Goal: Communication & Community: Answer question/provide support

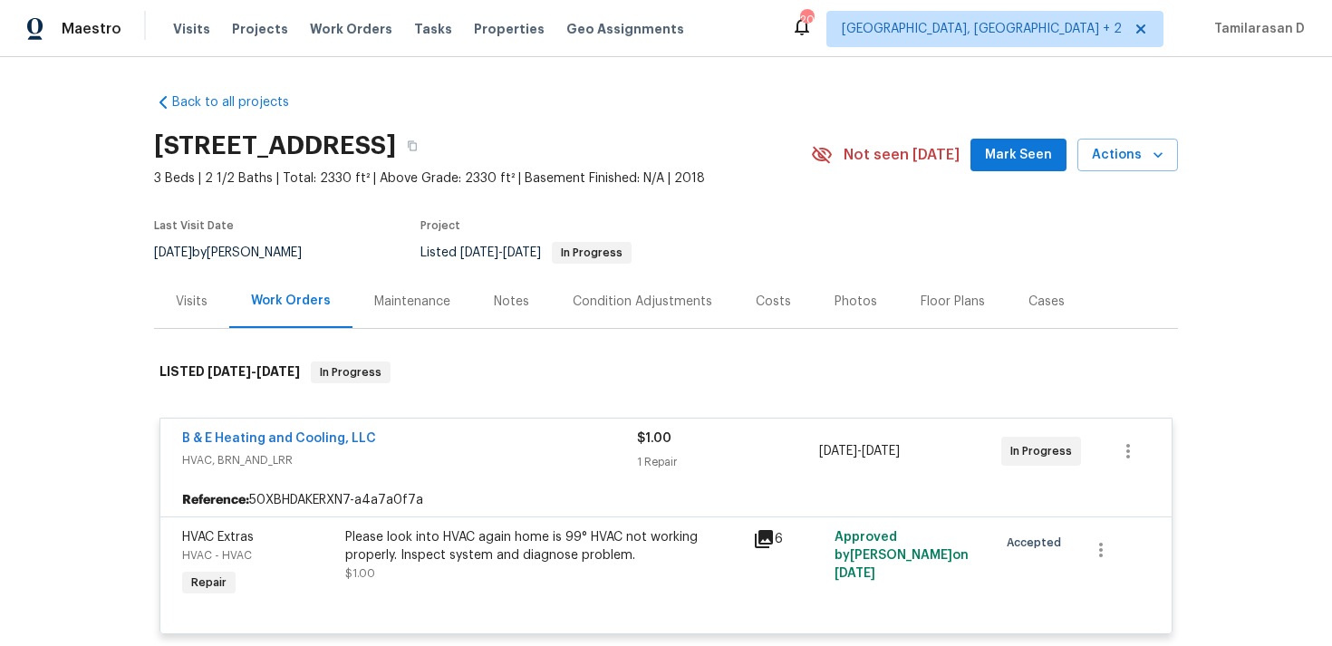
scroll to position [108, 0]
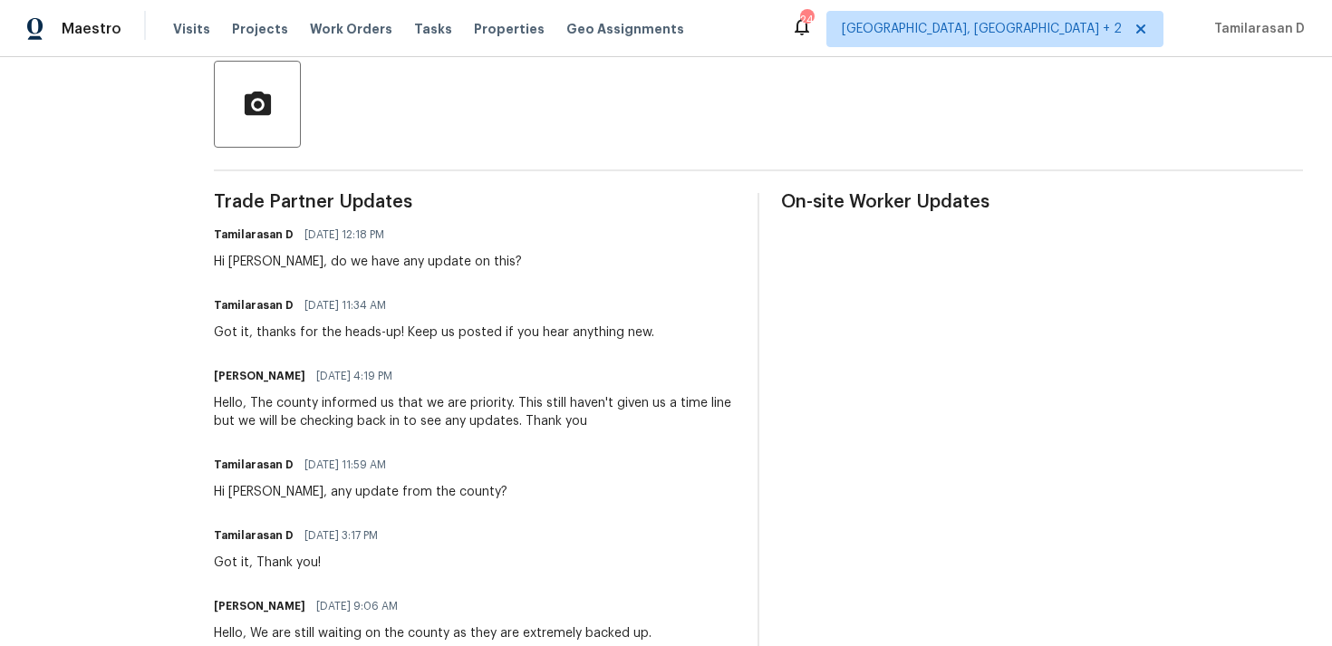
scroll to position [415, 0]
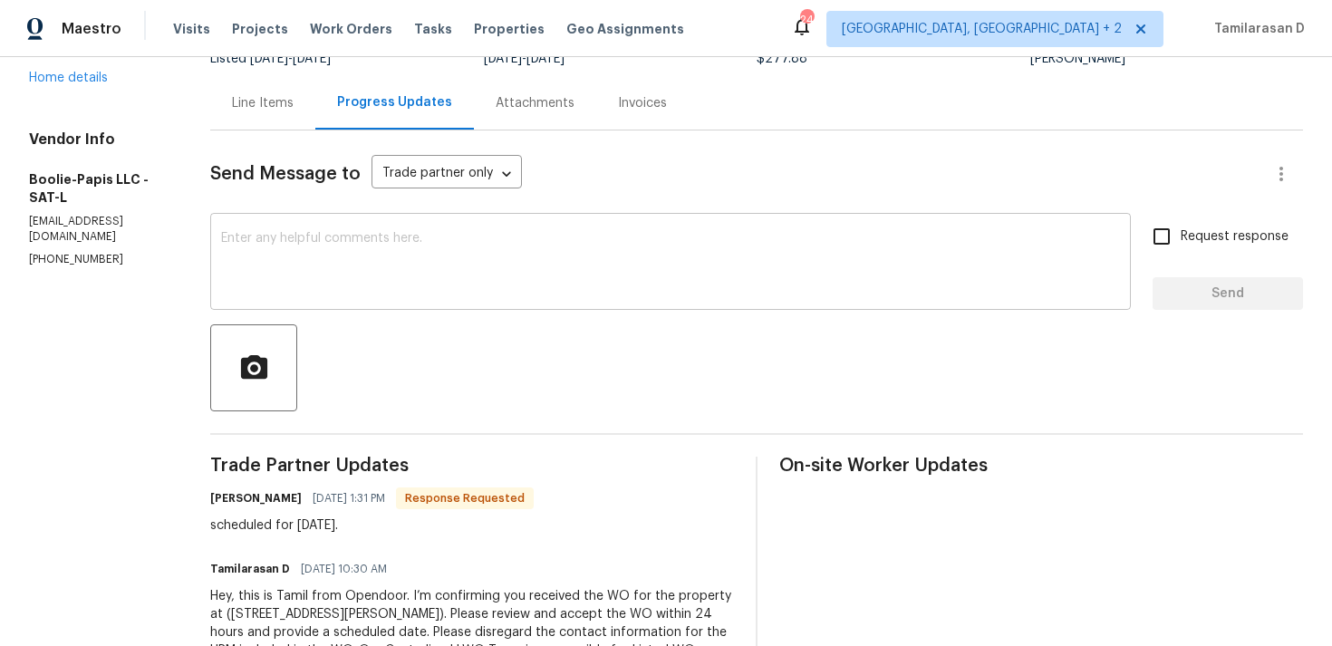
scroll to position [223, 0]
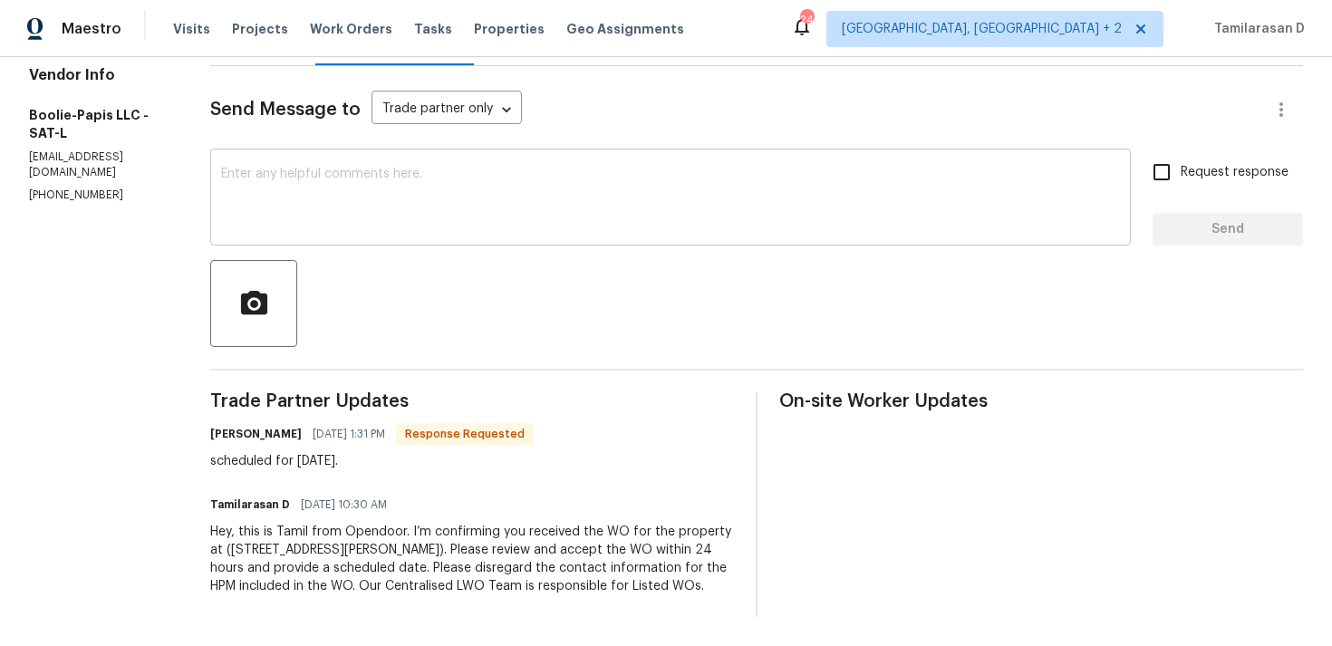
click at [338, 215] on textarea at bounding box center [670, 199] width 899 height 63
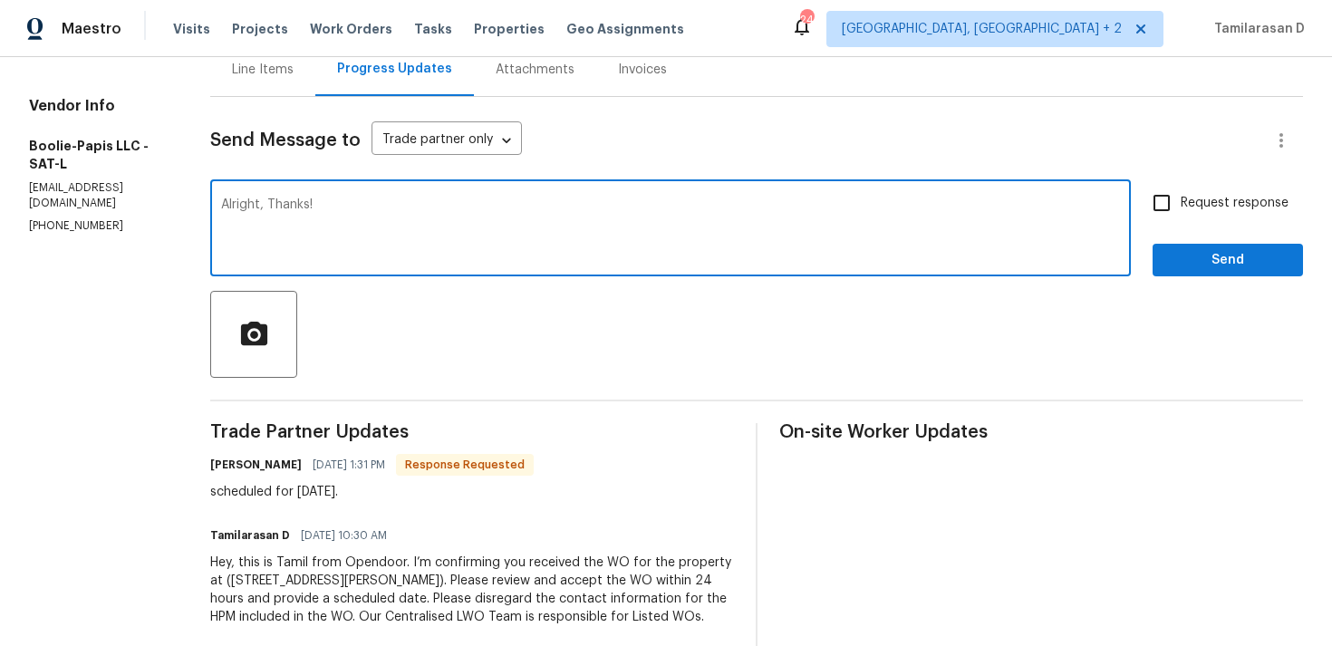
scroll to position [159, 0]
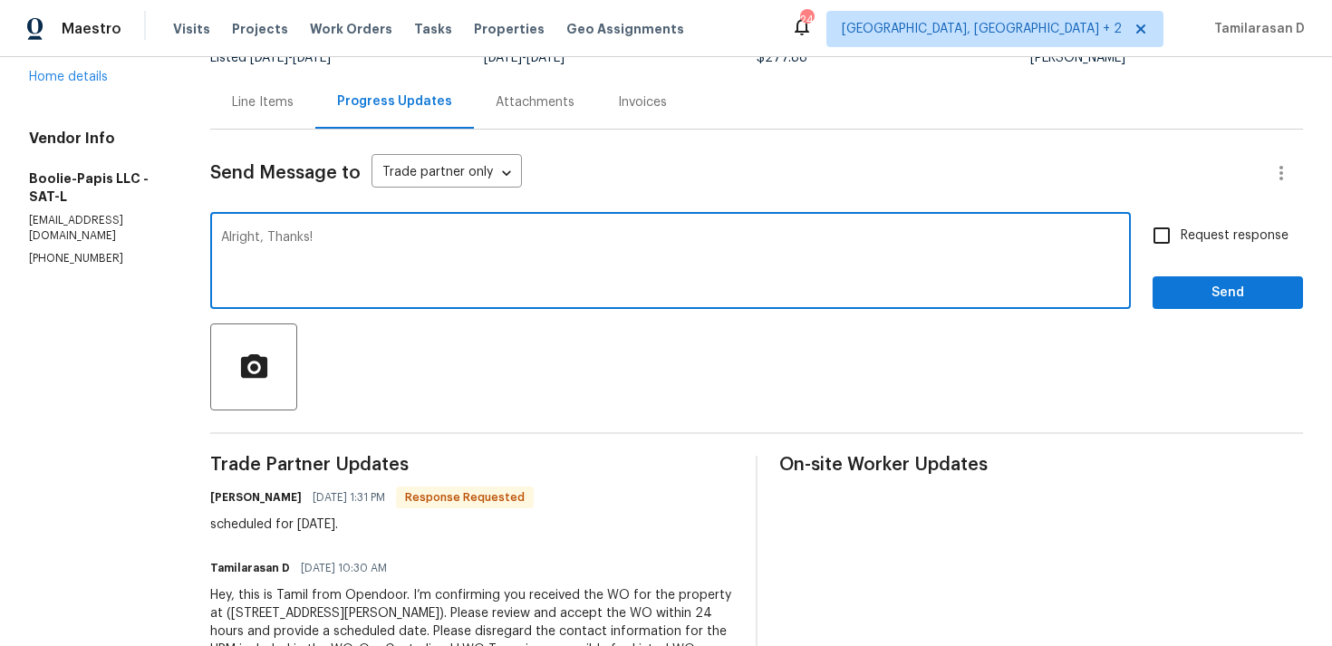
type textarea "Alright, Thanks!"
click at [1161, 226] on input "Request response" at bounding box center [1161, 235] width 38 height 38
checkbox input "true"
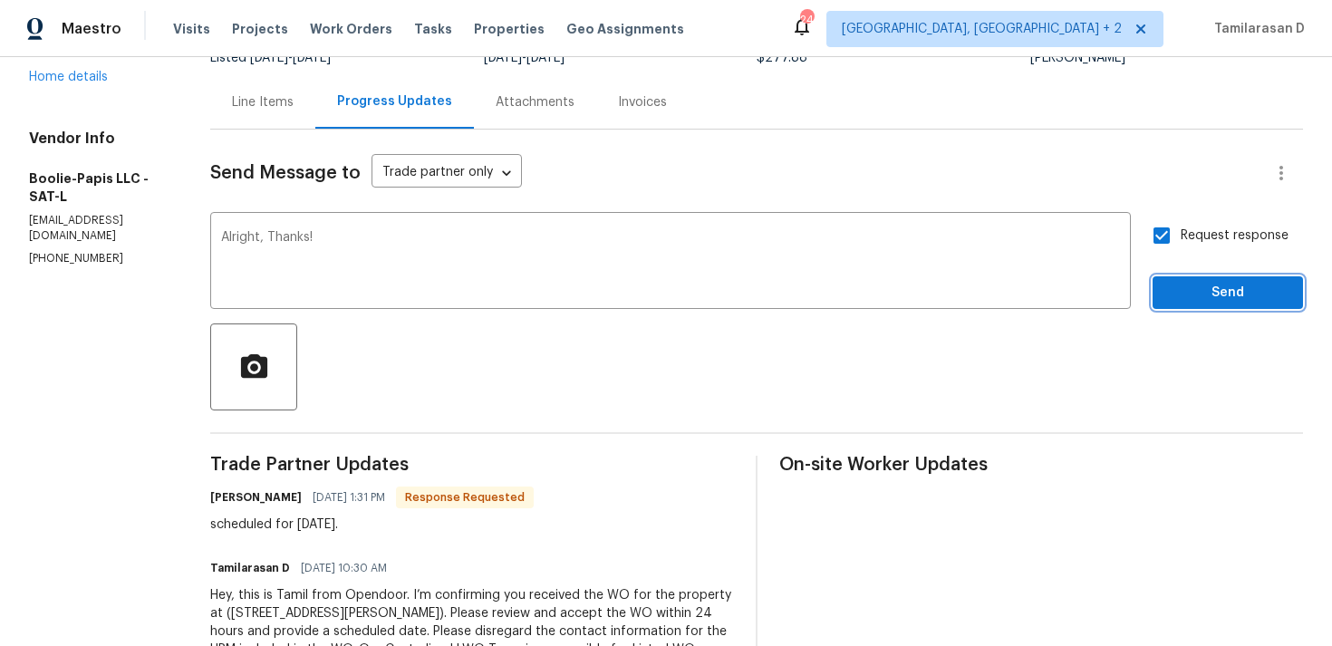
click at [1207, 293] on span "Send" at bounding box center [1227, 293] width 121 height 23
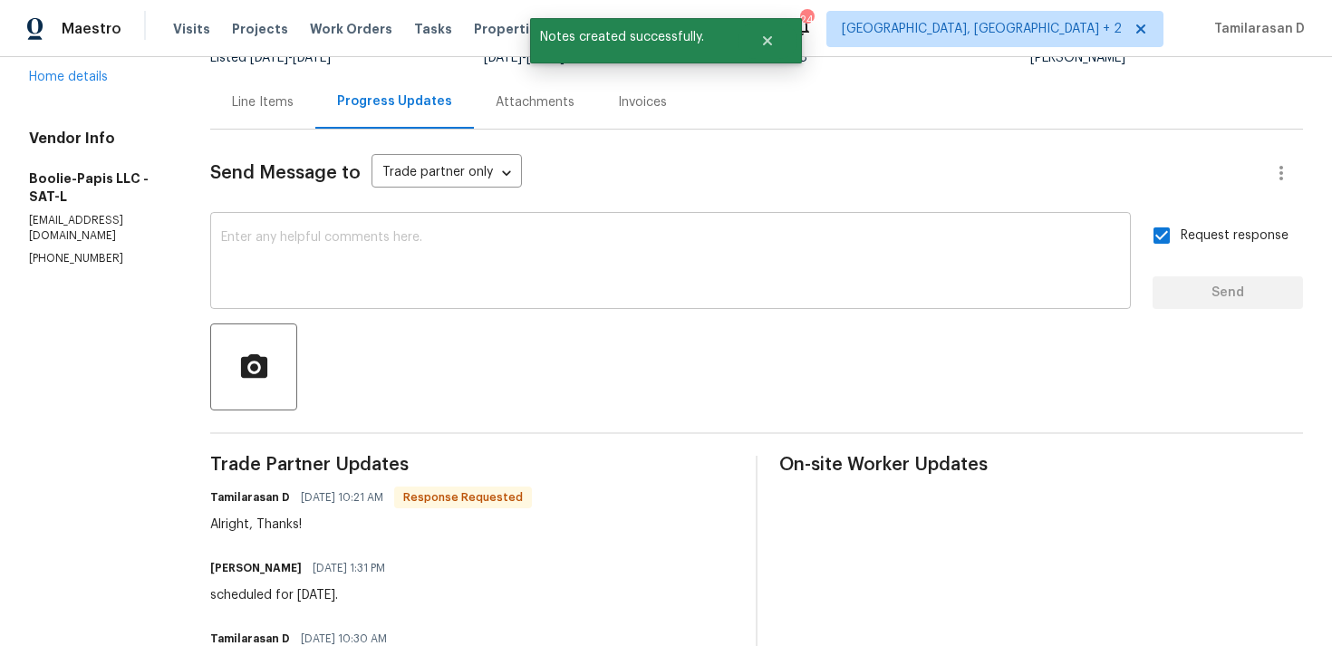
scroll to position [239, 0]
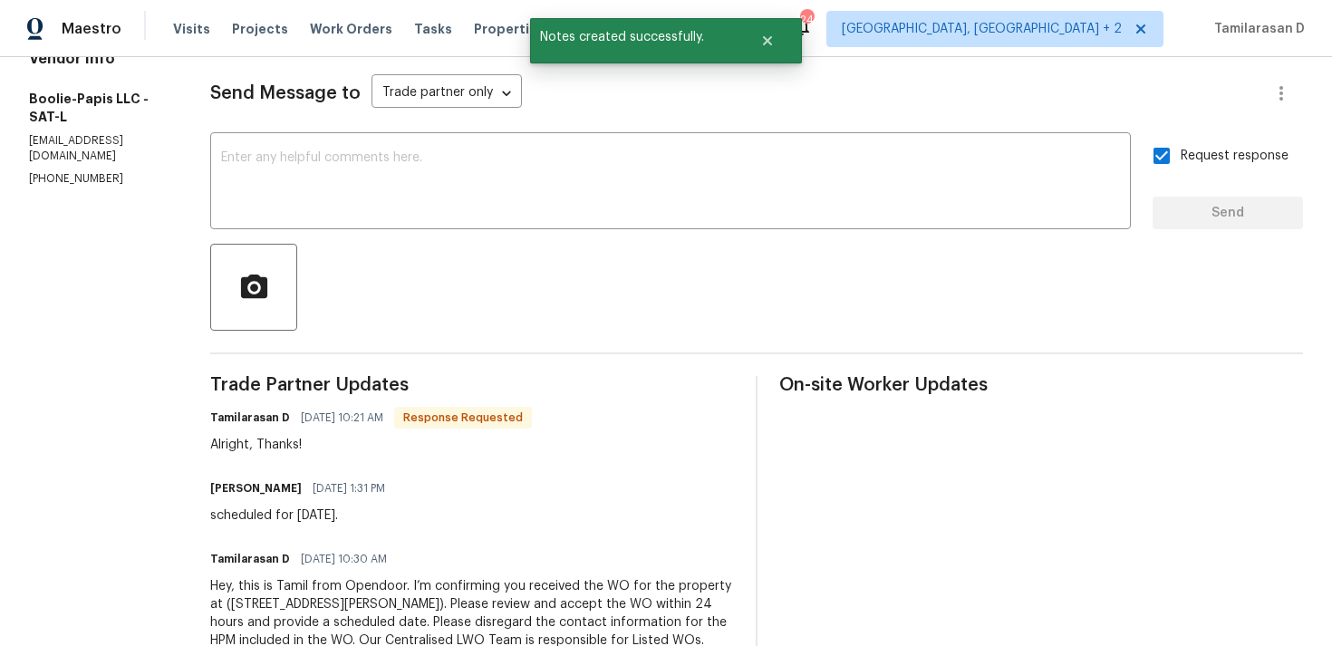
click at [319, 522] on div "scheduled for Friday 8/29/25." at bounding box center [303, 515] width 186 height 18
copy div "scheduled for Friday 8/29/25."
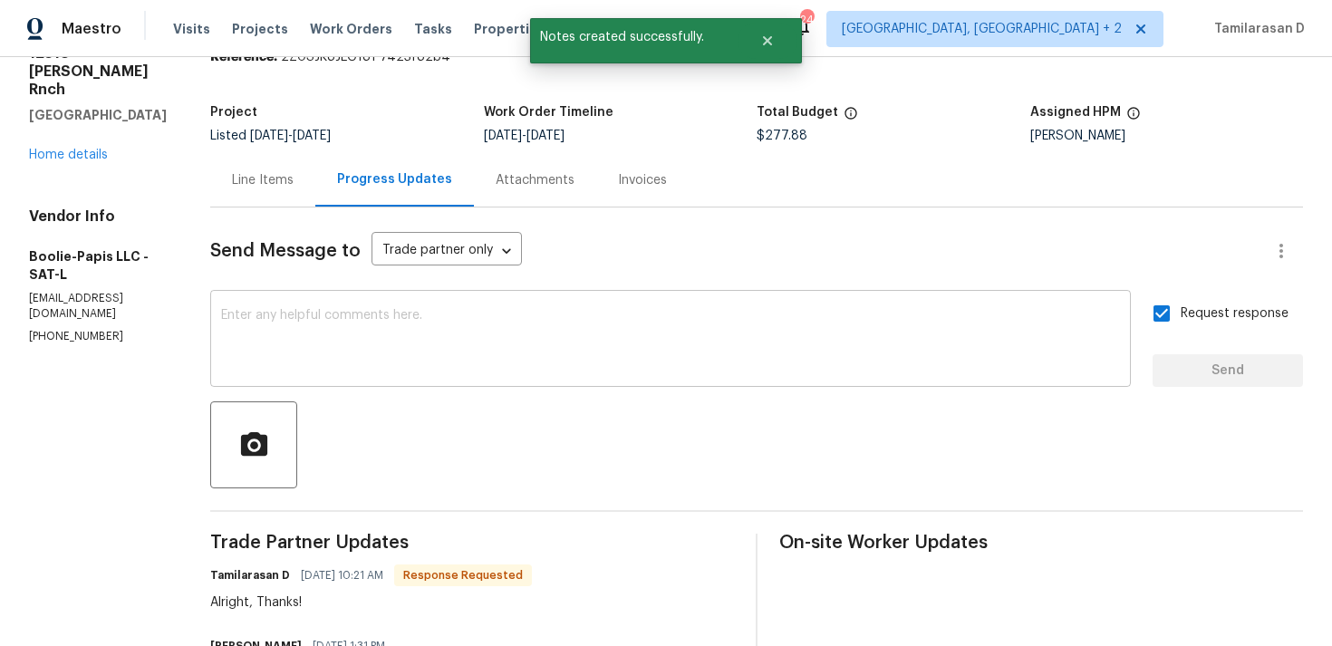
scroll to position [0, 0]
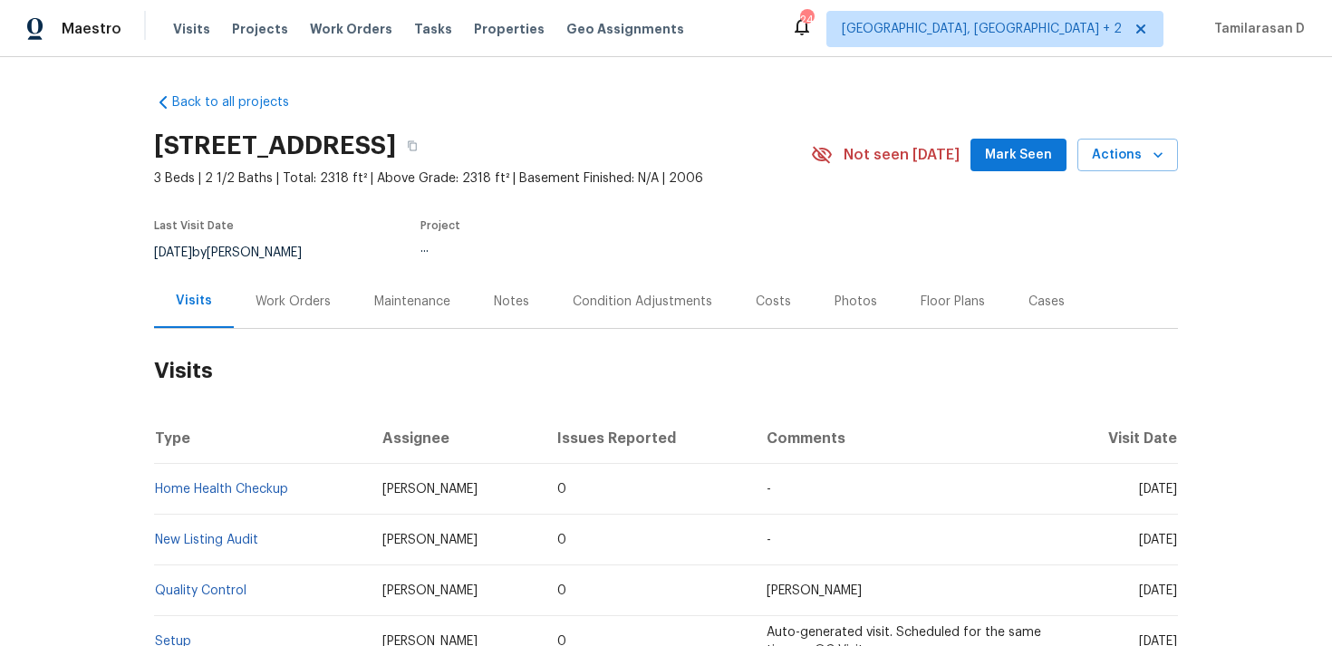
click at [286, 315] on div "Work Orders" at bounding box center [293, 300] width 119 height 53
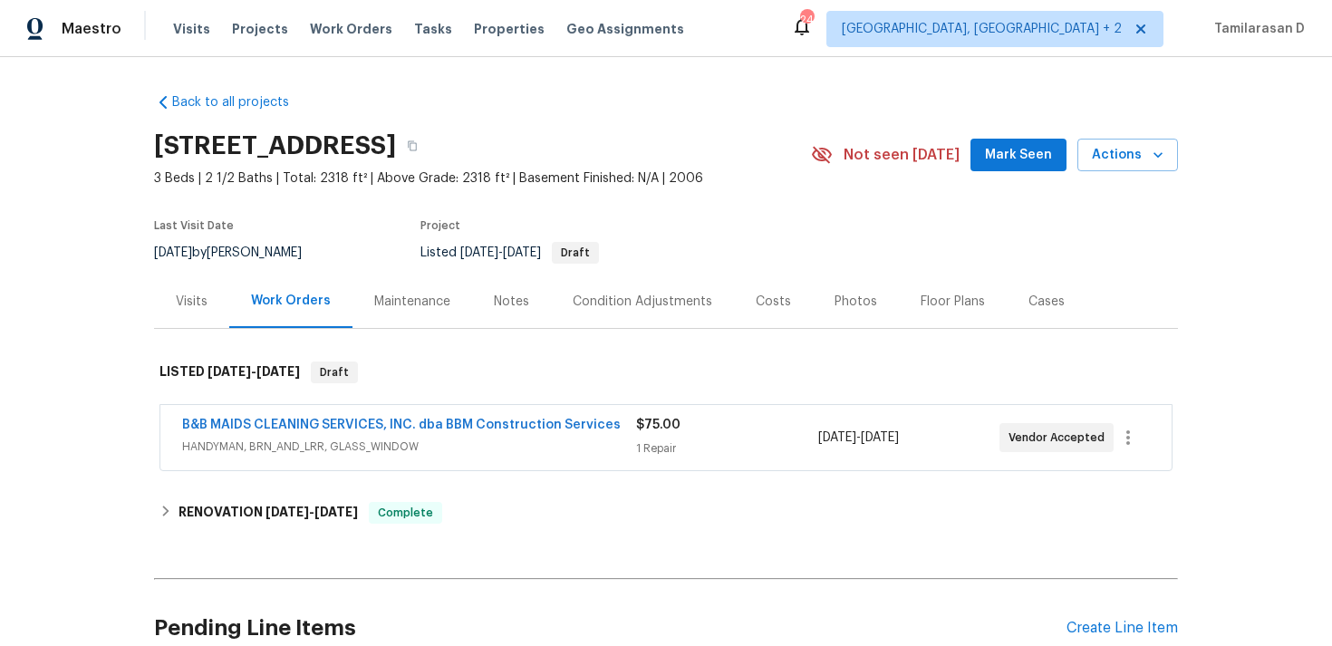
scroll to position [147, 0]
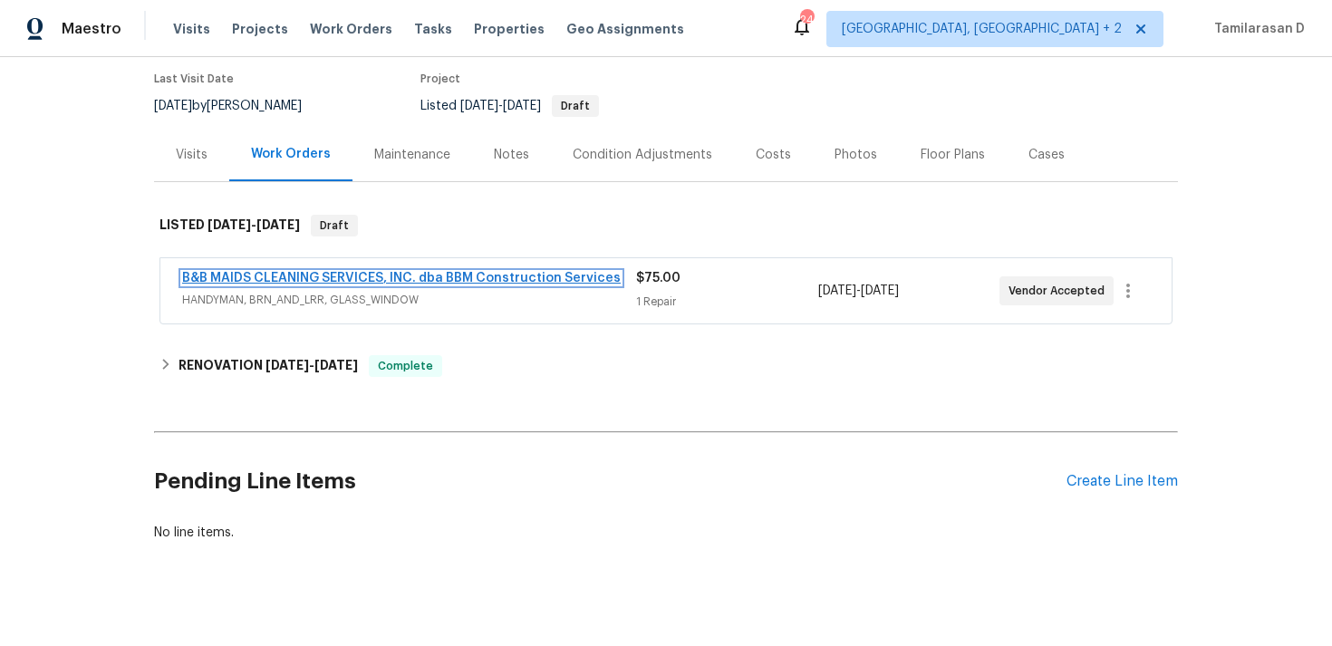
click at [305, 275] on link "B&B MAIDS CLEANING SERVICES, INC. dba BBM Construction Services" at bounding box center [401, 278] width 438 height 13
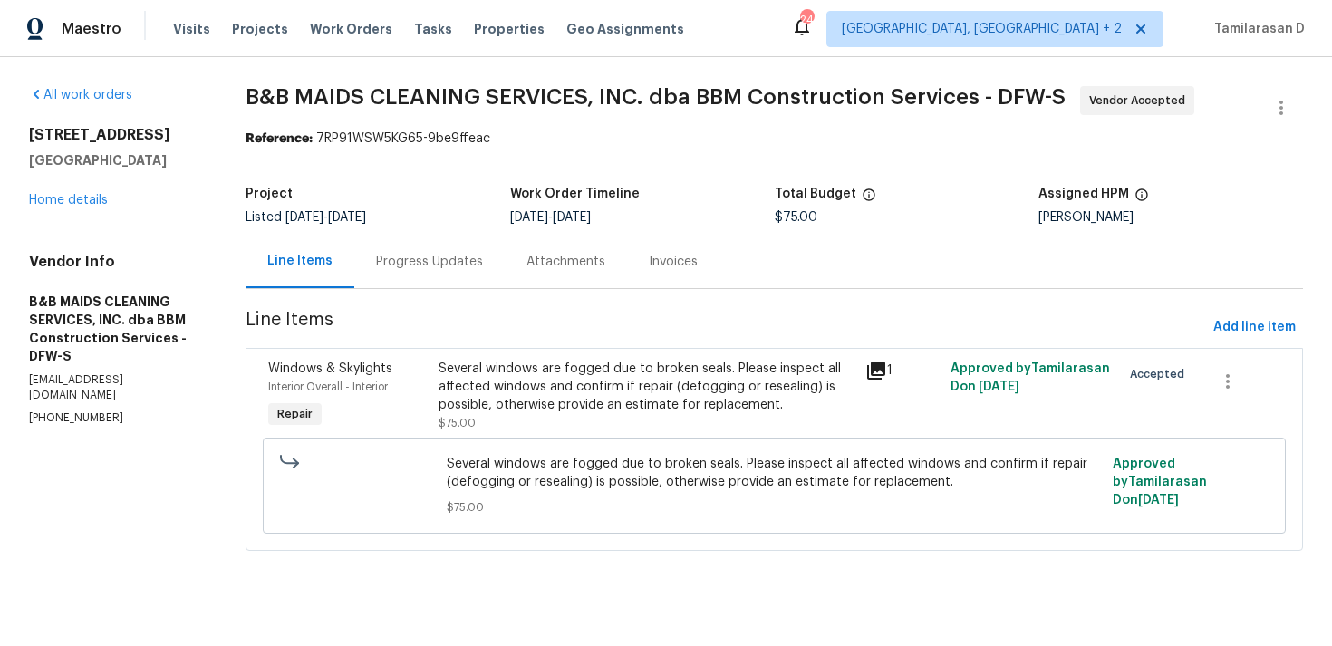
click at [446, 262] on div "Progress Updates" at bounding box center [429, 262] width 107 height 18
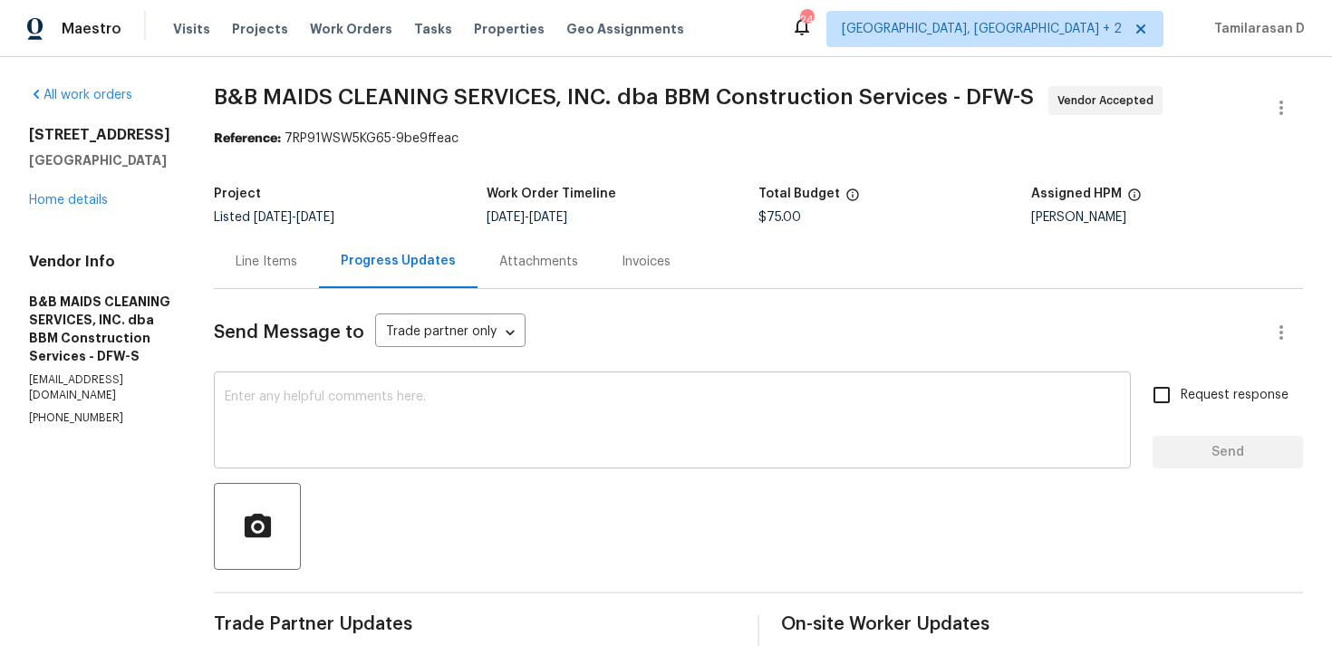
click at [383, 423] on textarea at bounding box center [672, 421] width 895 height 63
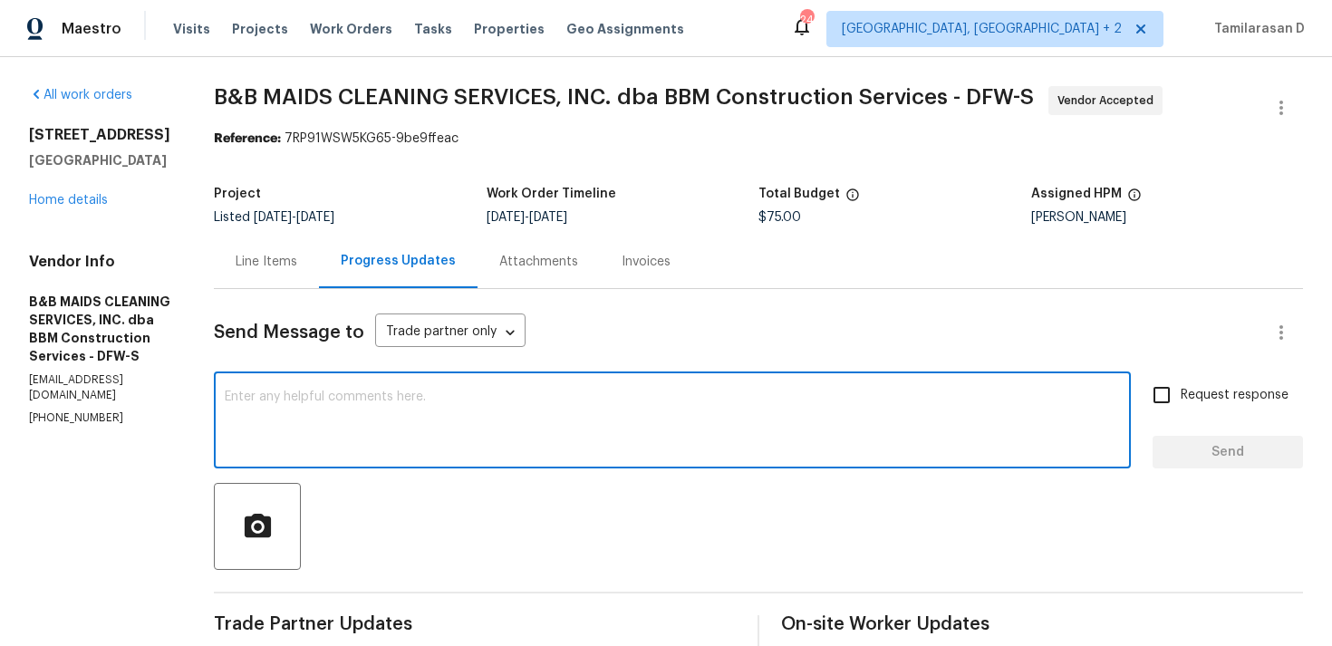
paste textarea "Hey there, Thank you for accepting the work order, could you please let me know…"
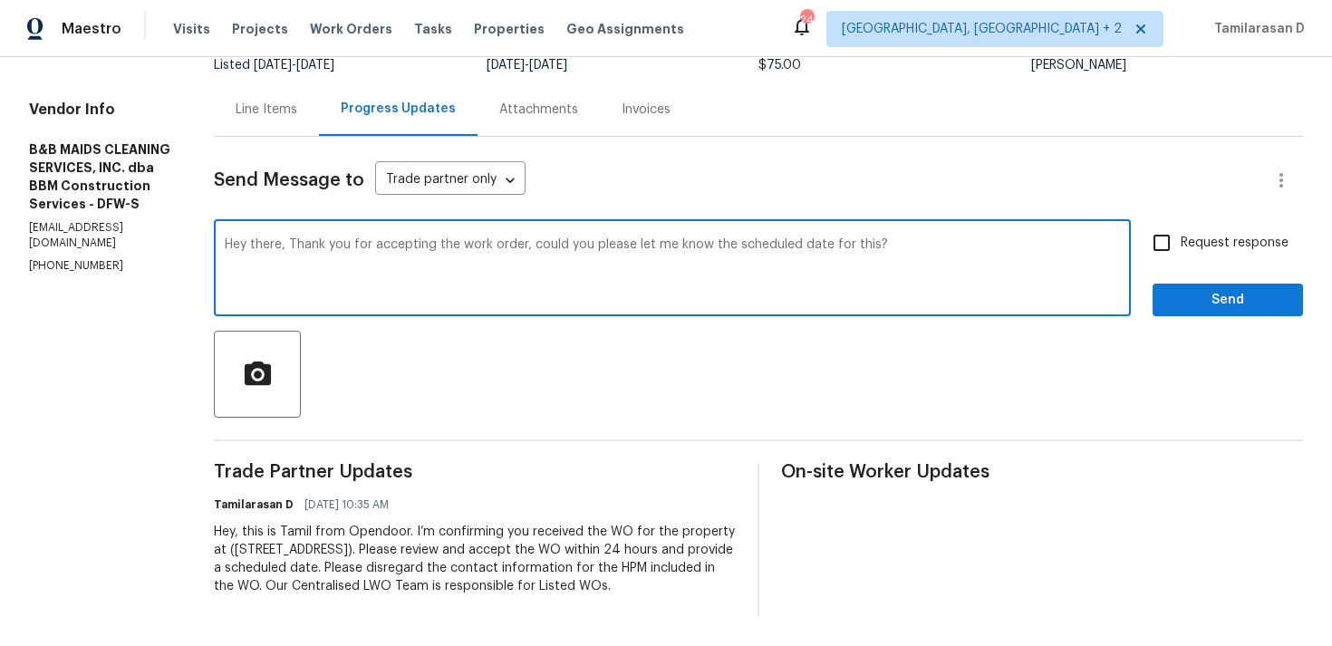
scroll to position [170, 0]
type textarea "Hey there, Thank you for accepting the work order, could you please let me know…"
click at [1166, 236] on input "Request response" at bounding box center [1161, 243] width 38 height 38
checkbox input "true"
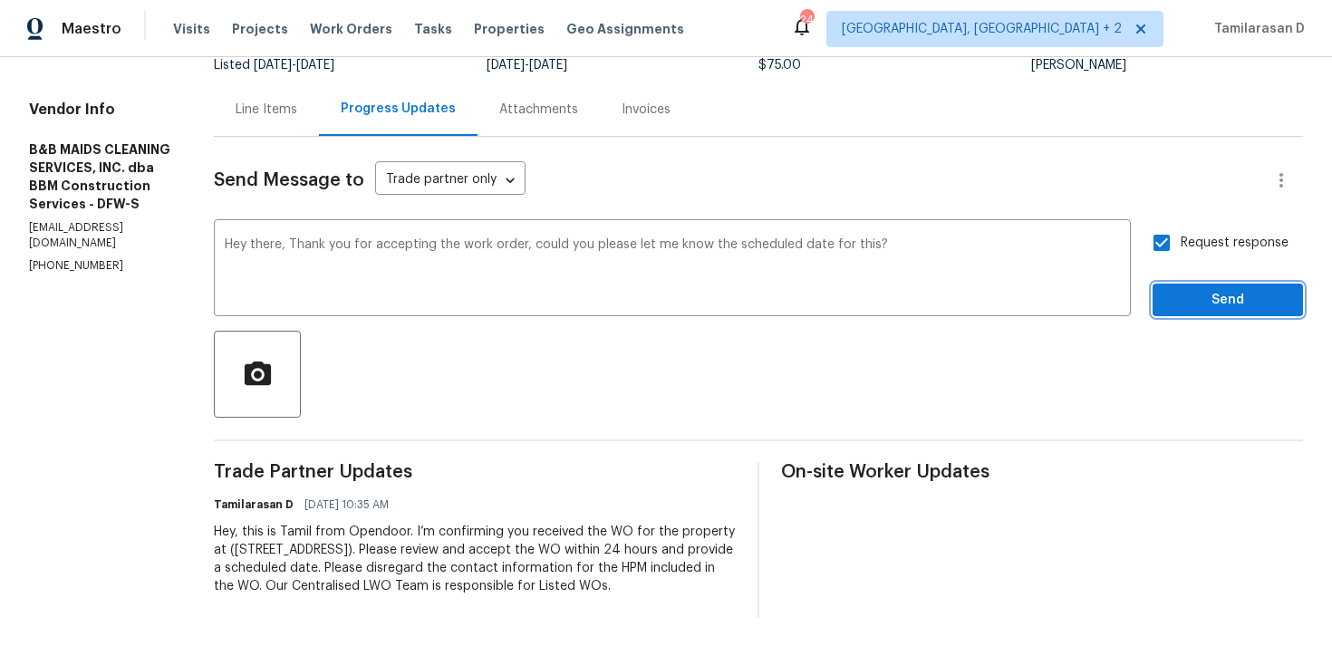
click at [1206, 289] on span "Send" at bounding box center [1227, 300] width 121 height 23
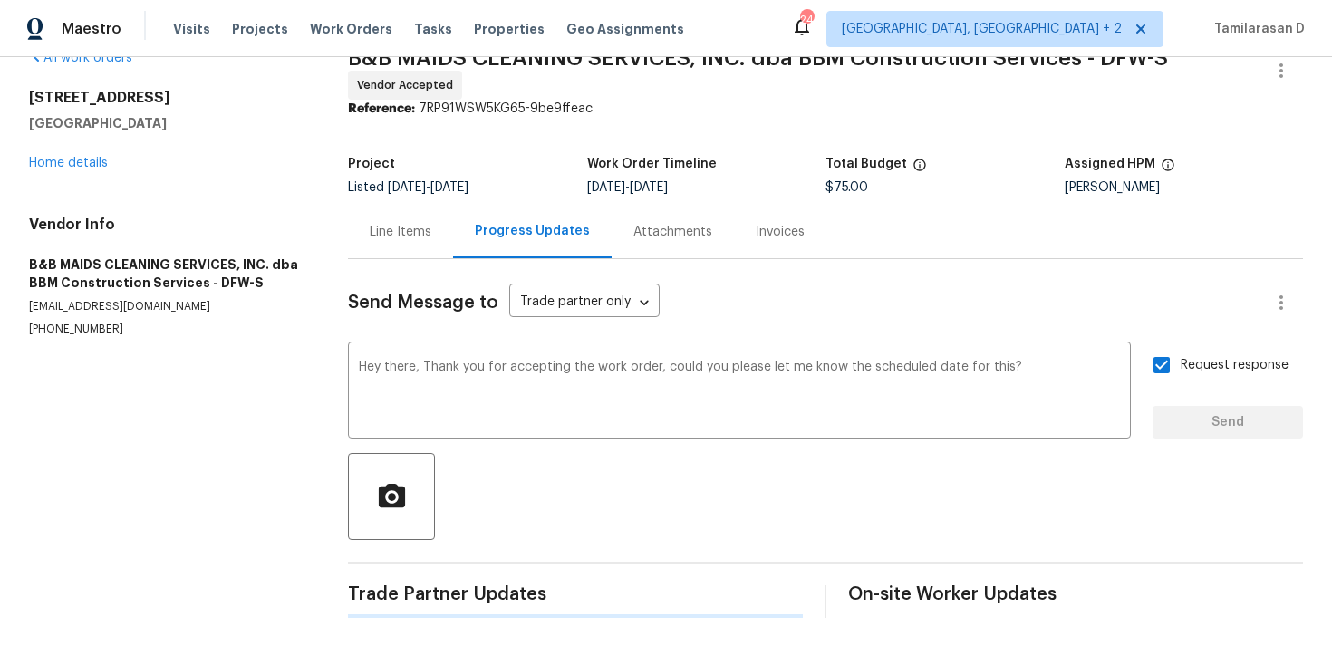
scroll to position [0, 0]
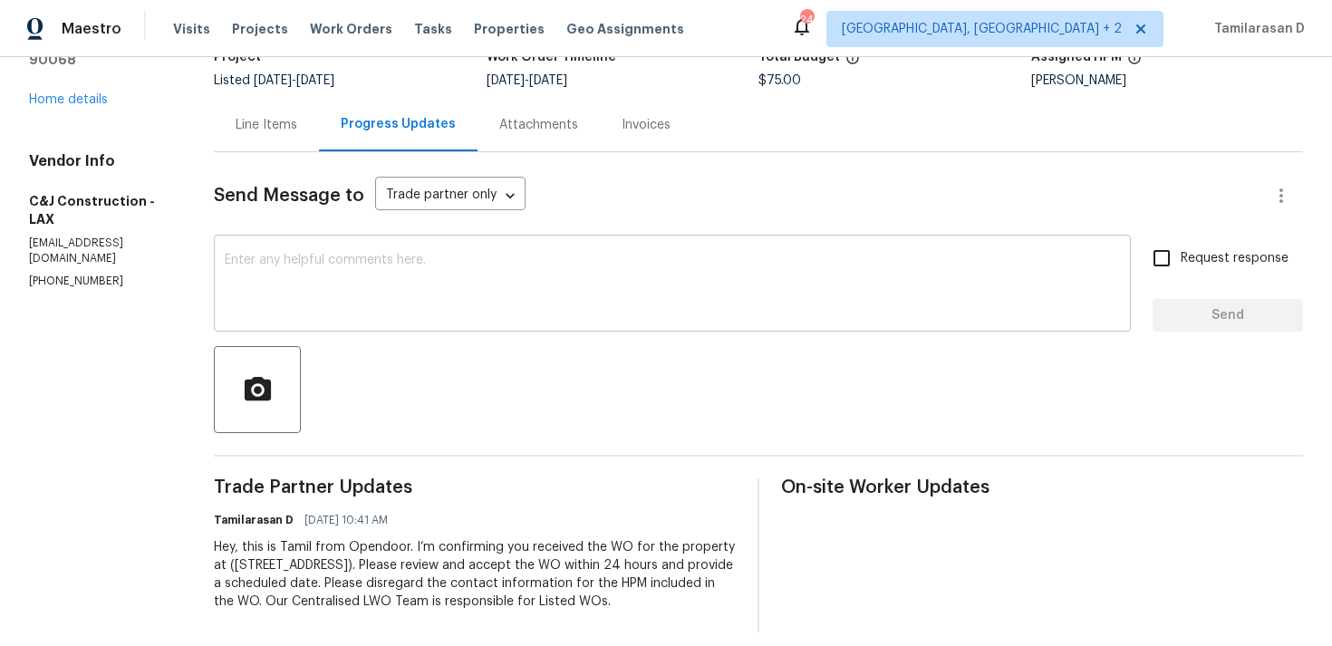
scroll to position [170, 0]
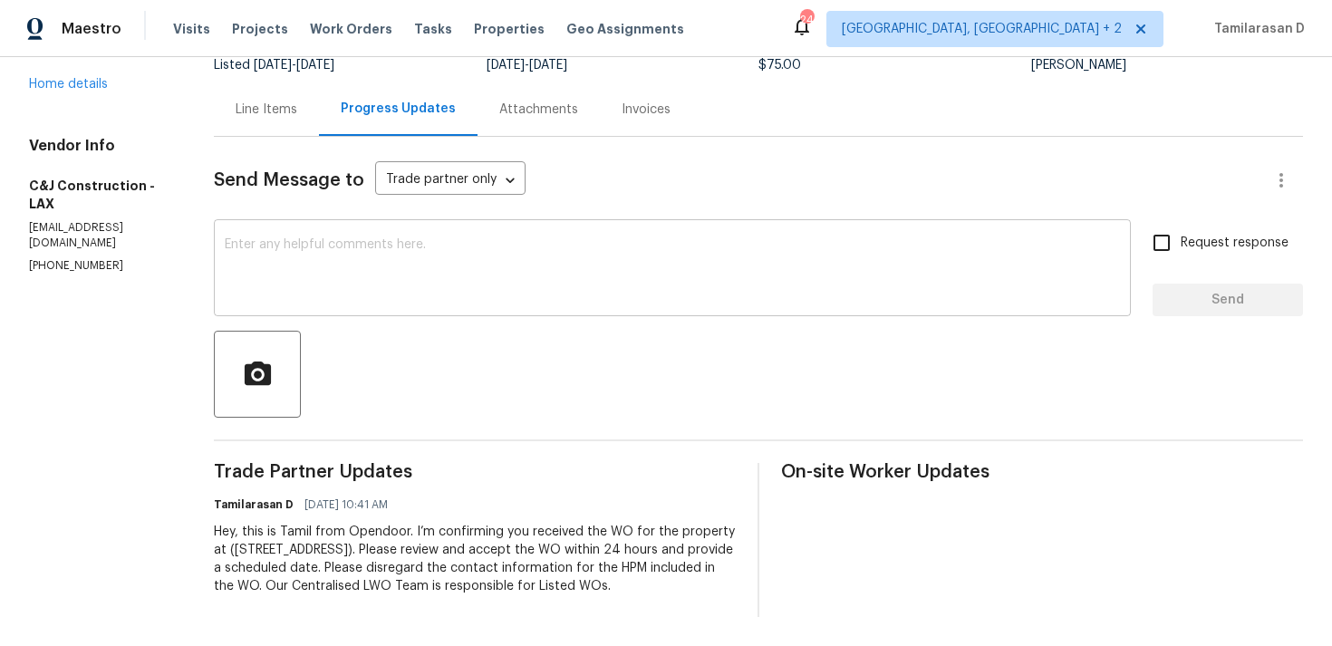
click at [338, 254] on textarea at bounding box center [672, 269] width 895 height 63
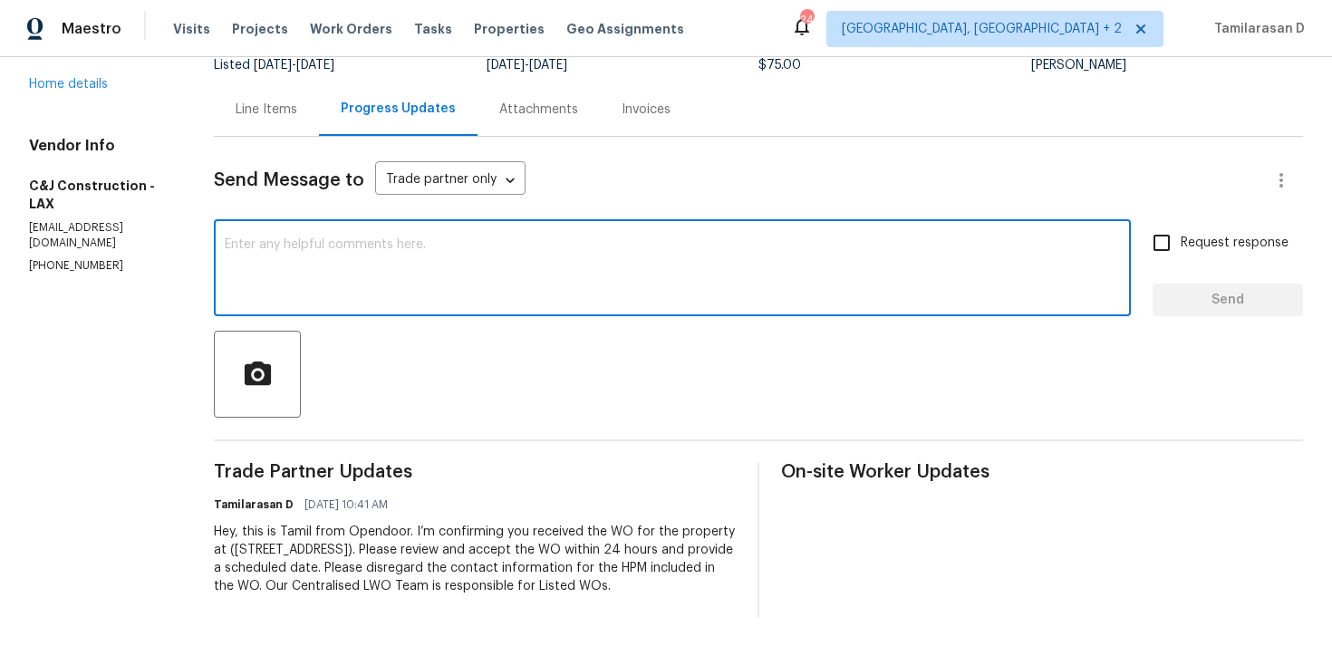
paste textarea "Hey there, Thank you for accepting the work order, could you please let me know…"
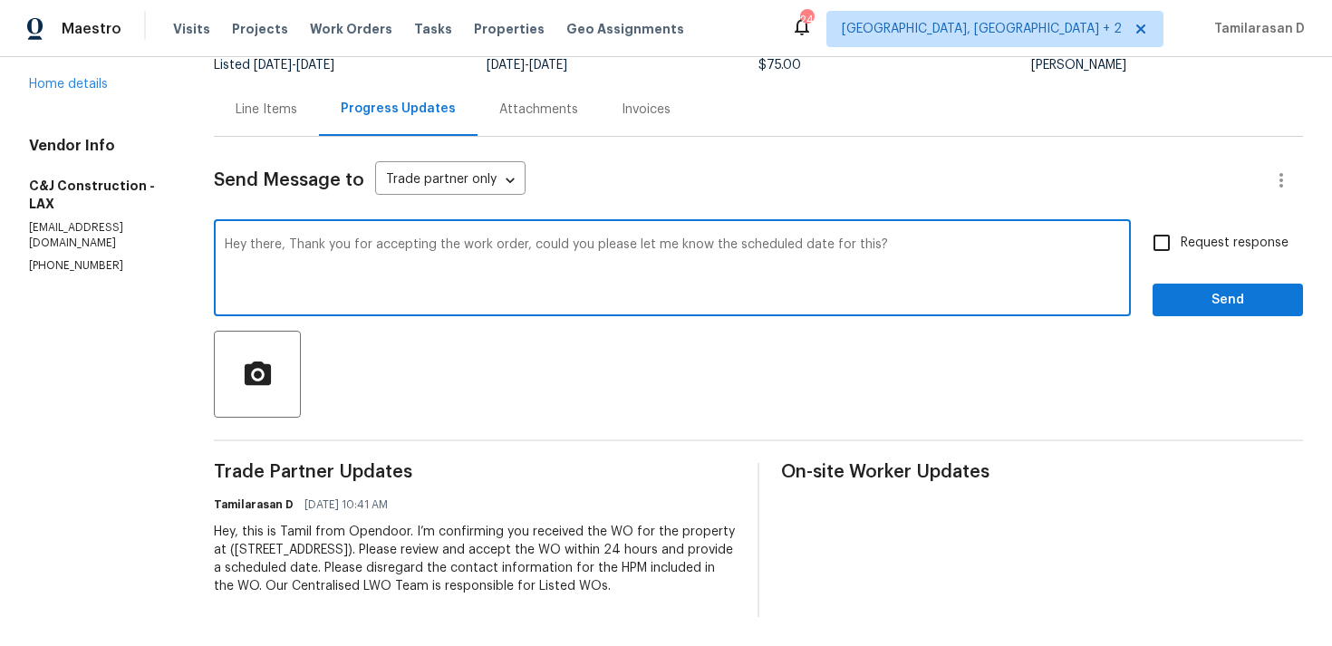
type textarea "Hey there, Thank you for accepting the work order, could you please let me know…"
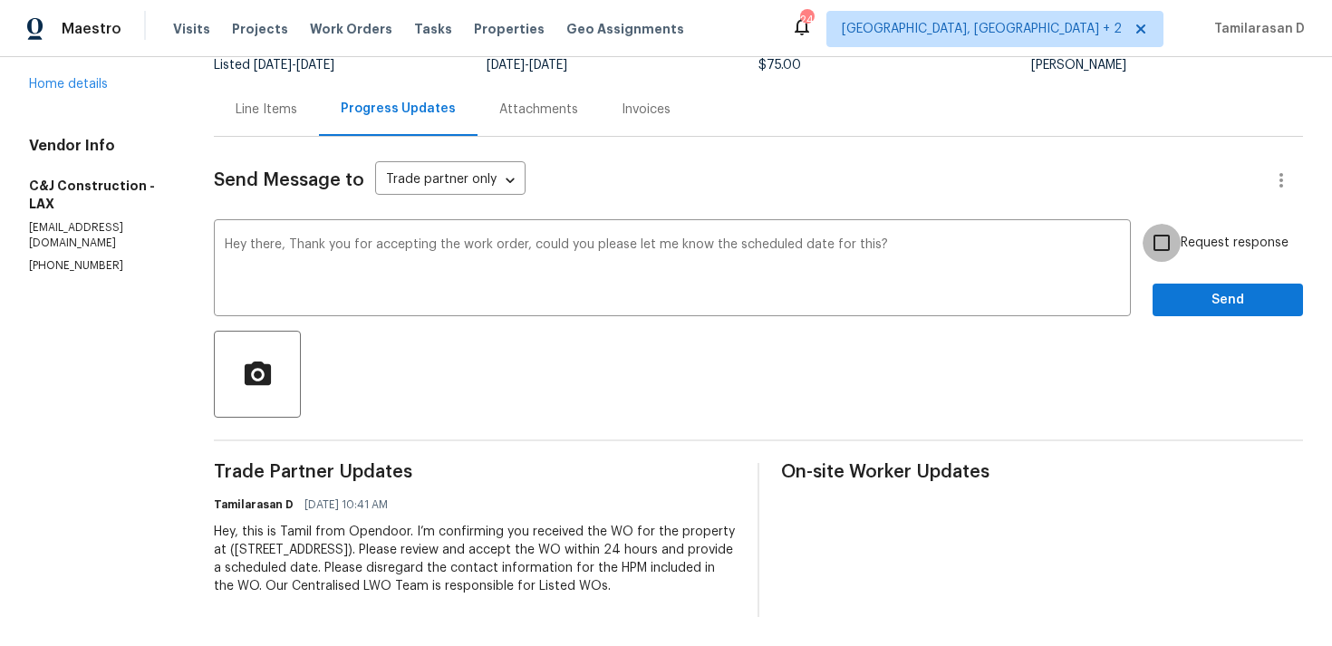
click at [1167, 225] on input "Request response" at bounding box center [1161, 243] width 38 height 38
checkbox input "true"
click at [1211, 289] on span "Send" at bounding box center [1227, 300] width 121 height 23
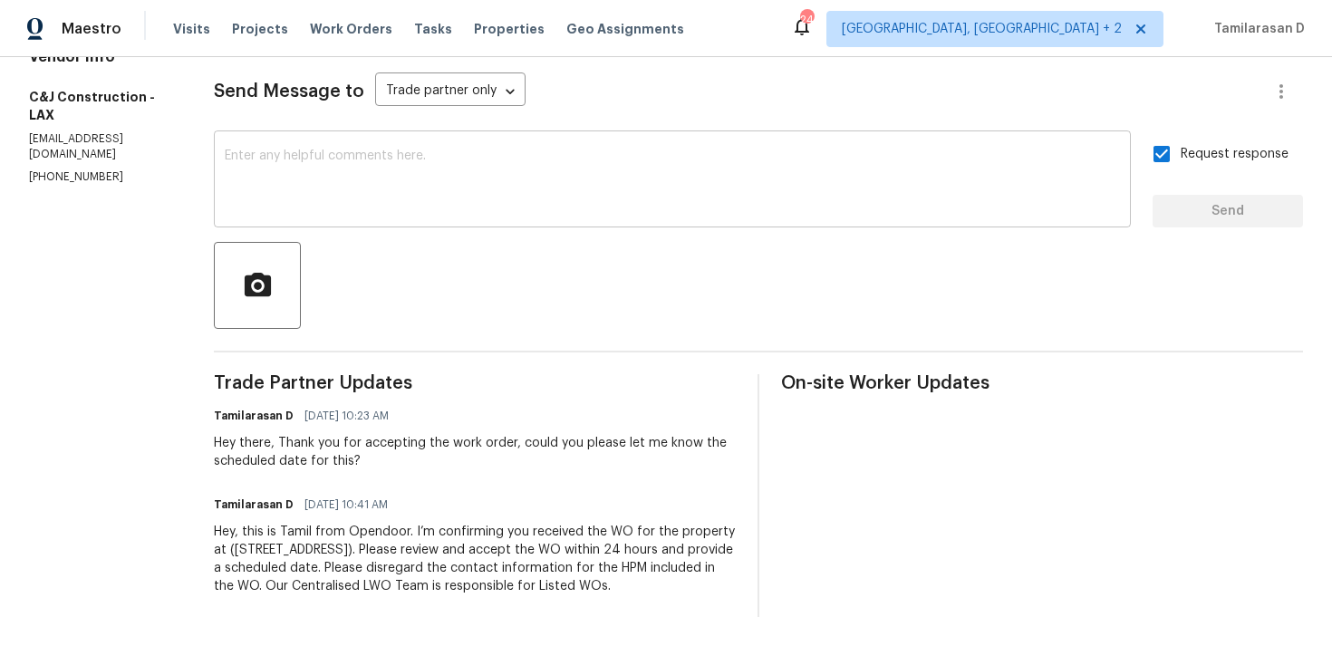
scroll to position [0, 0]
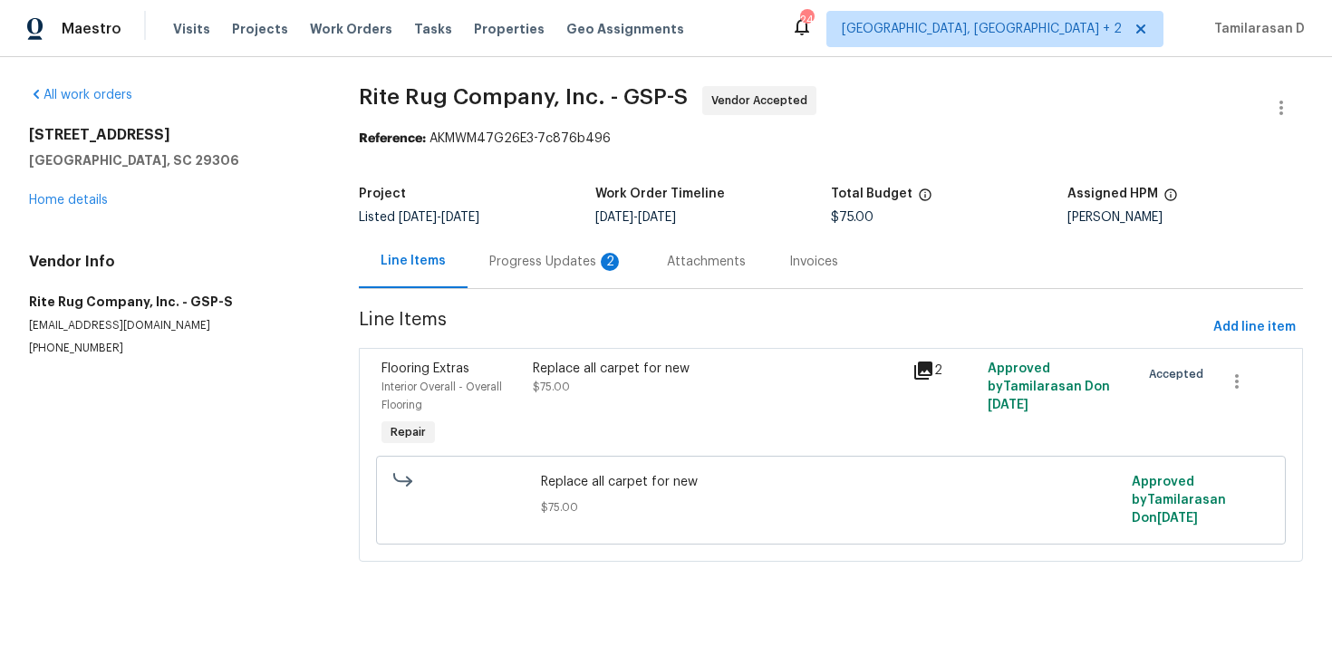
click at [505, 258] on div "Progress Updates 2" at bounding box center [556, 262] width 134 height 18
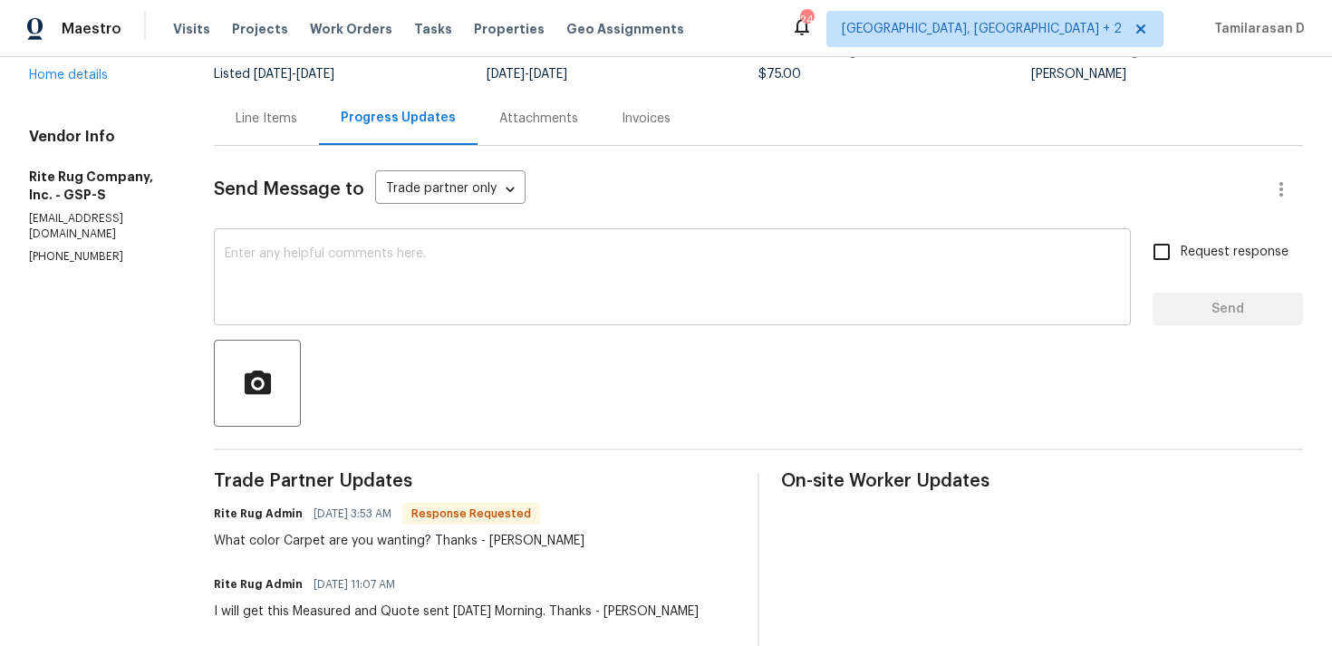
scroll to position [312, 0]
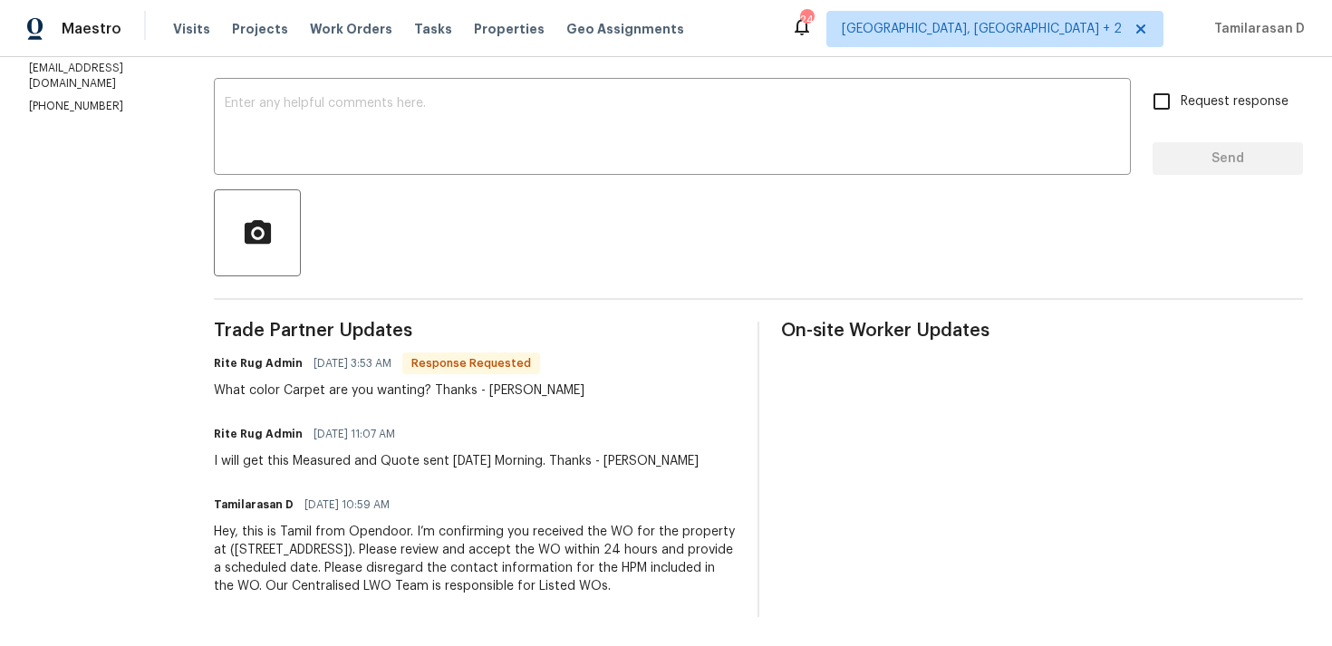
click at [409, 381] on div "What color Carpet are you wanting? Thanks - [PERSON_NAME]" at bounding box center [399, 390] width 370 height 18
click at [409, 381] on div "What color Carpet are you wanting? Thanks - Anna" at bounding box center [399, 390] width 370 height 18
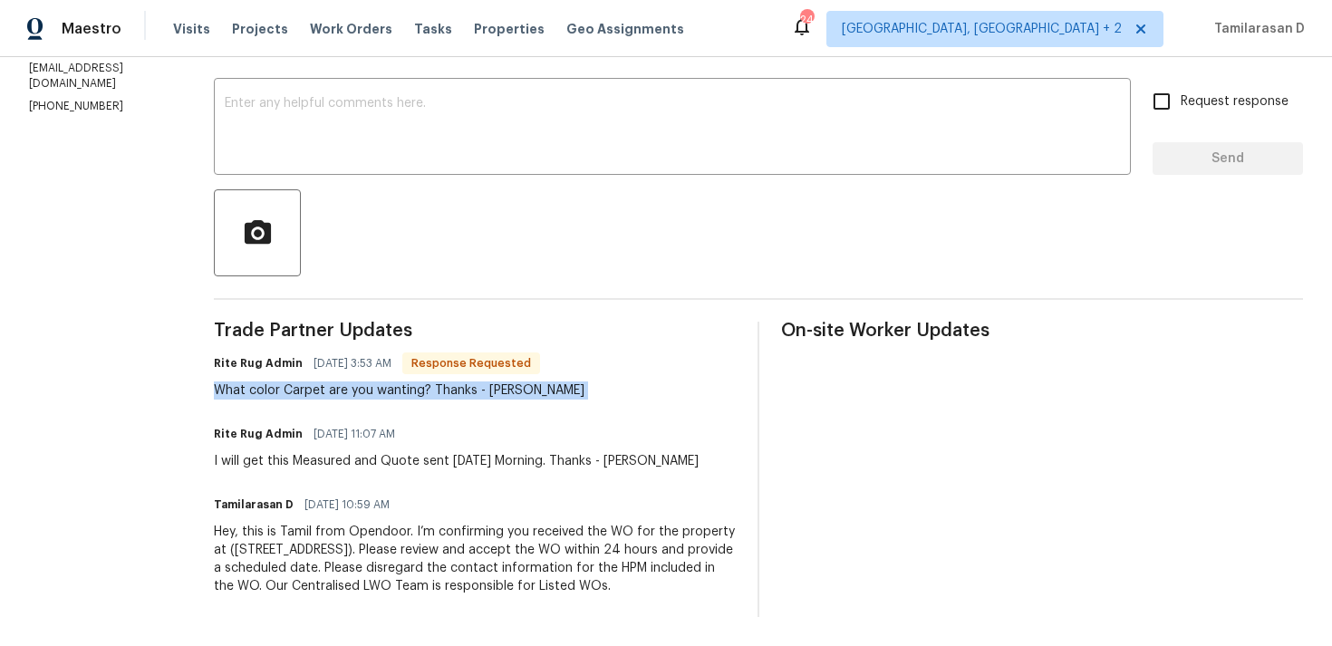
click at [443, 452] on div "I will get this Measured and Quote sent tomorrow Morning. Thanks - Anna" at bounding box center [456, 461] width 485 height 18
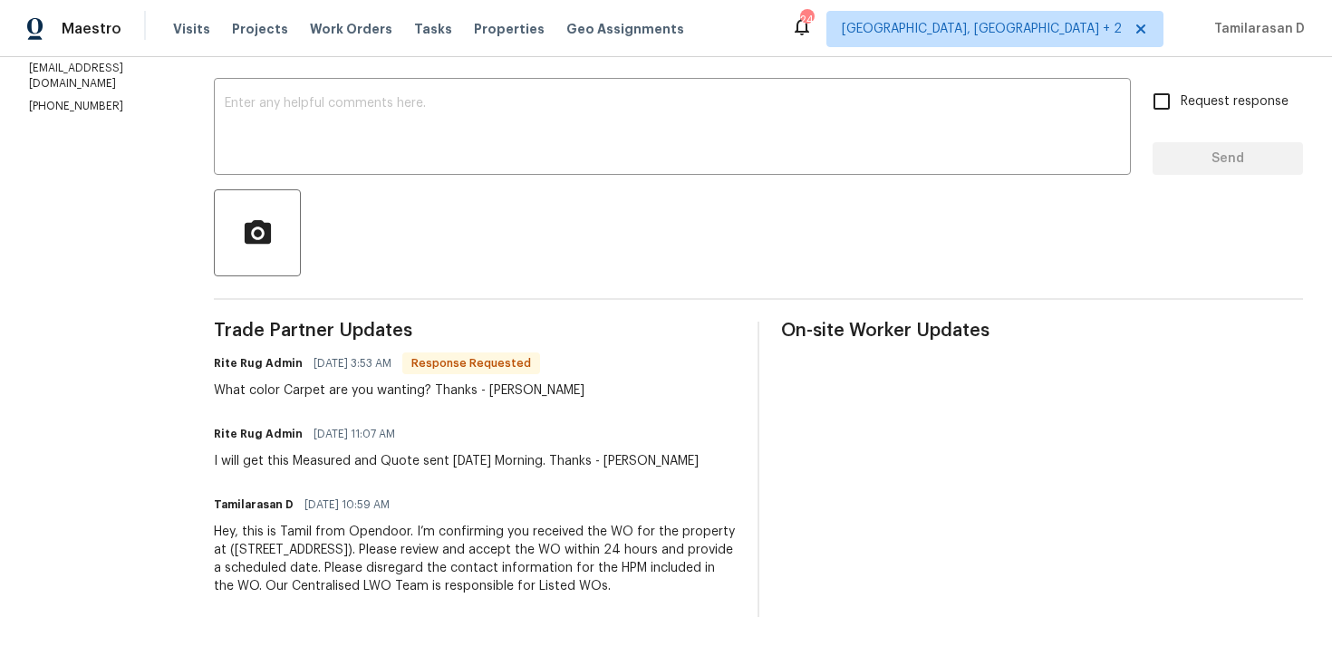
click at [429, 381] on div "What color Carpet are you wanting? Thanks - Anna" at bounding box center [399, 390] width 370 height 18
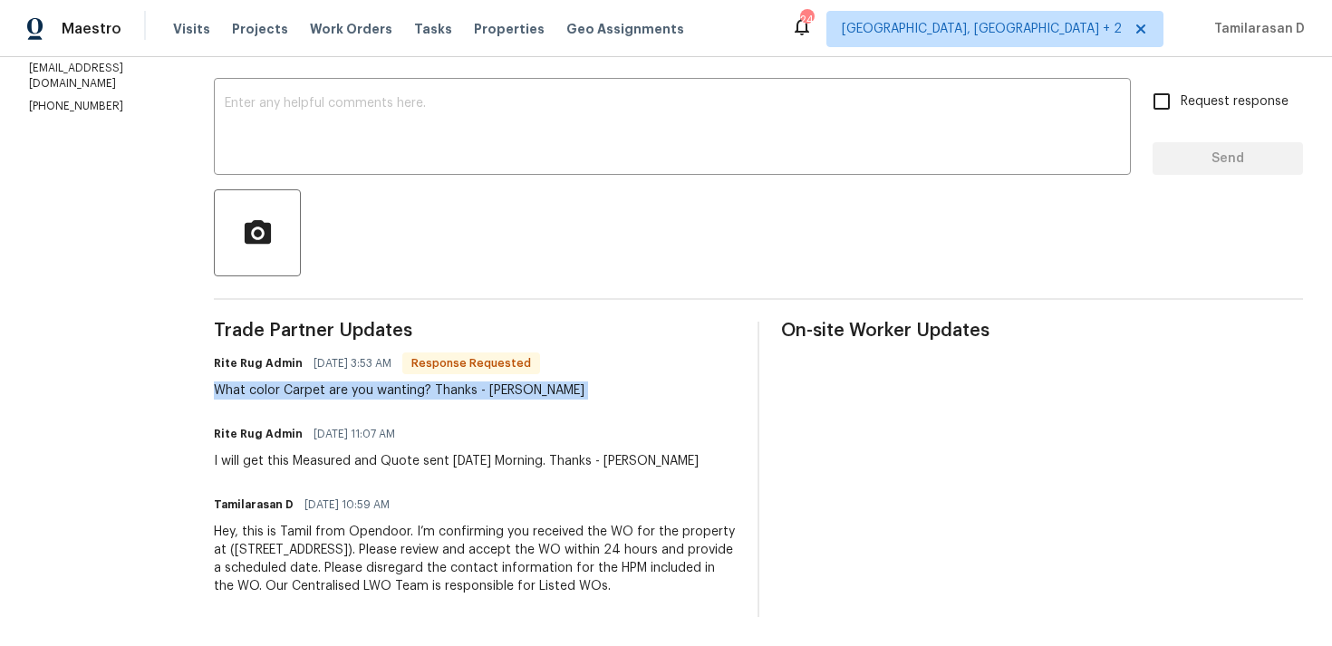
click at [404, 426] on div "Rite Rug Admin 08/26/2025 11:07 AM" at bounding box center [456, 433] width 485 height 25
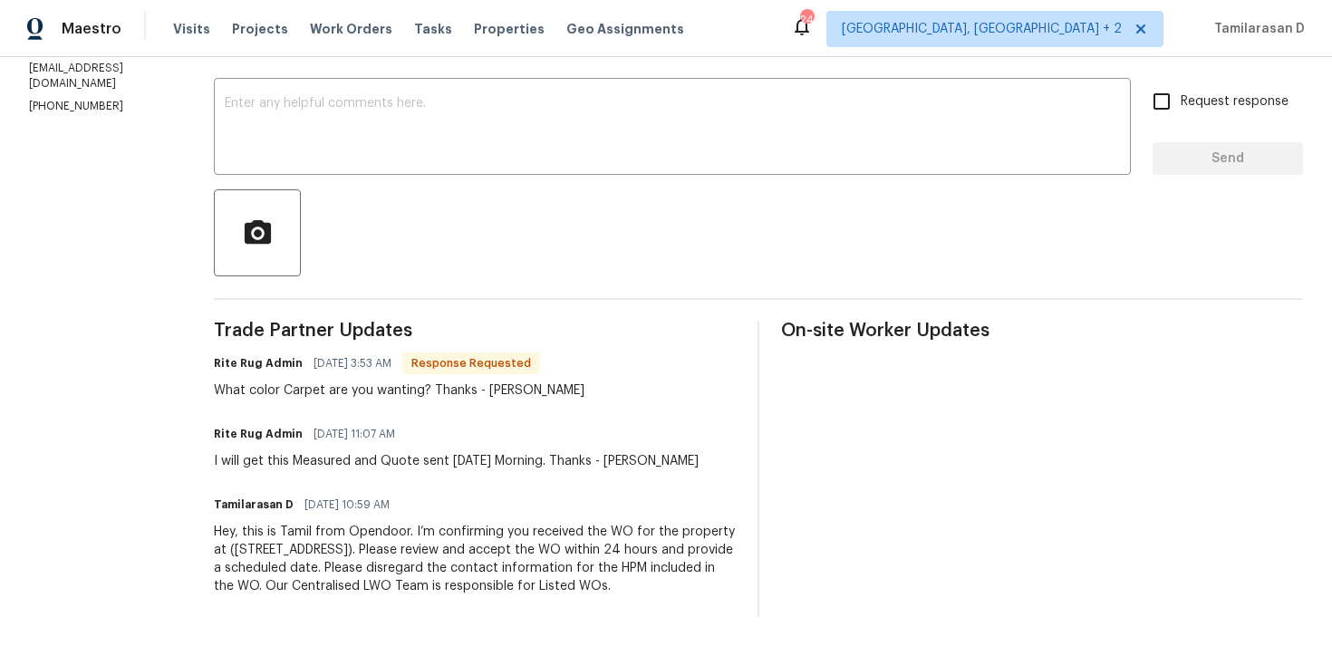
click at [399, 452] on div "I will get this Measured and Quote sent tomorrow Morning. Thanks - Anna" at bounding box center [456, 461] width 485 height 18
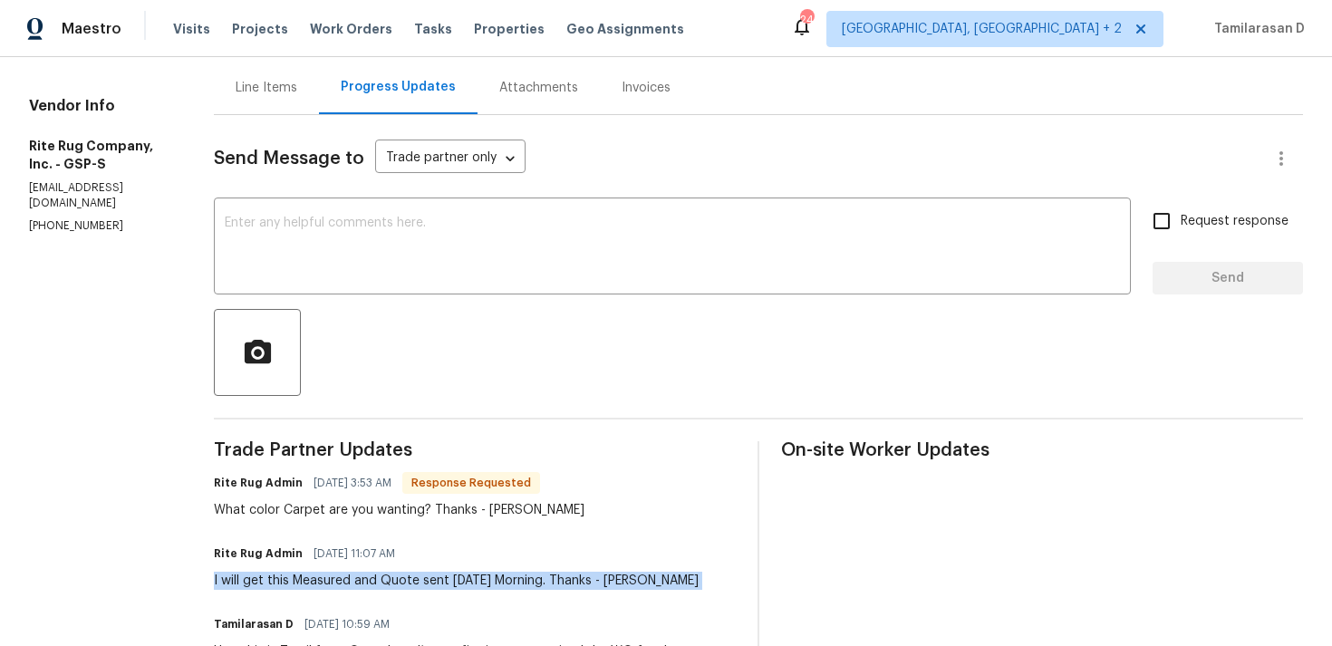
scroll to position [144, 0]
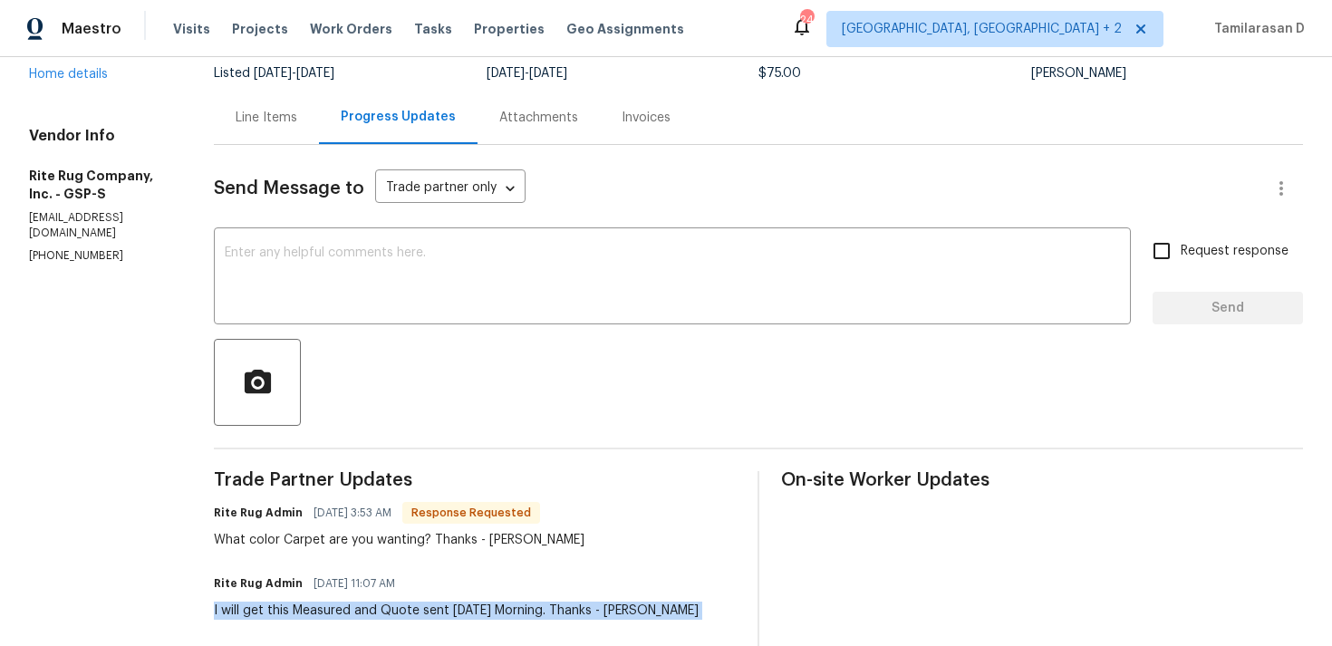
click at [300, 127] on div "Line Items" at bounding box center [266, 117] width 105 height 53
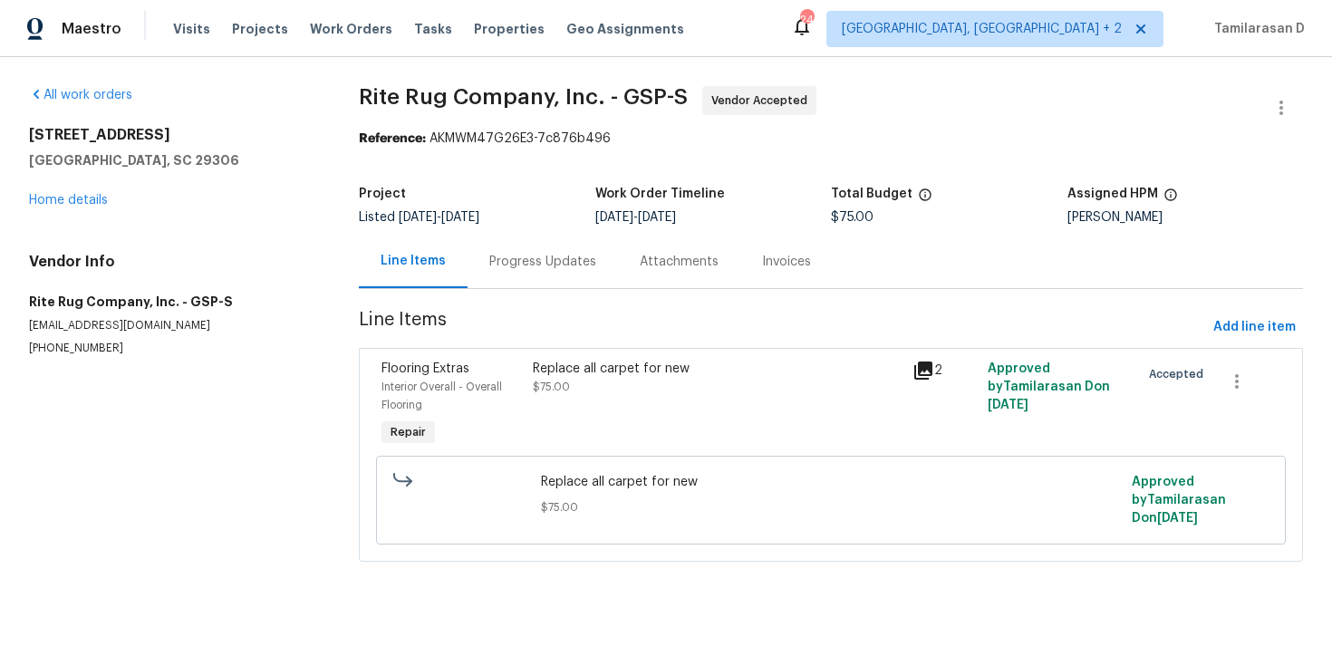
click at [577, 390] on div "Replace all carpet for new $75.00" at bounding box center [717, 378] width 368 height 36
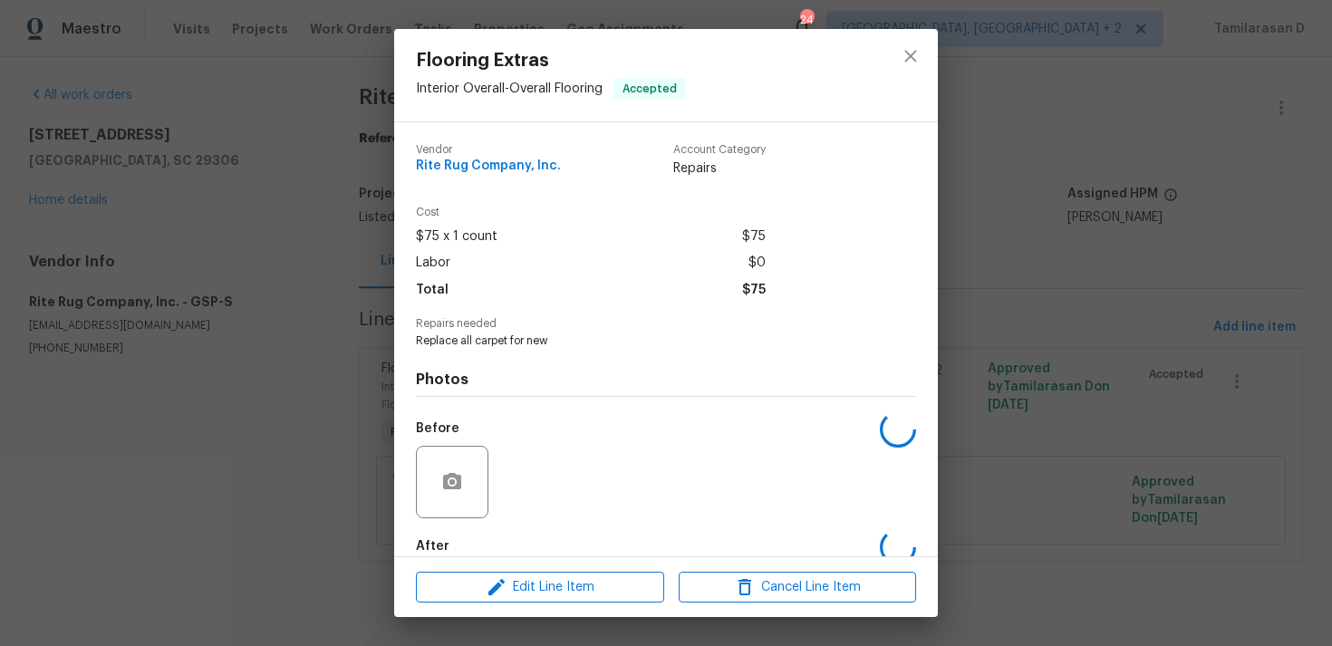
scroll to position [98, 0]
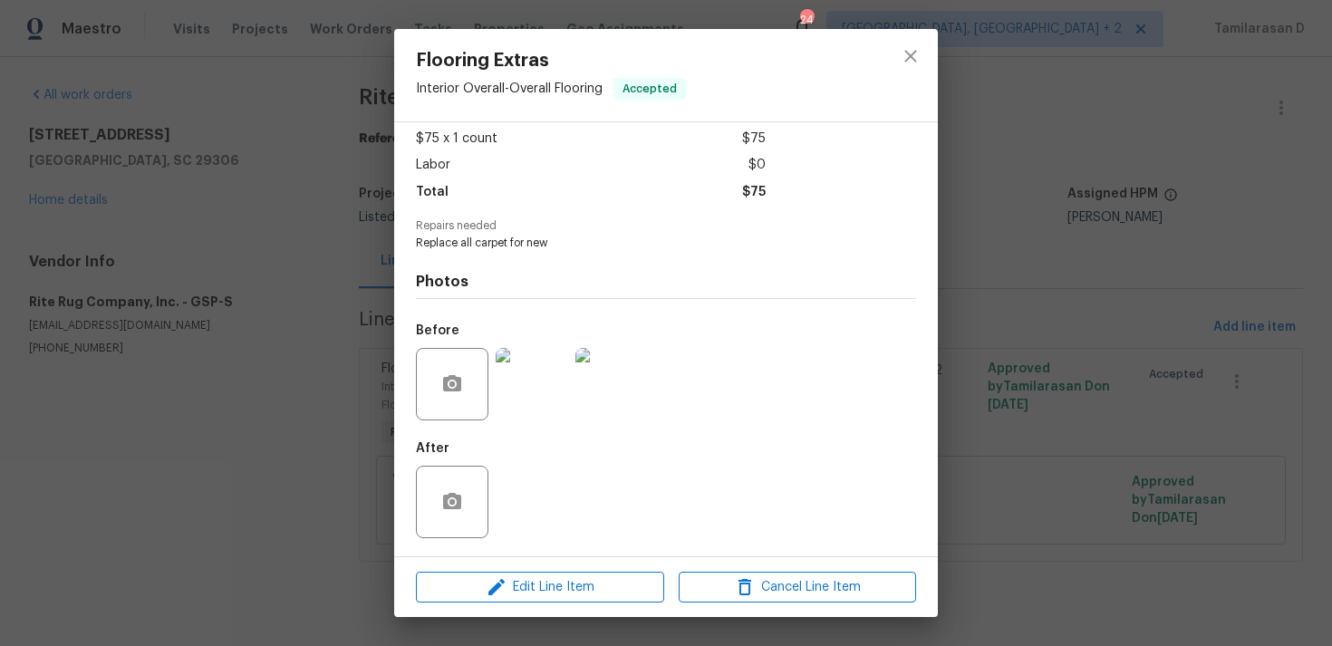
click at [541, 380] on img at bounding box center [531, 384] width 72 height 72
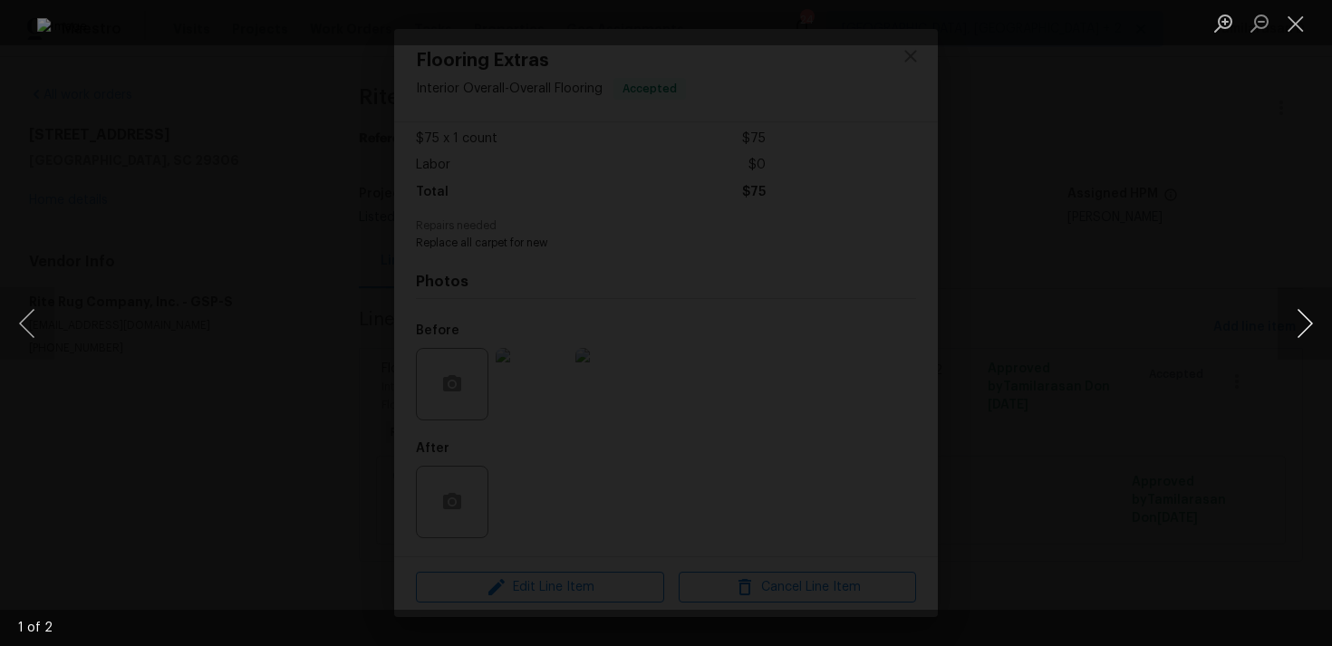
click at [1290, 314] on button "Next image" at bounding box center [1304, 323] width 54 height 72
click at [1292, 18] on button "Close lightbox" at bounding box center [1295, 23] width 36 height 32
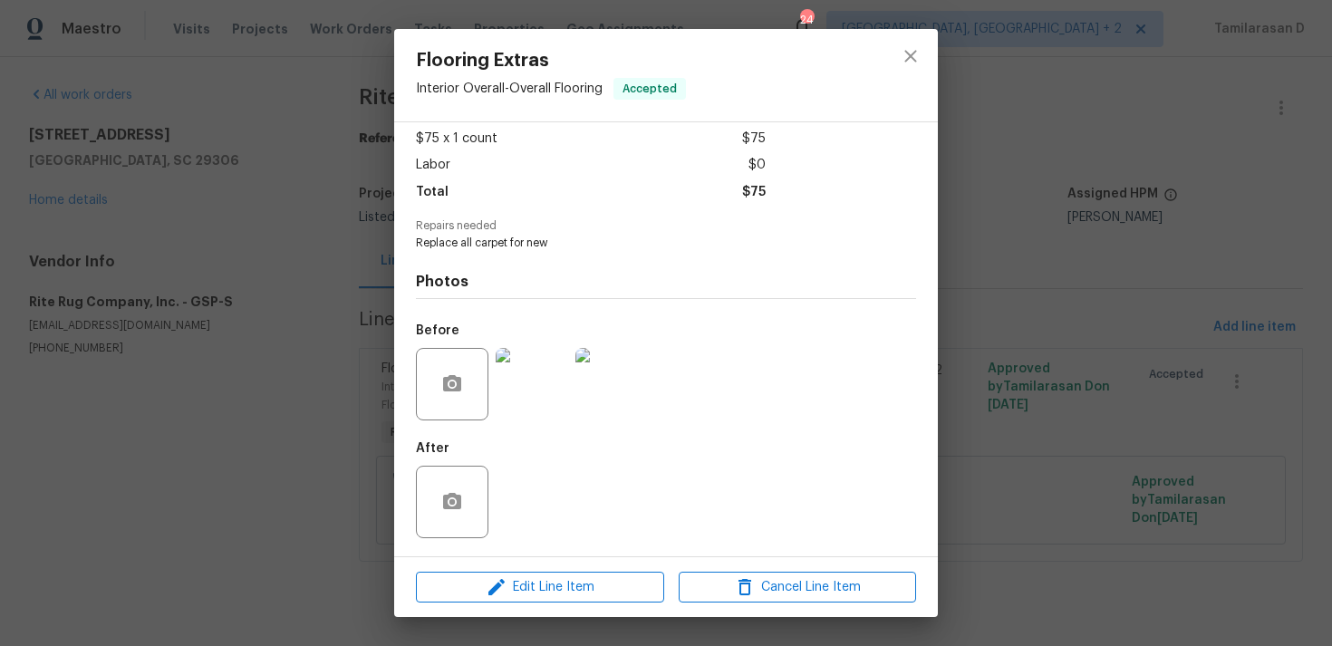
click at [274, 335] on div "Flooring Extras Interior Overall - Overall Flooring Accepted Vendor Rite Rug Co…" at bounding box center [666, 323] width 1332 height 646
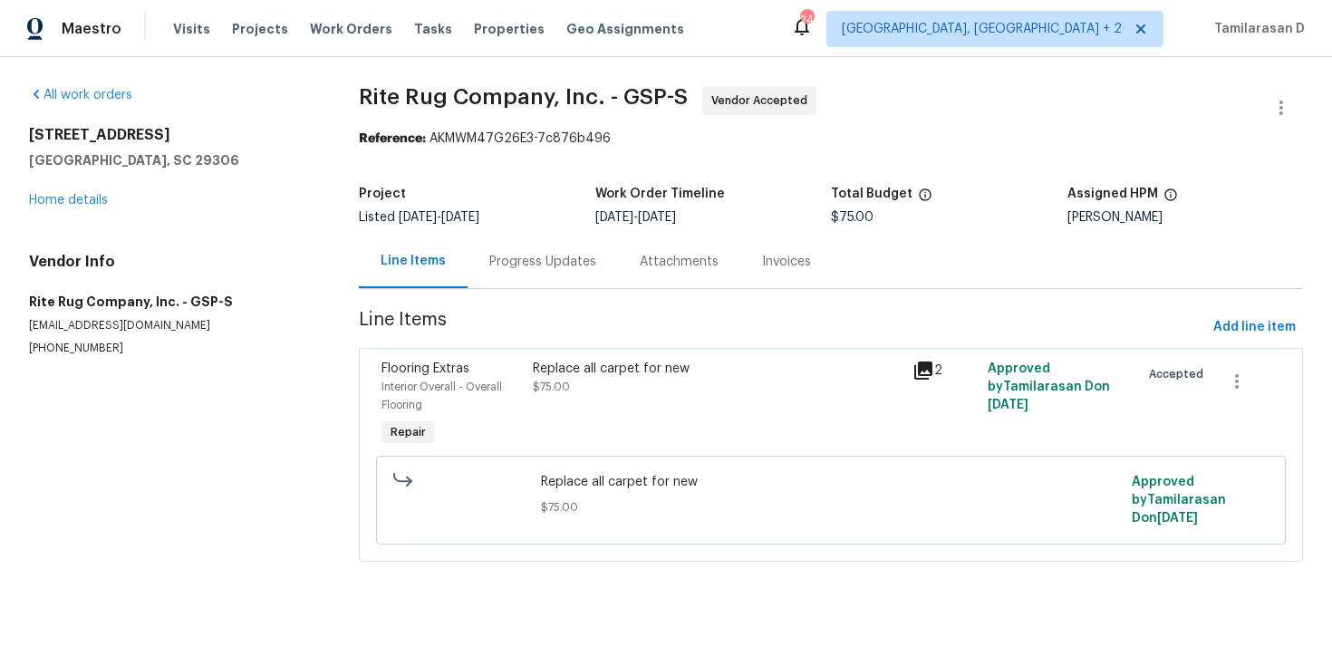
click at [529, 265] on div "Progress Updates" at bounding box center [542, 262] width 107 height 18
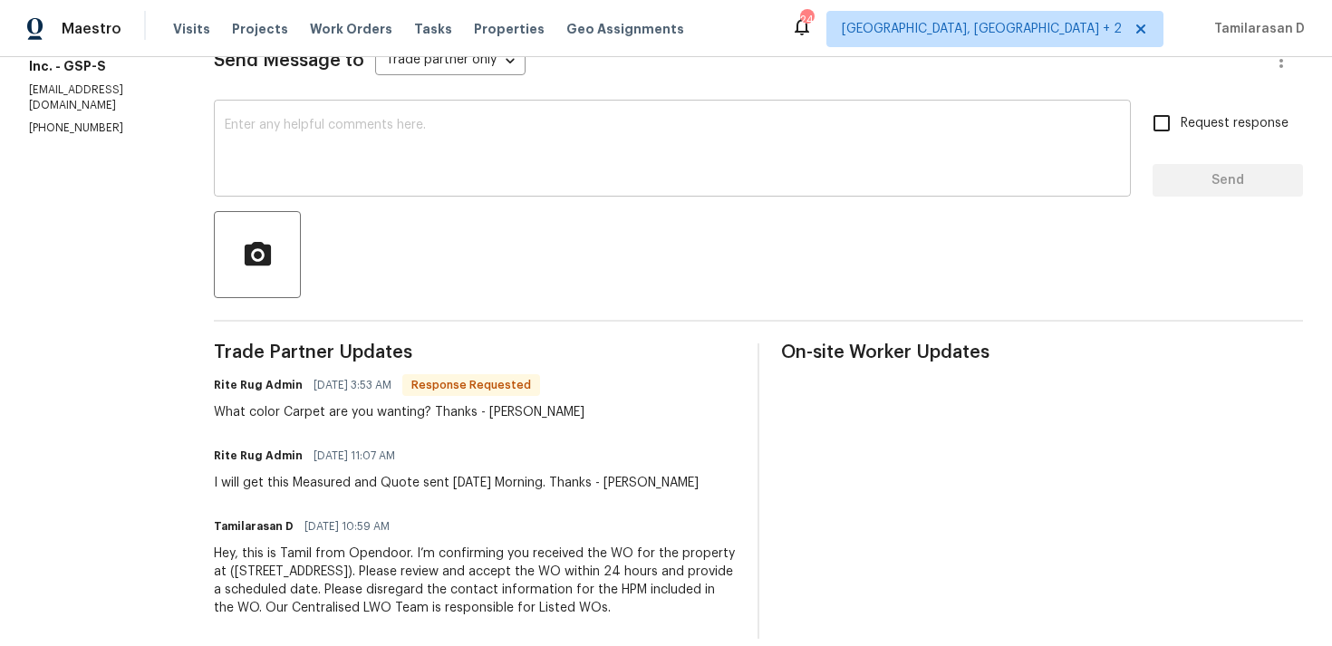
scroll to position [275, 0]
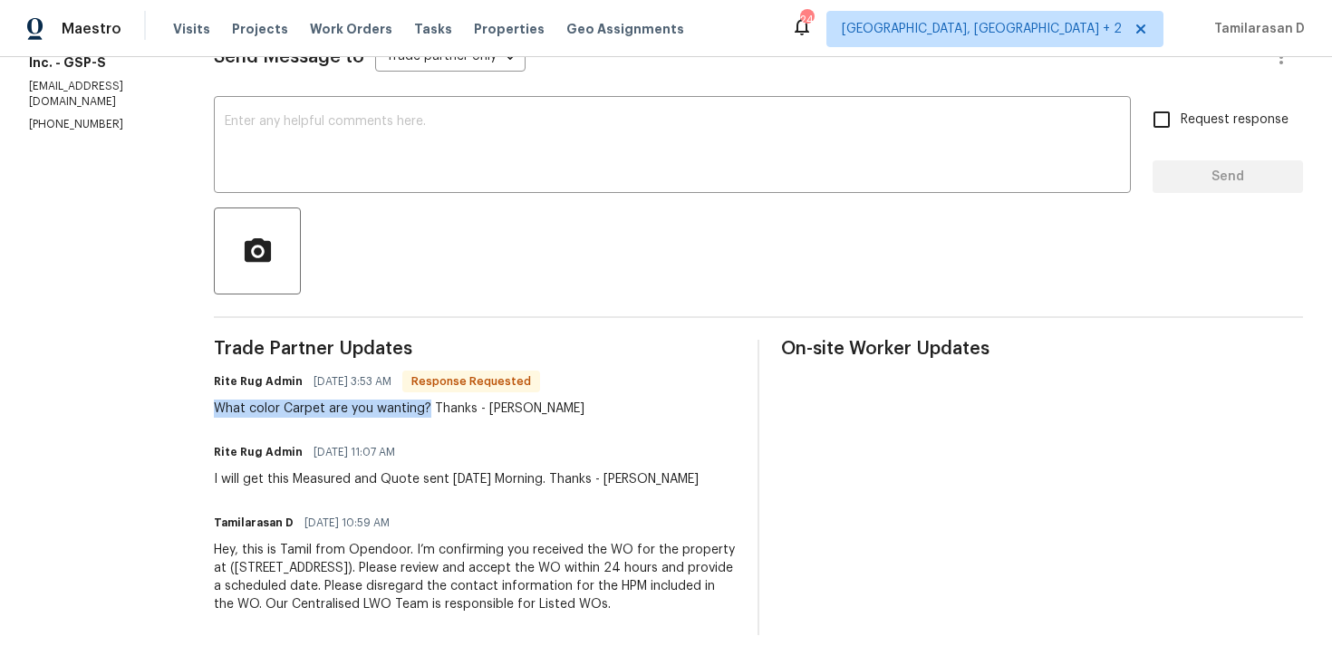
drag, startPoint x: 246, startPoint y: 407, endPoint x: 457, endPoint y: 410, distance: 210.2
click at [457, 410] on div "What color Carpet are you wanting? Thanks - Anna" at bounding box center [399, 408] width 370 height 18
click at [416, 407] on div "What color Carpet are you wanting? Thanks - Anna" at bounding box center [399, 408] width 370 height 18
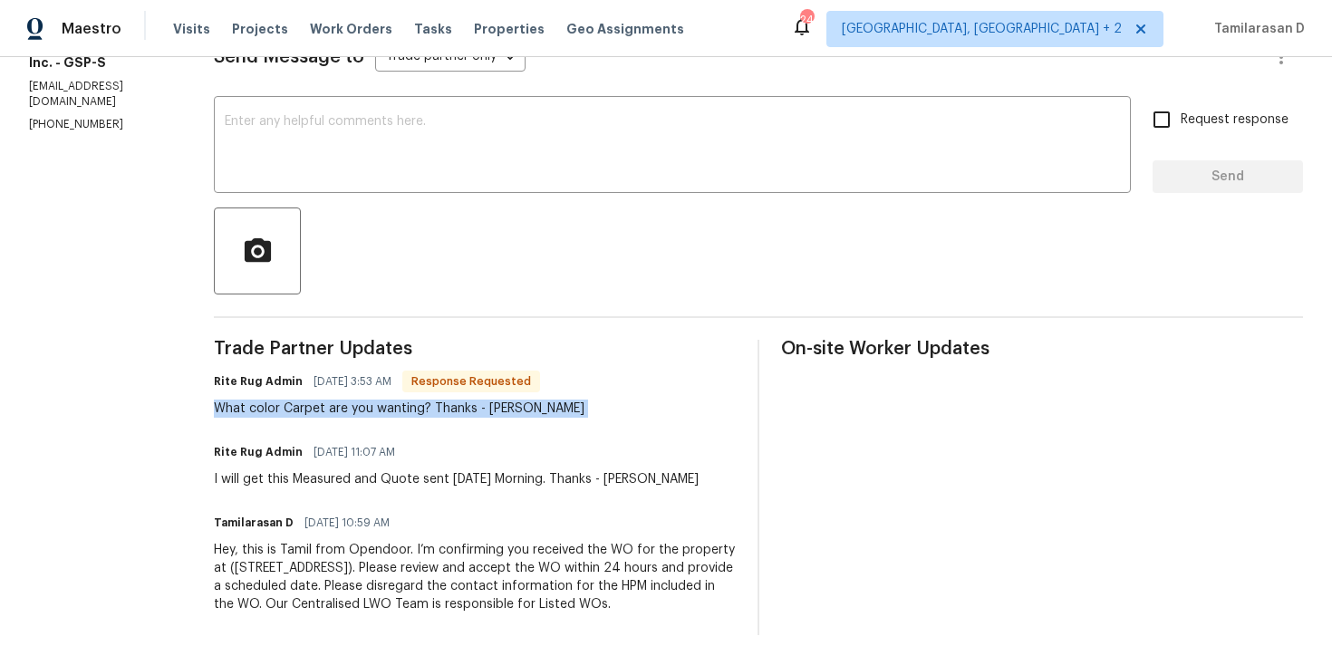
click at [416, 407] on div "What color Carpet are you wanting? Thanks - Anna" at bounding box center [399, 408] width 370 height 18
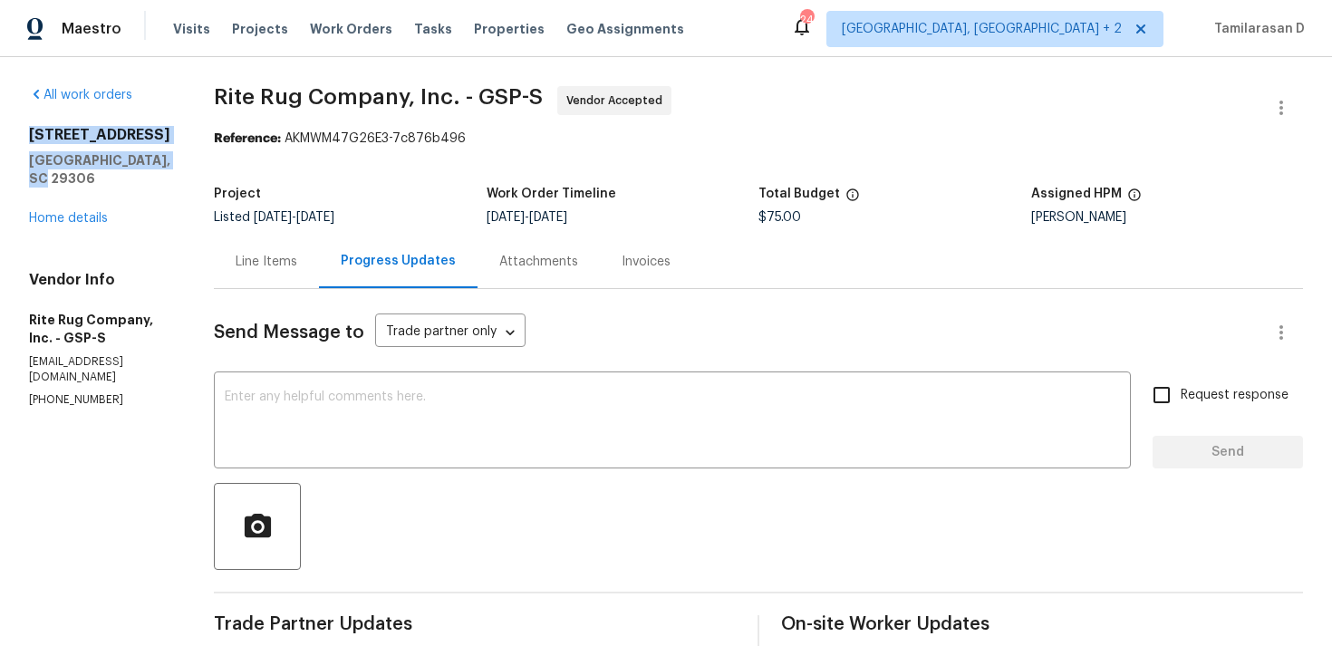
drag, startPoint x: 26, startPoint y: 133, endPoint x: 188, endPoint y: 152, distance: 162.4
click at [188, 152] on div "All work orders 1024 Longstone Way Spartanburg, SC 29306 Home details Vendor In…" at bounding box center [666, 498] width 1332 height 882
copy div "1024 Longstone Way Spartanburg, SC 29306"
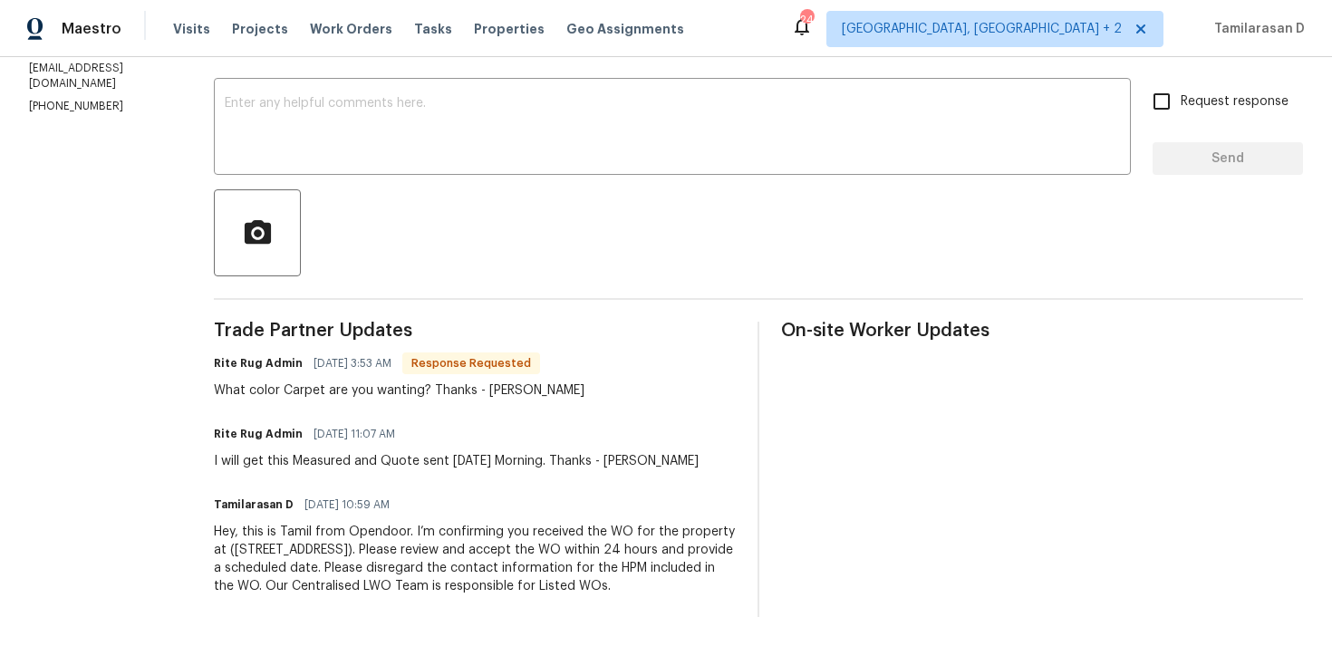
click at [344, 354] on span "08/27/2025 3:53 AM" at bounding box center [352, 363] width 78 height 18
click at [342, 381] on div "What color Carpet are you wanting? Thanks - Anna" at bounding box center [399, 390] width 370 height 18
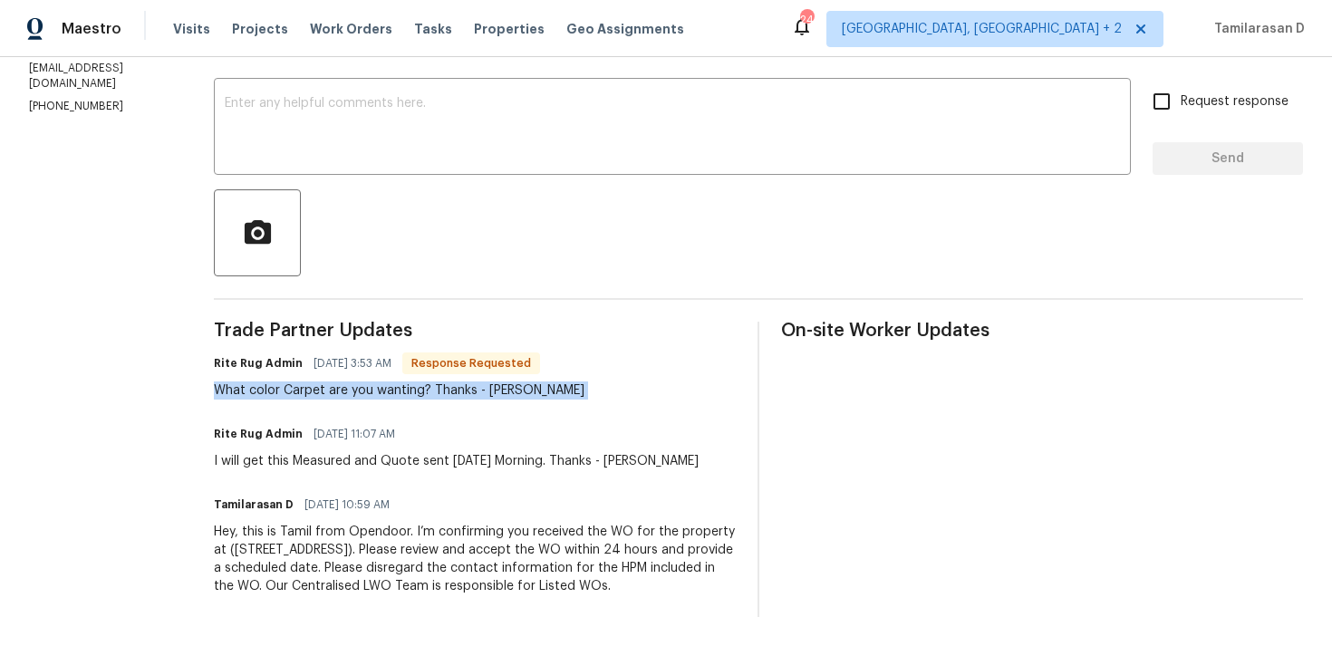
click at [351, 452] on div "I will get this Measured and Quote sent tomorrow Morning. Thanks - Anna" at bounding box center [456, 461] width 485 height 18
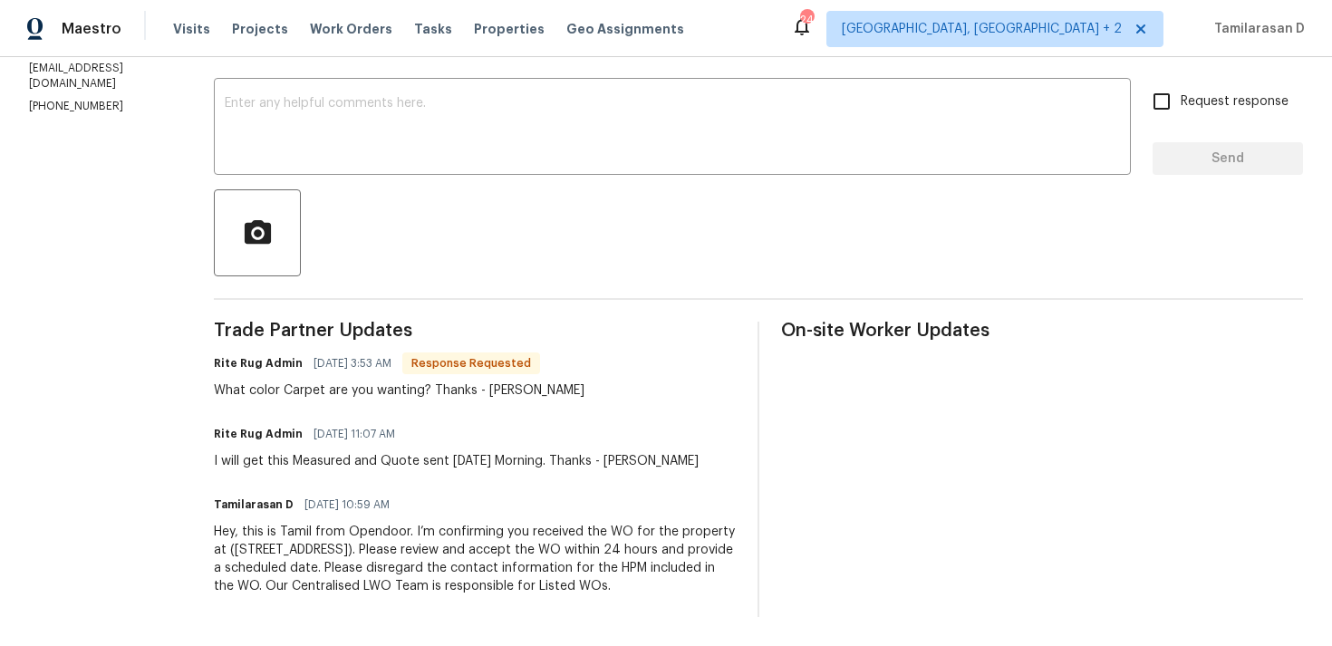
click at [351, 452] on div "I will get this Measured and Quote sent tomorrow Morning. Thanks - Anna" at bounding box center [456, 461] width 485 height 18
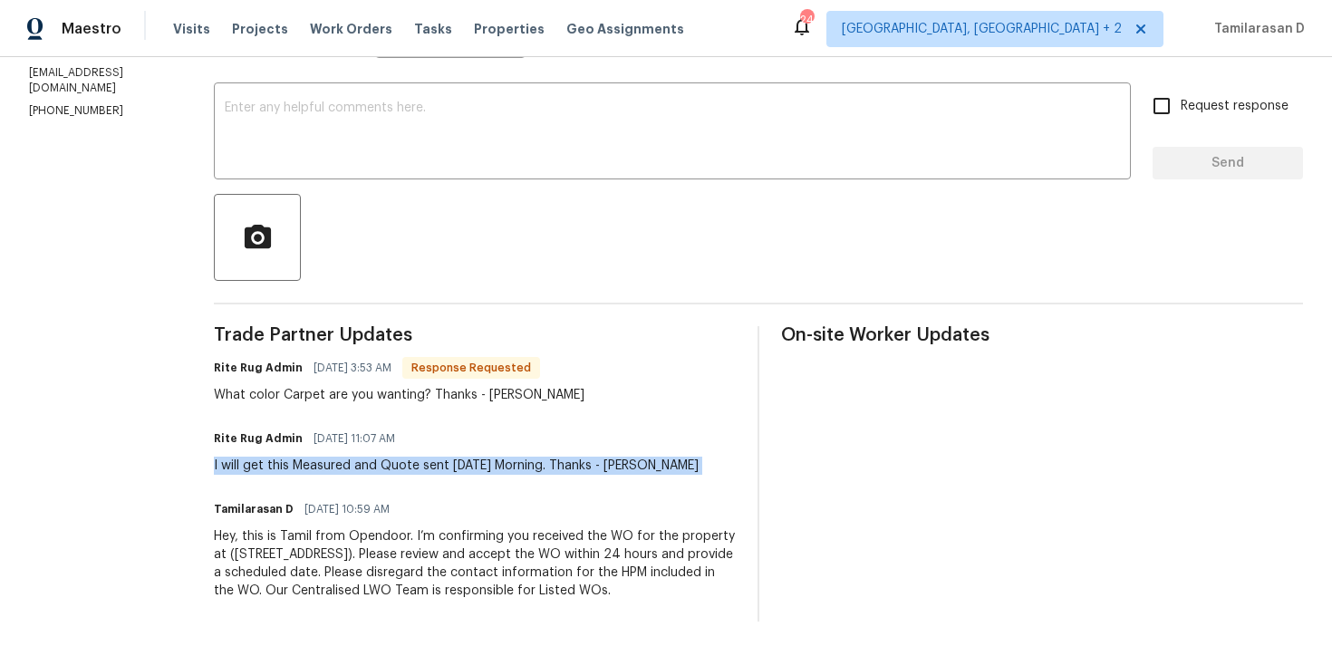
scroll to position [119, 0]
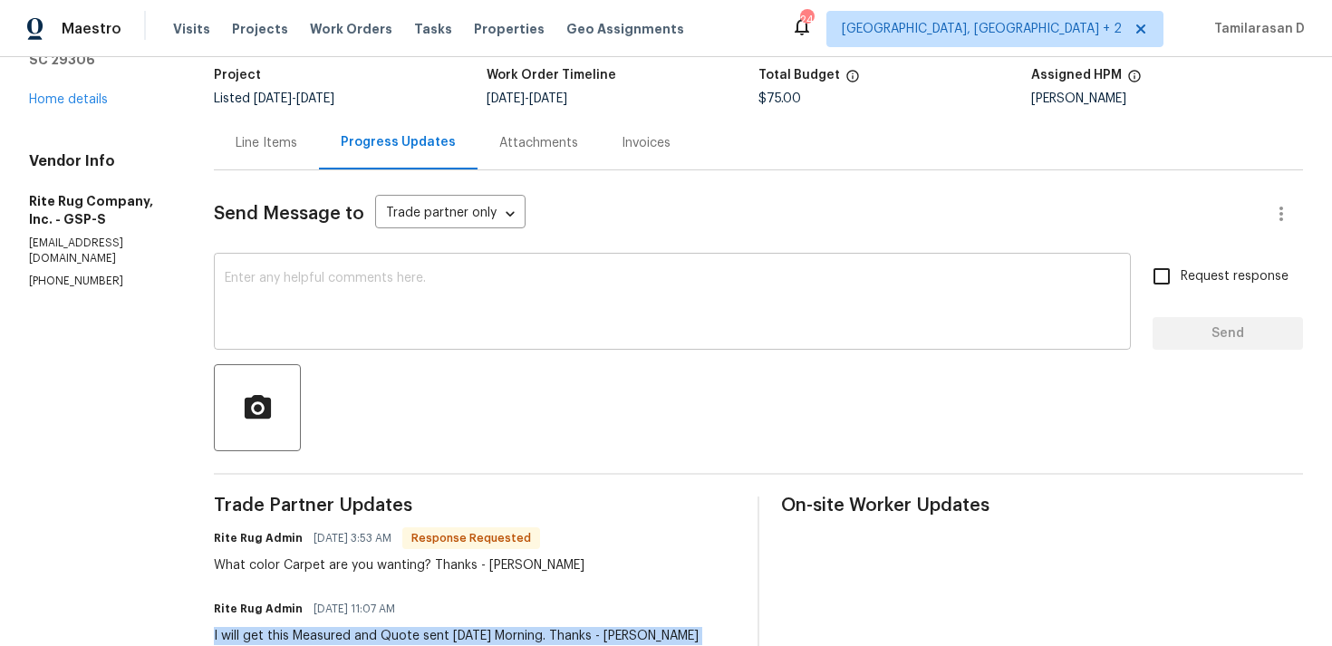
click at [295, 278] on textarea at bounding box center [672, 303] width 895 height 63
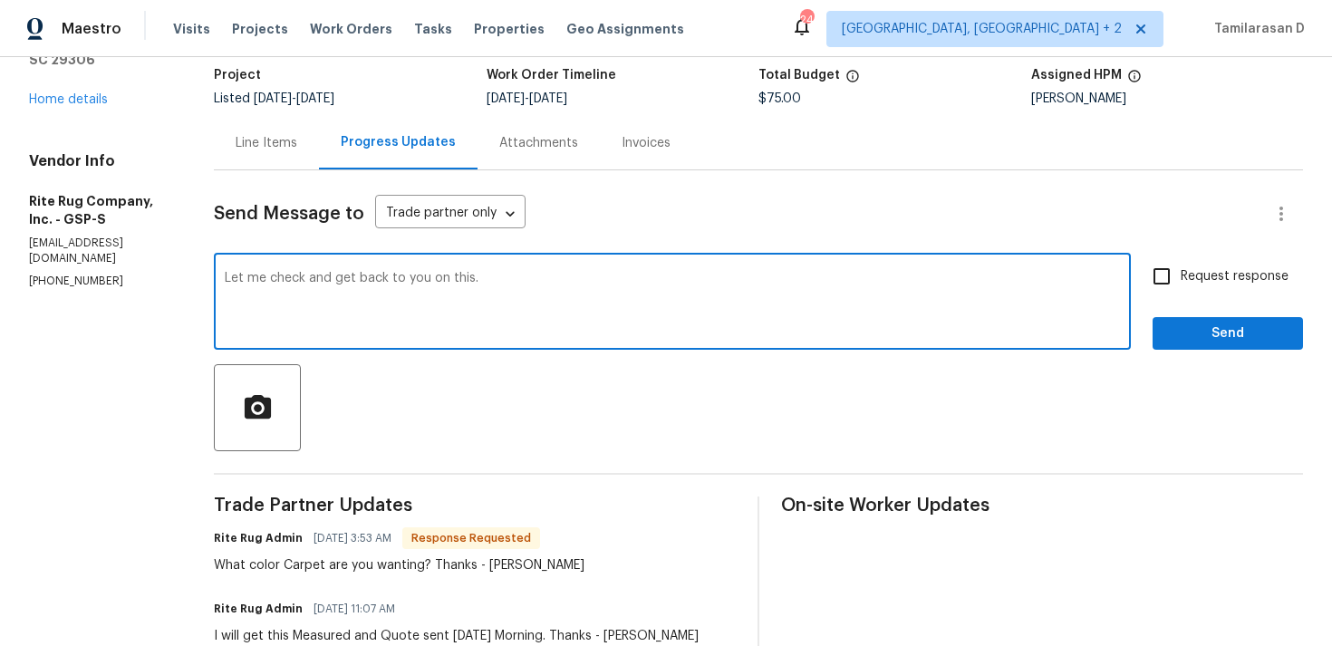
click at [284, 284] on textarea "Let me check and get back to you on this." at bounding box center [672, 303] width 895 height 63
click at [280, 282] on textarea "Let me check and get back to you on this." at bounding box center [672, 303] width 895 height 63
click at [314, 272] on textarea "Lemme check and get back to you on this." at bounding box center [672, 303] width 895 height 63
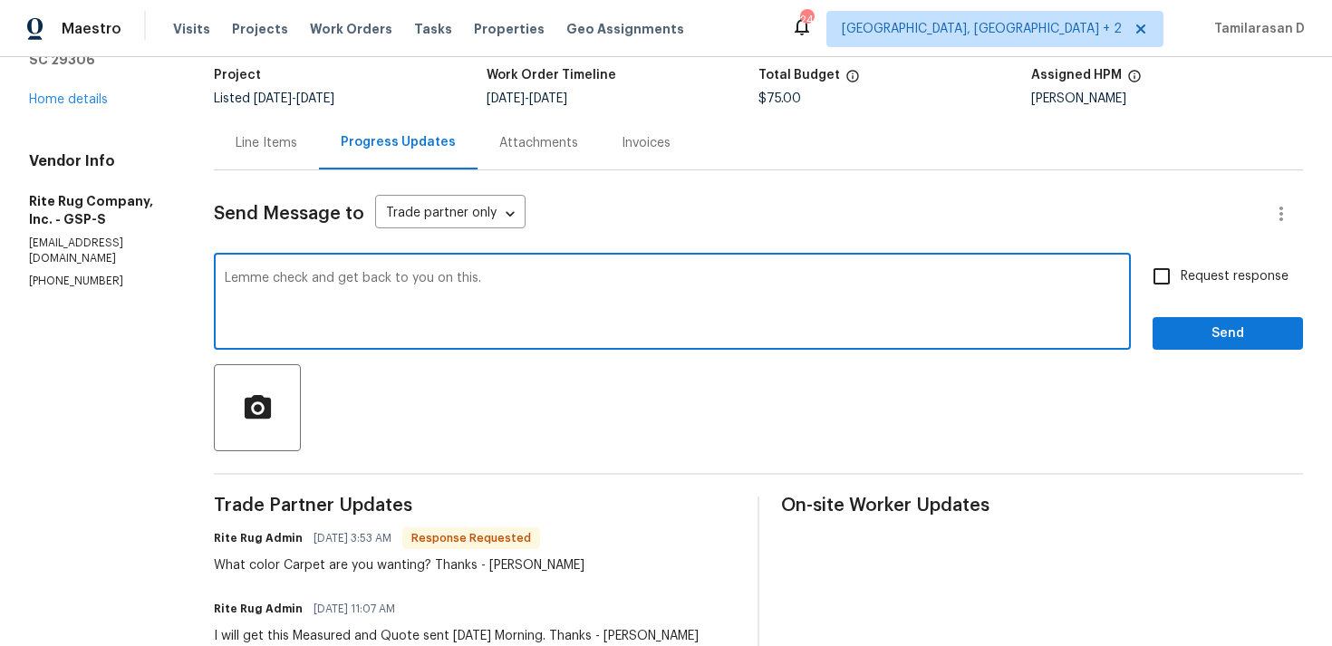
type textarea "Lemme check and get back to you on this."
click at [618, 383] on div at bounding box center [758, 407] width 1089 height 87
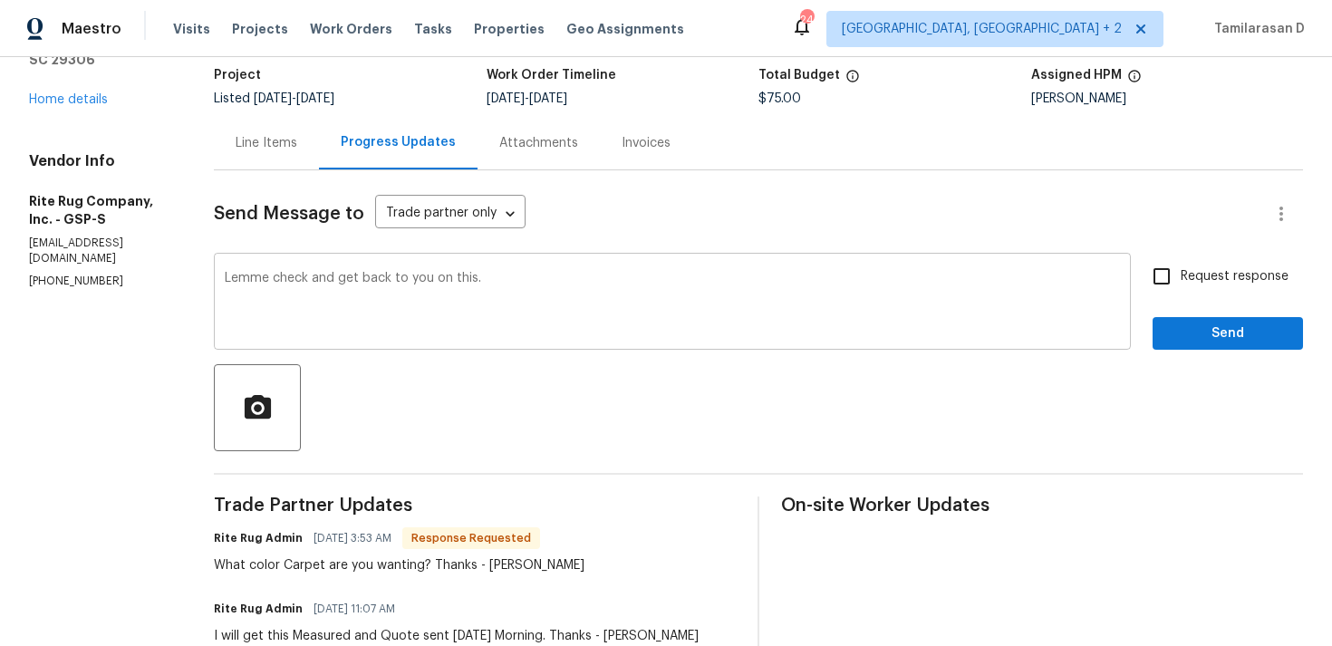
click at [537, 313] on textarea "Lemme check and get back to you on this." at bounding box center [672, 303] width 895 height 63
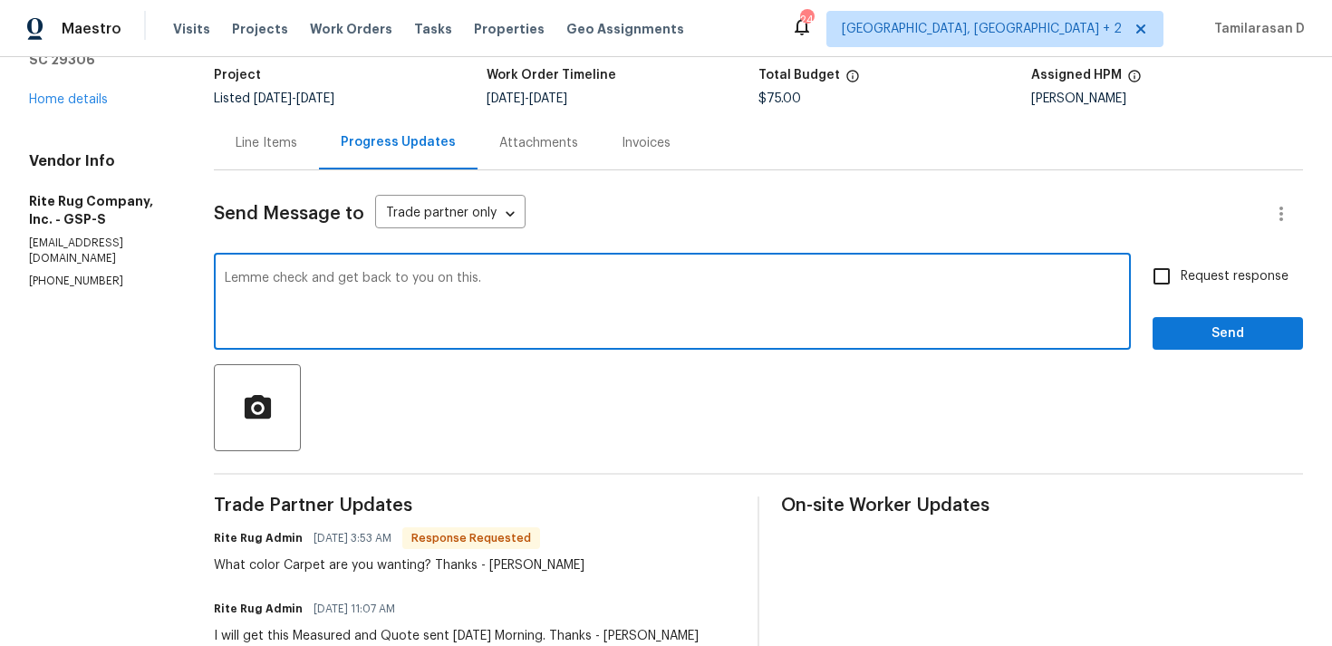
click at [1160, 292] on input "Request response" at bounding box center [1161, 276] width 38 height 38
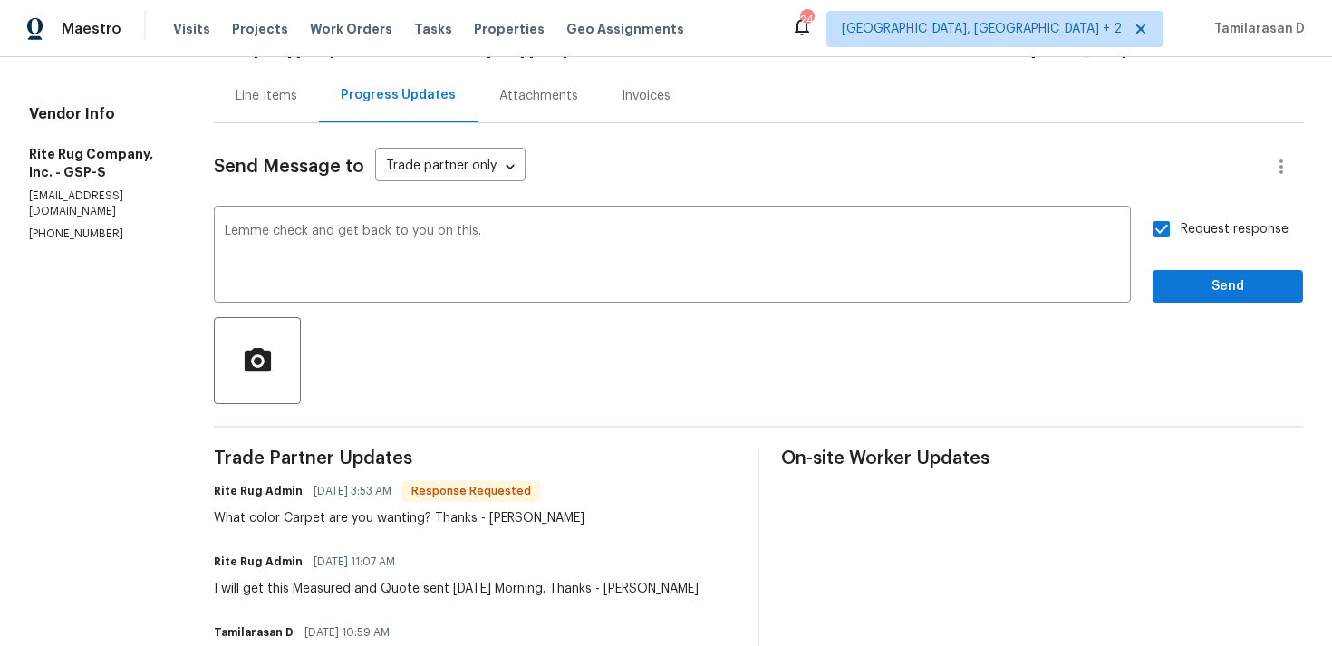
scroll to position [170, 0]
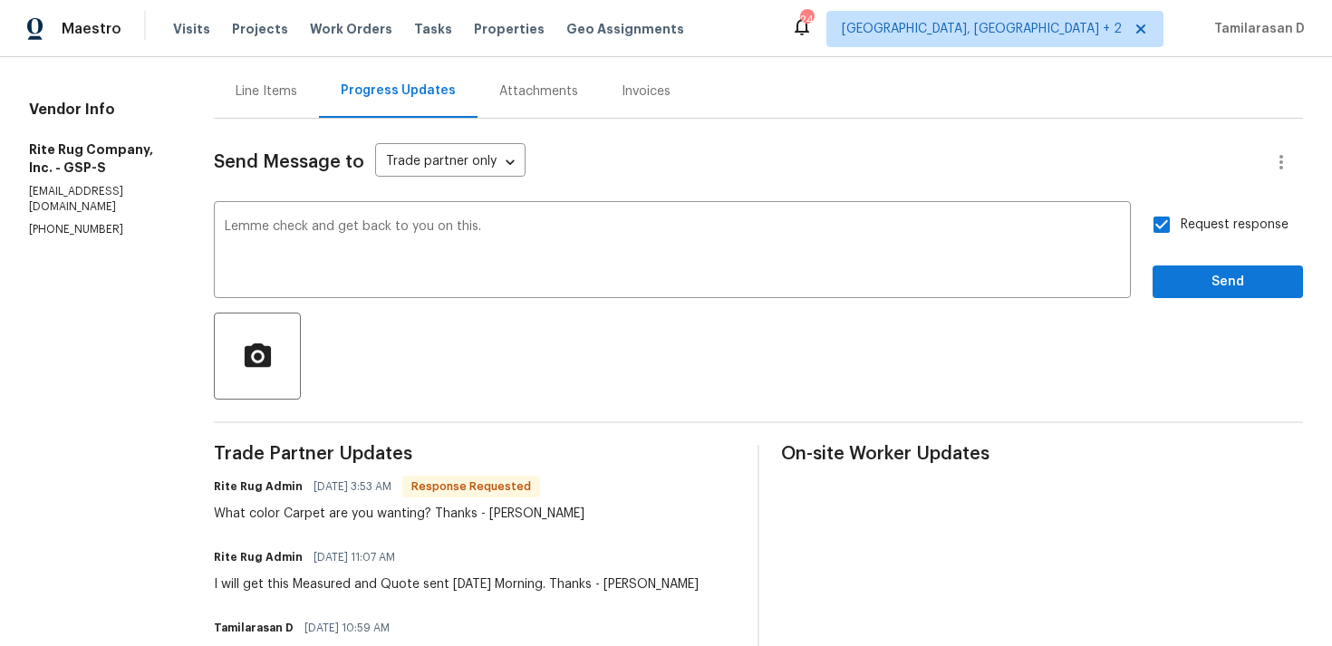
click at [1164, 220] on input "Request response" at bounding box center [1161, 225] width 38 height 38
checkbox input "false"
click at [1204, 278] on span "Send" at bounding box center [1227, 282] width 121 height 23
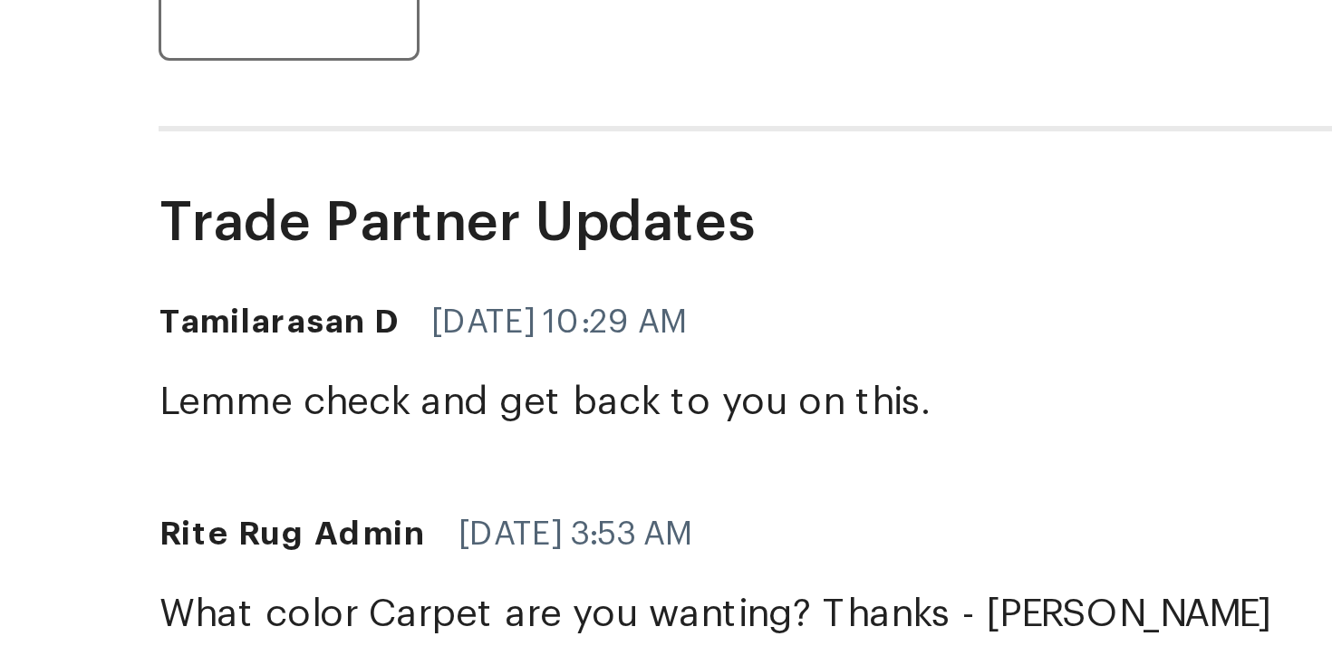
click at [352, 540] on div "Trade Partner Updates Tamilarasan D 08/27/2025 10:29 AM Lemme check and get bac…" at bounding box center [475, 628] width 522 height 366
click at [353, 541] on div "Trade Partner Updates Tamilarasan D 08/27/2025 10:29 AM Lemme check and get bac…" at bounding box center [475, 628] width 522 height 366
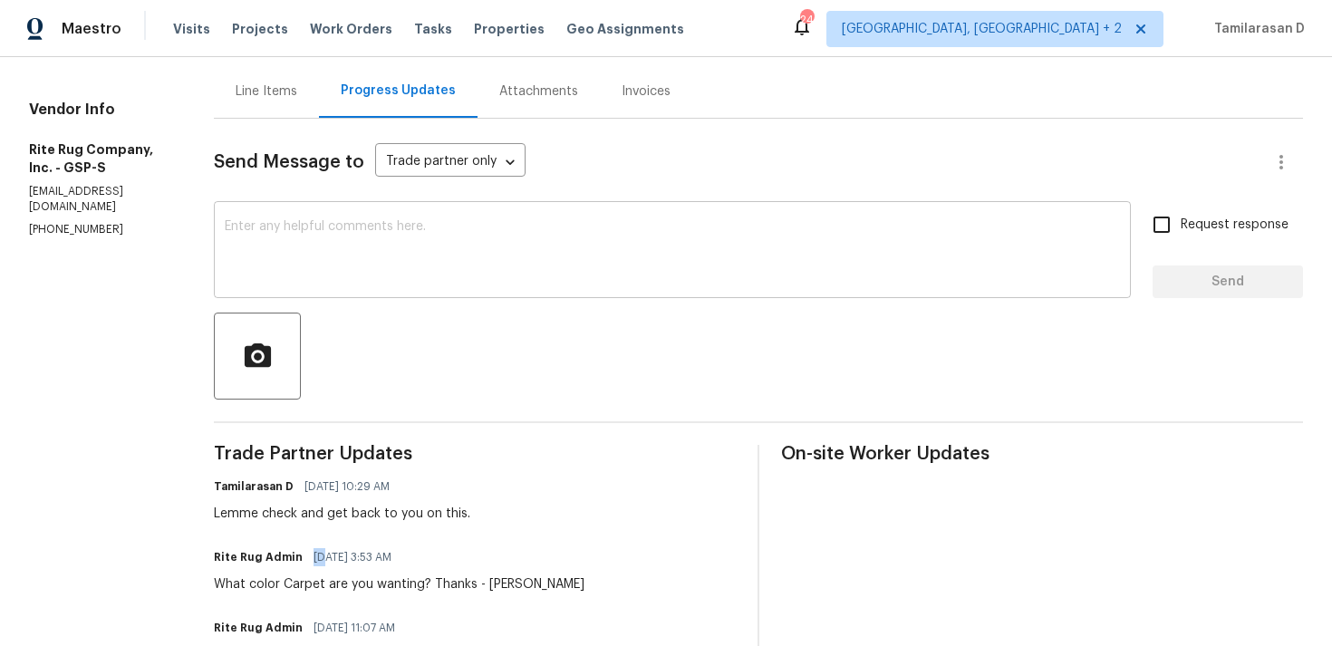
click at [410, 254] on textarea at bounding box center [672, 251] width 895 height 63
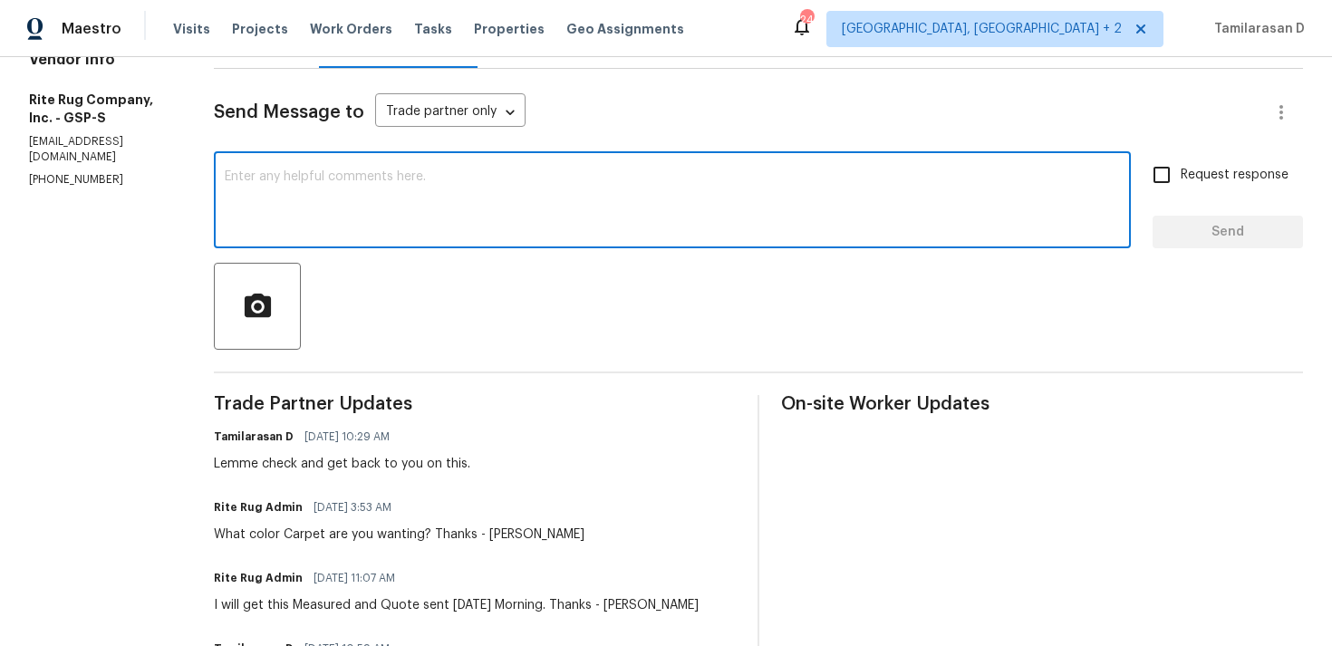
scroll to position [217, 0]
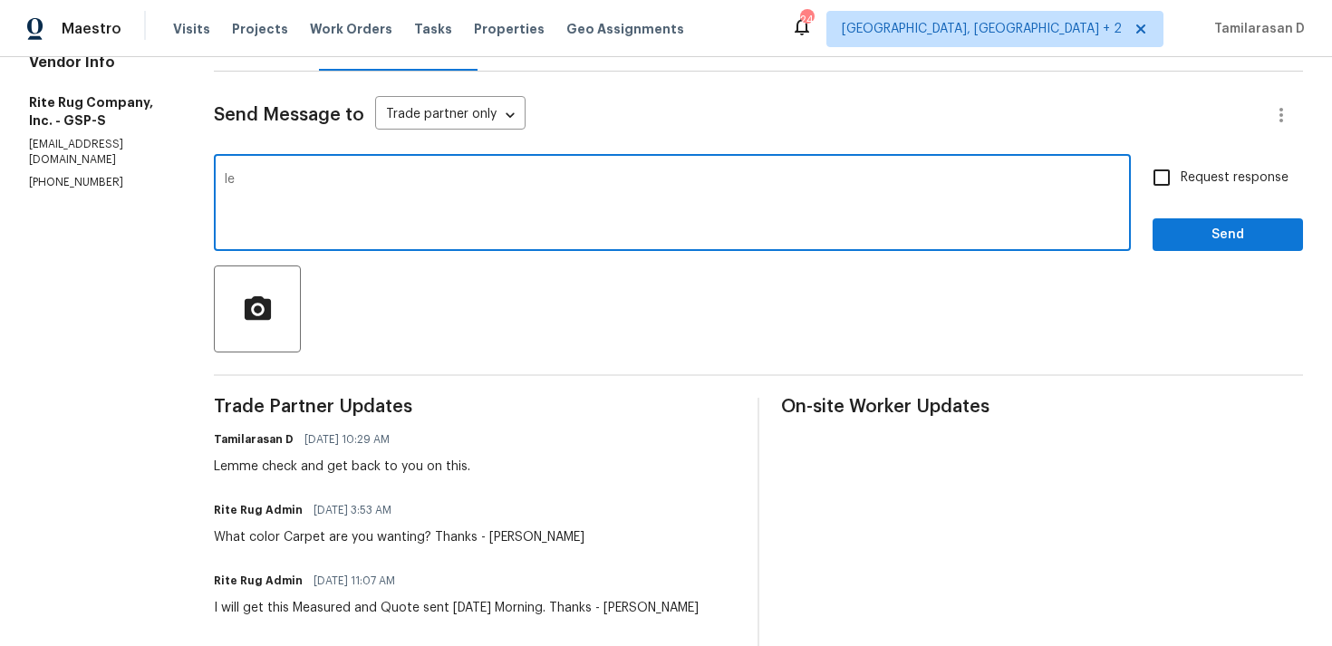
type textarea "l"
drag, startPoint x: 327, startPoint y: 184, endPoint x: 780, endPoint y: 204, distance: 453.4
click at [780, 204] on textarea "Biege color please" at bounding box center [672, 204] width 895 height 63
click at [255, 177] on div "Biege color x ​" at bounding box center [672, 205] width 917 height 92
click at [256, 178] on textarea "Biege color" at bounding box center [672, 204] width 895 height 63
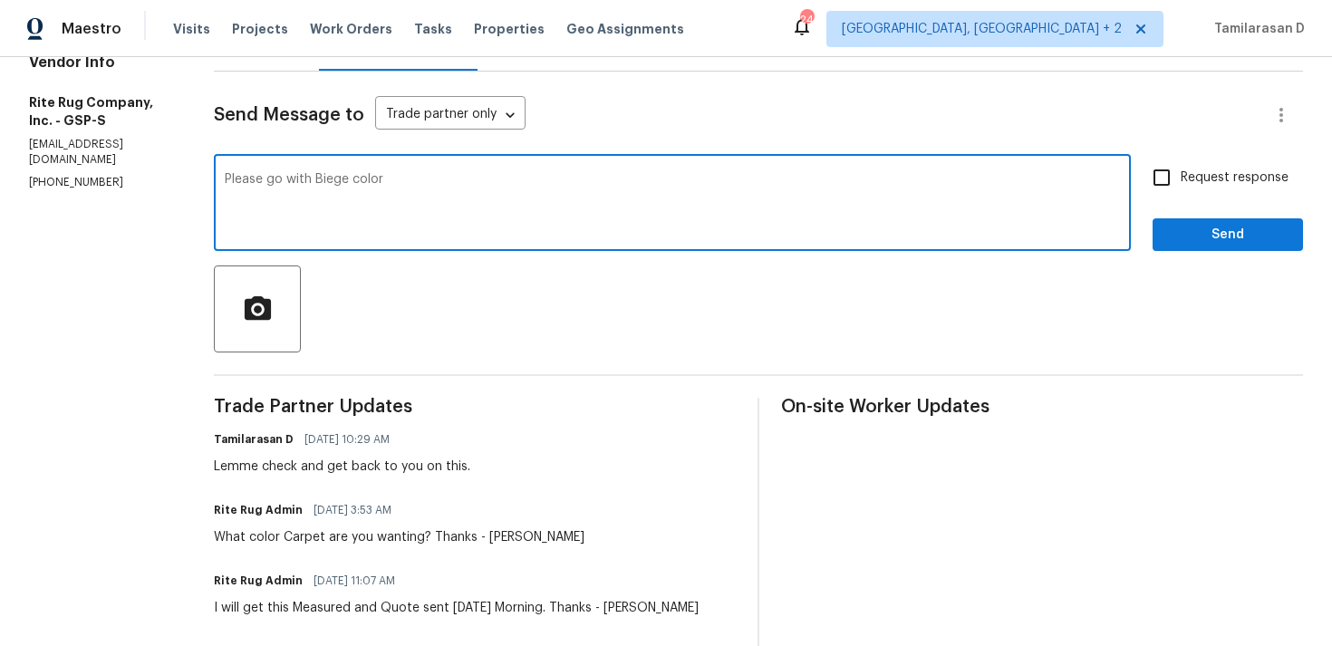
click at [317, 173] on textarea "Please go with Biege color" at bounding box center [672, 204] width 895 height 63
paste textarea "Let’s go with beige for the carpet"
click at [456, 190] on textarea "Let’s go with beige for the carpet" at bounding box center [672, 204] width 895 height 63
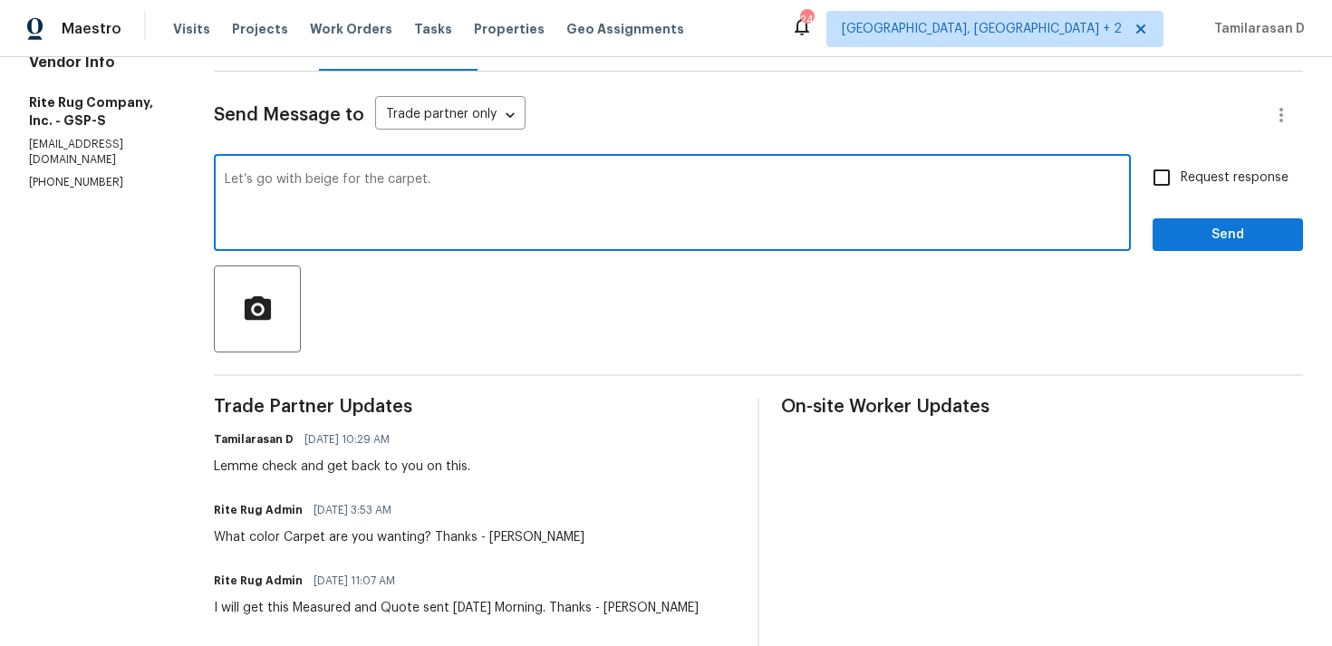
type textarea "Let’s go with beige for the carpet."
click at [1171, 186] on input "Request response" at bounding box center [1161, 178] width 38 height 38
checkbox input "true"
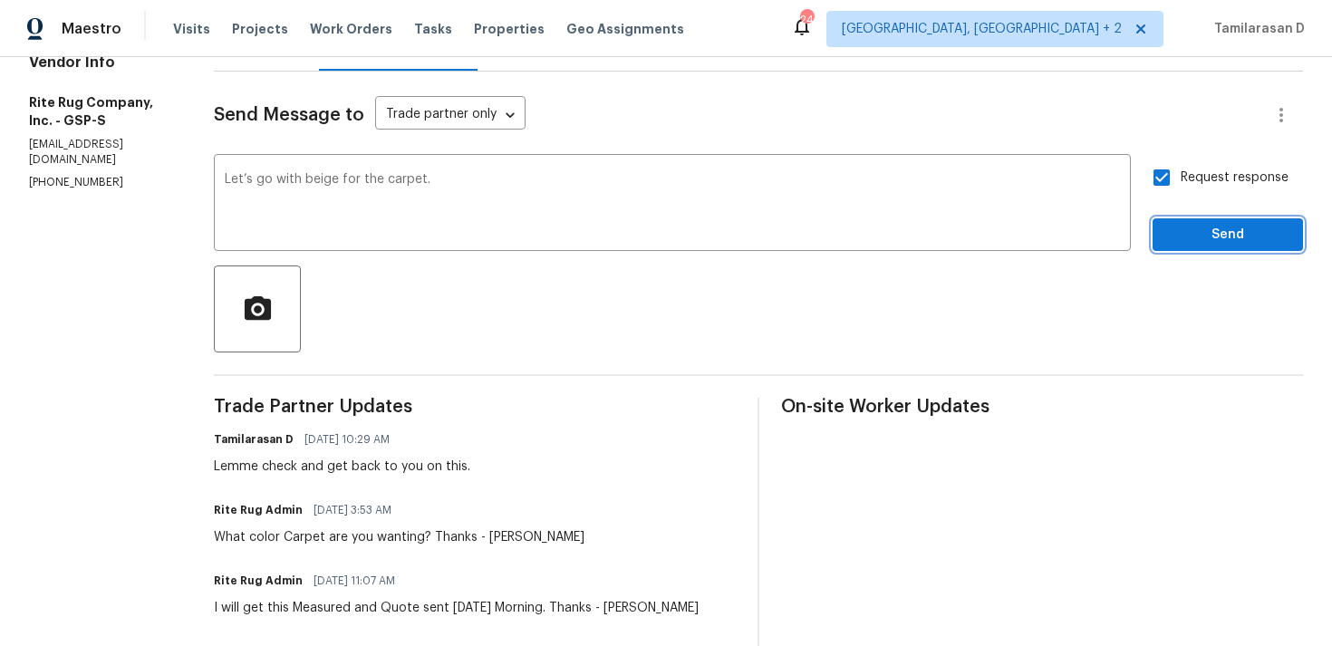
click at [1207, 237] on span "Send" at bounding box center [1227, 235] width 121 height 23
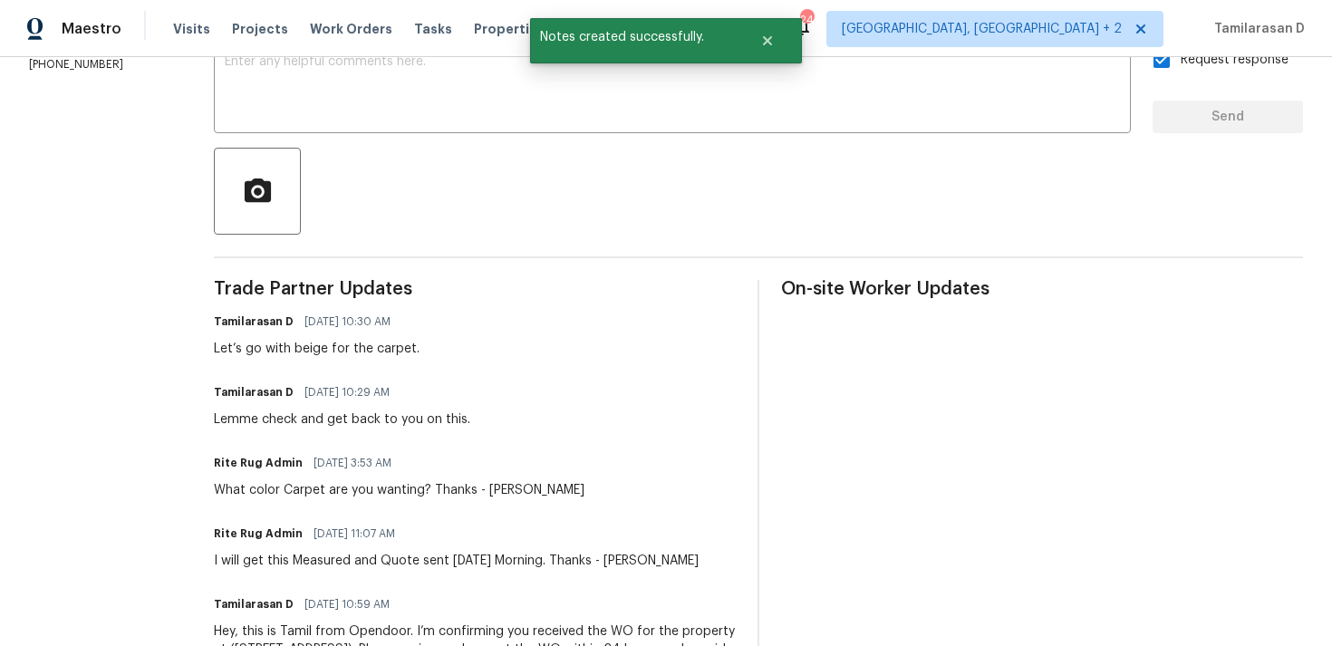
scroll to position [364, 0]
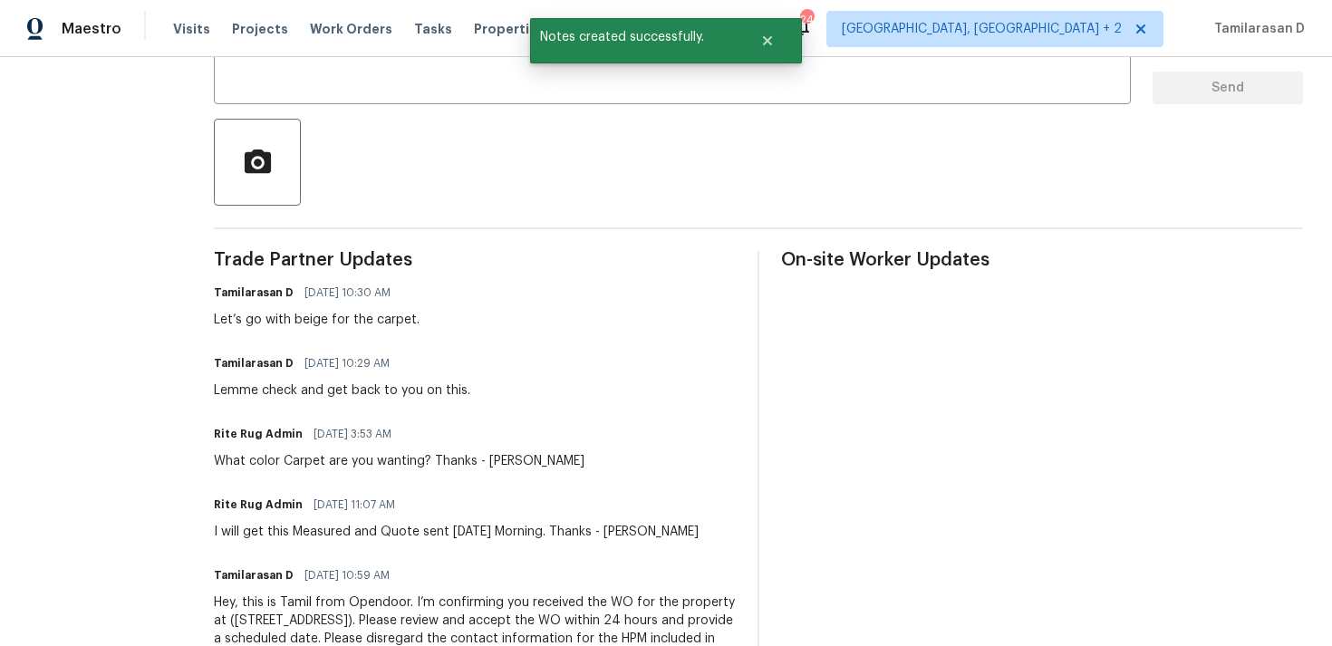
click at [353, 467] on div "What color Carpet are you wanting? Thanks - Anna" at bounding box center [399, 461] width 370 height 18
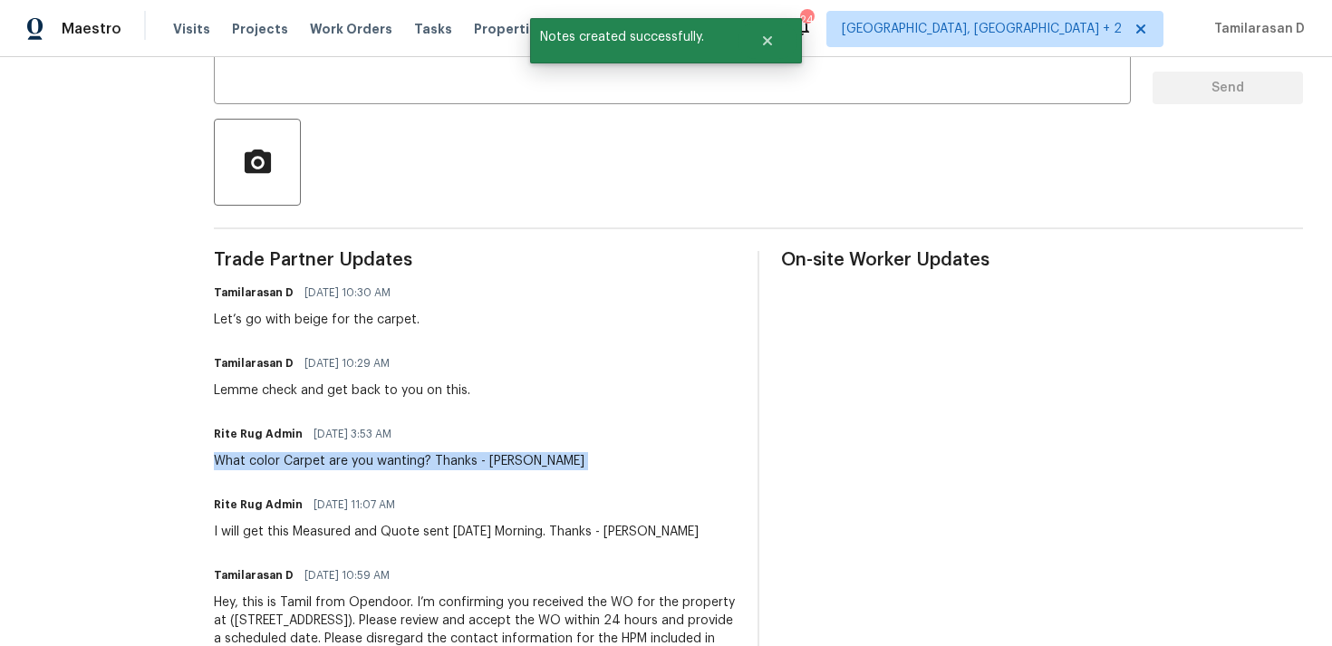
copy div "What color Carpet are you wanting? Thanks - Anna"
click at [334, 517] on div "Rite Rug Admin 08/26/2025 11:07 AM I will get this Measured and Quote sent tomo…" at bounding box center [456, 516] width 485 height 49
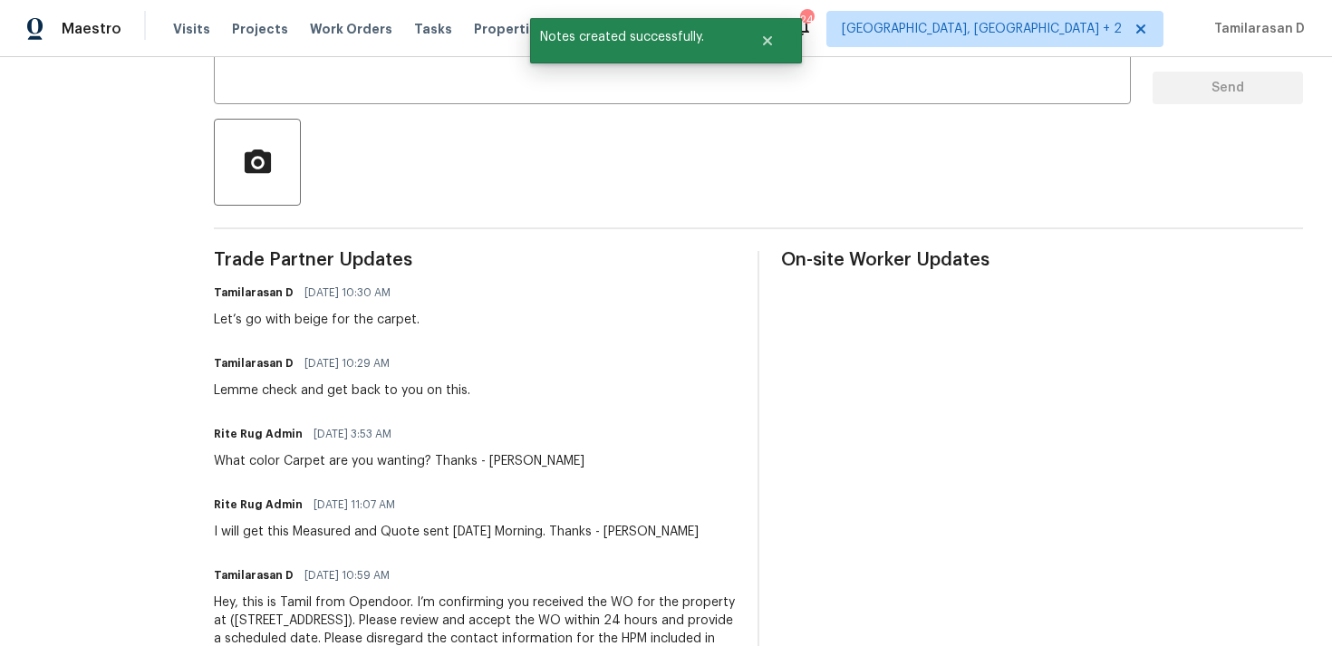
click at [334, 517] on div "Rite Rug Admin 08/26/2025 11:07 AM I will get this Measured and Quote sent tomo…" at bounding box center [456, 516] width 485 height 49
click at [332, 534] on div "I will get this Measured and Quote sent tomorrow Morning. Thanks - Anna" at bounding box center [456, 532] width 485 height 18
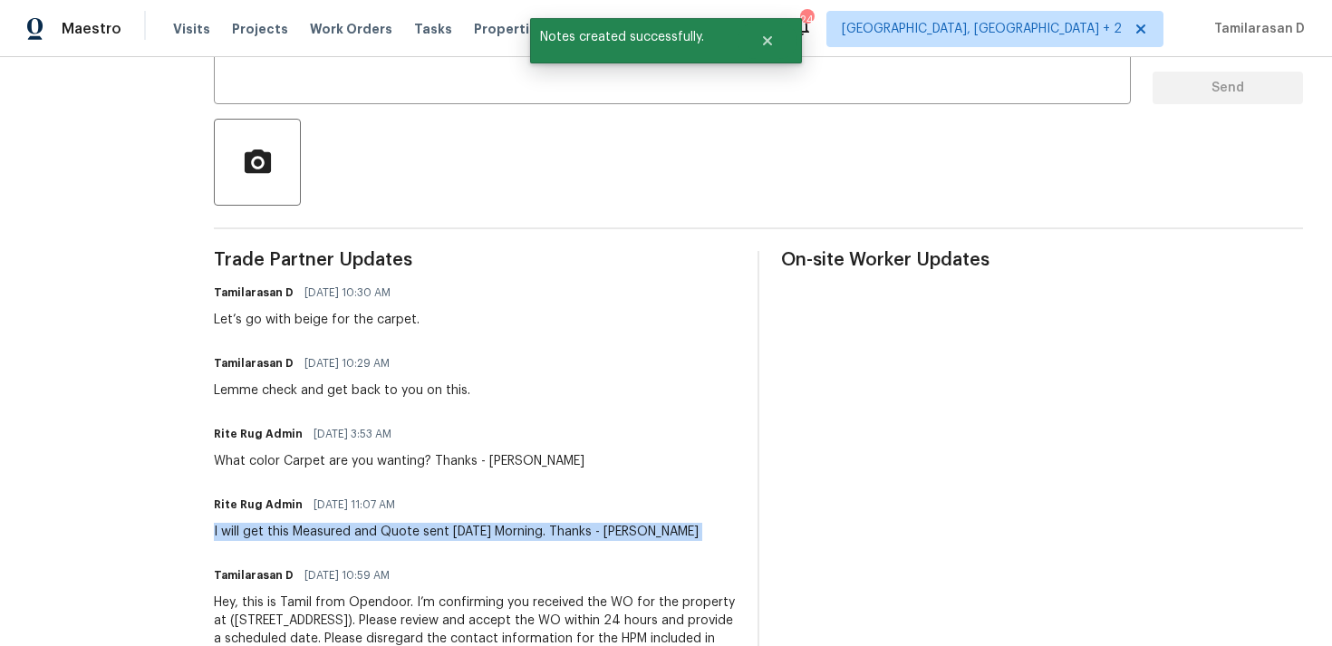
copy div "I will get this Measured and Quote sent tomorrow Morning. Thanks - Anna"
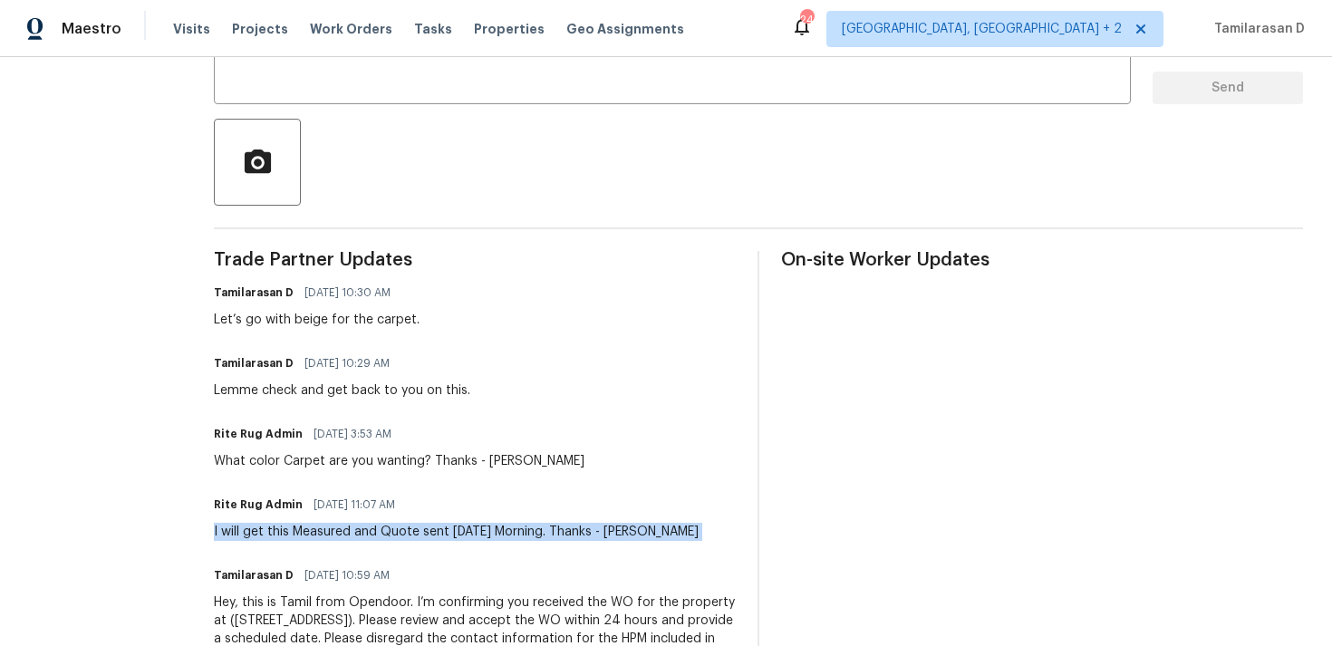
click at [302, 470] on div "Trade Partner Updates Tamilarasan D 08/27/2025 10:30 AM Let’s go with beige for…" at bounding box center [475, 469] width 522 height 437
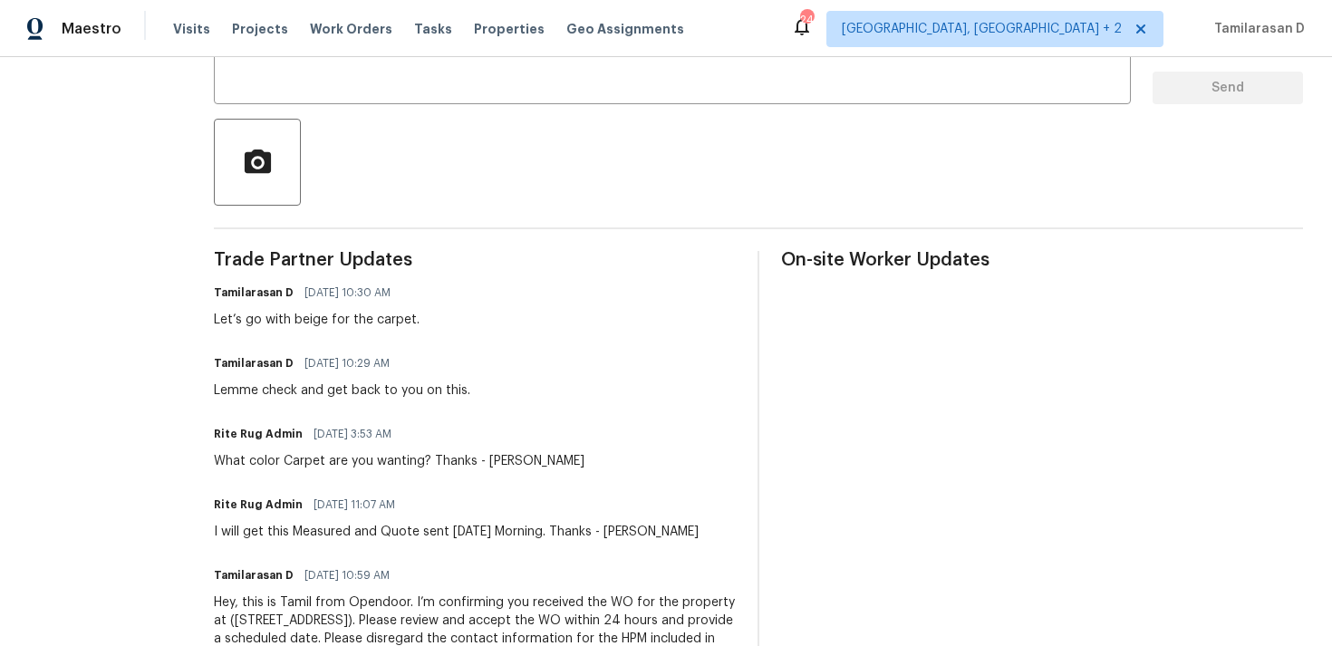
click at [308, 459] on div "What color Carpet are you wanting? Thanks - Anna" at bounding box center [399, 461] width 370 height 18
click at [246, 460] on div "What color Carpet are you wanting? Thanks - Anna" at bounding box center [399, 461] width 370 height 18
click at [288, 459] on div "What color Carpet are you wanting? Thanks - Anna" at bounding box center [399, 461] width 370 height 18
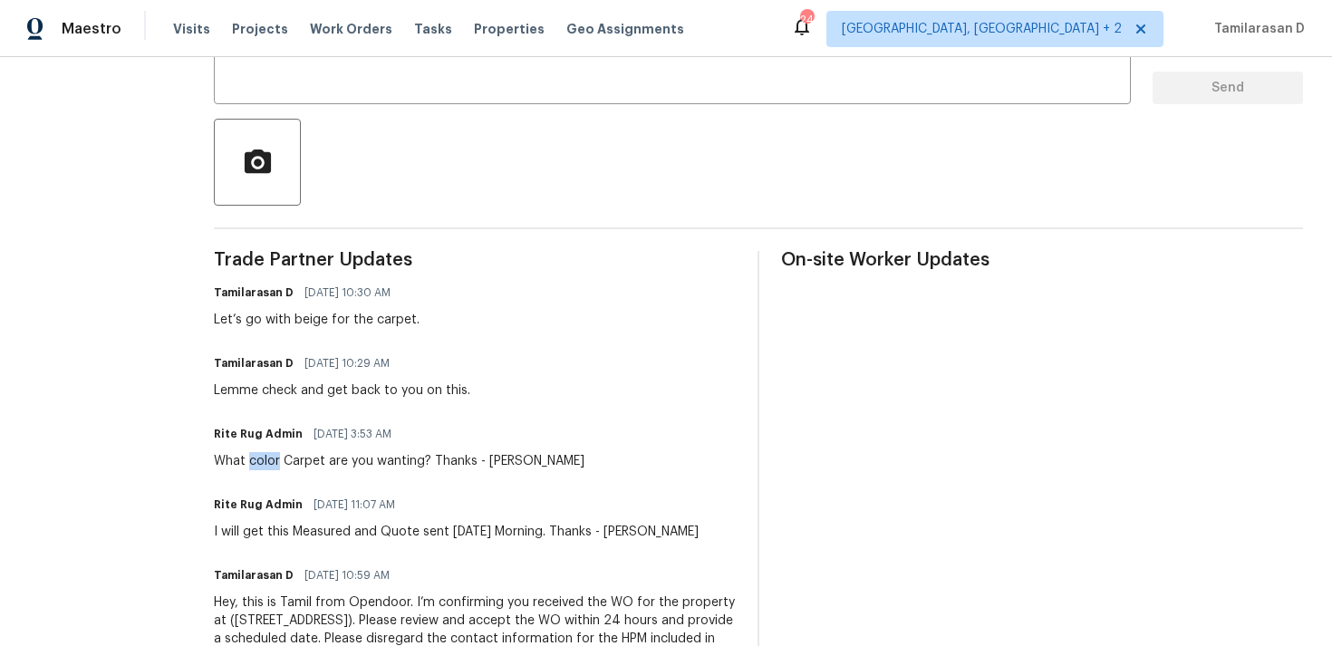
click at [288, 459] on div "What color Carpet are you wanting? Thanks - Anna" at bounding box center [399, 461] width 370 height 18
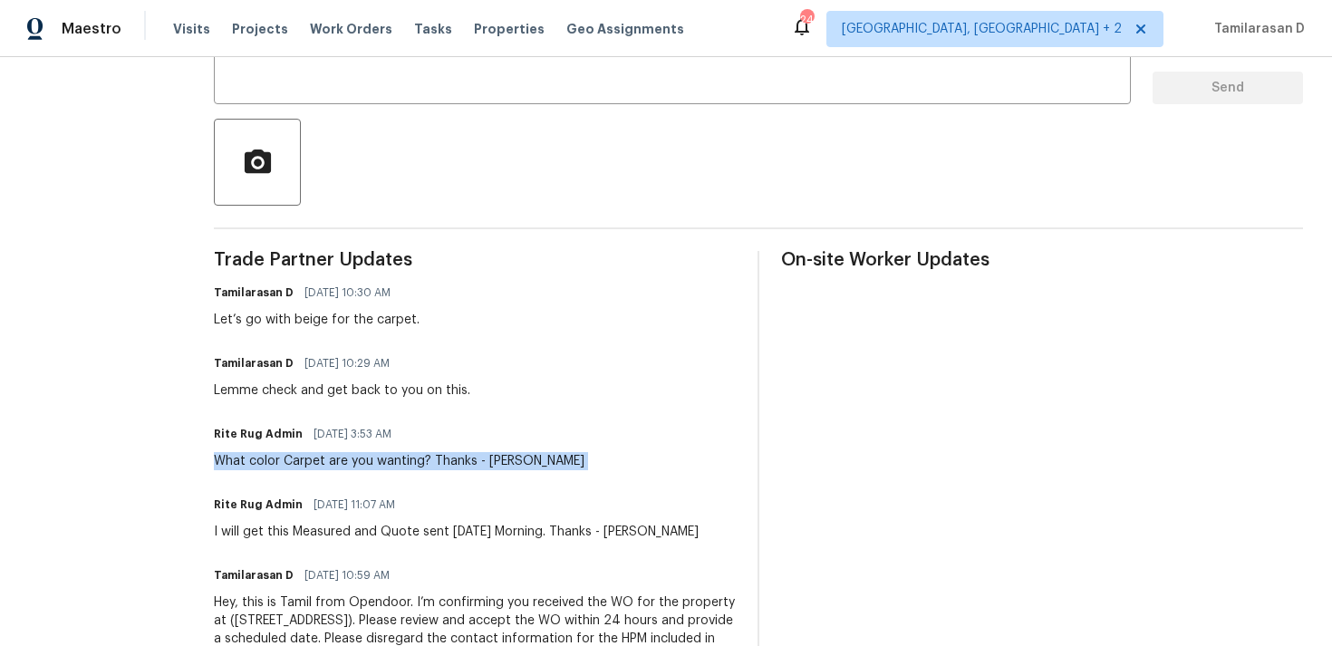
copy div "What color Carpet are you wanting? Thanks - Anna"
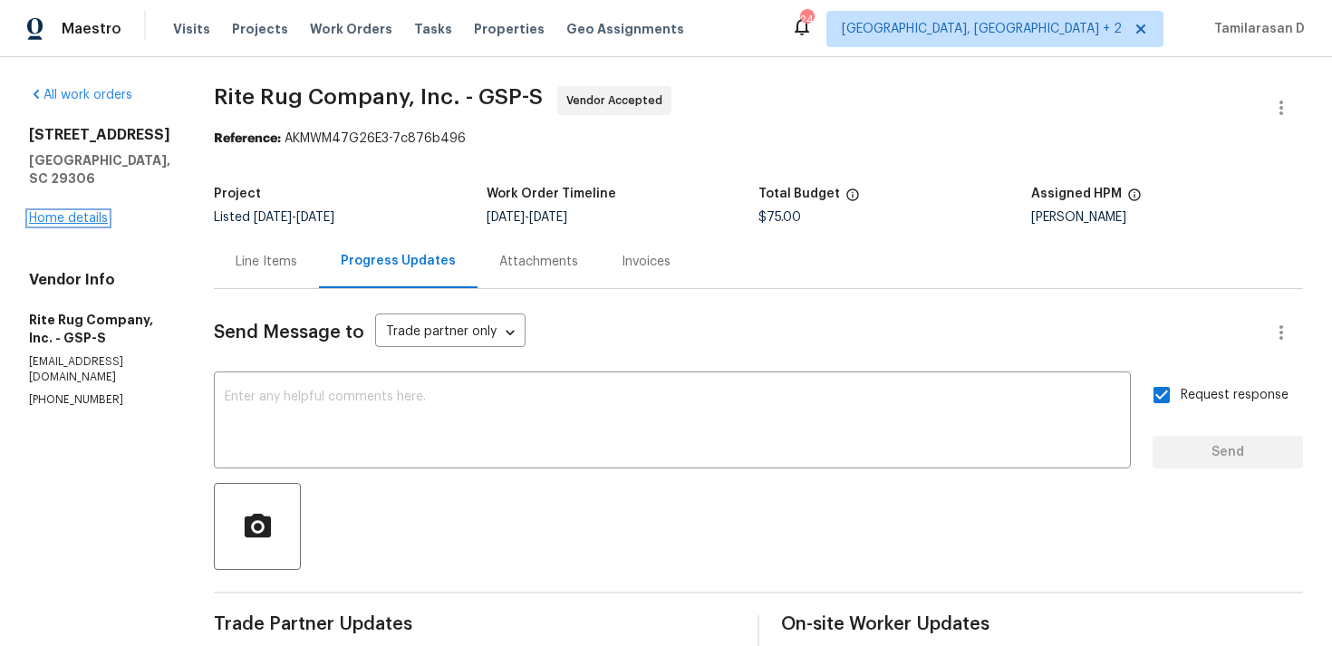
click at [66, 212] on link "Home details" at bounding box center [68, 218] width 79 height 13
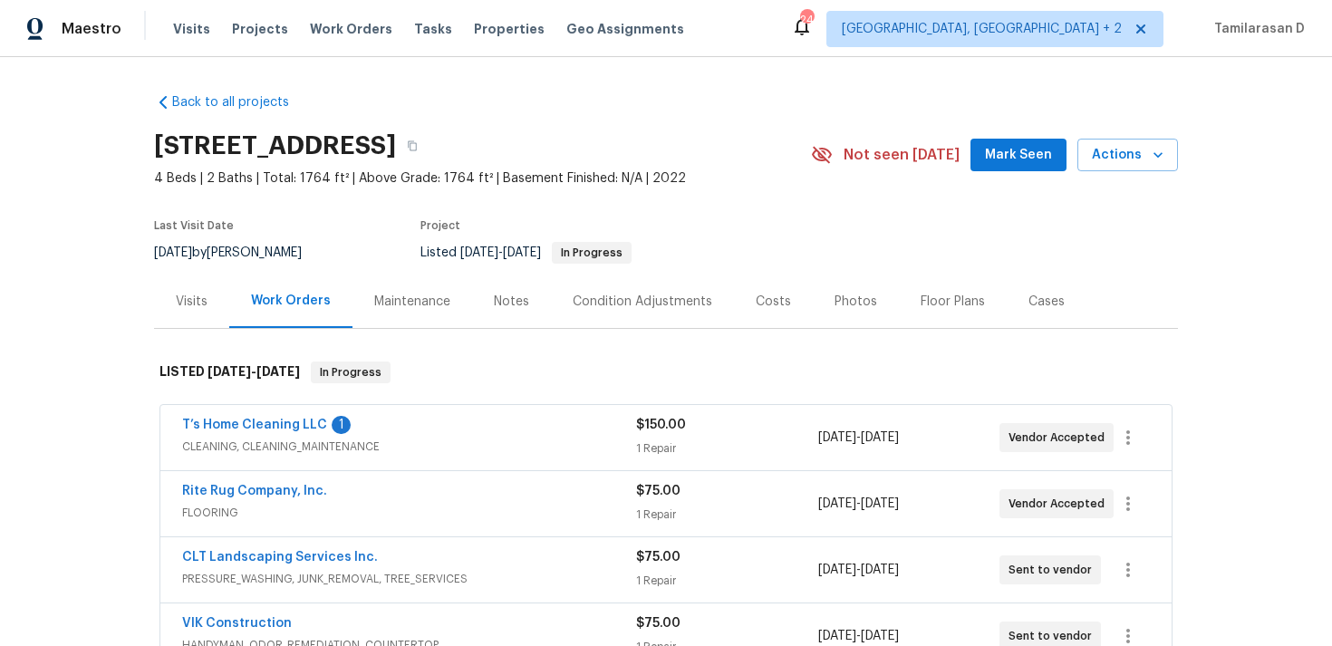
scroll to position [69, 0]
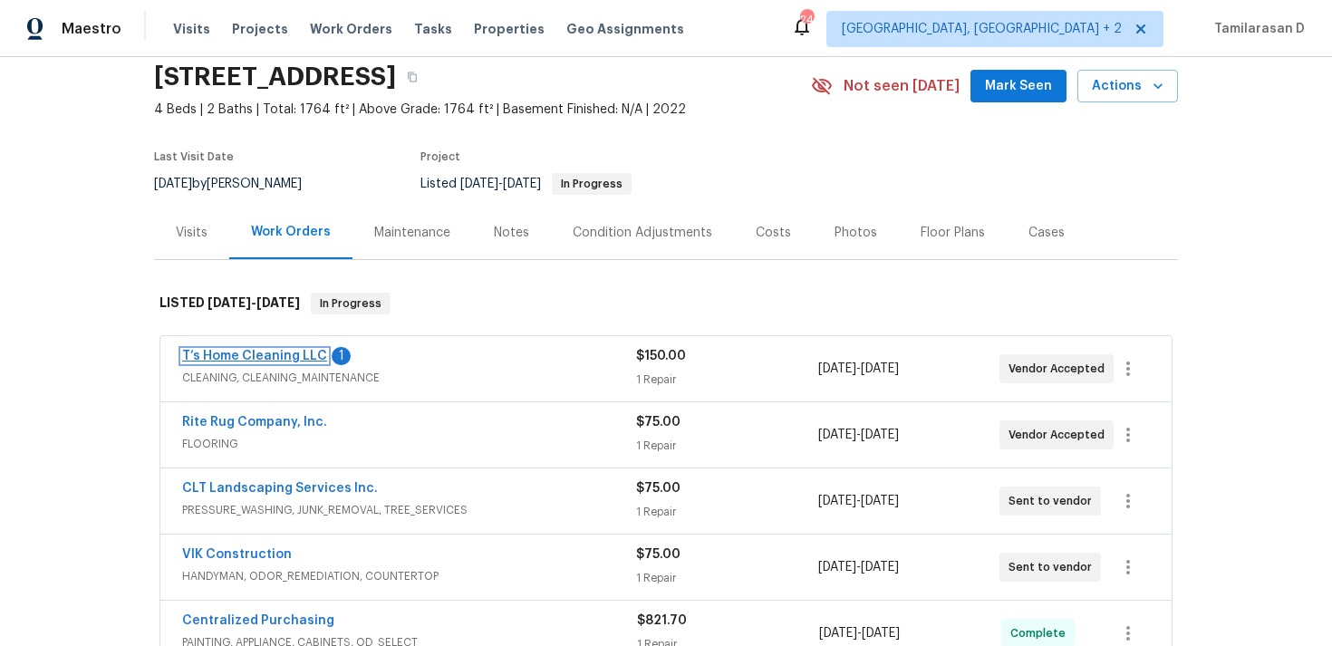
click at [245, 353] on link "T’s Home Cleaning LLC" at bounding box center [254, 356] width 145 height 13
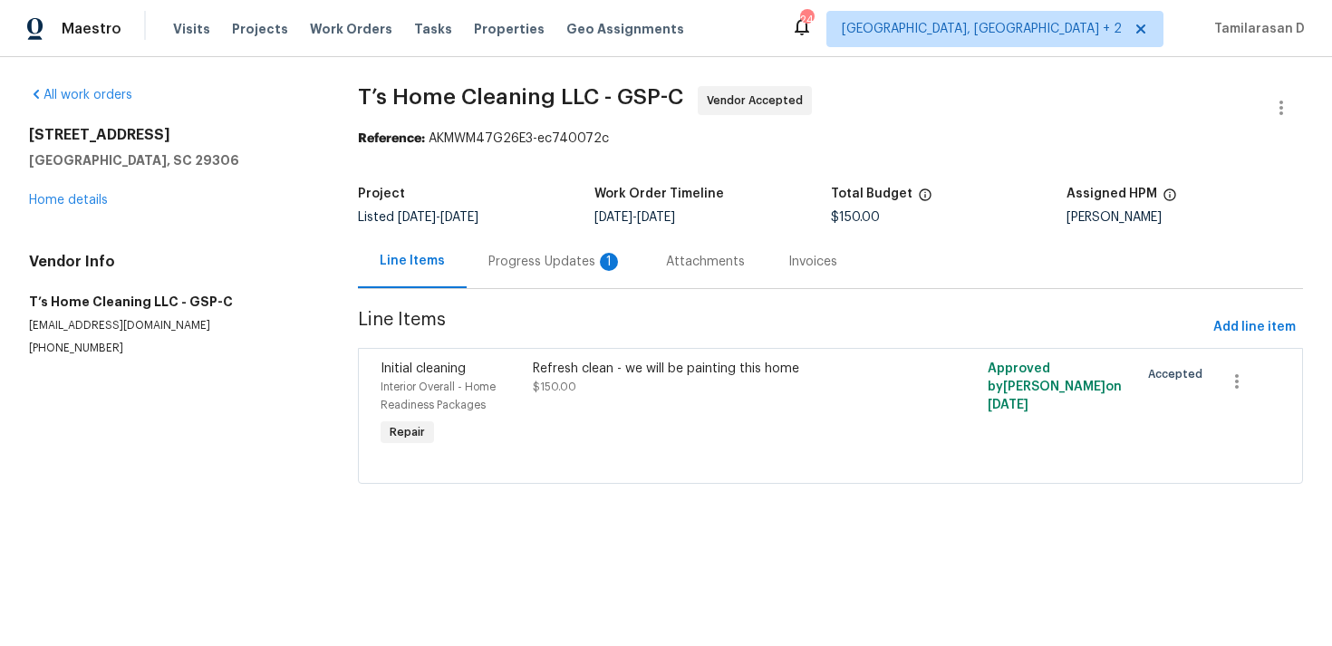
click at [490, 276] on div "Progress Updates 1" at bounding box center [556, 261] width 178 height 53
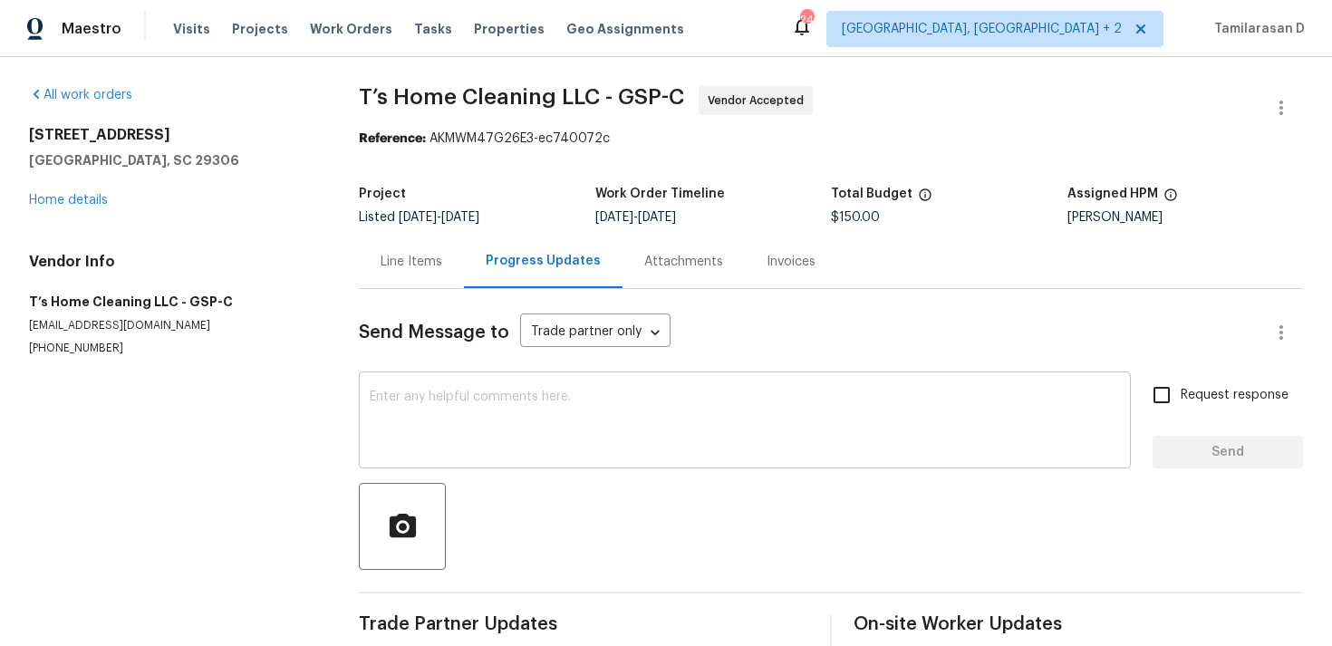
scroll to position [187, 0]
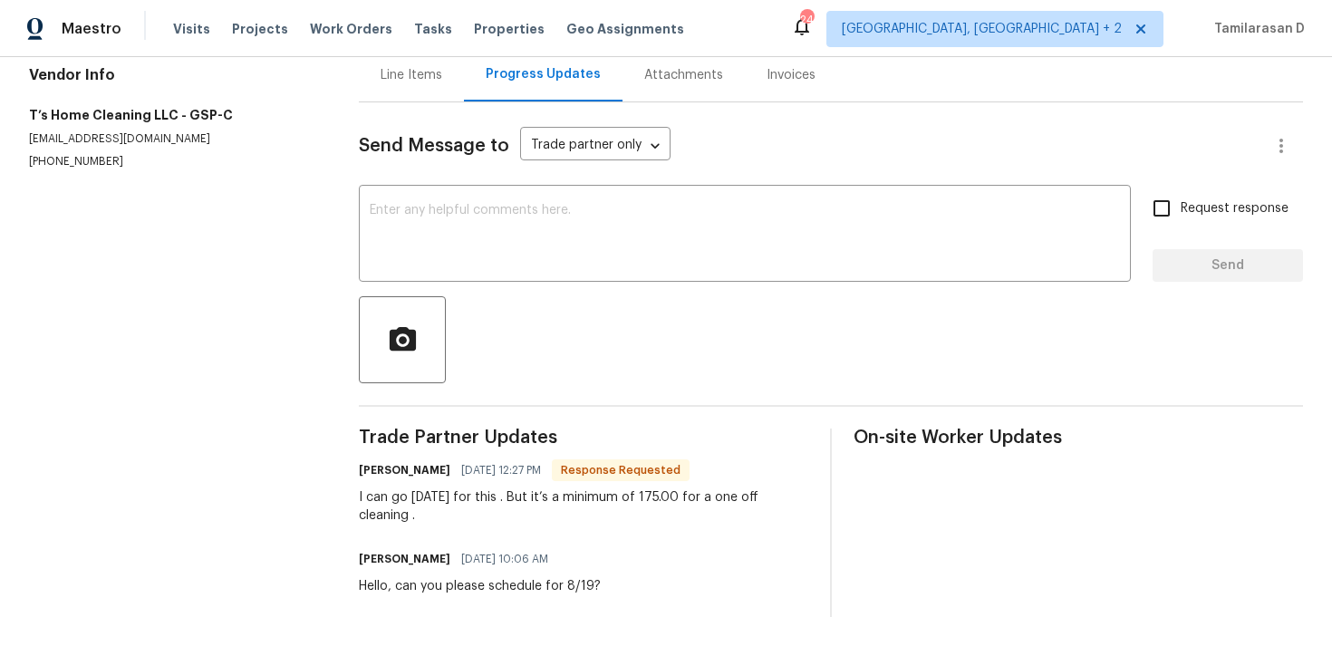
click at [496, 518] on div "I can go on Wednesday for this . But it’s a minimum of 175.00 for a one off cle…" at bounding box center [583, 506] width 449 height 36
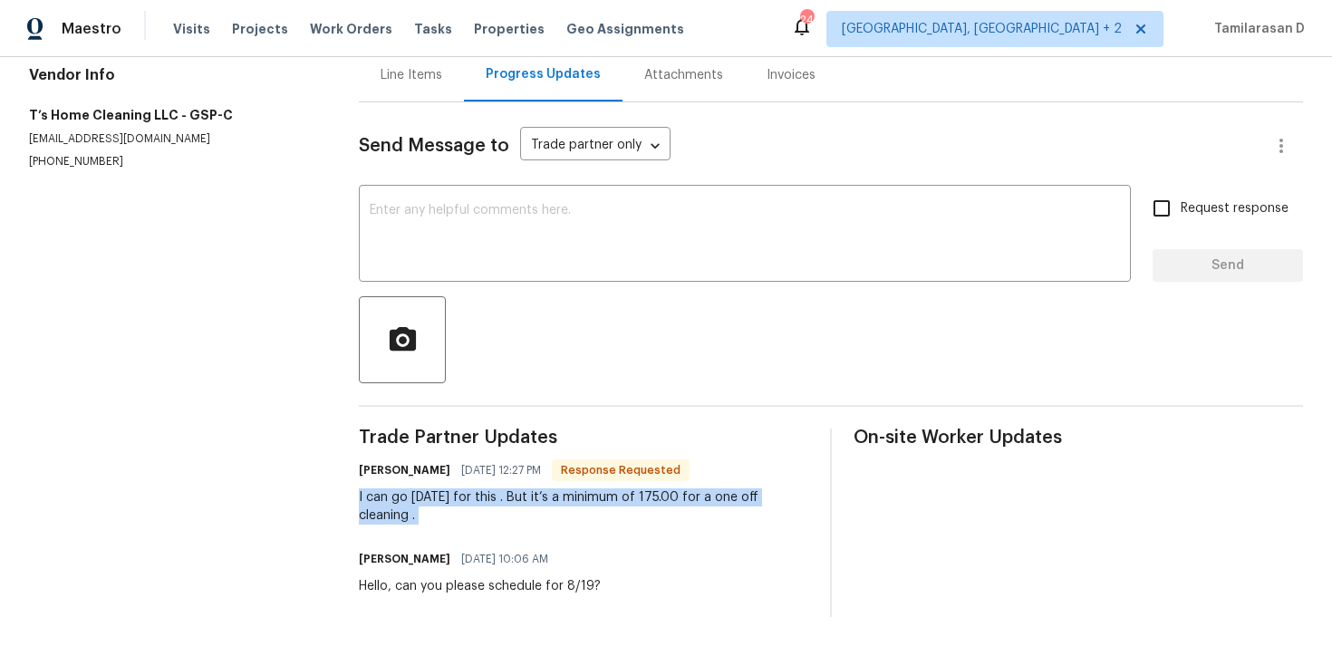
click at [500, 506] on div "I can go on Wednesday for this . But it’s a minimum of 175.00 for a one off cle…" at bounding box center [583, 506] width 449 height 36
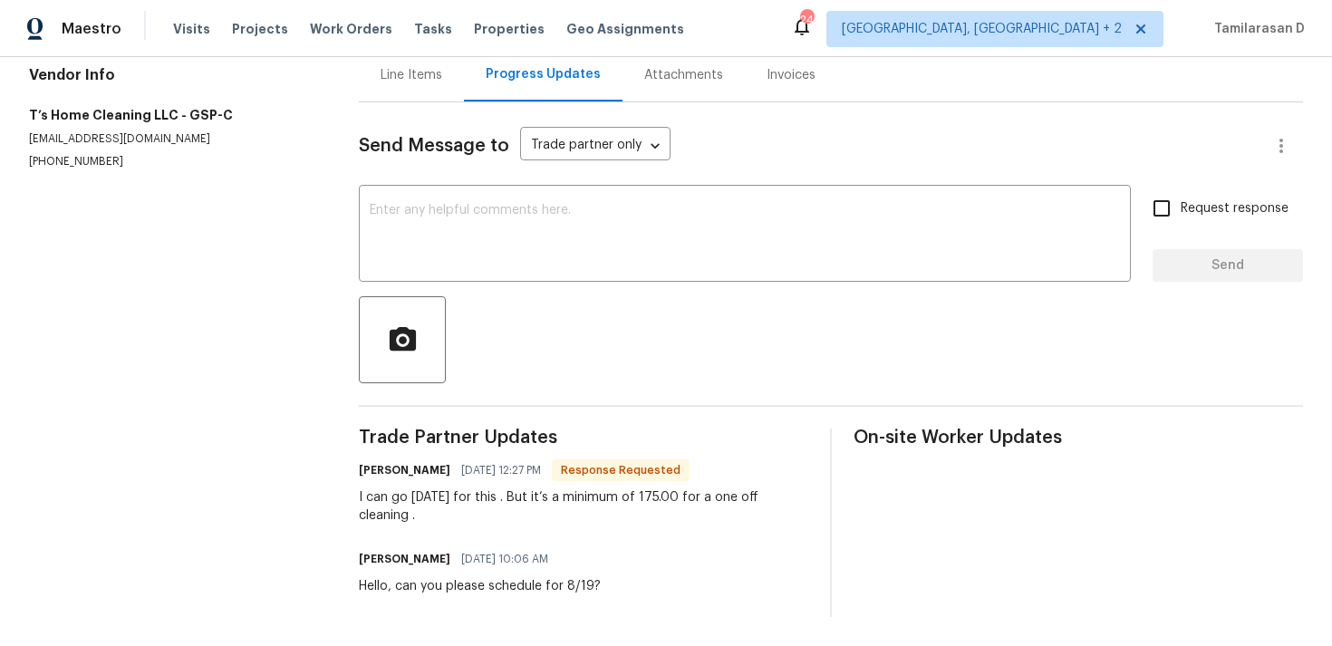
scroll to position [0, 0]
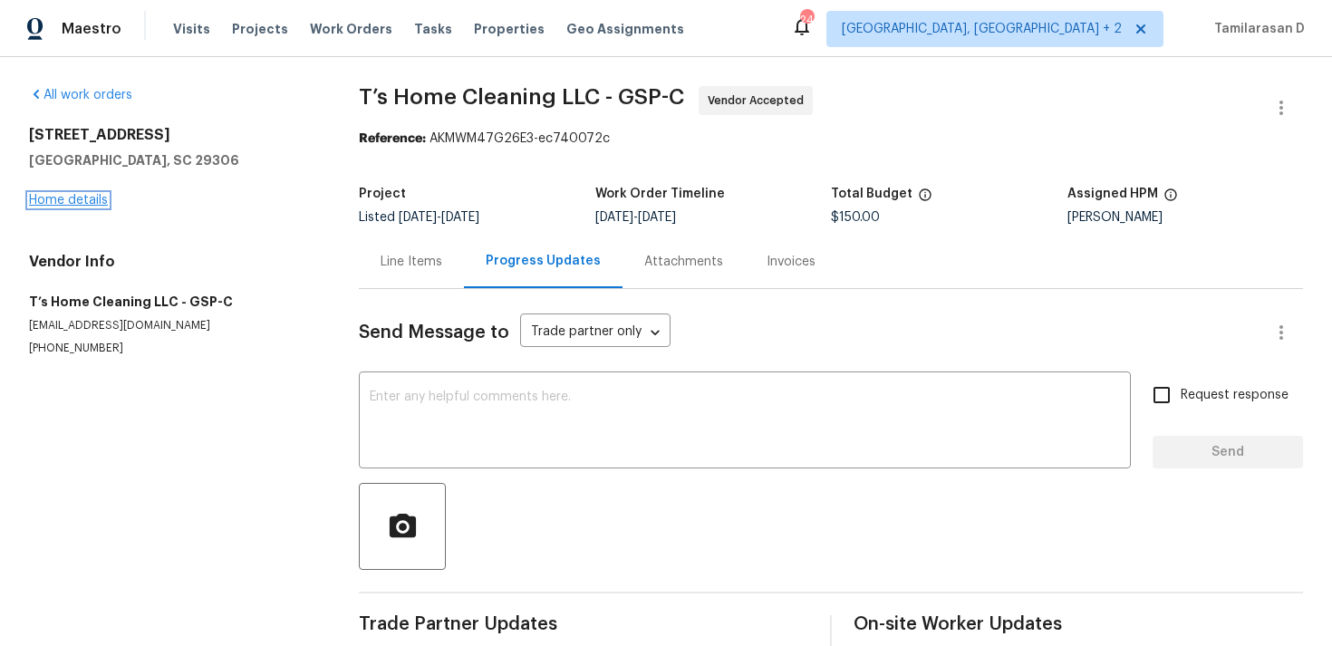
click at [83, 194] on link "Home details" at bounding box center [68, 200] width 79 height 13
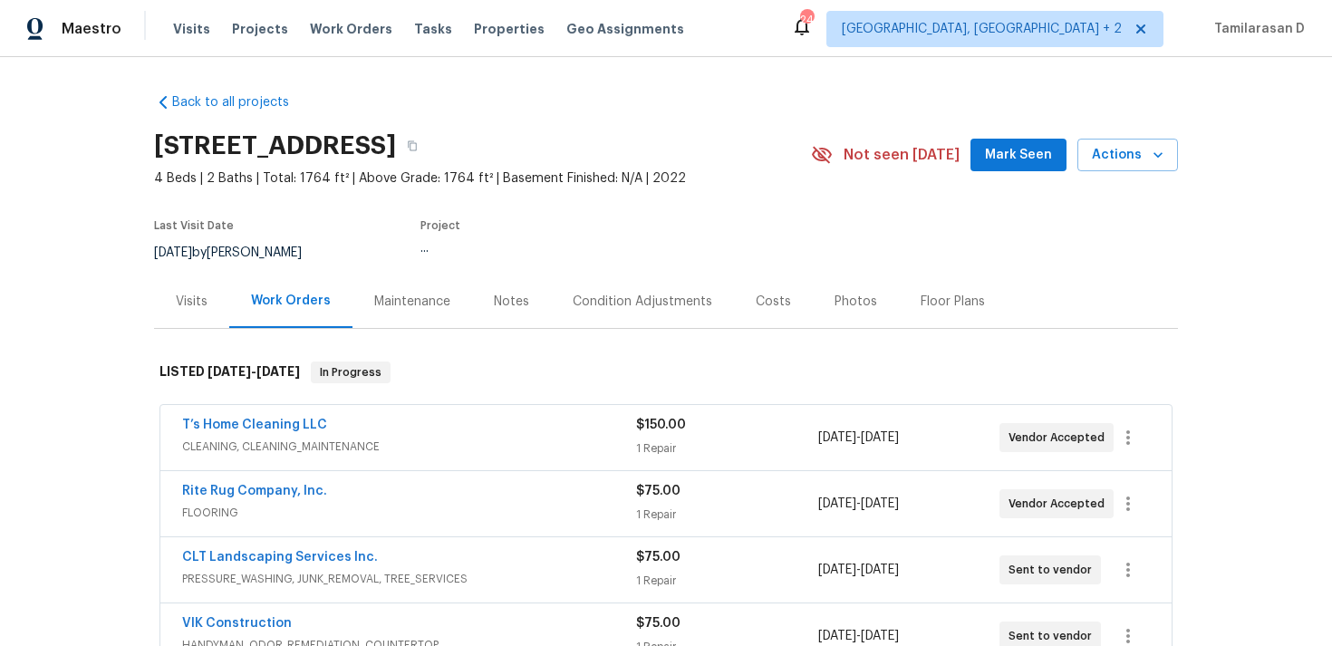
scroll to position [209, 0]
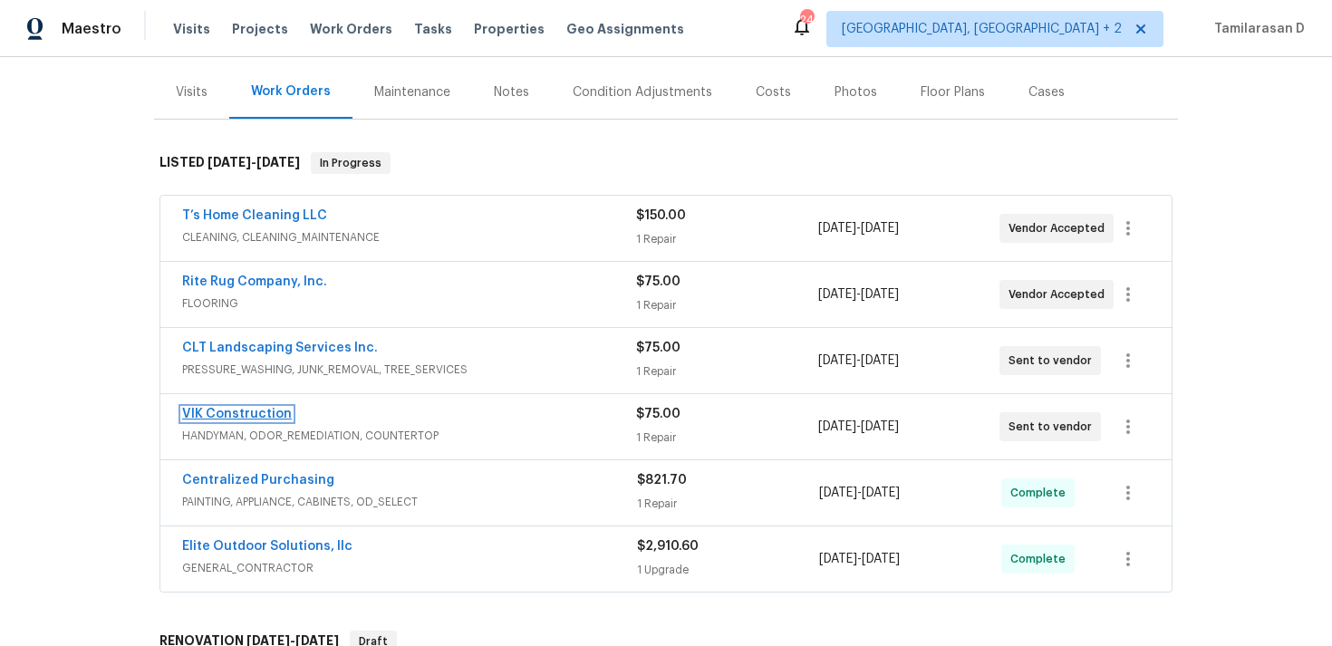
click at [271, 413] on link "VIK Construction" at bounding box center [237, 414] width 110 height 13
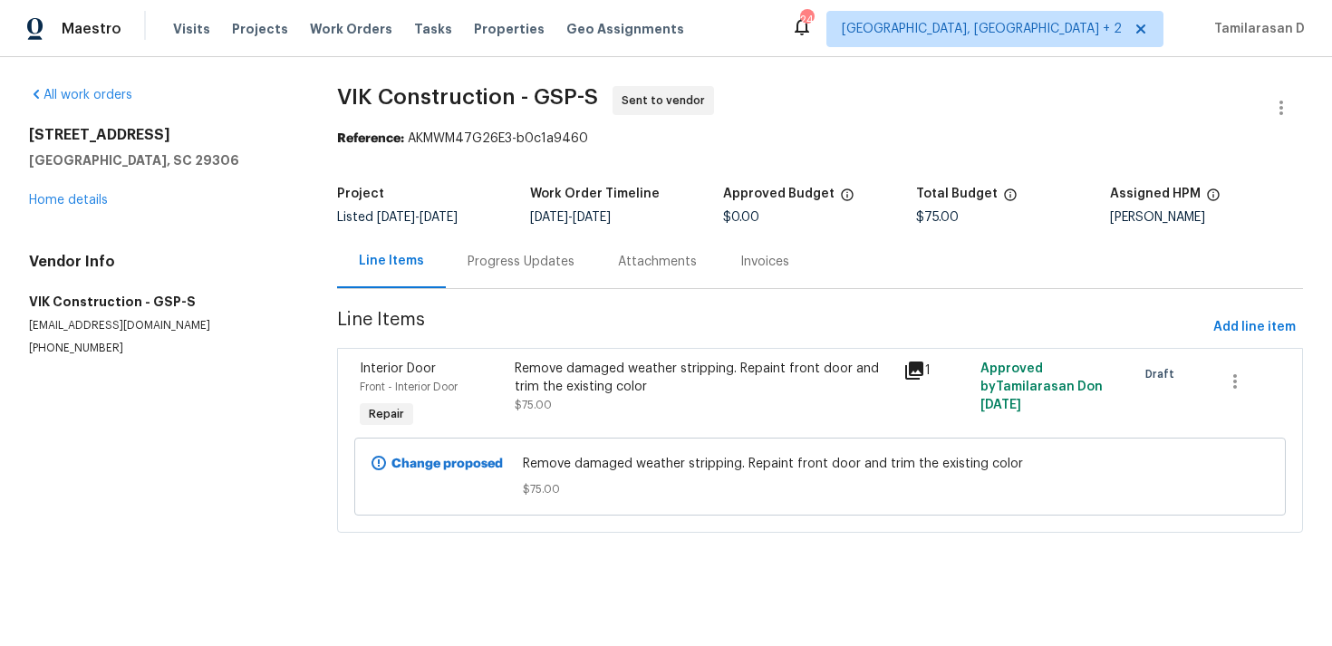
click at [498, 253] on div "Progress Updates" at bounding box center [520, 262] width 107 height 18
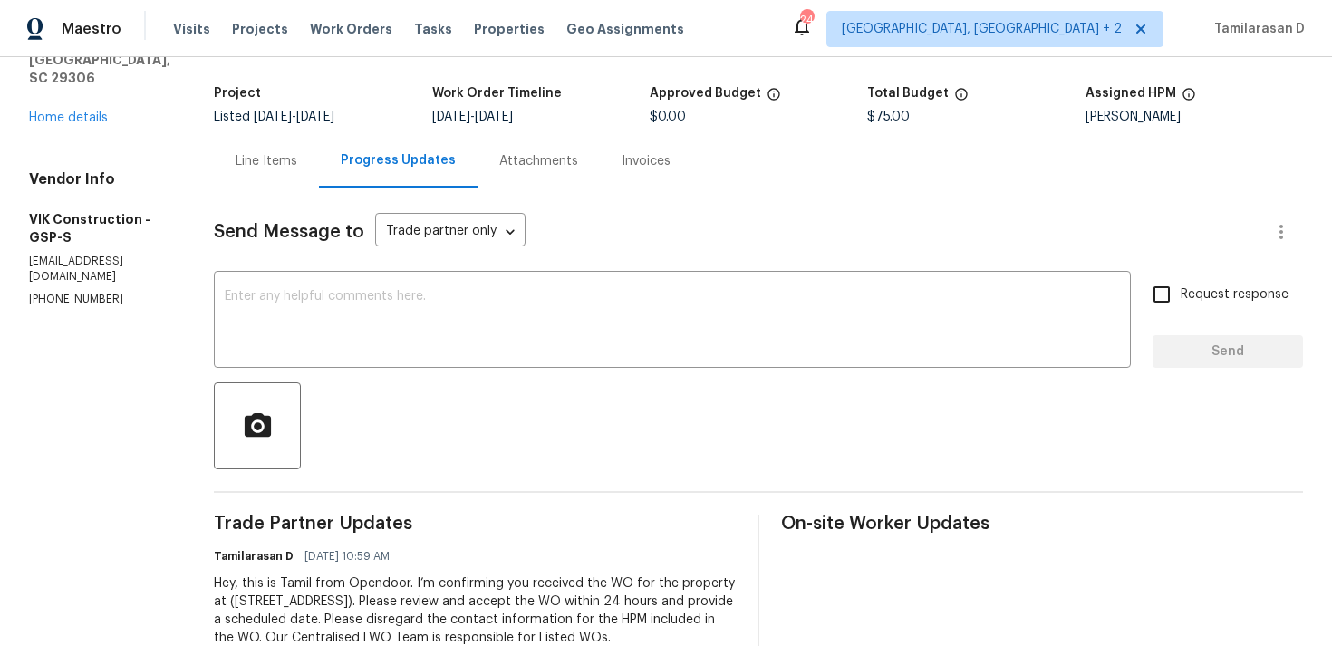
scroll to position [170, 0]
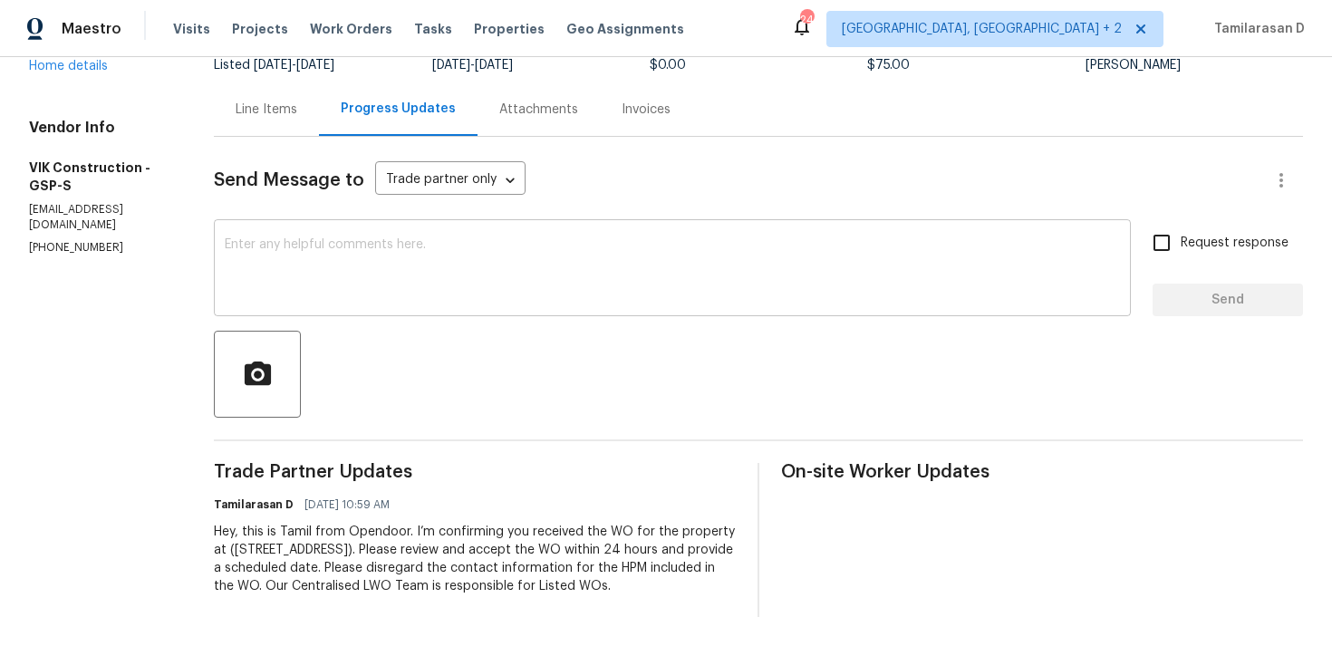
click at [391, 296] on div "x ​" at bounding box center [672, 270] width 917 height 92
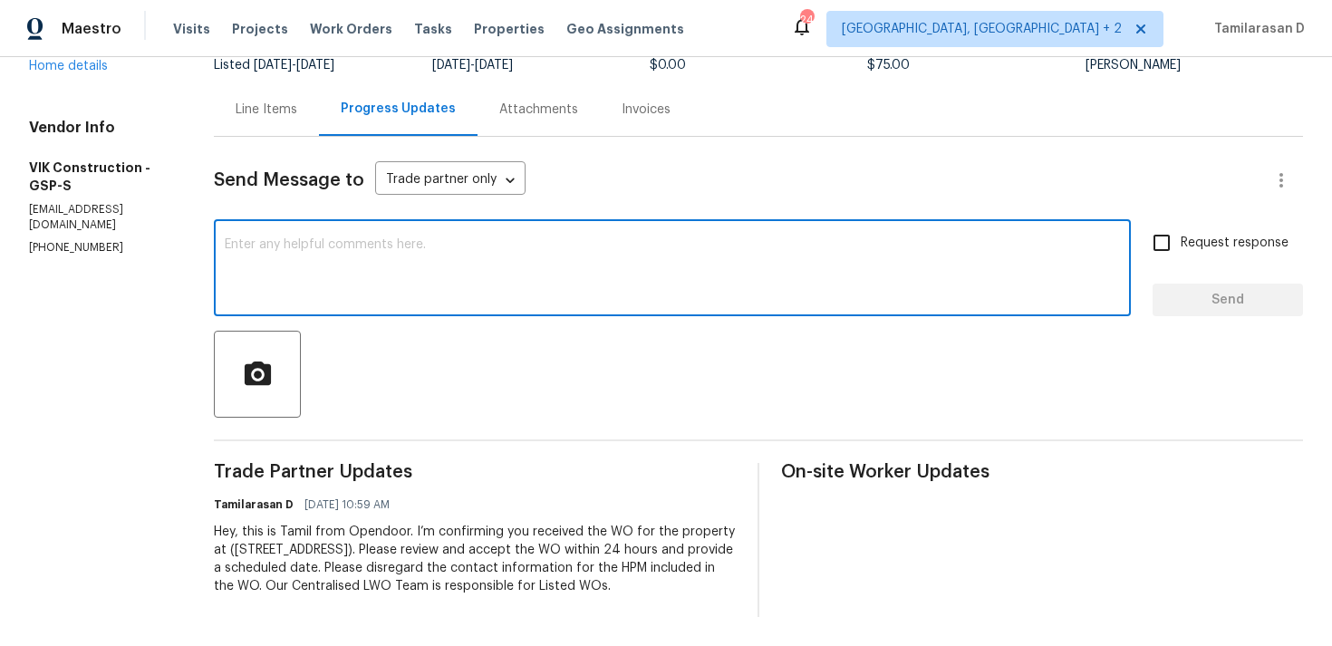
click at [391, 296] on div "x ​" at bounding box center [672, 270] width 917 height 92
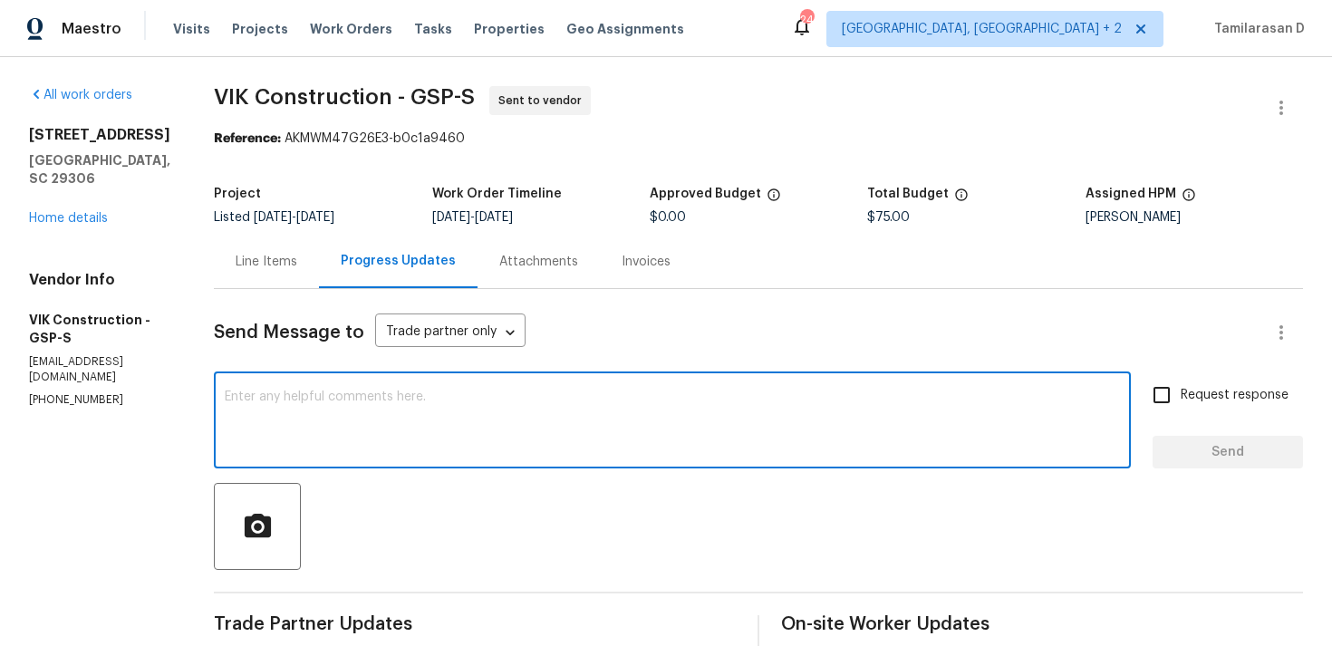
click at [468, 420] on textarea at bounding box center [672, 421] width 895 height 63
paste textarea "Hello Team, Please confirm your availability by accepting this work order with …"
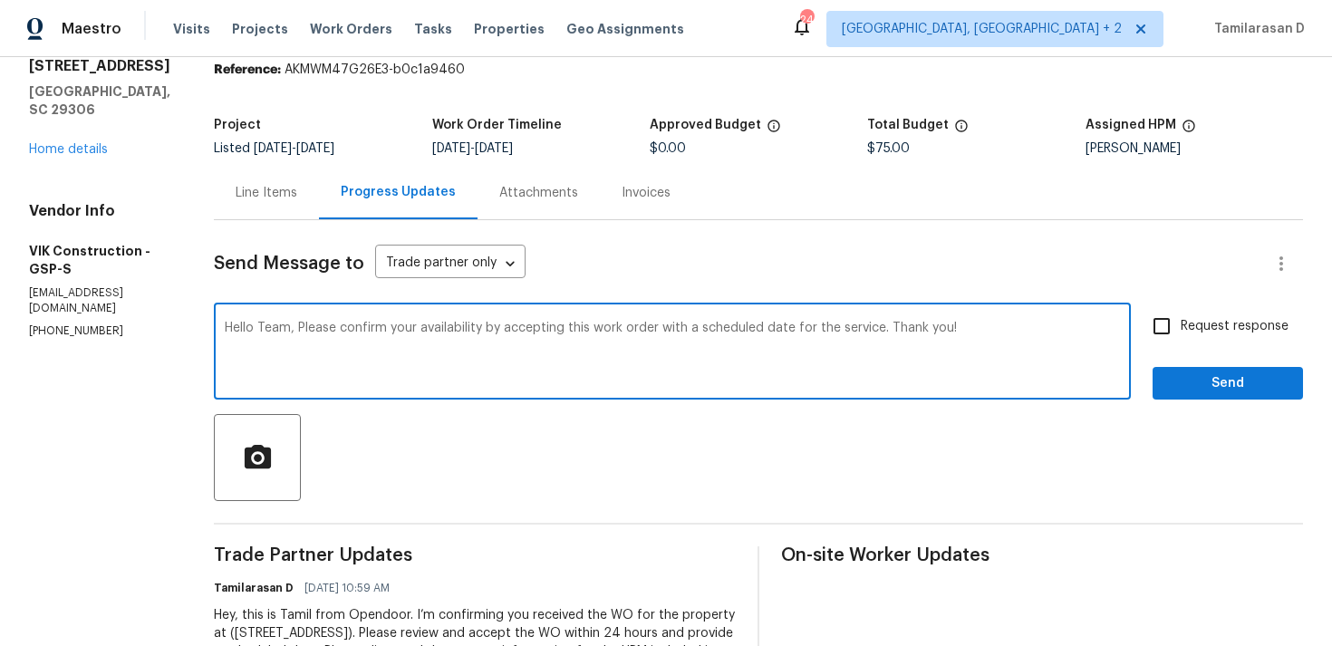
scroll to position [170, 0]
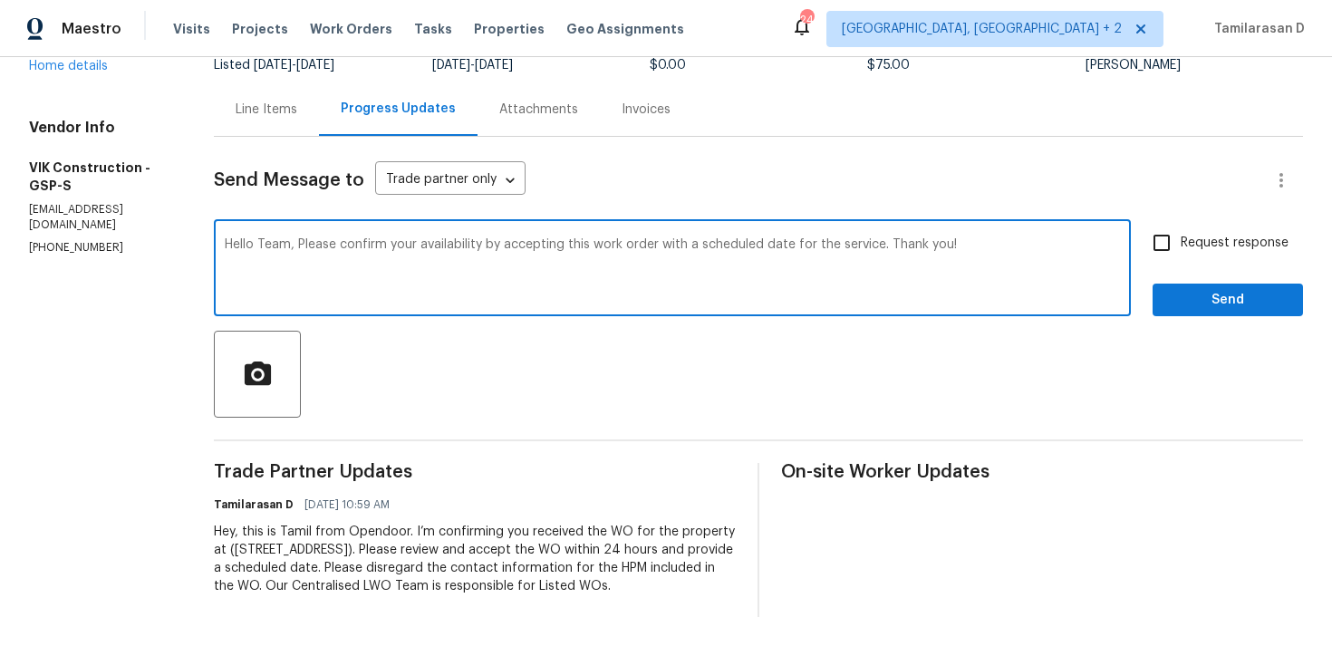
type textarea "Hello Team, Please confirm your availability by accepting this work order with …"
click at [1171, 233] on input "Request response" at bounding box center [1161, 243] width 38 height 38
checkbox input "true"
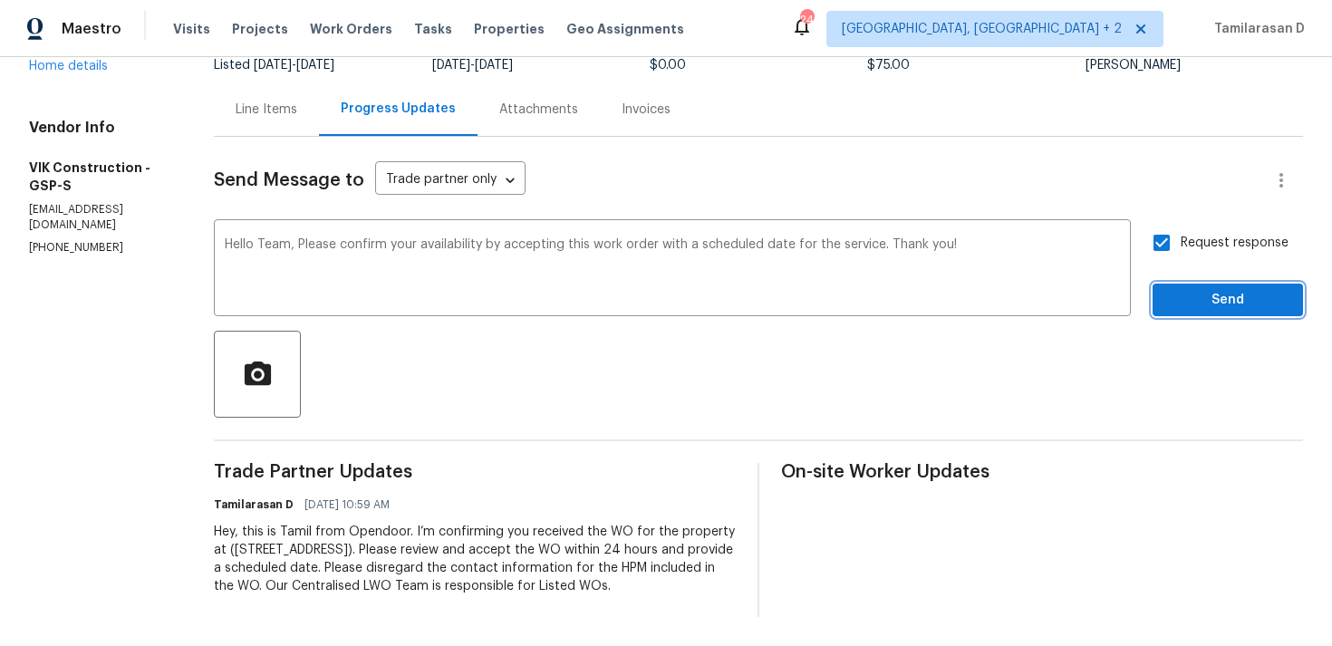
click at [1201, 289] on span "Send" at bounding box center [1227, 300] width 121 height 23
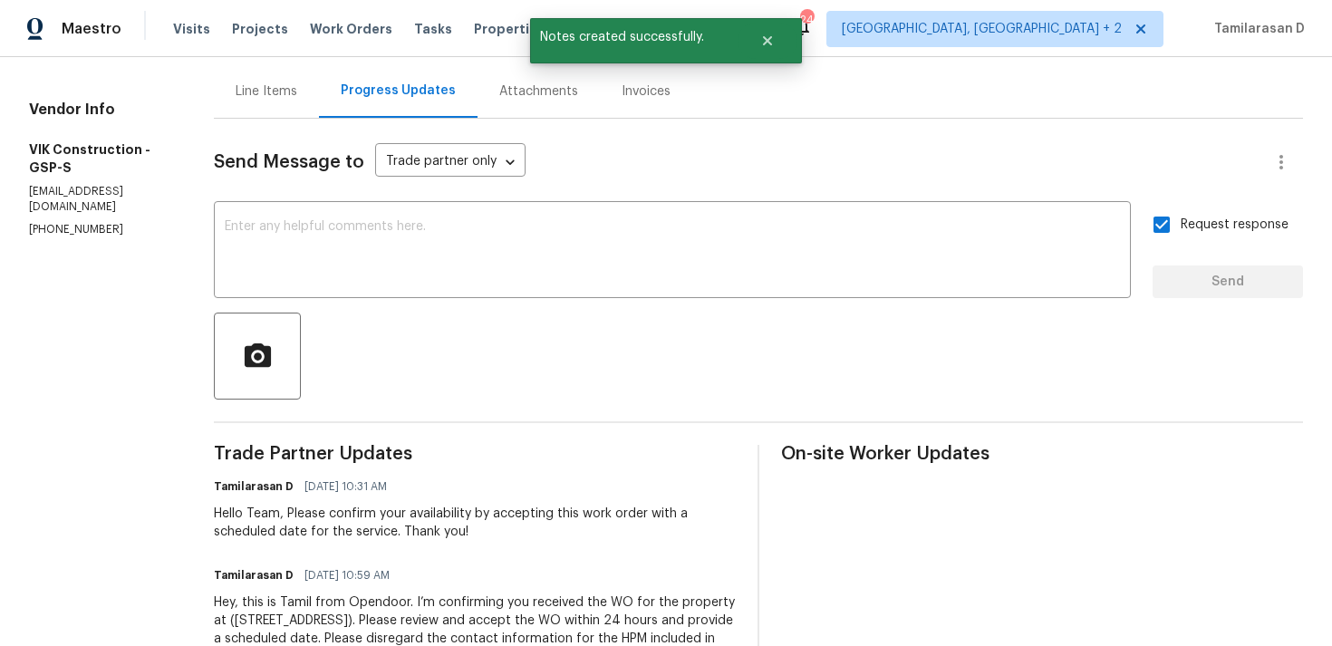
scroll to position [0, 0]
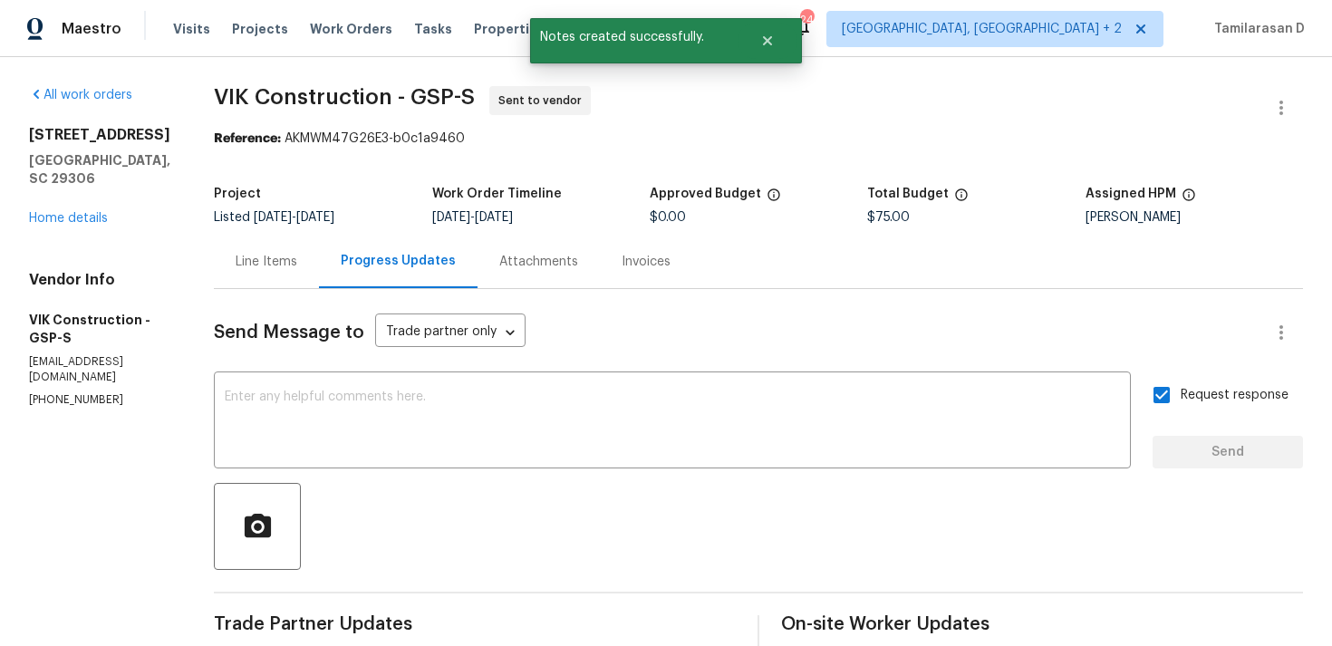
click at [75, 190] on div "1024 Longstone Way Spartanburg, SC 29306 Home details" at bounding box center [99, 176] width 141 height 101
click at [62, 212] on link "Home details" at bounding box center [68, 218] width 79 height 13
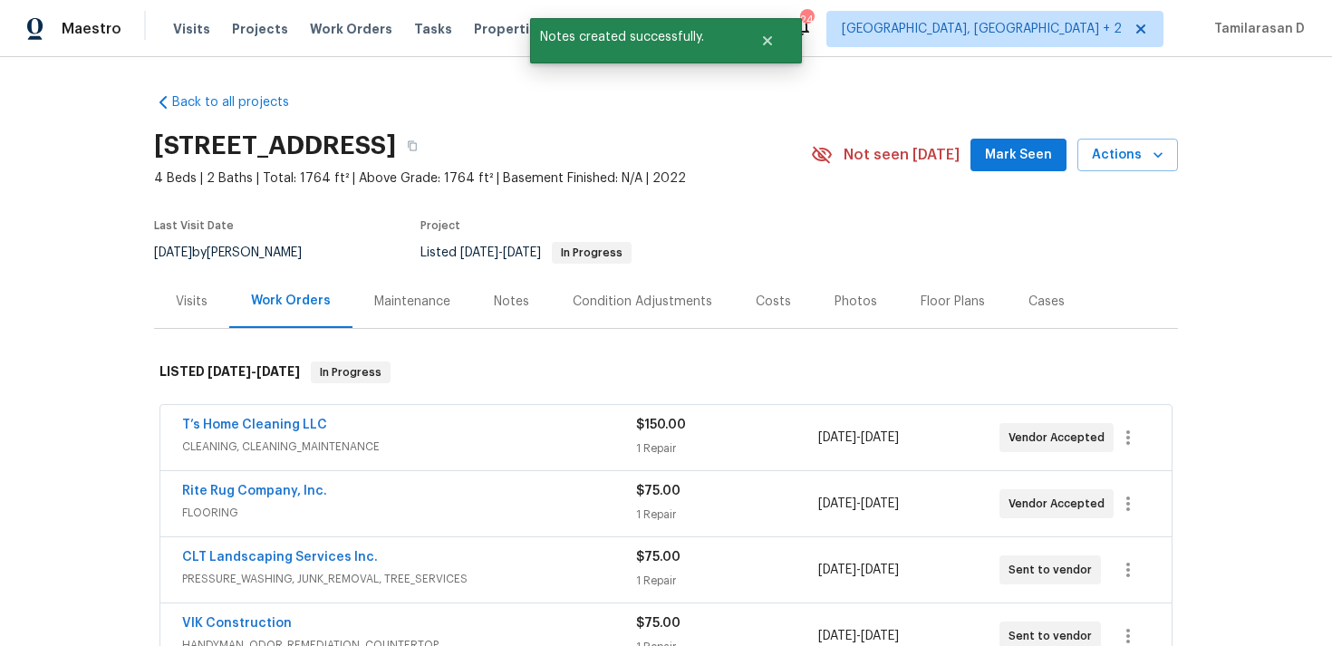
scroll to position [100, 0]
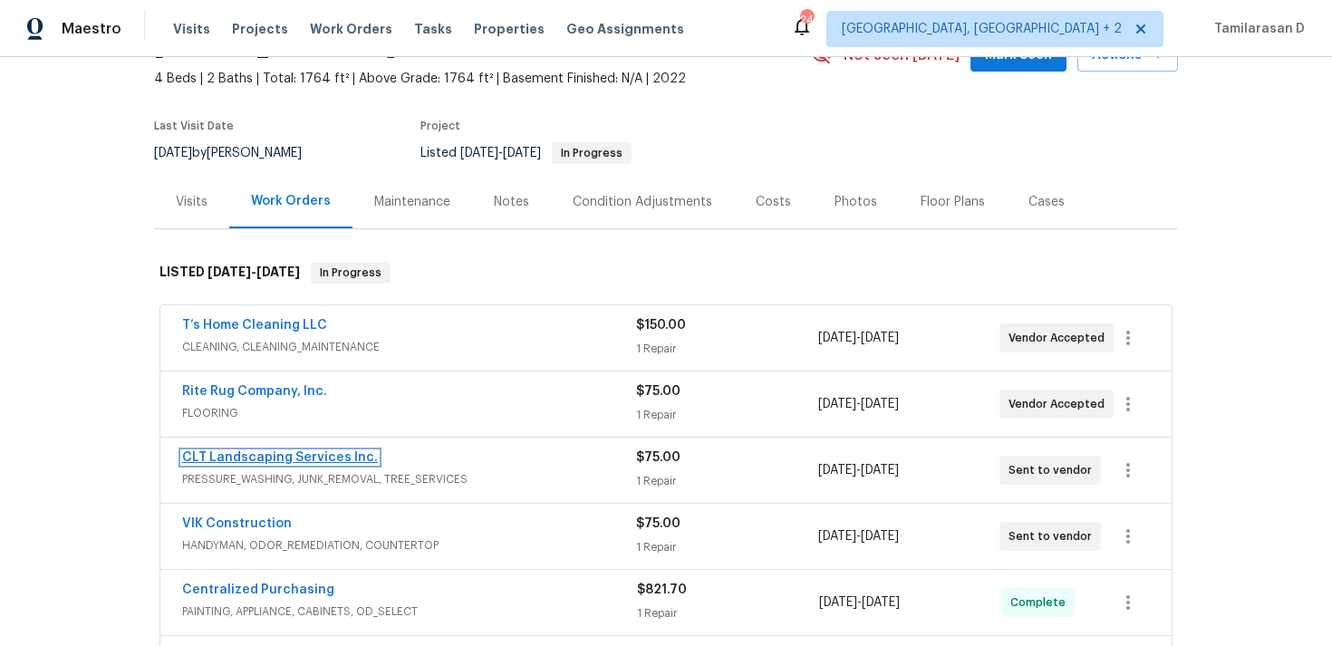
click at [227, 457] on link "CLT Landscaping Services Inc." at bounding box center [280, 457] width 196 height 13
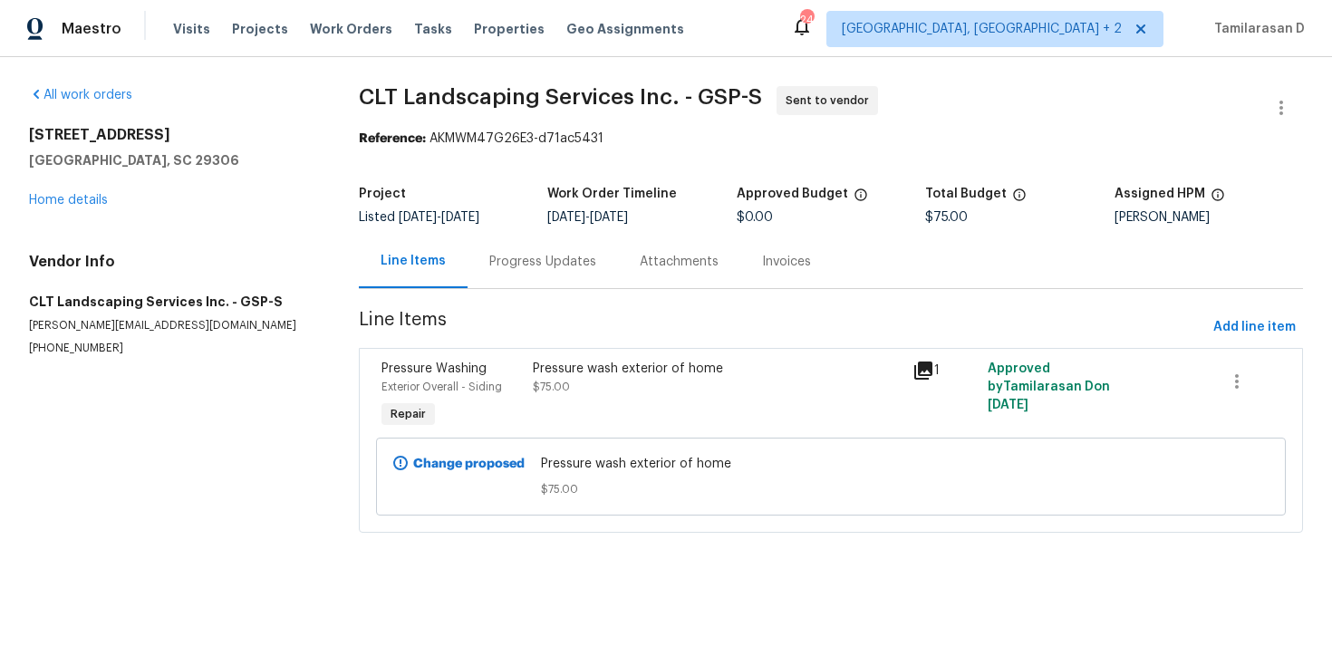
click at [489, 260] on div "Progress Updates" at bounding box center [542, 262] width 107 height 18
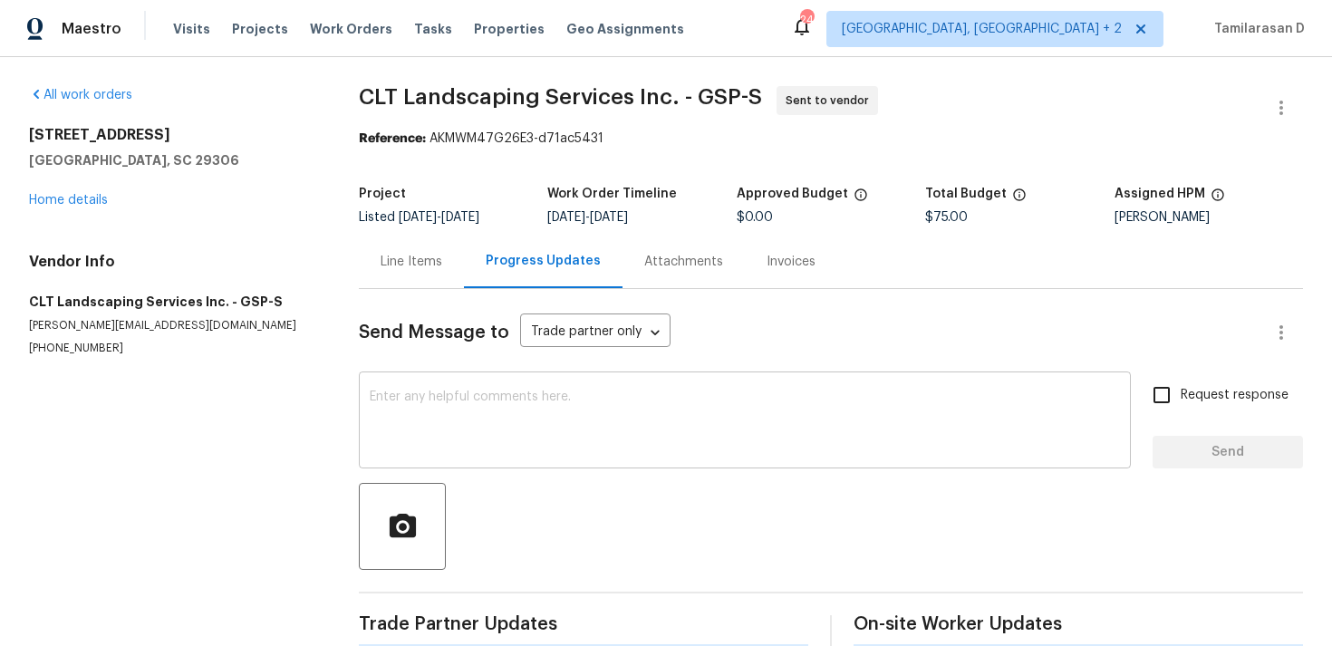
click at [370, 427] on textarea at bounding box center [745, 421] width 750 height 63
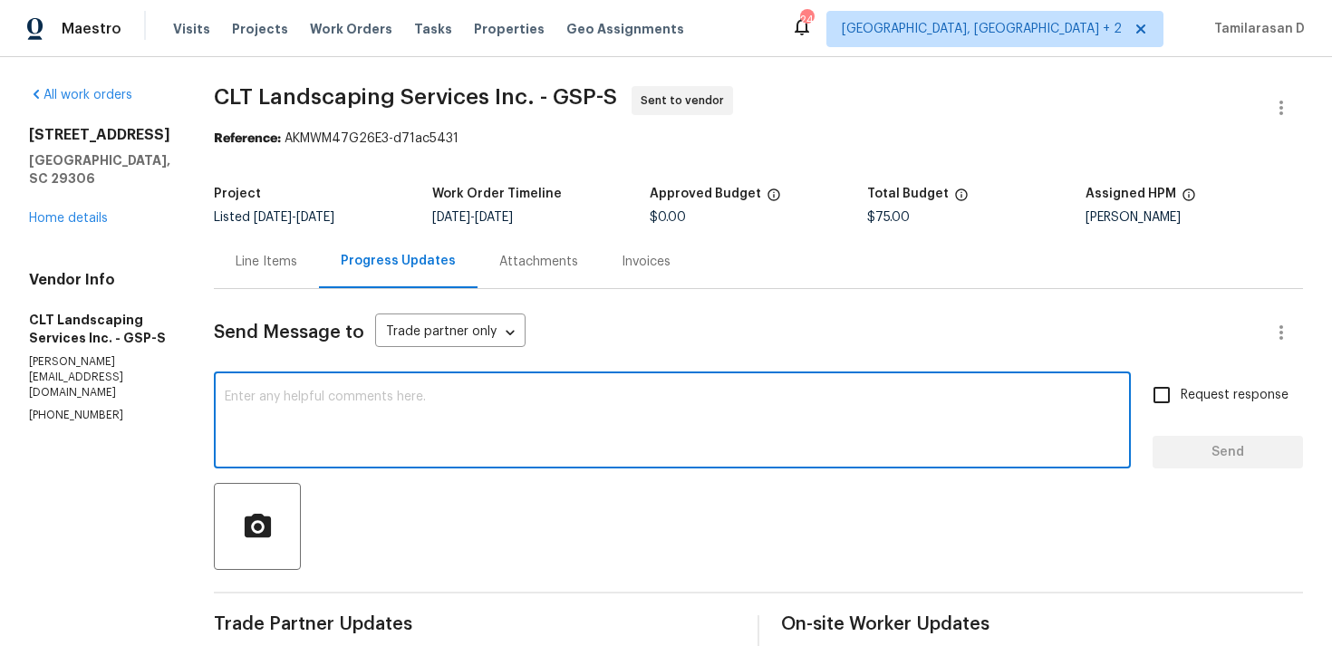
paste textarea "Hello Team, Please confirm your availability by accepting this work order with …"
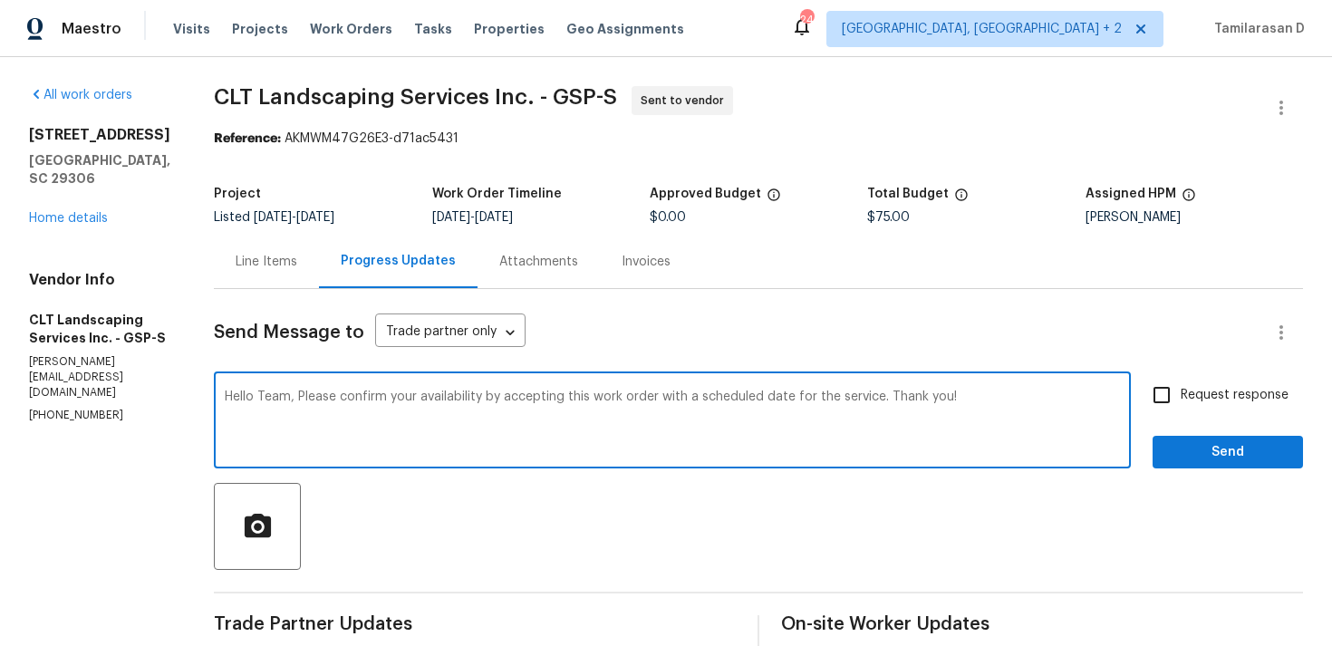
scroll to position [168, 0]
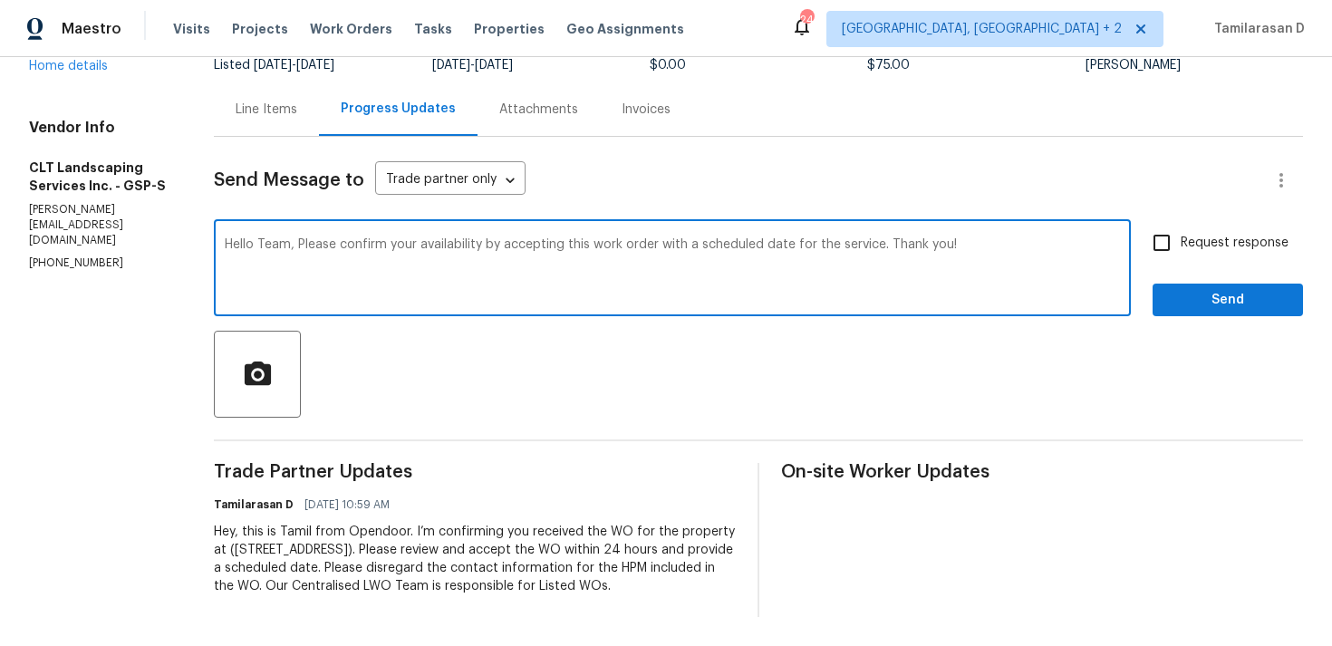
type textarea "Hello Team, Please confirm your availability by accepting this work order with …"
click at [1164, 224] on input "Request response" at bounding box center [1161, 243] width 38 height 38
checkbox input "true"
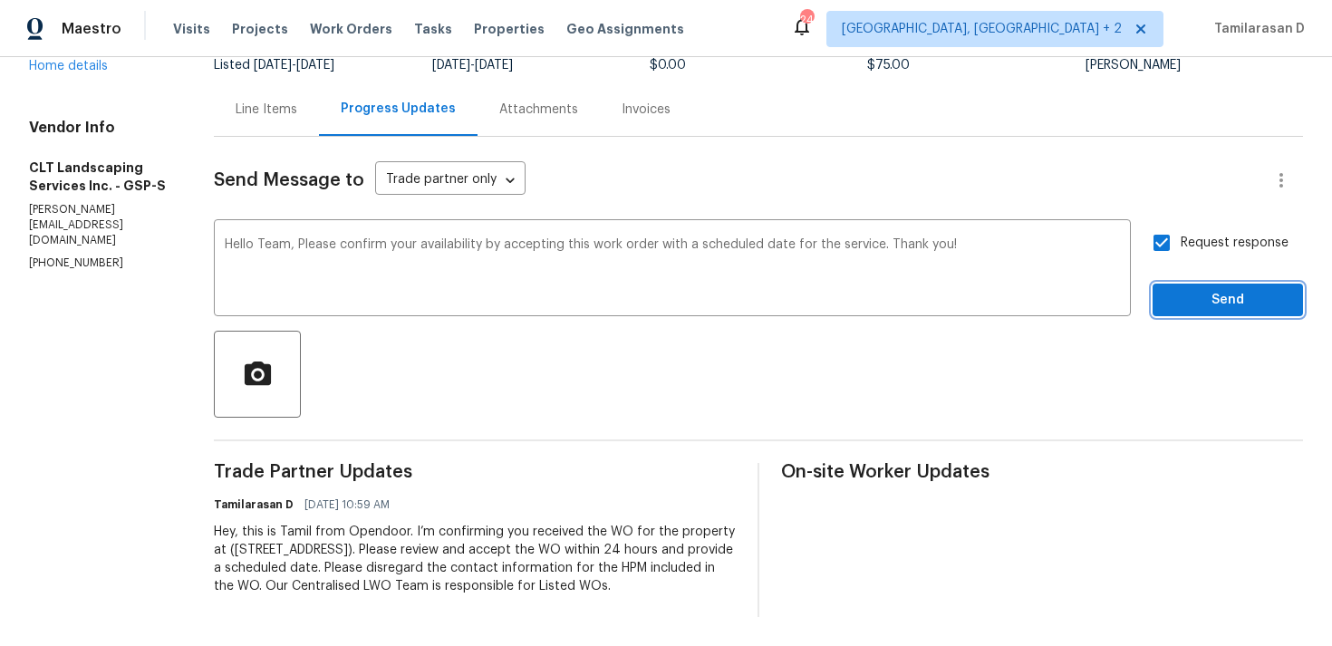
click at [1206, 289] on span "Send" at bounding box center [1227, 300] width 121 height 23
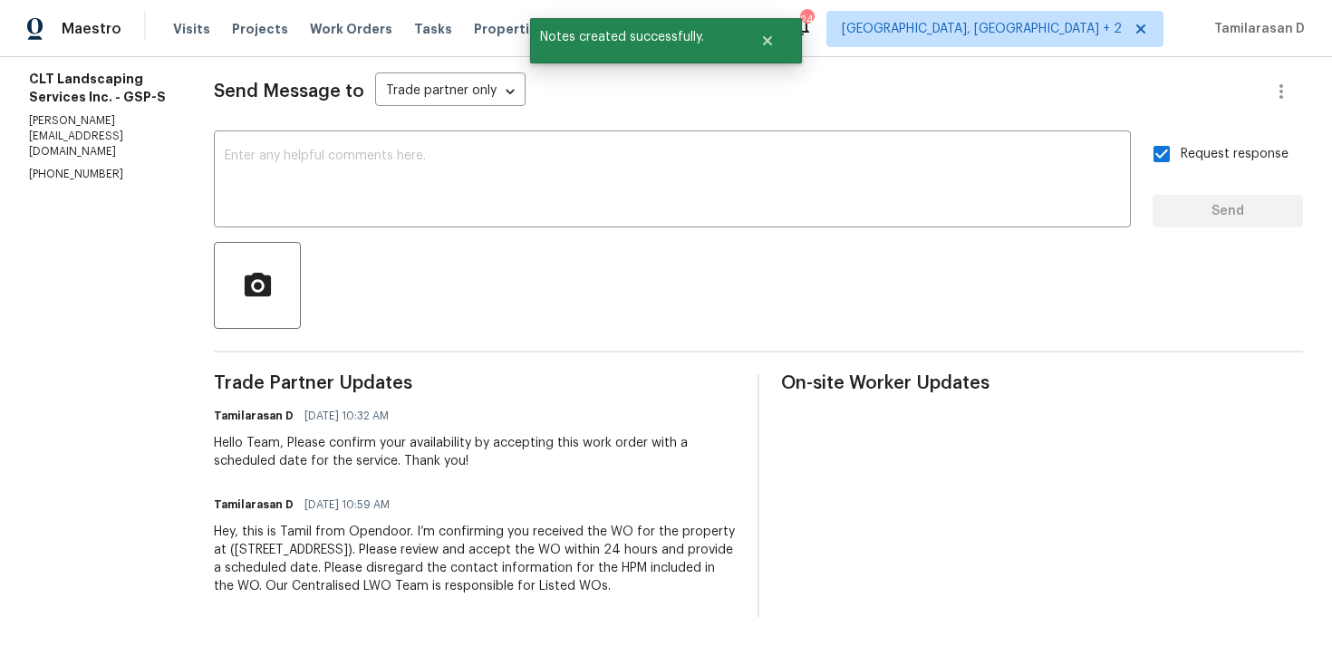
scroll to position [0, 0]
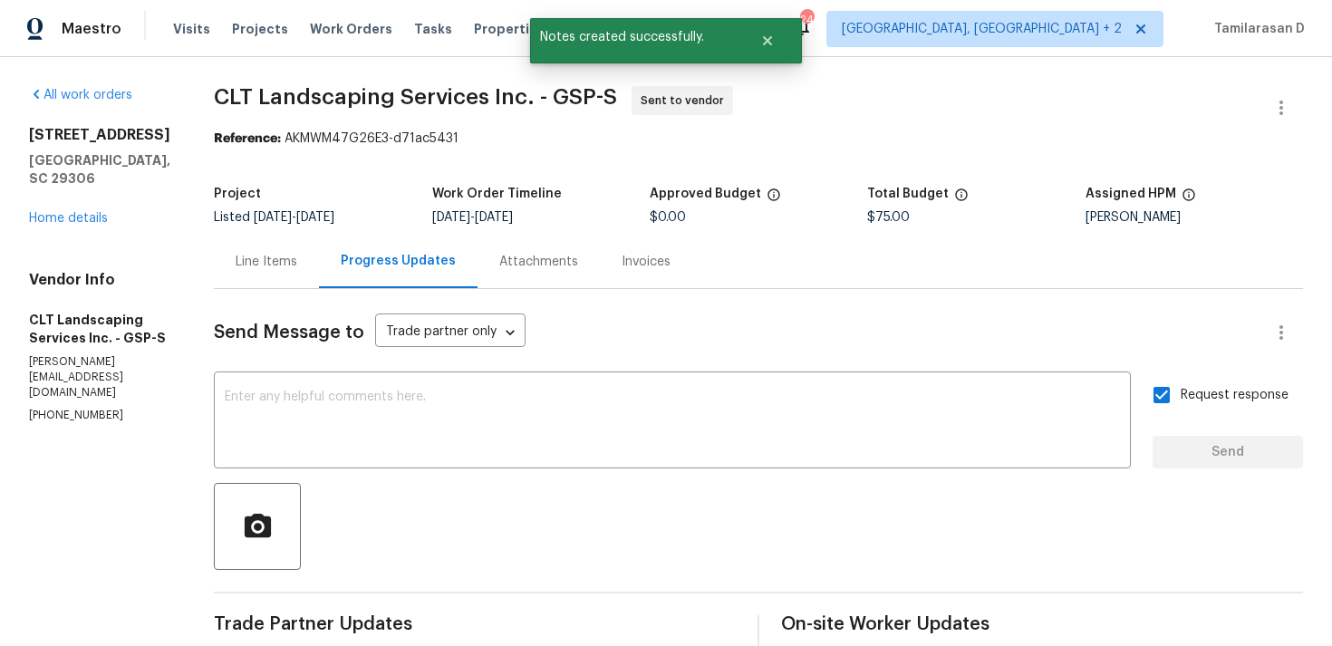
click at [83, 246] on div "All work orders 1024 Longstone Way Spartanburg, SC 29306 Home details Vendor In…" at bounding box center [99, 255] width 141 height 338
click at [82, 225] on link "Home details" at bounding box center [68, 218] width 79 height 13
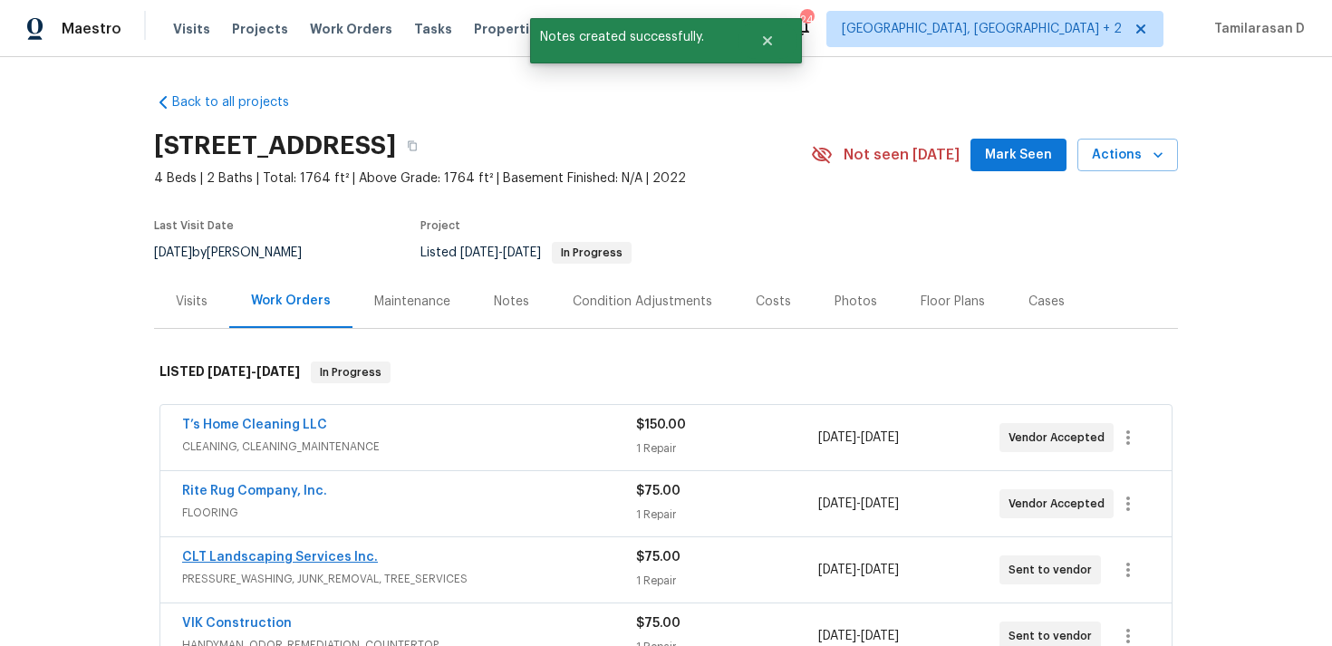
scroll to position [66, 0]
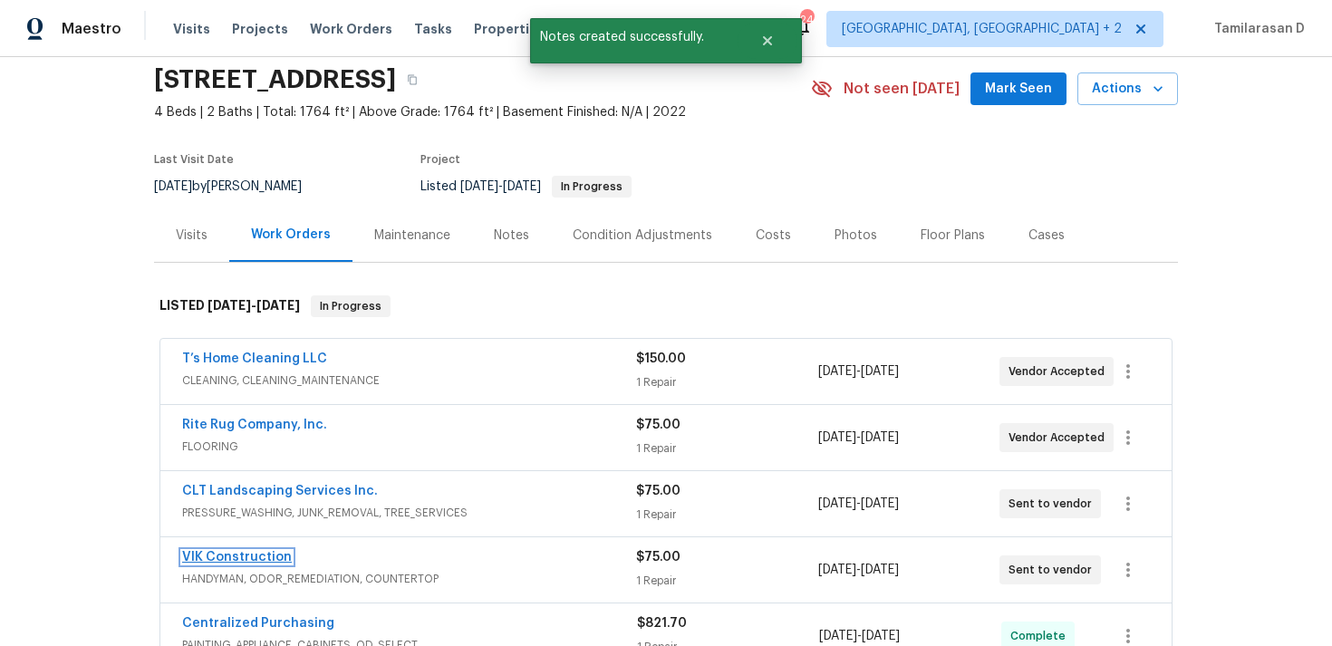
click at [207, 561] on link "VIK Construction" at bounding box center [237, 557] width 110 height 13
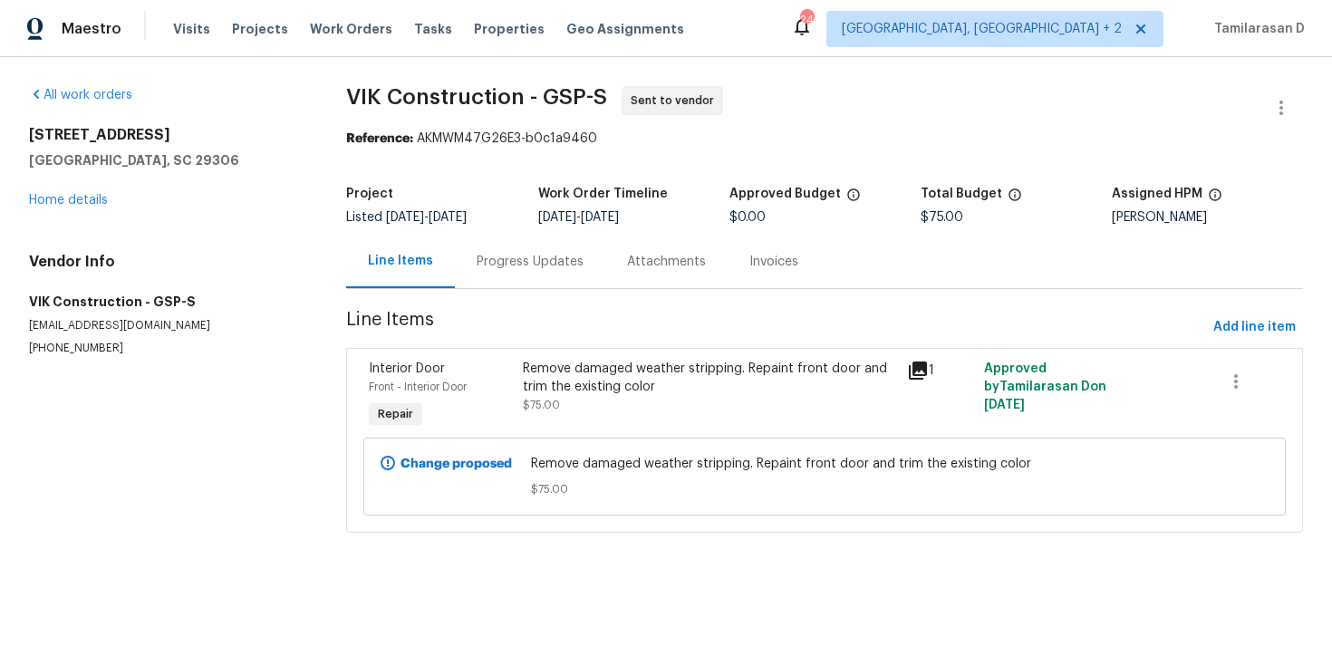
click at [82, 347] on p "(916) 804-9045" at bounding box center [166, 348] width 274 height 15
copy p "(916) 804-9045"
drag, startPoint x: 30, startPoint y: 135, endPoint x: 181, endPoint y: 137, distance: 151.3
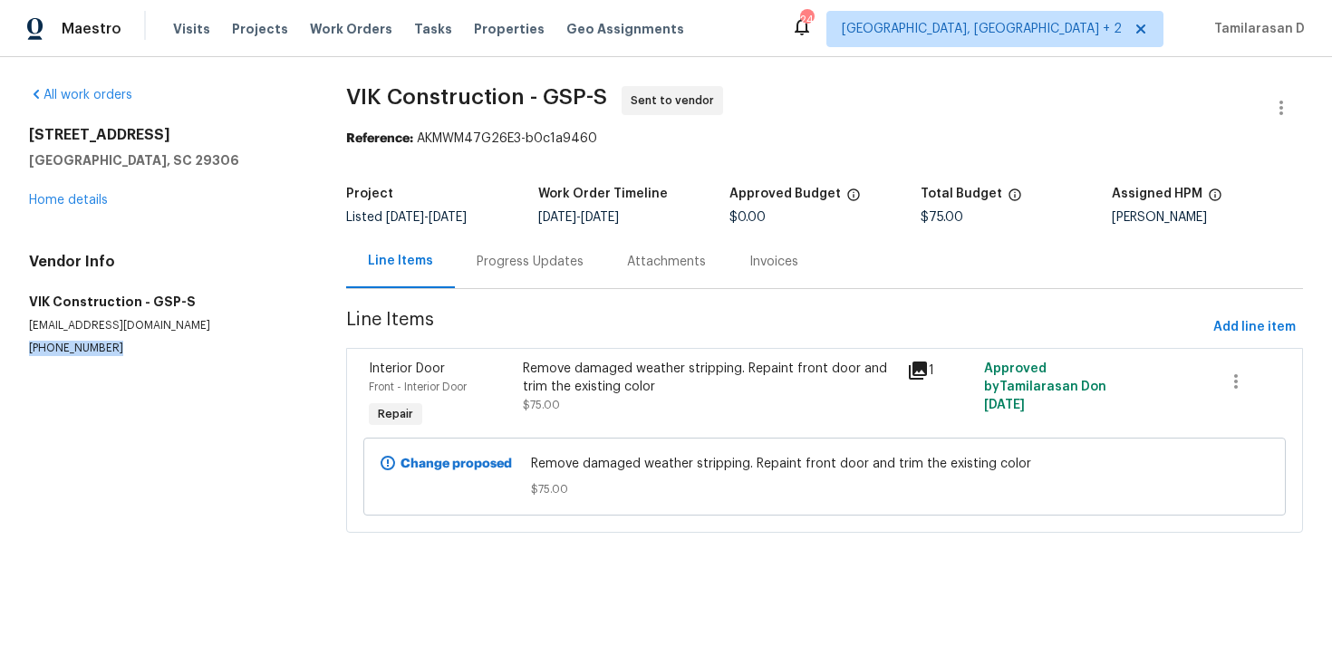
click at [181, 137] on h2 "1024 Longstone Way" at bounding box center [166, 135] width 274 height 18
copy h2 "1024 Longstone Way"
click at [91, 206] on link "Home details" at bounding box center [68, 200] width 79 height 13
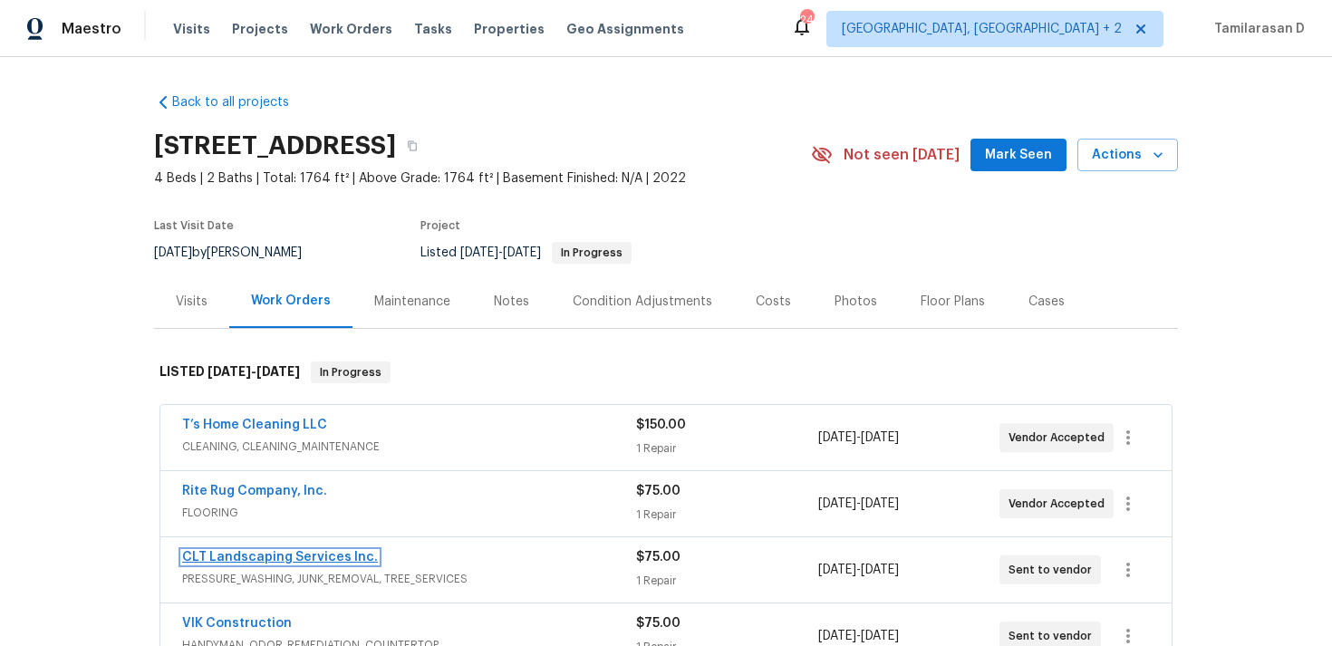
click at [237, 554] on link "CLT Landscaping Services Inc." at bounding box center [280, 557] width 196 height 13
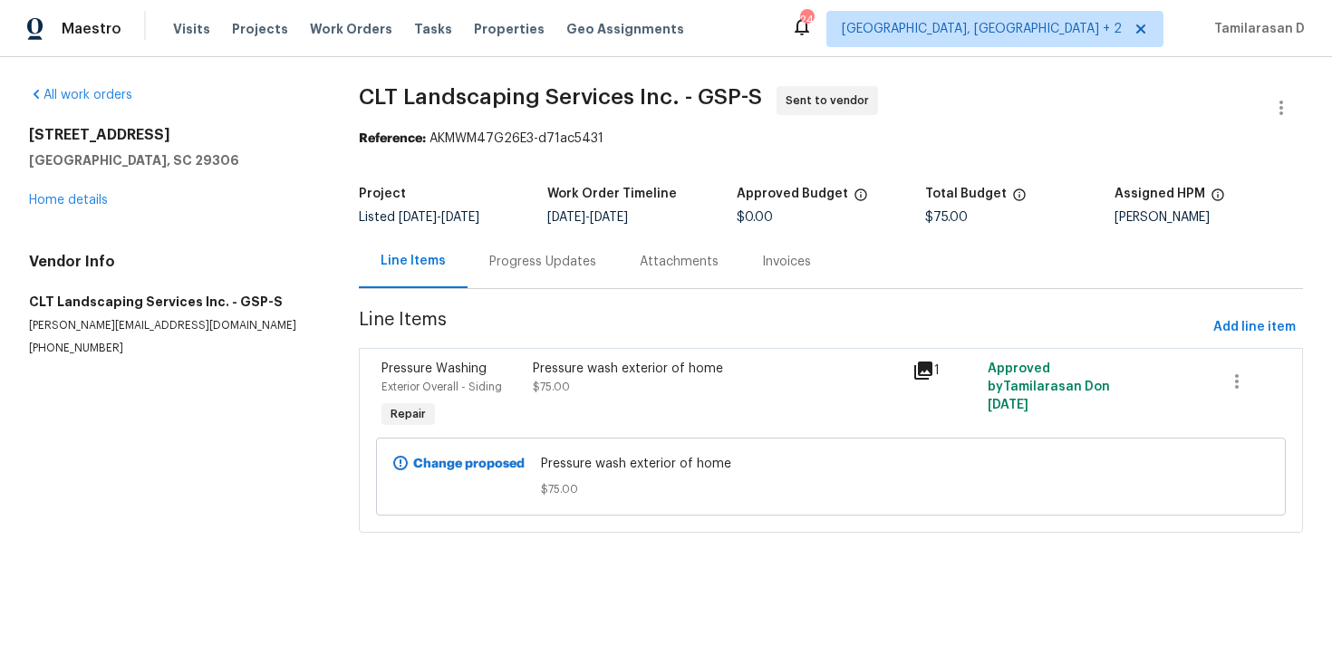
click at [83, 350] on p "(704) 232-8503" at bounding box center [172, 348] width 286 height 15
copy p "(704) 232-8503"
click at [496, 264] on div "Progress Updates" at bounding box center [542, 262] width 107 height 18
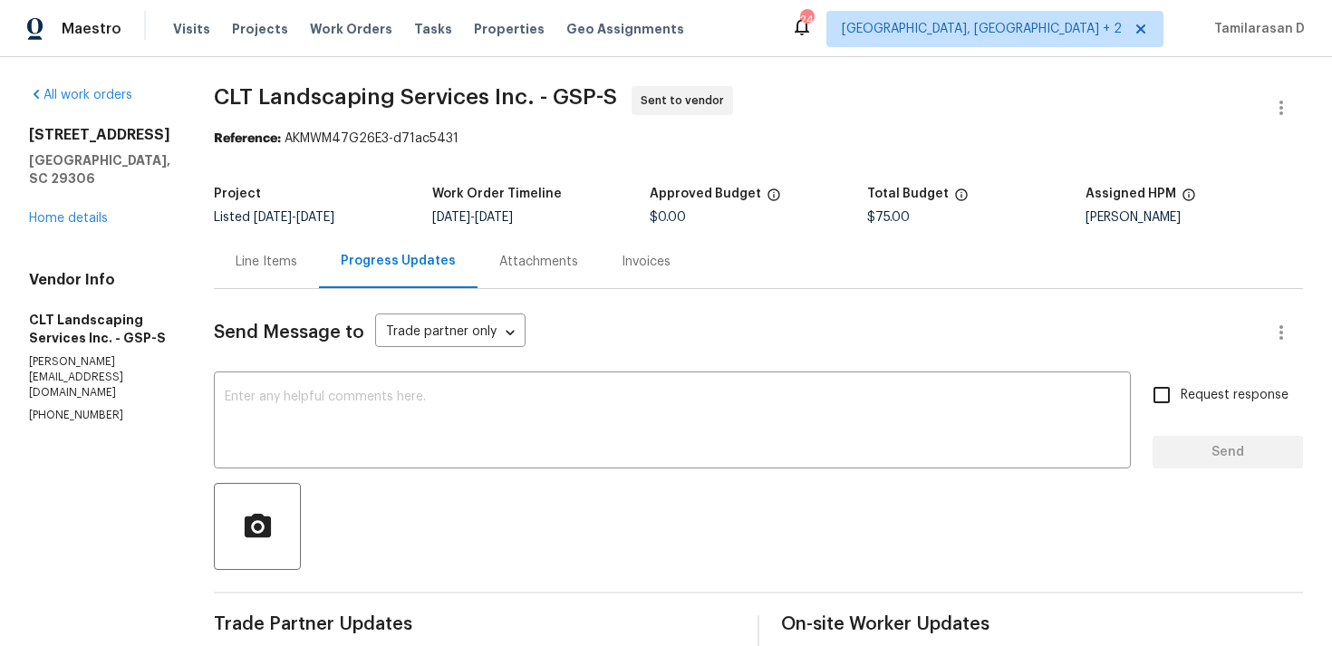
click at [71, 408] on p "(704) 232-8503" at bounding box center [99, 415] width 141 height 15
copy p "(704) 232-8503"
click at [46, 225] on link "Home details" at bounding box center [68, 218] width 79 height 13
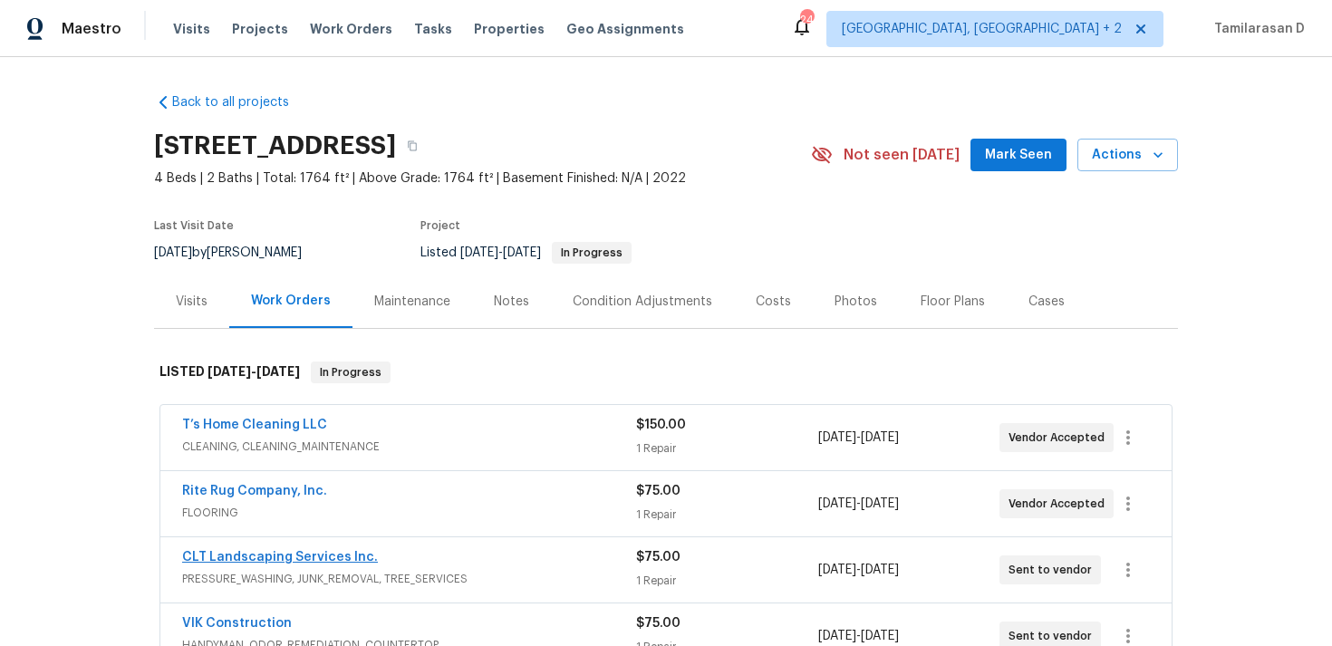
scroll to position [91, 0]
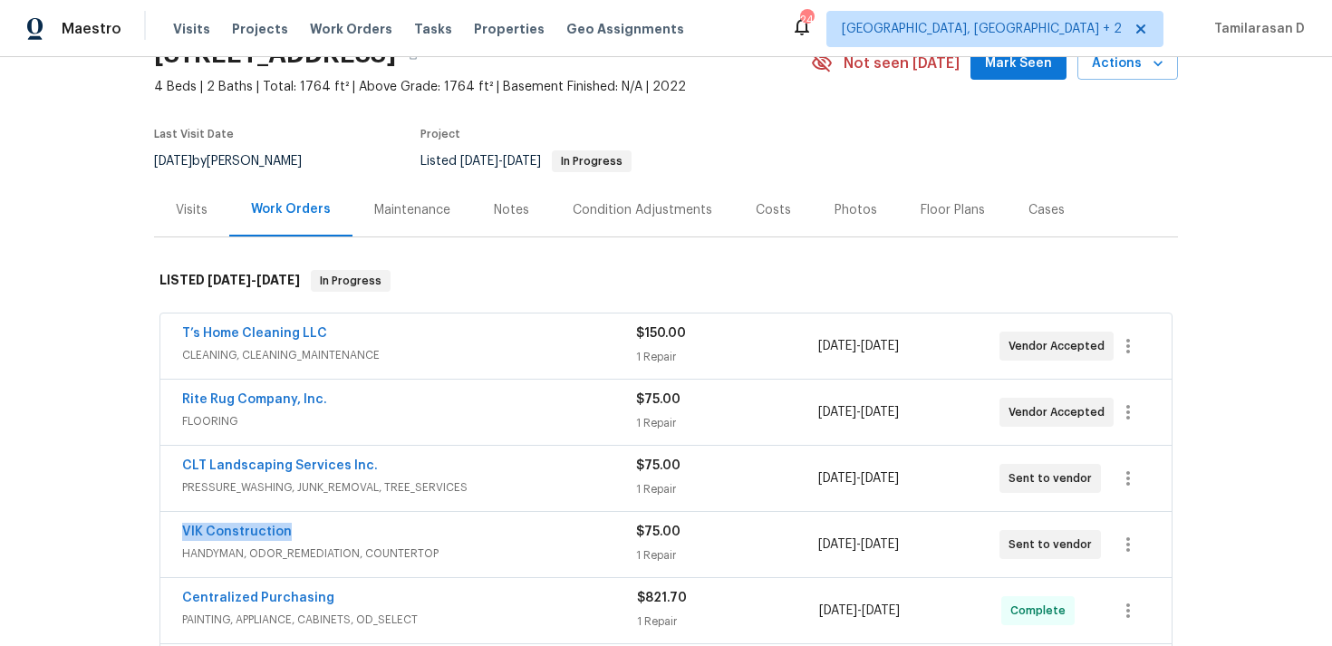
drag, startPoint x: 300, startPoint y: 531, endPoint x: 125, endPoint y: 534, distance: 174.9
click at [125, 534] on div "Back to all projects 1024 Longstone Way, Spartanburg, SC 29306 4 Beds | 2 Baths…" at bounding box center [666, 351] width 1332 height 589
copy link "VIK Construction"
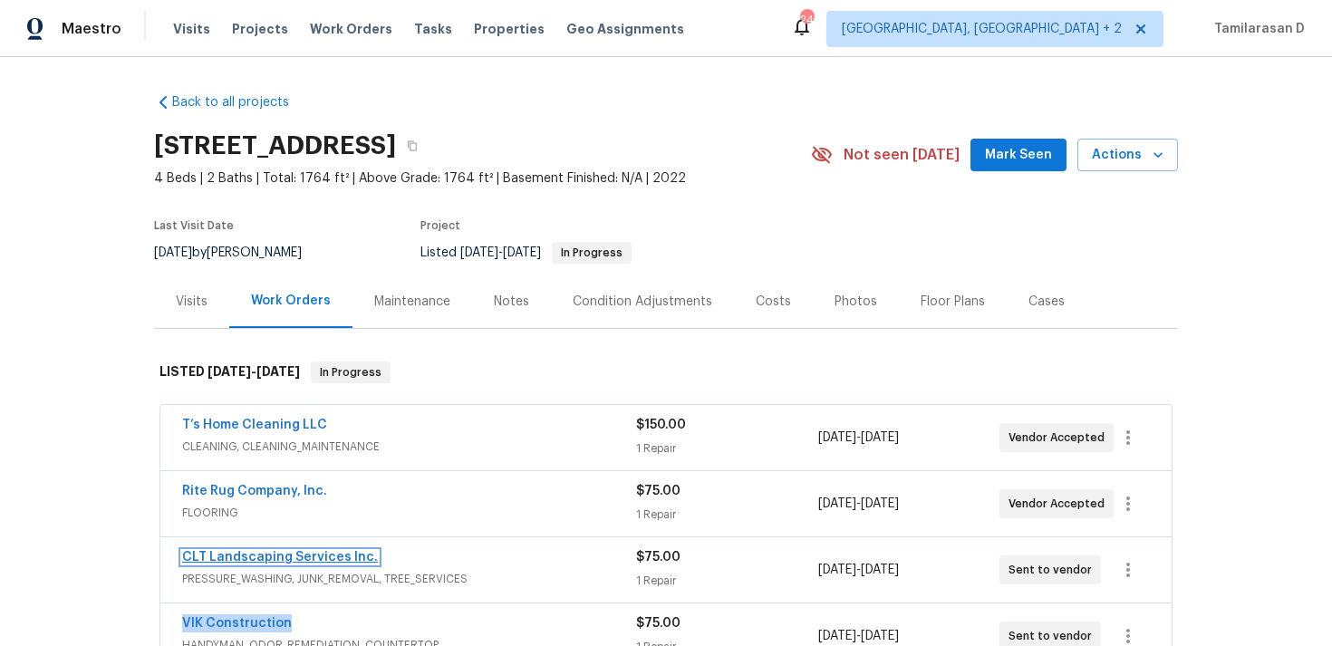
click at [286, 551] on link "CLT Landscaping Services Inc." at bounding box center [280, 557] width 196 height 13
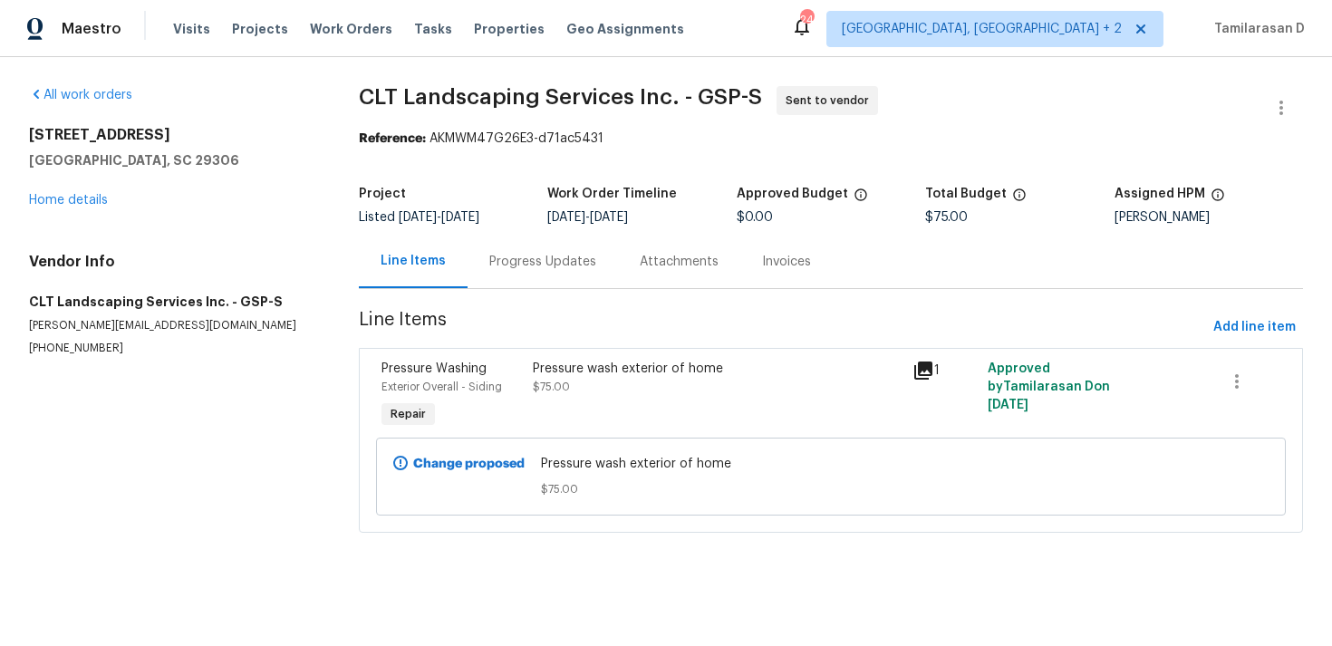
click at [538, 275] on div "Progress Updates" at bounding box center [542, 261] width 150 height 53
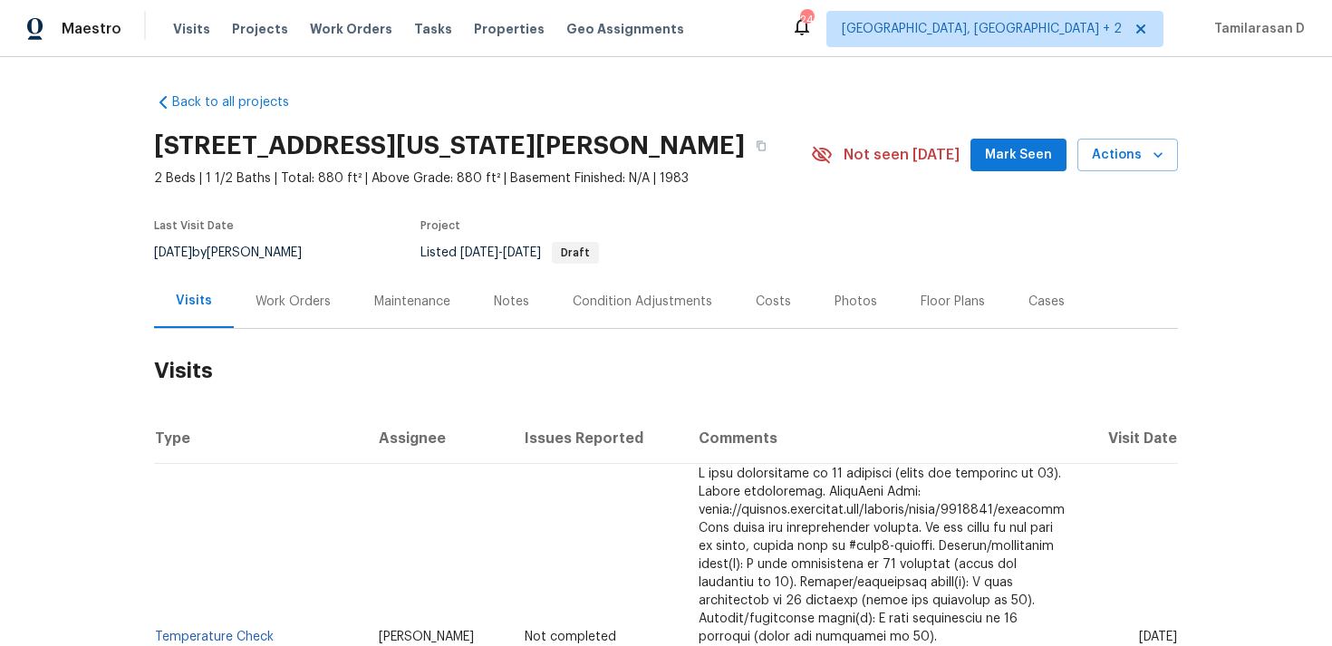
click at [304, 298] on div "Work Orders" at bounding box center [292, 302] width 75 height 18
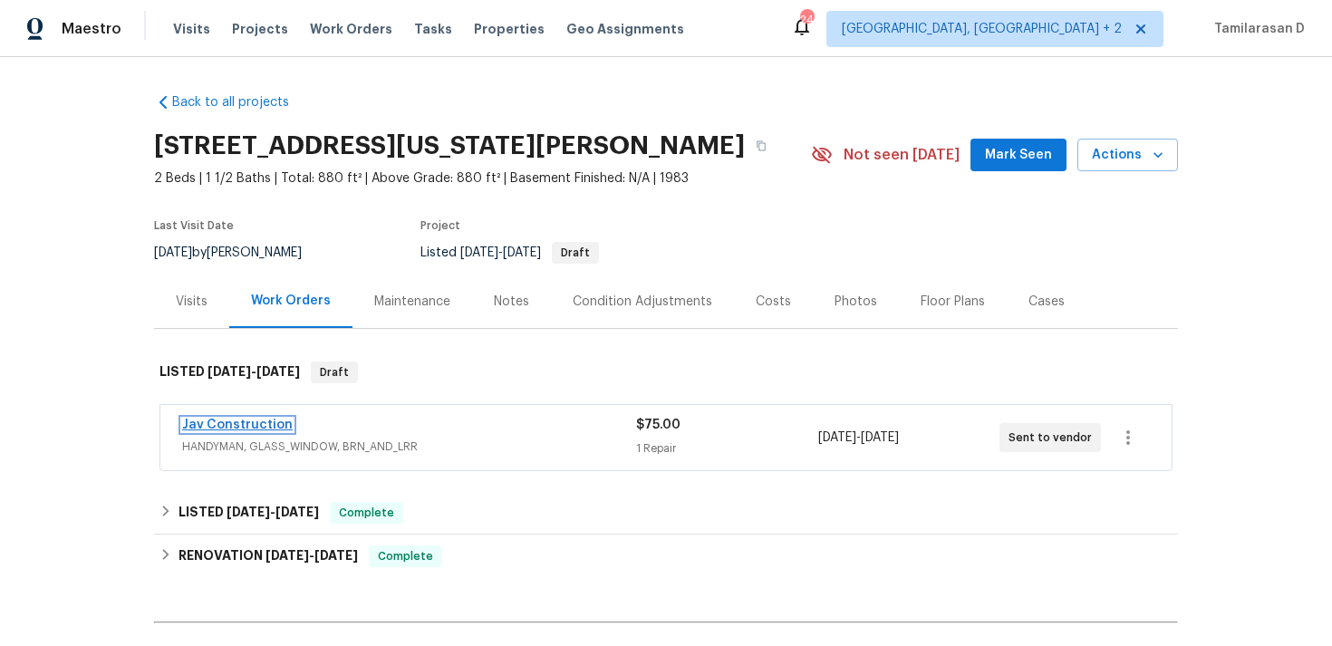
click at [245, 430] on link "Jav Construction" at bounding box center [237, 425] width 111 height 13
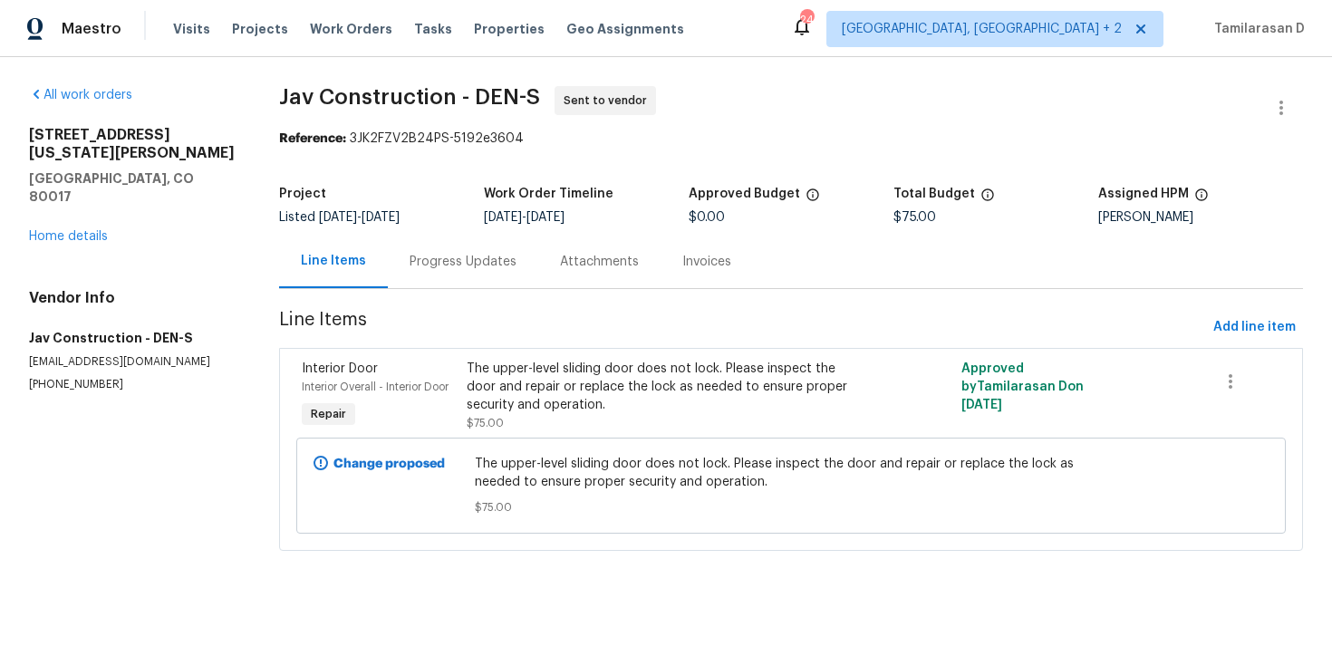
click at [457, 262] on div "Progress Updates" at bounding box center [462, 262] width 107 height 18
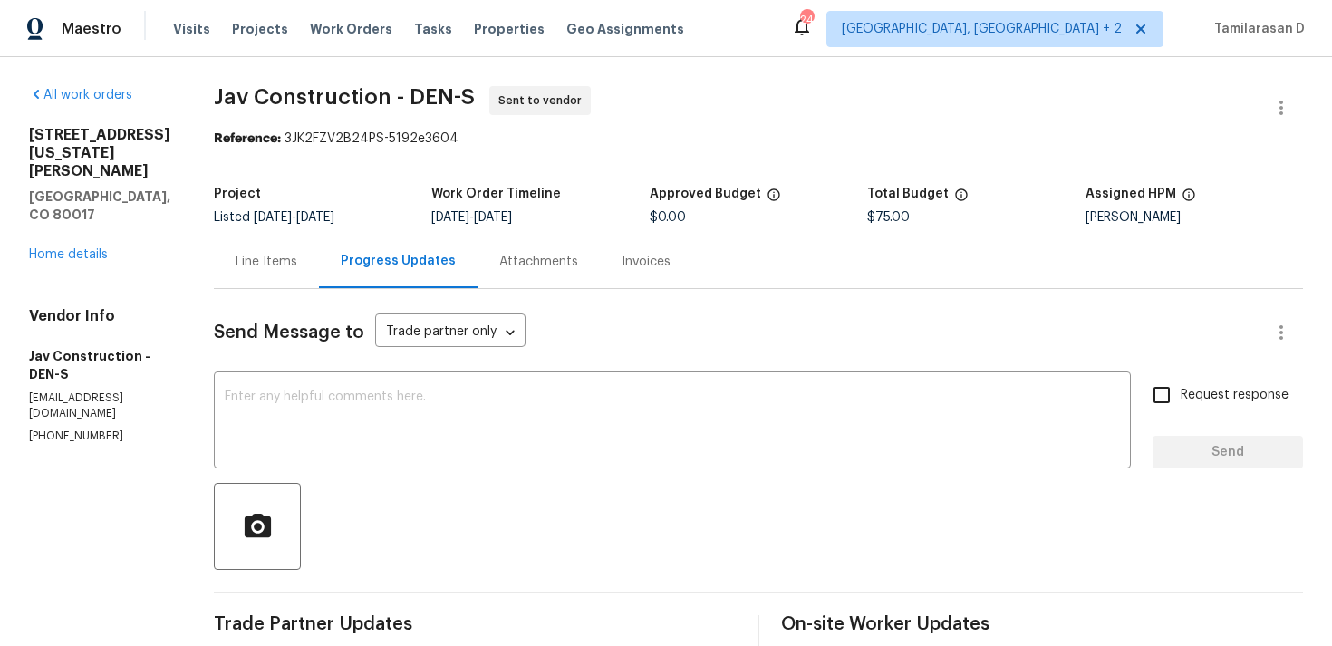
click at [457, 478] on div "Send Message to Trade partner only Trade partner only ​ x ​ Request response Se…" at bounding box center [758, 538] width 1089 height 498
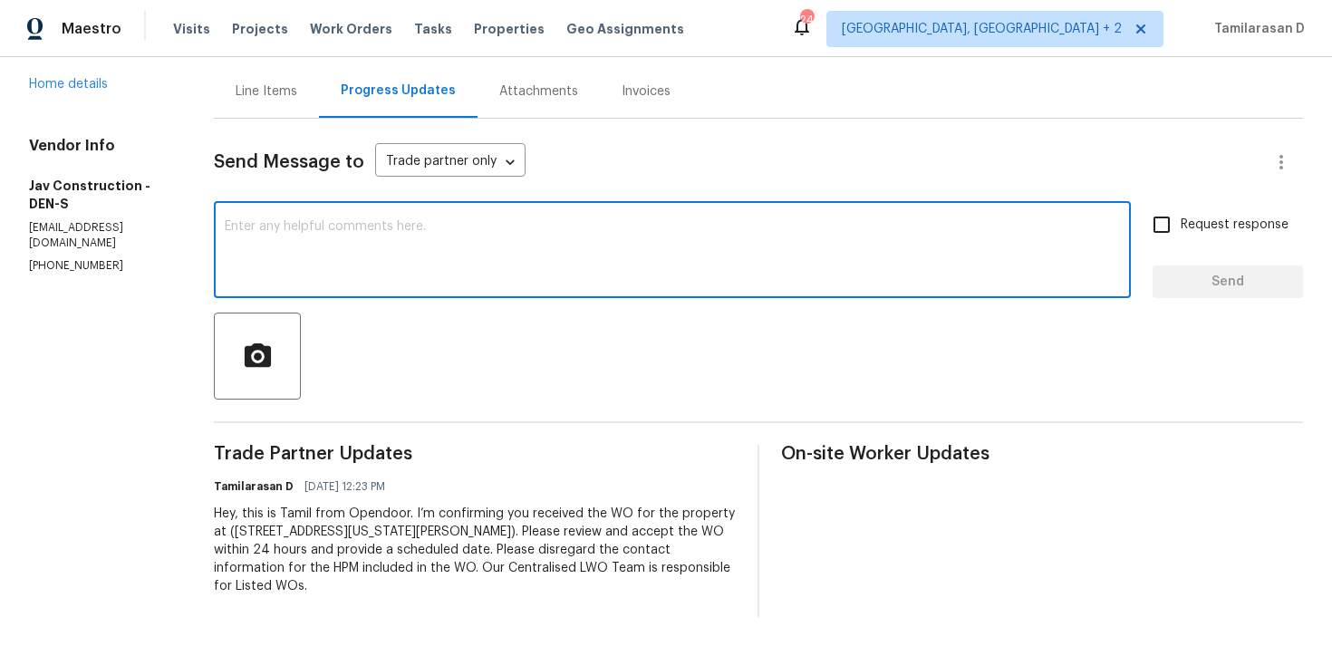
click at [373, 276] on textarea at bounding box center [672, 251] width 895 height 63
paste textarea "Hello Team, Please confirm your availability by accepting this work order with …"
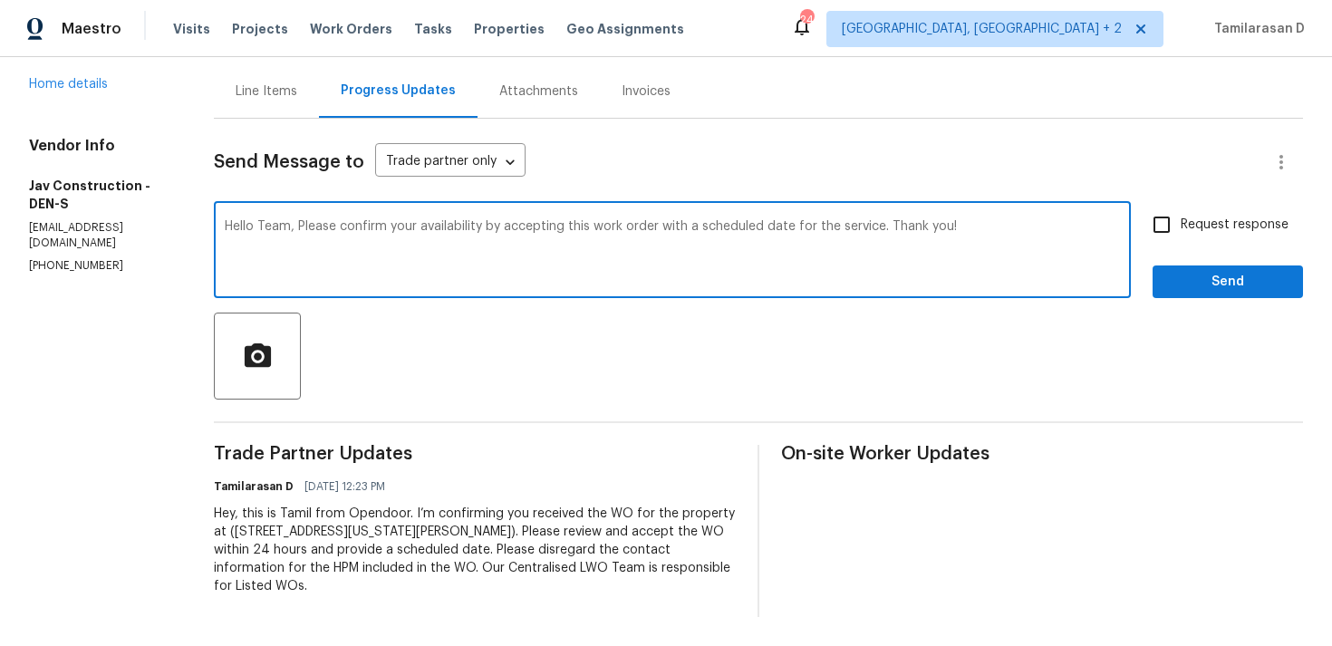
type textarea "Hello Team, Please confirm your availability by accepting this work order with …"
click at [1206, 225] on span "Request response" at bounding box center [1234, 225] width 108 height 19
click at [1180, 225] on input "Request response" at bounding box center [1161, 225] width 38 height 38
checkbox input "true"
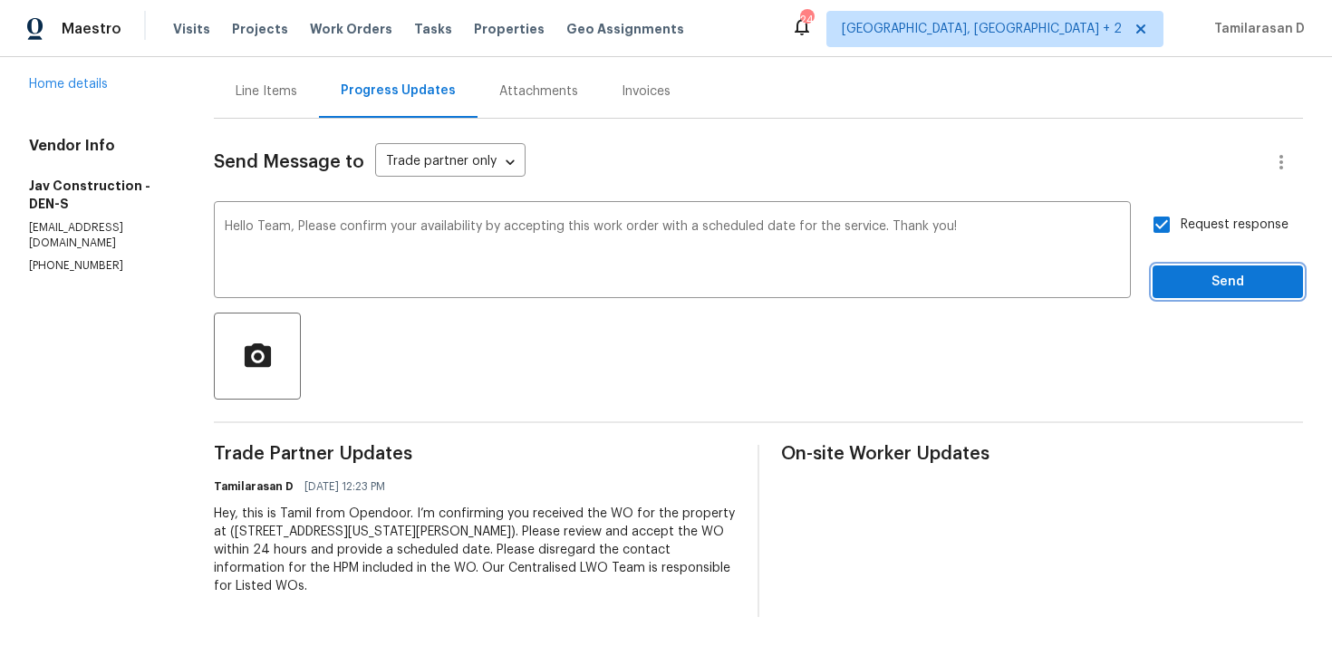
click at [1245, 276] on span "Send" at bounding box center [1227, 282] width 121 height 23
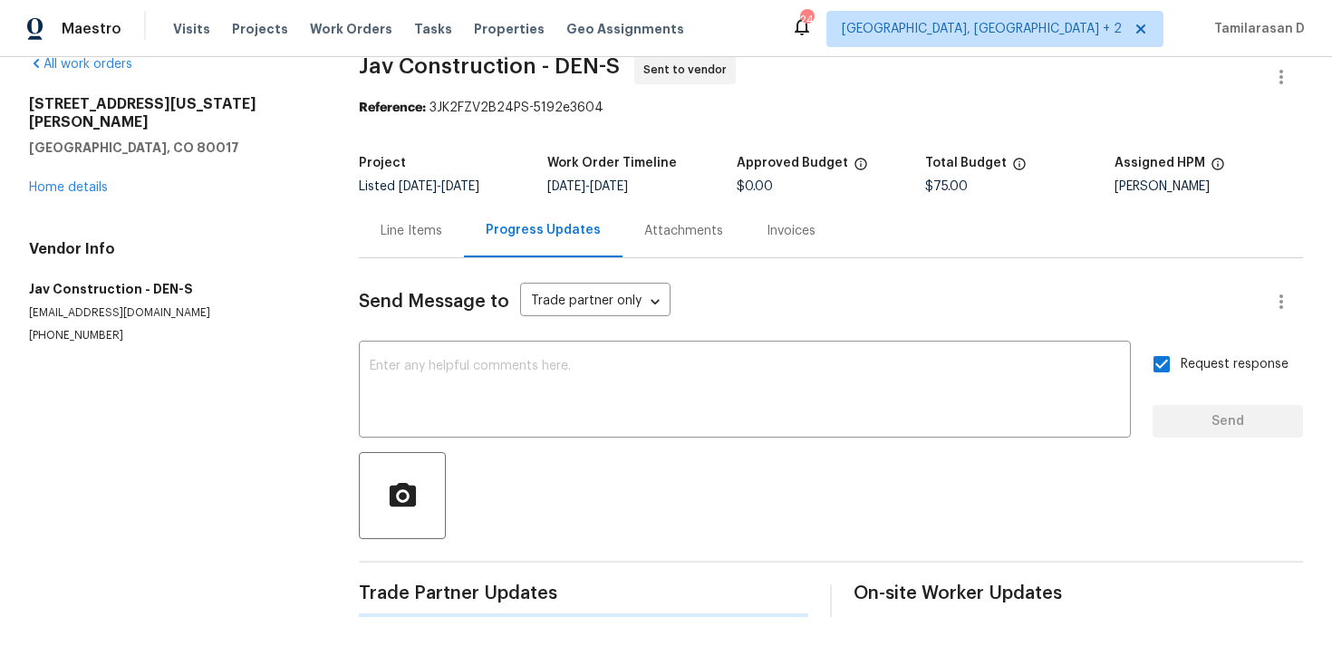
scroll to position [0, 0]
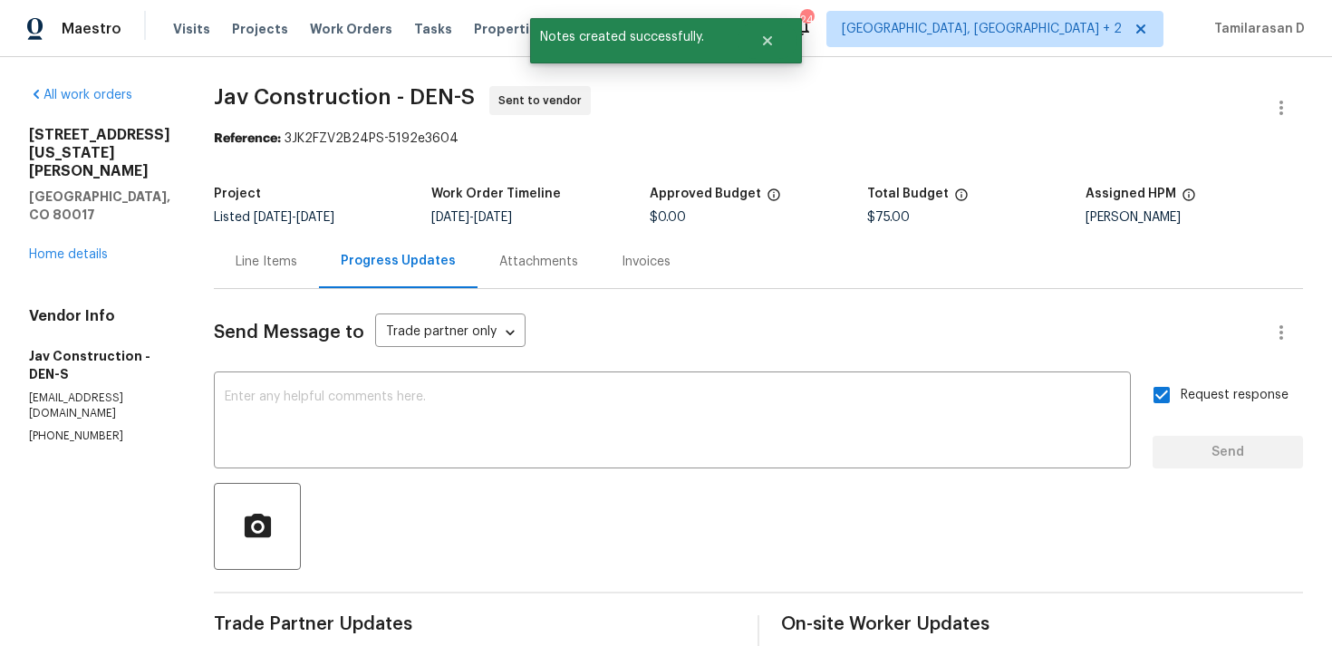
click at [26, 381] on div "All work orders 17054 E Tennessee Dr Apt 212 Aurora, CO 80017 Home details Vend…" at bounding box center [666, 481] width 1332 height 848
copy p "(720) 469-7382"
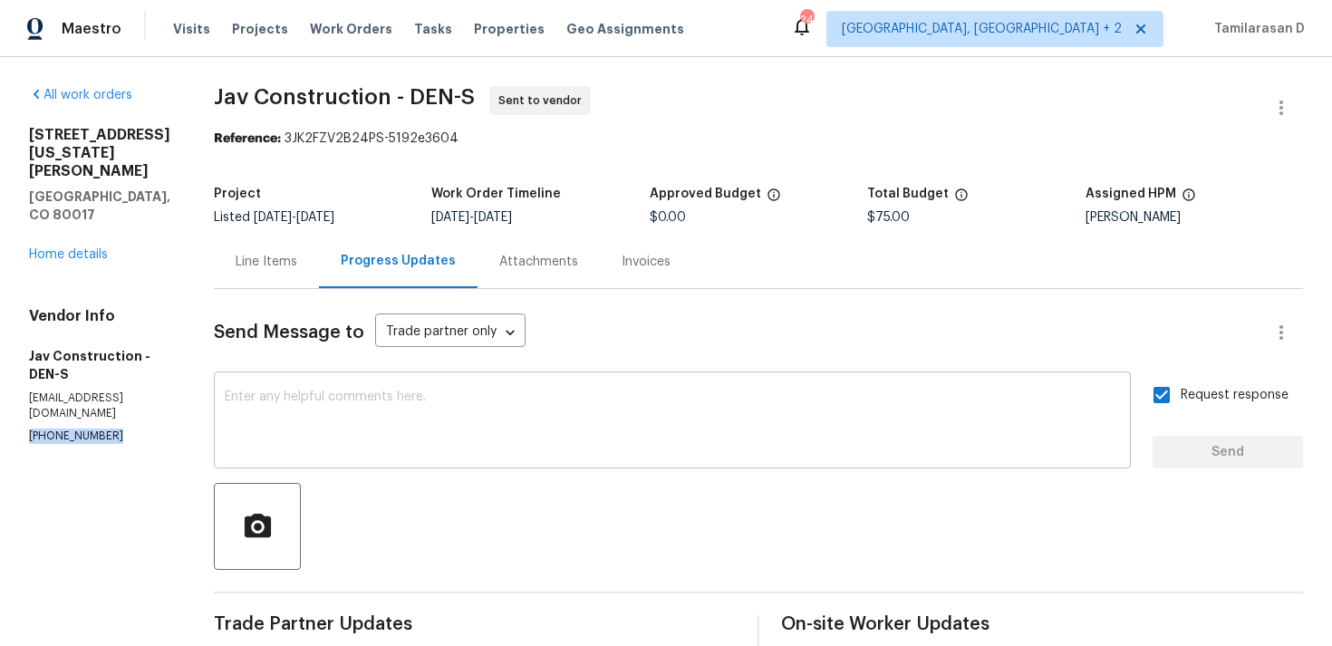
scroll to position [259, 0]
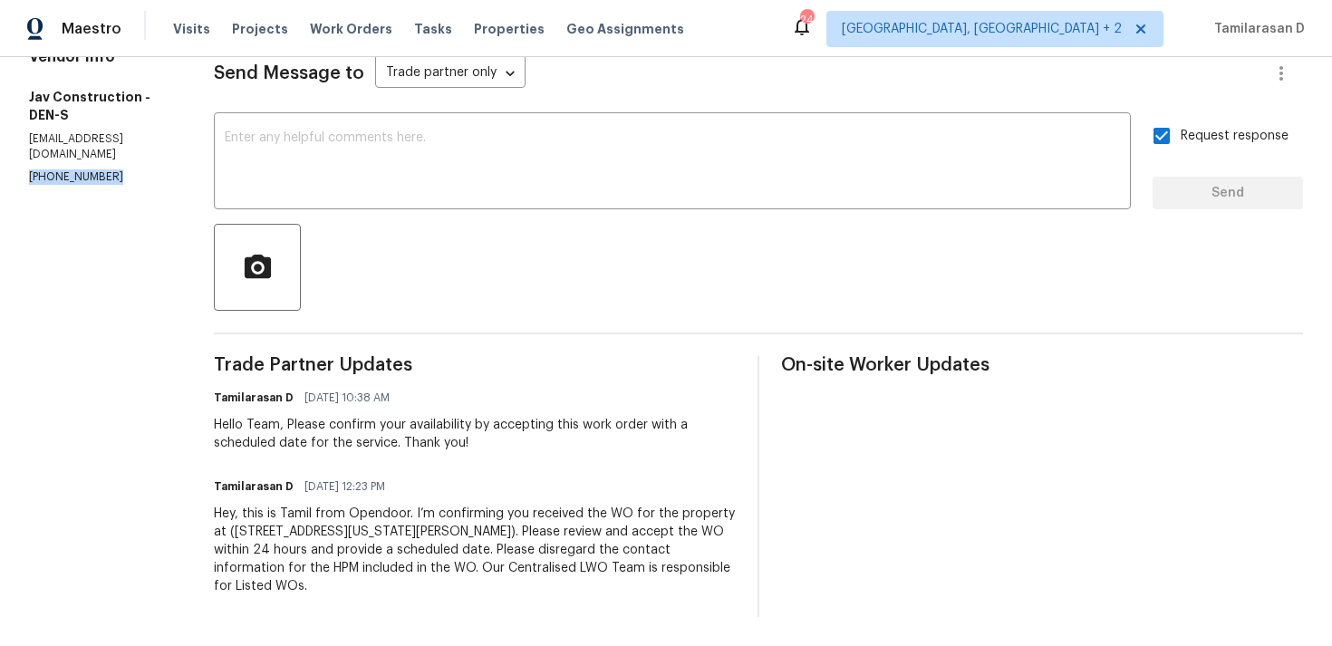
click at [335, 430] on div "Hello Team, Please confirm your availability by accepting this work order with …" at bounding box center [475, 434] width 522 height 36
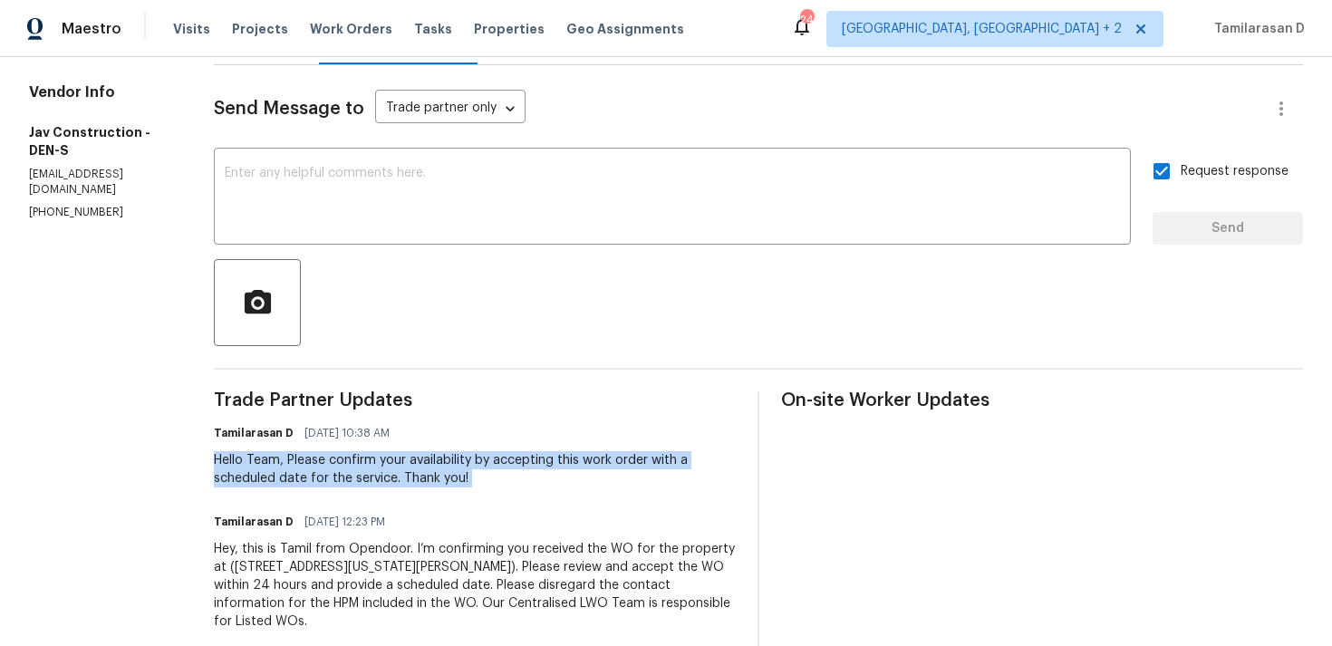
scroll to position [0, 0]
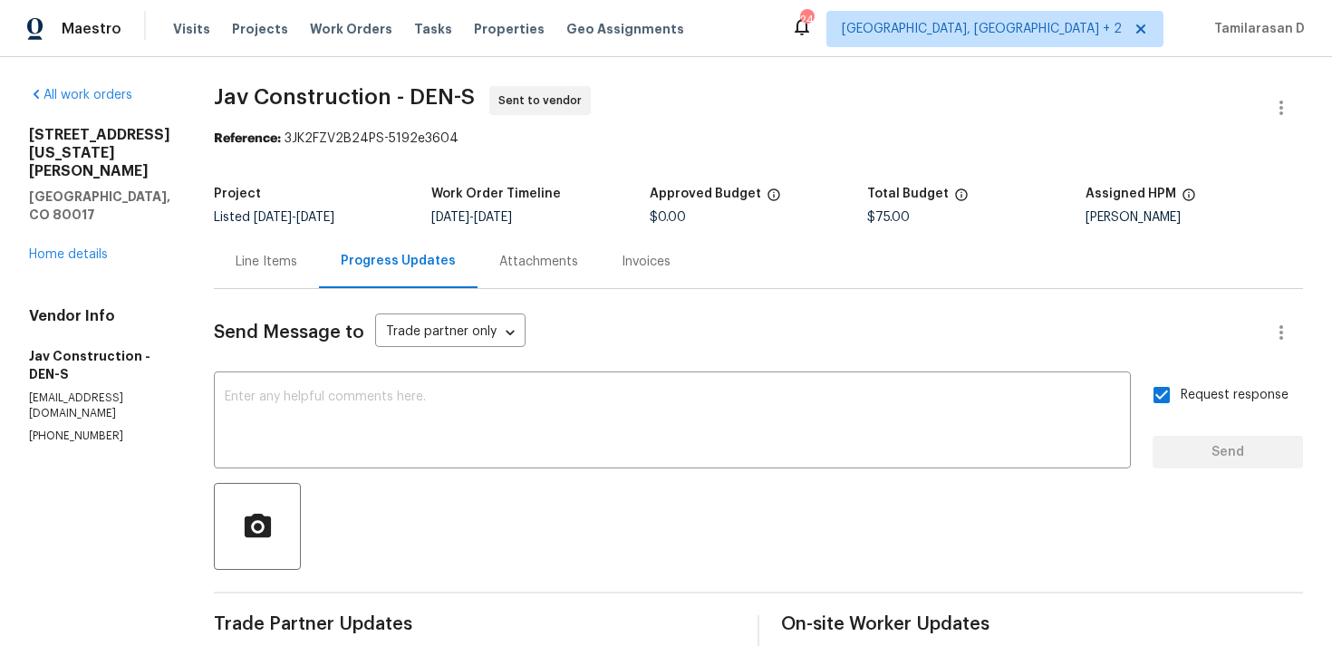
click at [257, 236] on div "Line Items" at bounding box center [266, 261] width 105 height 53
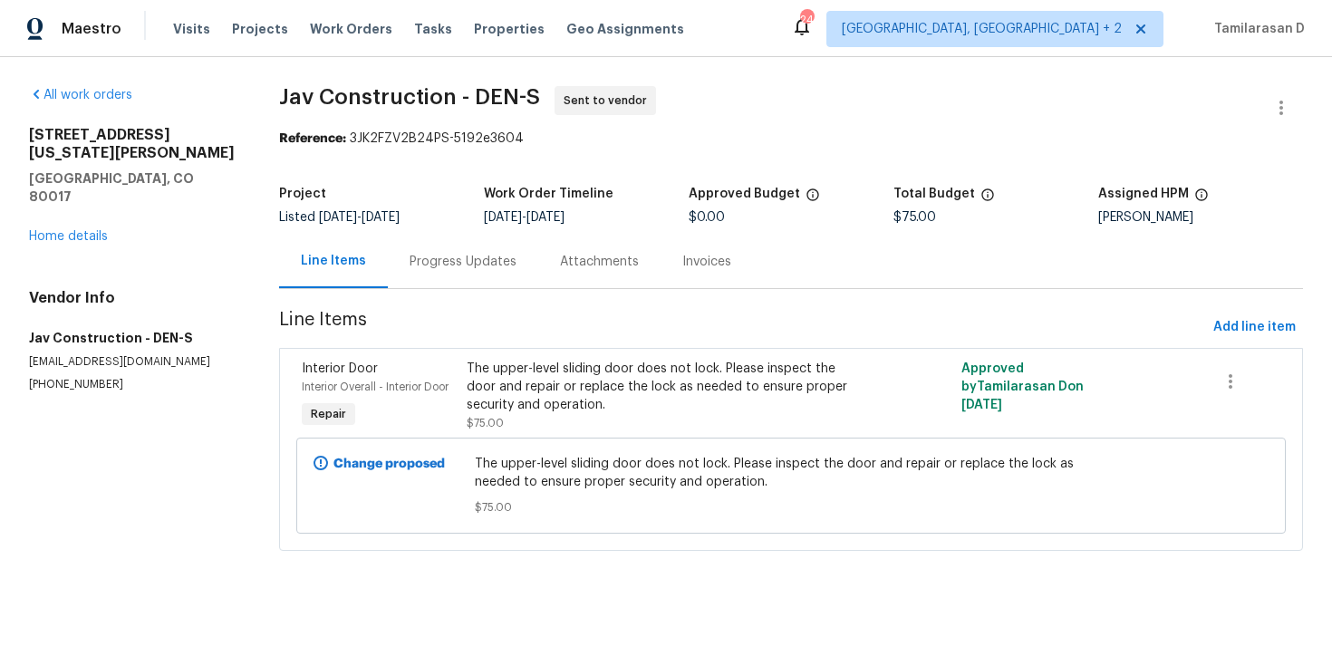
click at [420, 253] on div "Progress Updates" at bounding box center [462, 262] width 107 height 18
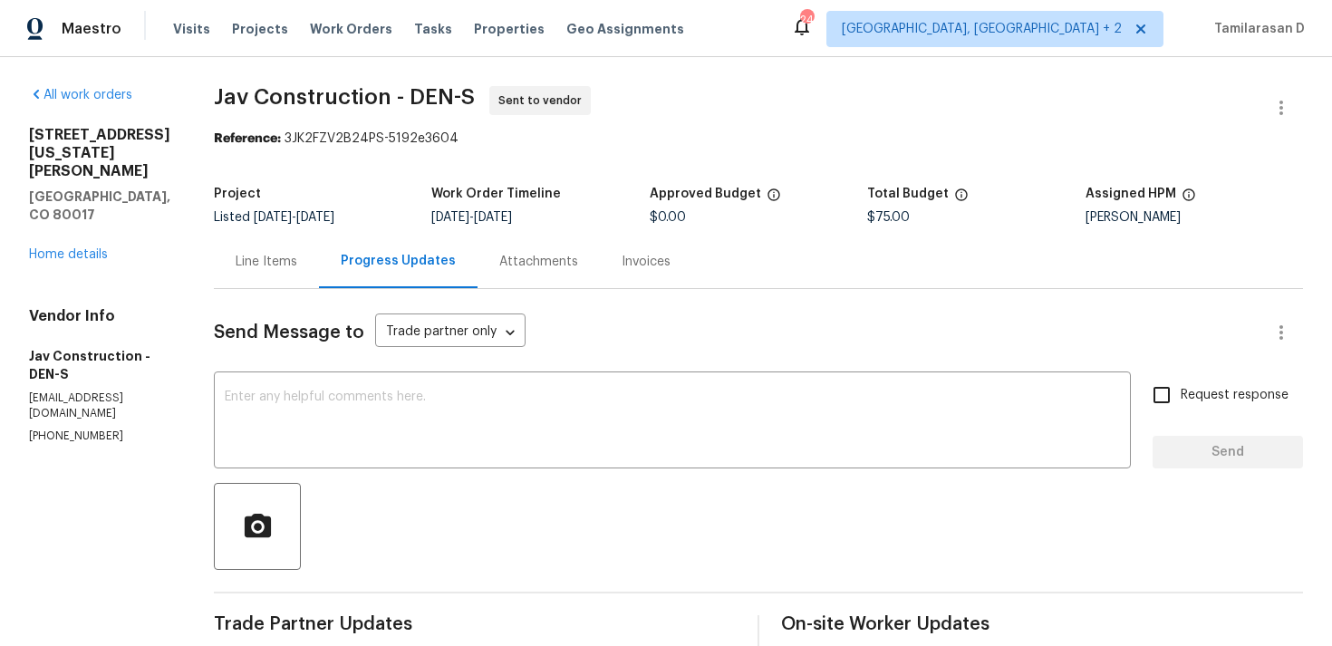
click at [259, 278] on div "Line Items" at bounding box center [266, 261] width 105 height 53
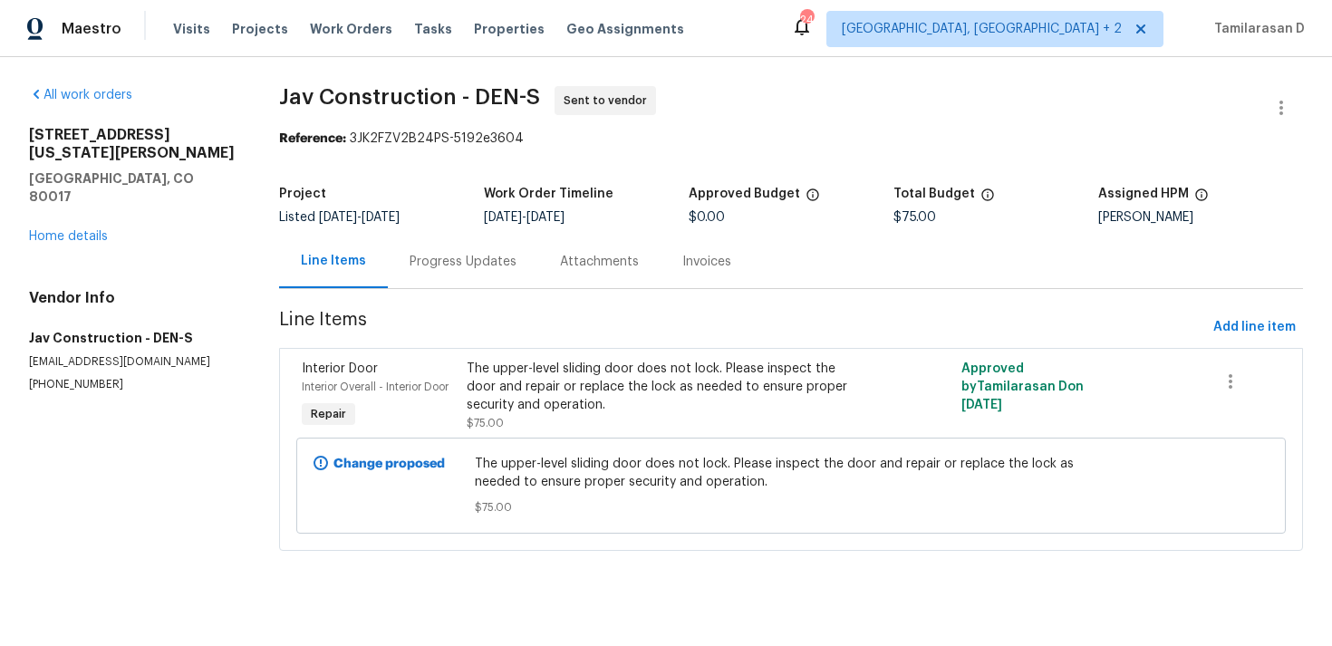
click at [451, 261] on div "Progress Updates" at bounding box center [462, 262] width 107 height 18
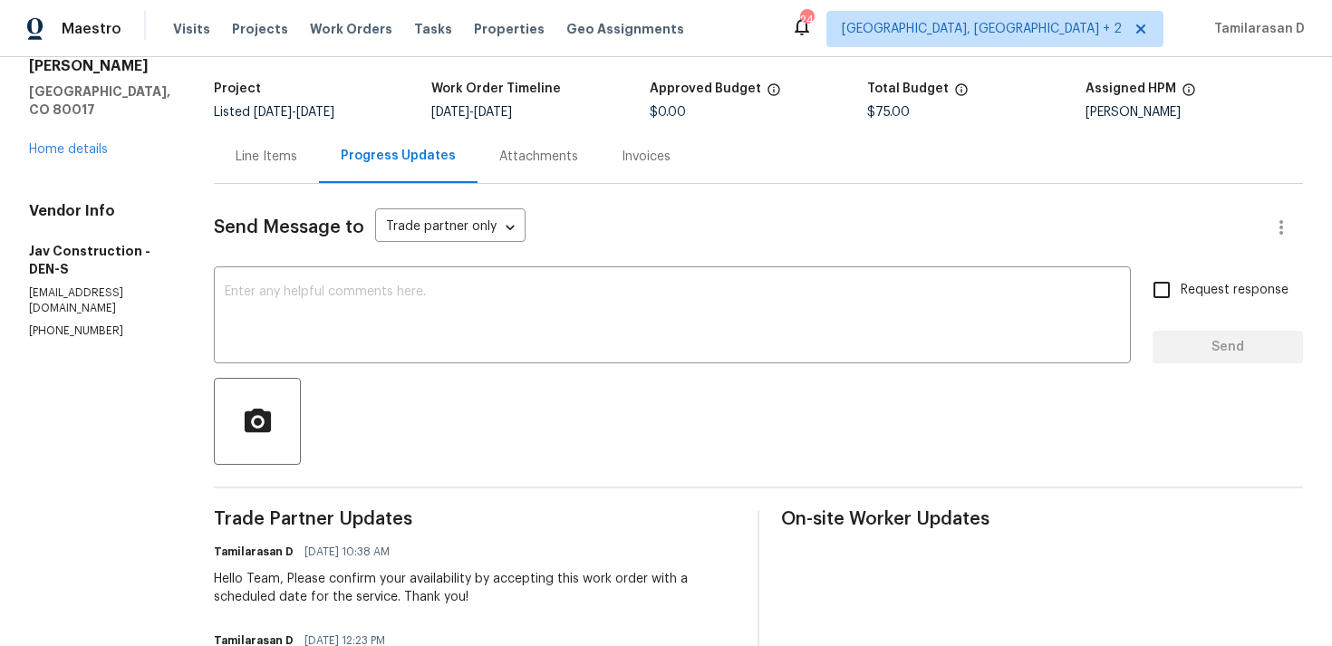
scroll to position [63, 0]
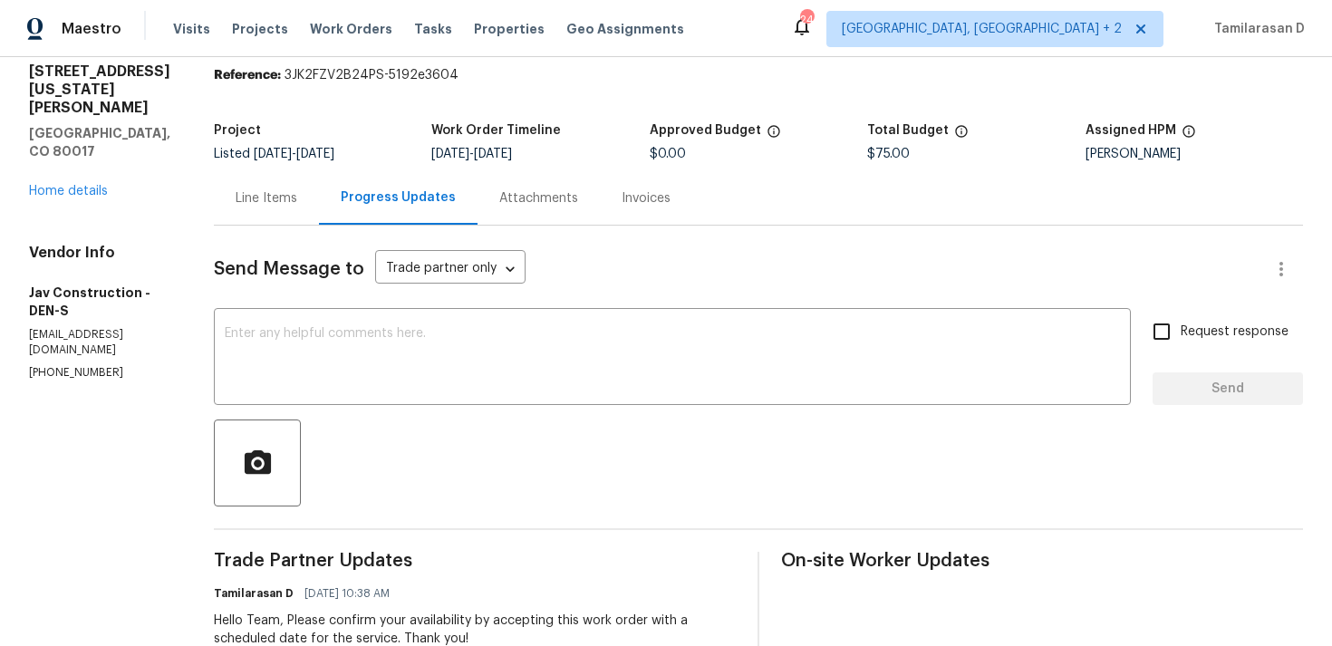
click at [242, 186] on div "Line Items" at bounding box center [266, 197] width 105 height 53
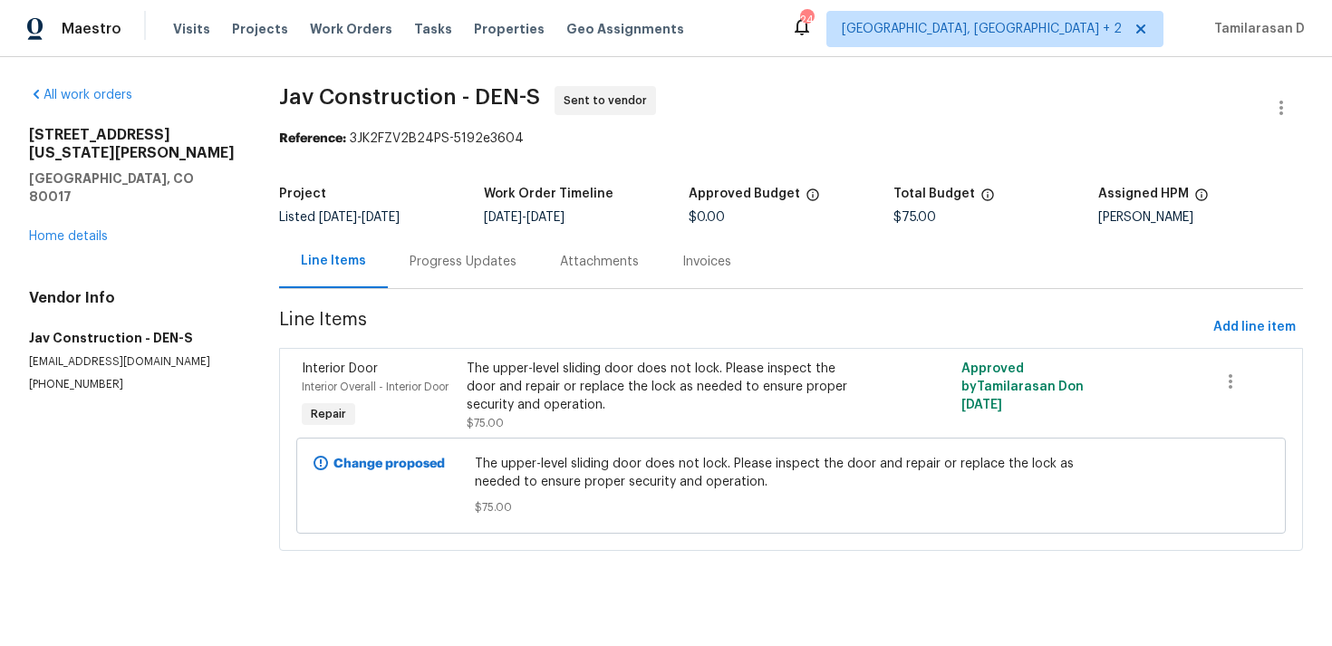
click at [427, 257] on div "Progress Updates" at bounding box center [462, 262] width 107 height 18
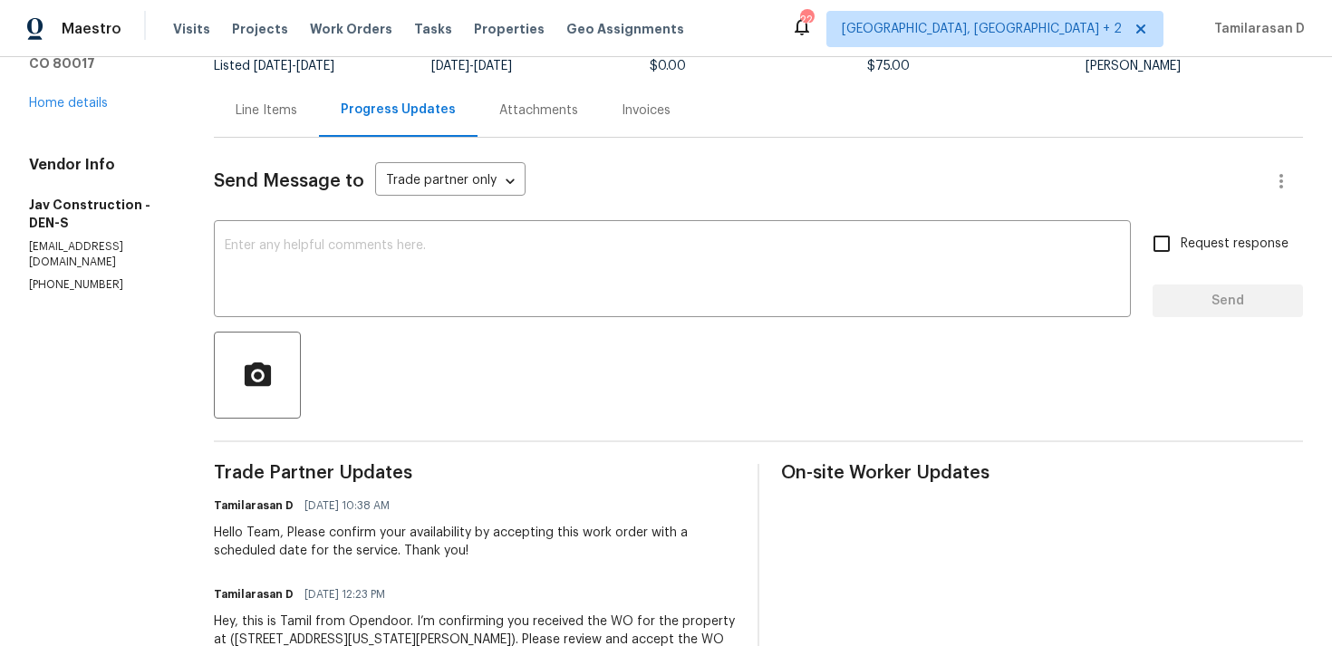
scroll to position [259, 0]
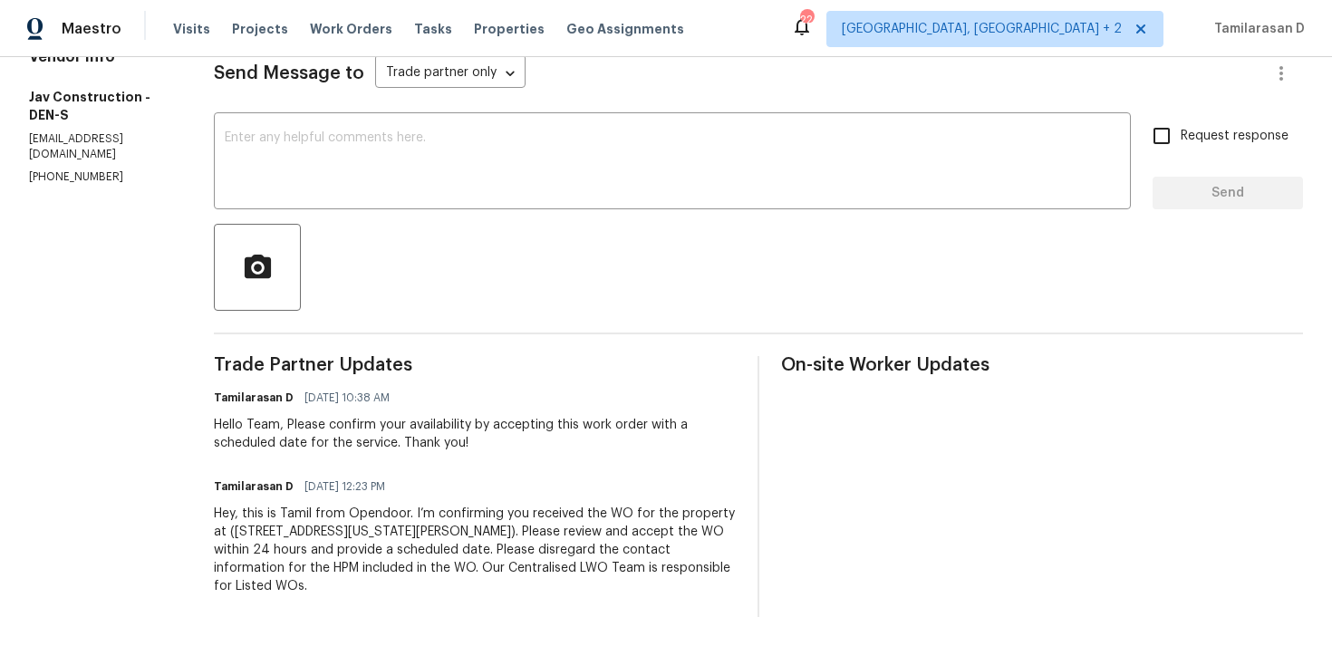
click at [319, 428] on div "Hello Team, Please confirm your availability by accepting this work order with …" at bounding box center [475, 434] width 522 height 36
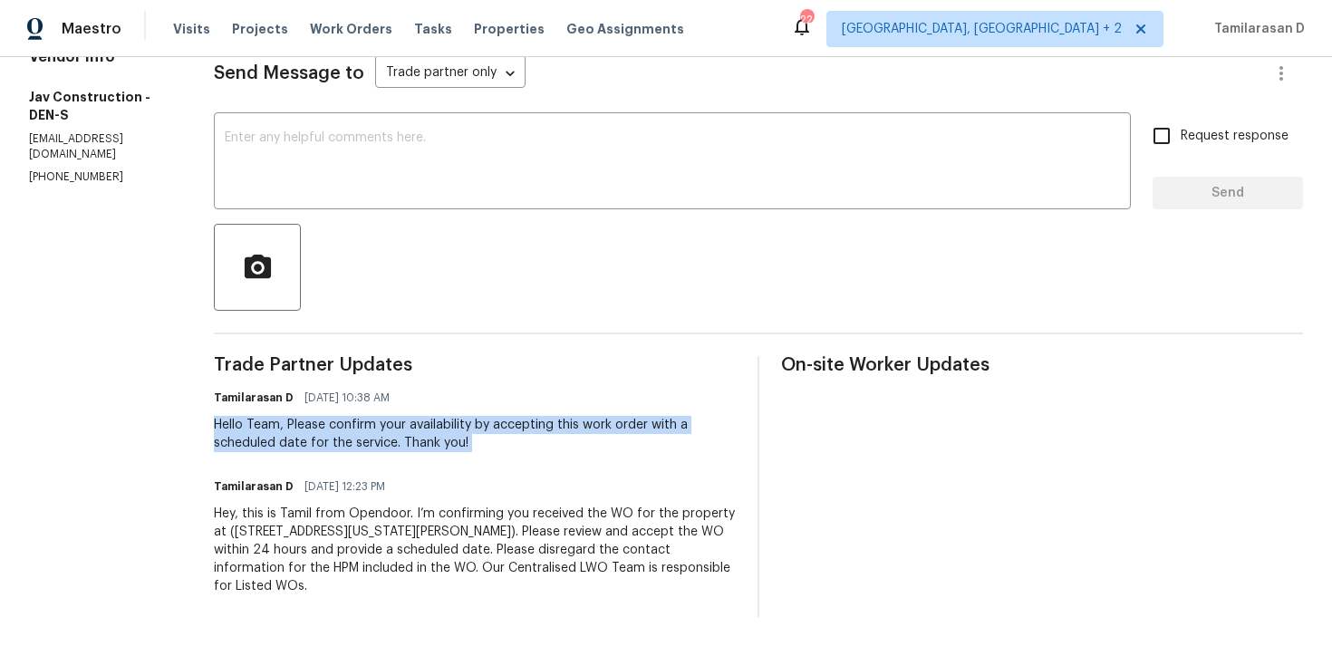
scroll to position [0, 0]
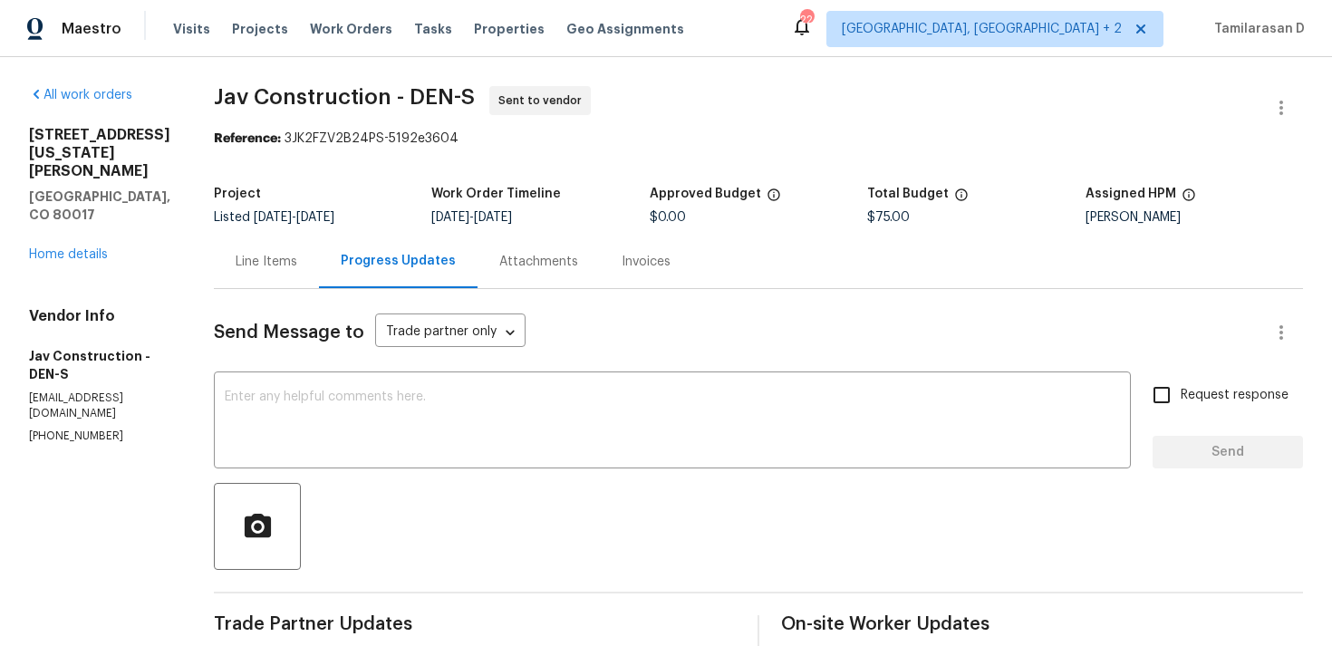
click at [236, 255] on div "Line Items" at bounding box center [267, 262] width 62 height 18
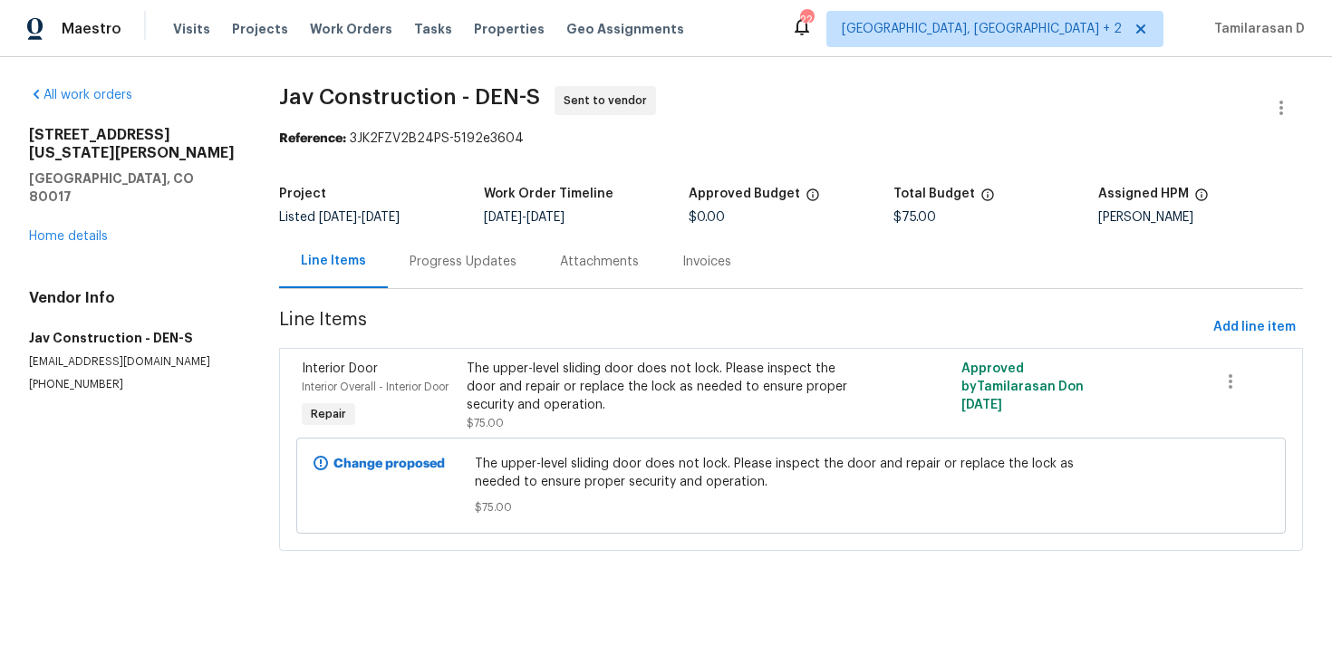
click at [456, 274] on div "Progress Updates" at bounding box center [463, 261] width 150 height 53
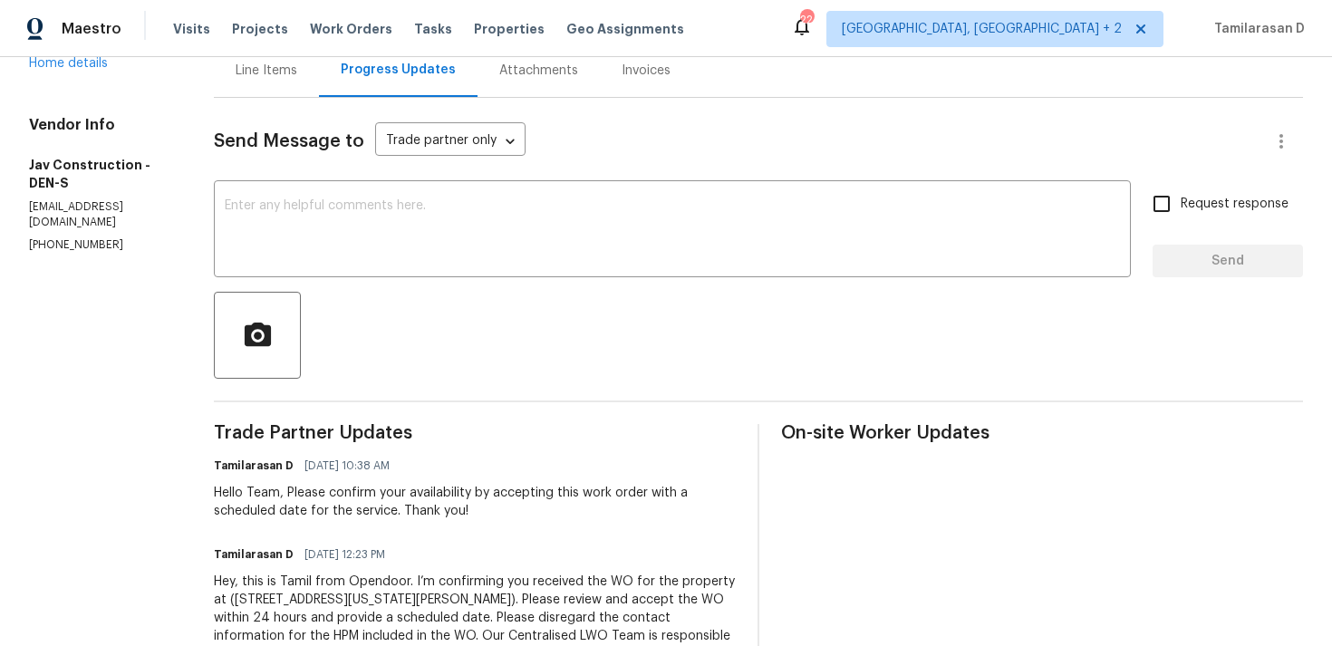
scroll to position [259, 0]
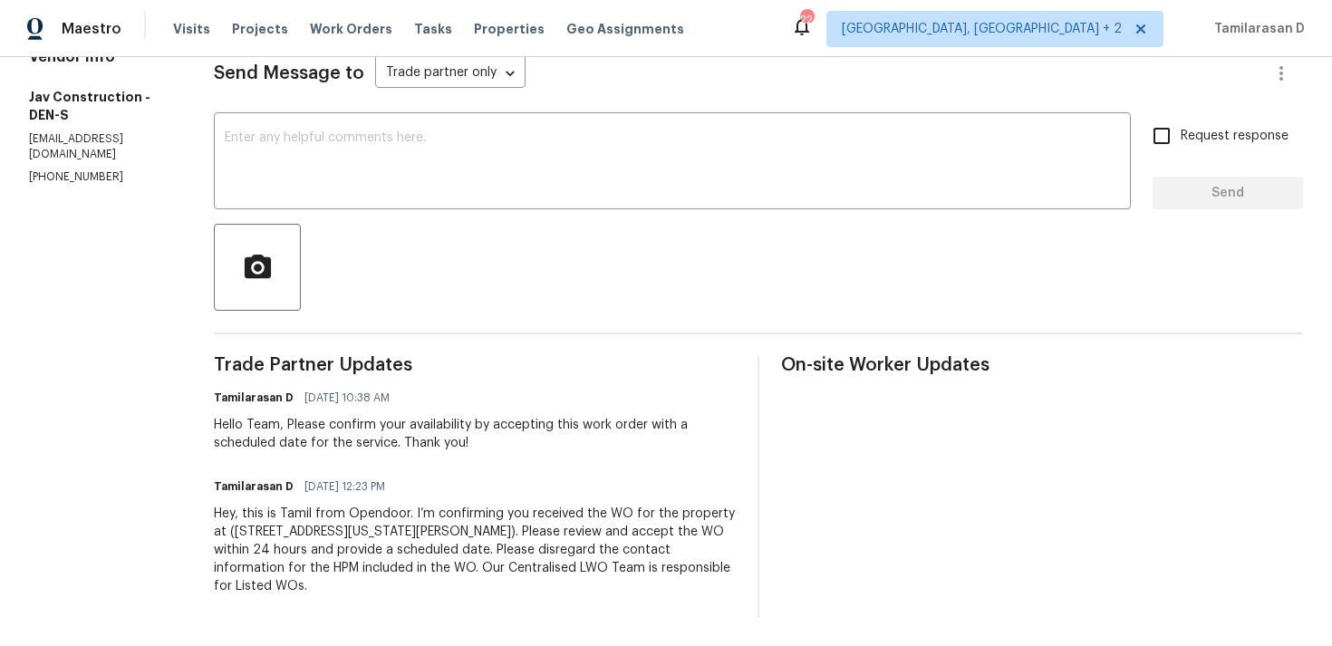
click at [392, 433] on div "Hello Team, Please confirm your availability by accepting this work order with …" at bounding box center [475, 434] width 522 height 36
click at [433, 443] on div "Hello Team, Please confirm your availability by accepting this work order with …" at bounding box center [475, 434] width 522 height 36
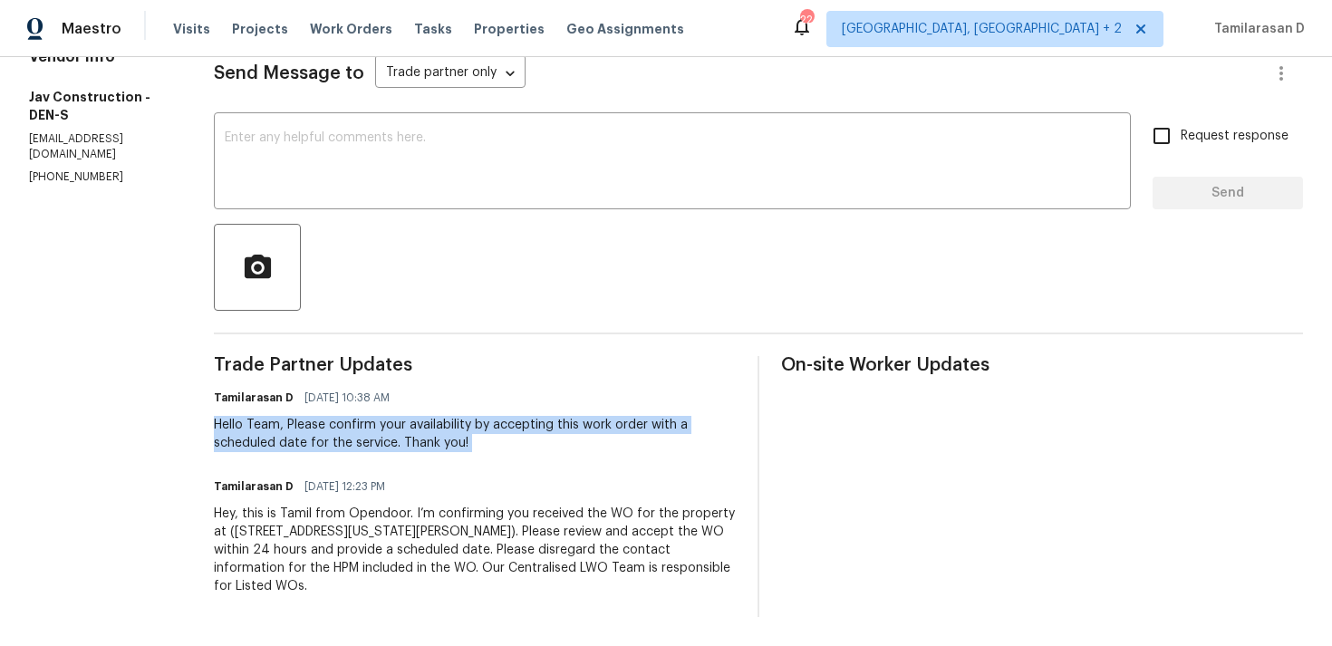
click at [473, 447] on div "Hello Team, Please confirm your availability by accepting this work order with …" at bounding box center [475, 434] width 522 height 36
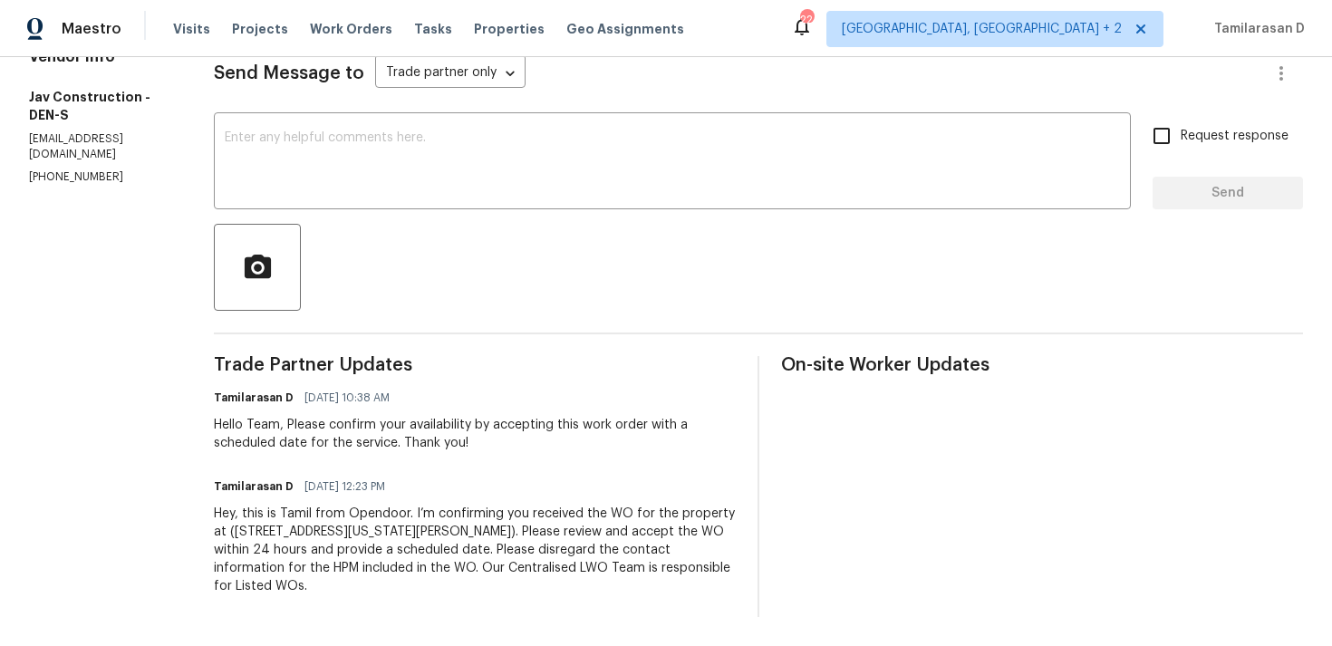
click at [431, 444] on div "Hello Team, Please confirm your availability by accepting this work order with …" at bounding box center [475, 434] width 522 height 36
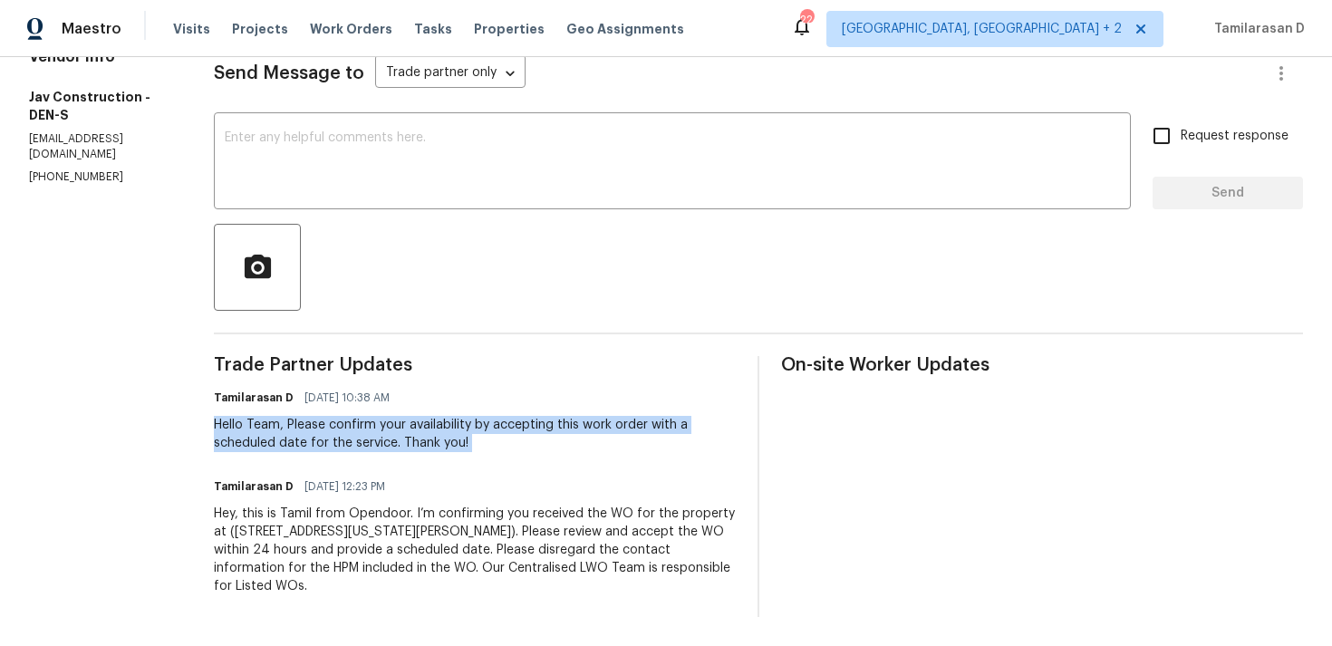
click at [366, 428] on div "Hello Team, Please confirm your availability by accepting this work order with …" at bounding box center [475, 434] width 522 height 36
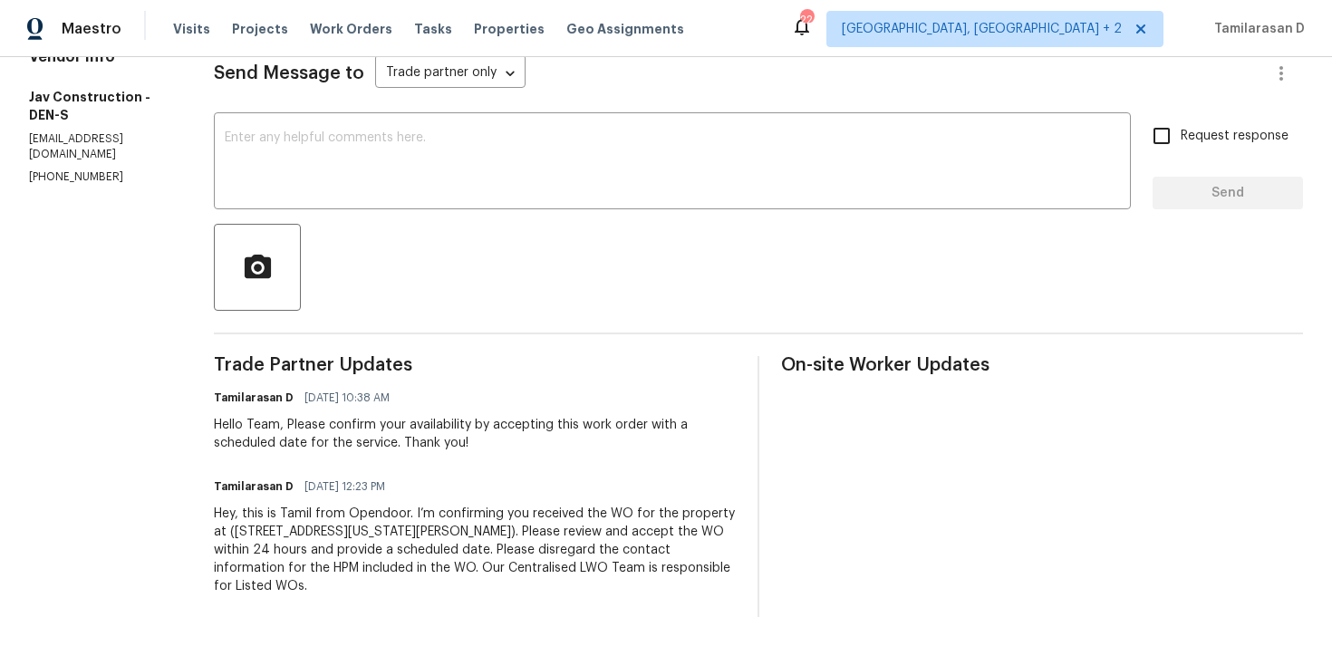
click at [366, 428] on div "Hello Team, Please confirm your availability by accepting this work order with …" at bounding box center [475, 434] width 522 height 36
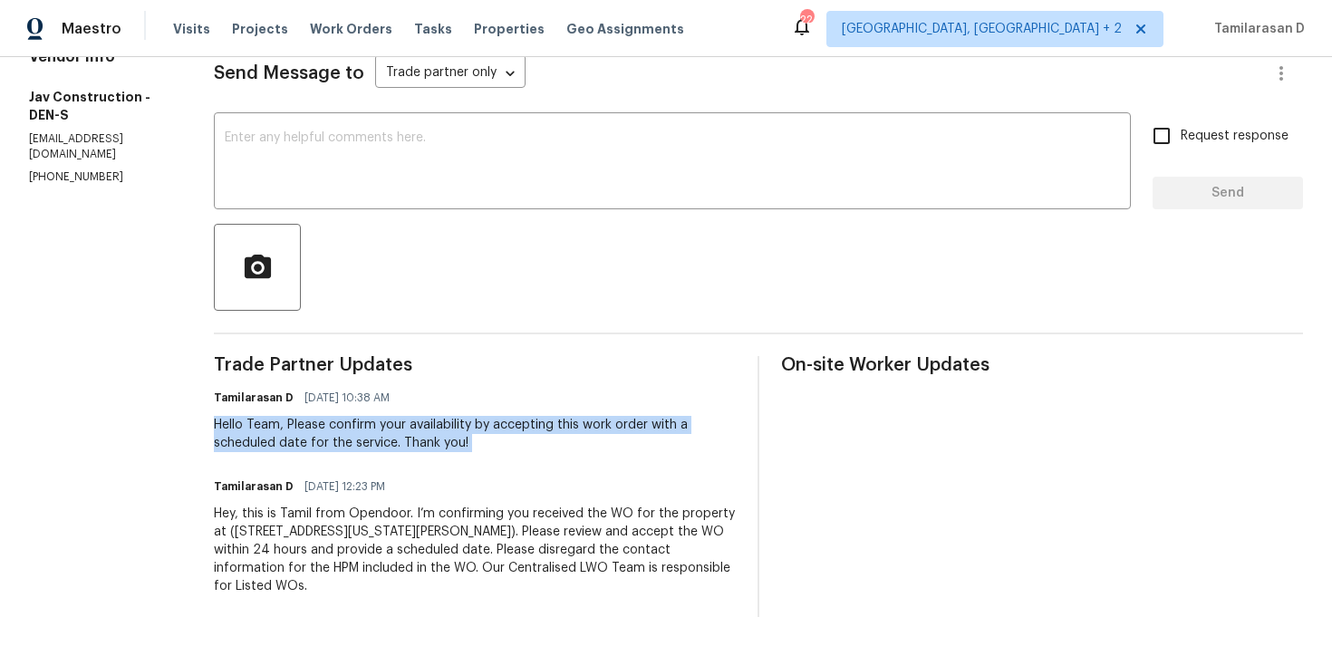
click at [361, 429] on div "Hello Team, Please confirm your availability by accepting this work order with …" at bounding box center [475, 434] width 522 height 36
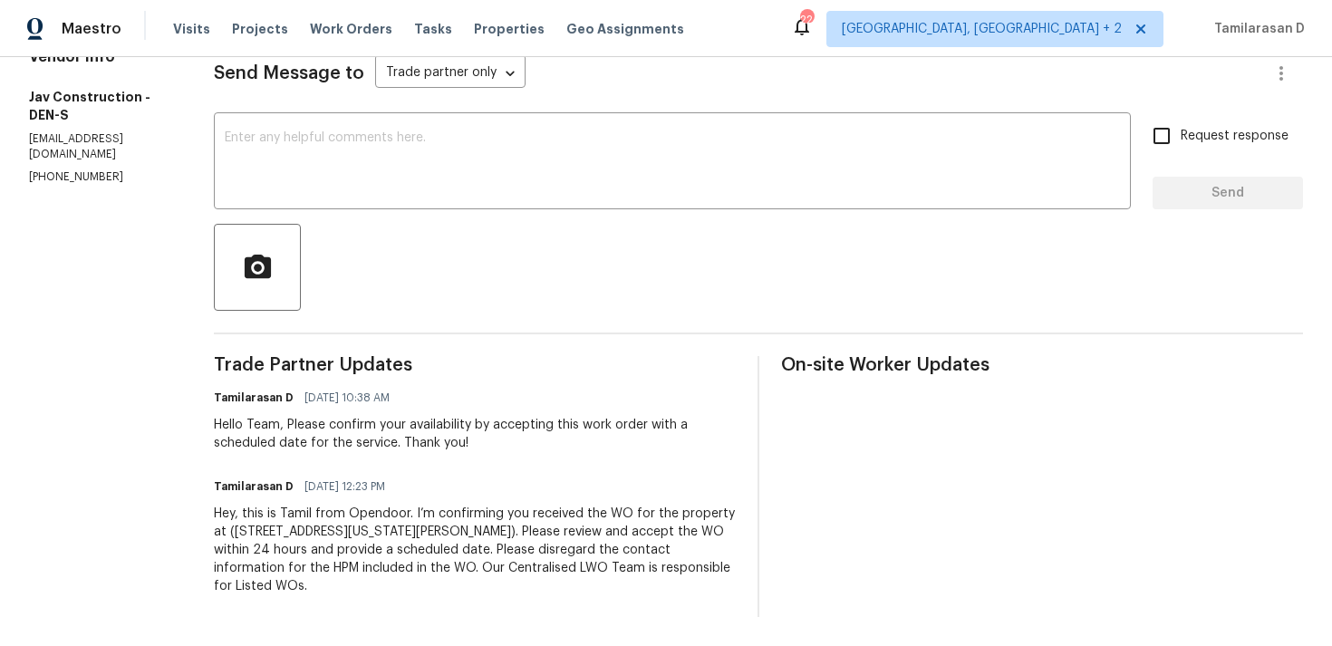
click at [361, 429] on div "Hello Team, Please confirm your availability by accepting this work order with …" at bounding box center [475, 434] width 522 height 36
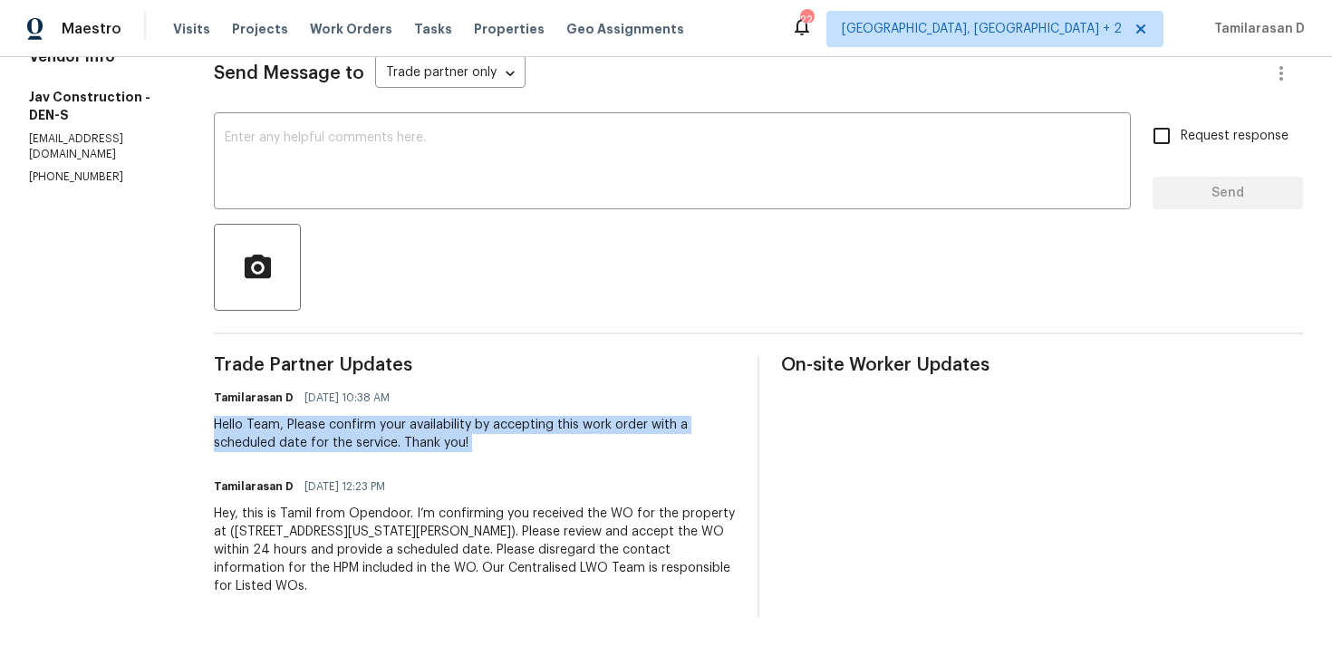
click at [394, 434] on div "Hello Team, Please confirm your availability by accepting this work order with …" at bounding box center [475, 434] width 522 height 36
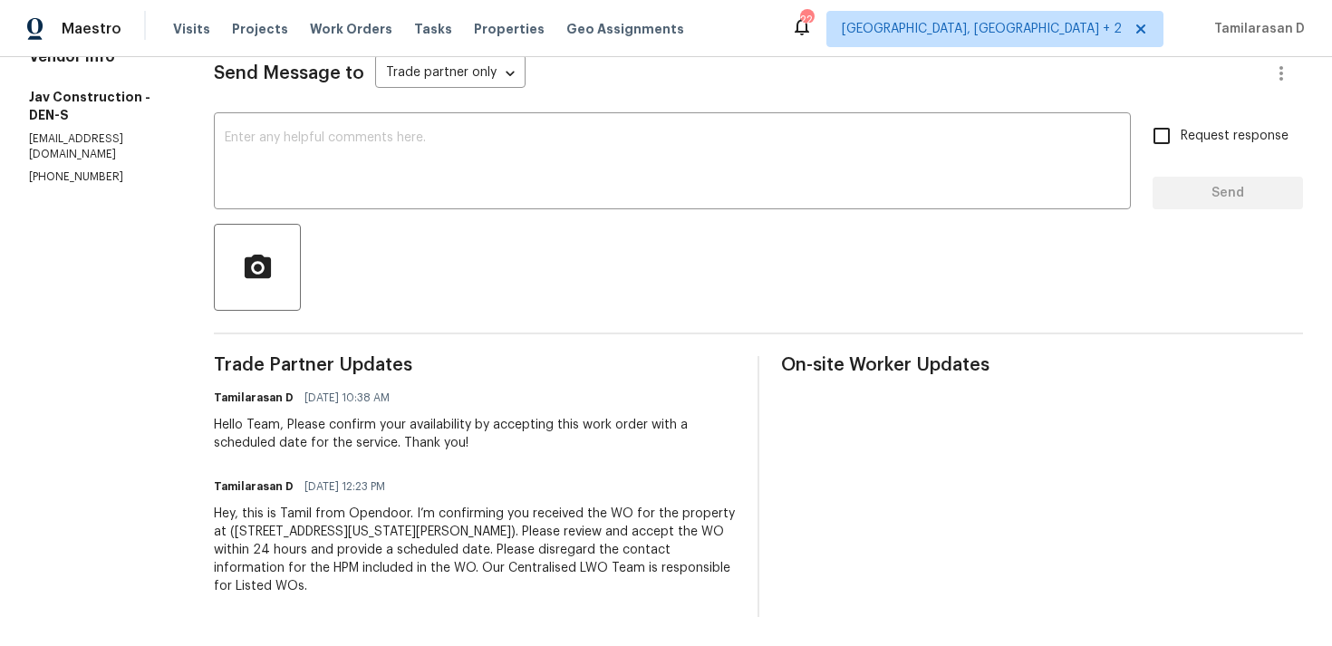
click at [394, 434] on div "Hello Team, Please confirm your availability by accepting this work order with …" at bounding box center [475, 434] width 522 height 36
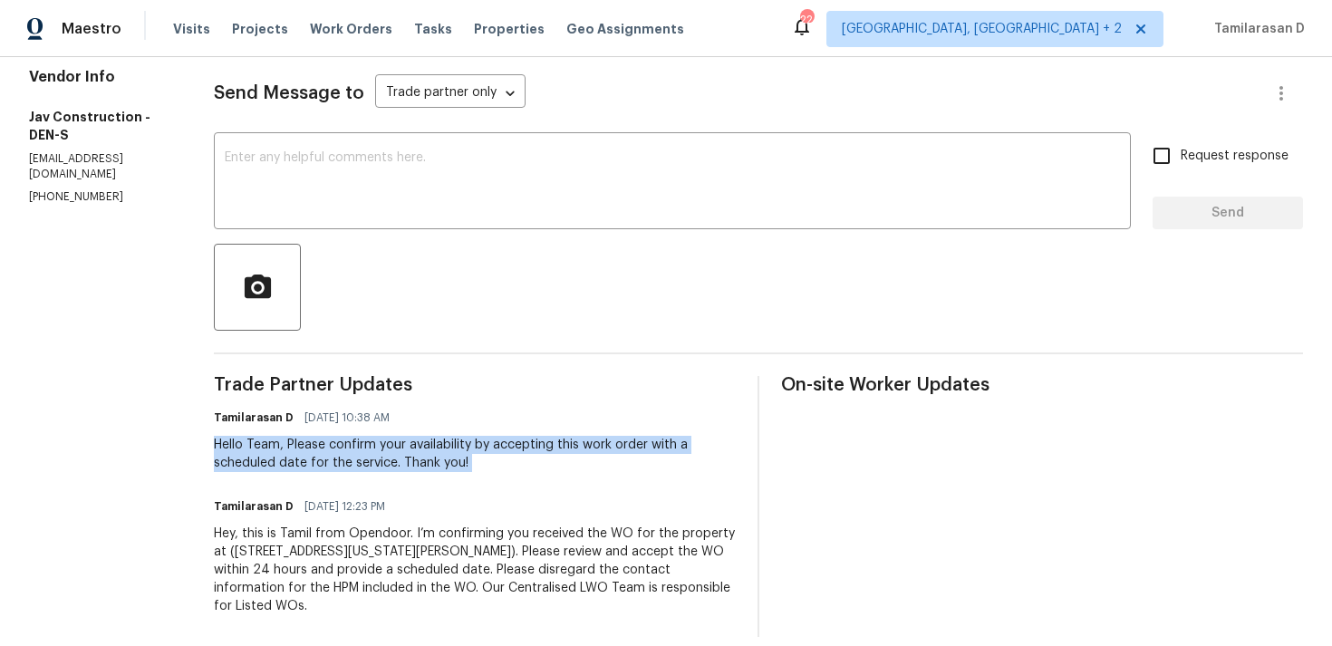
scroll to position [236, 0]
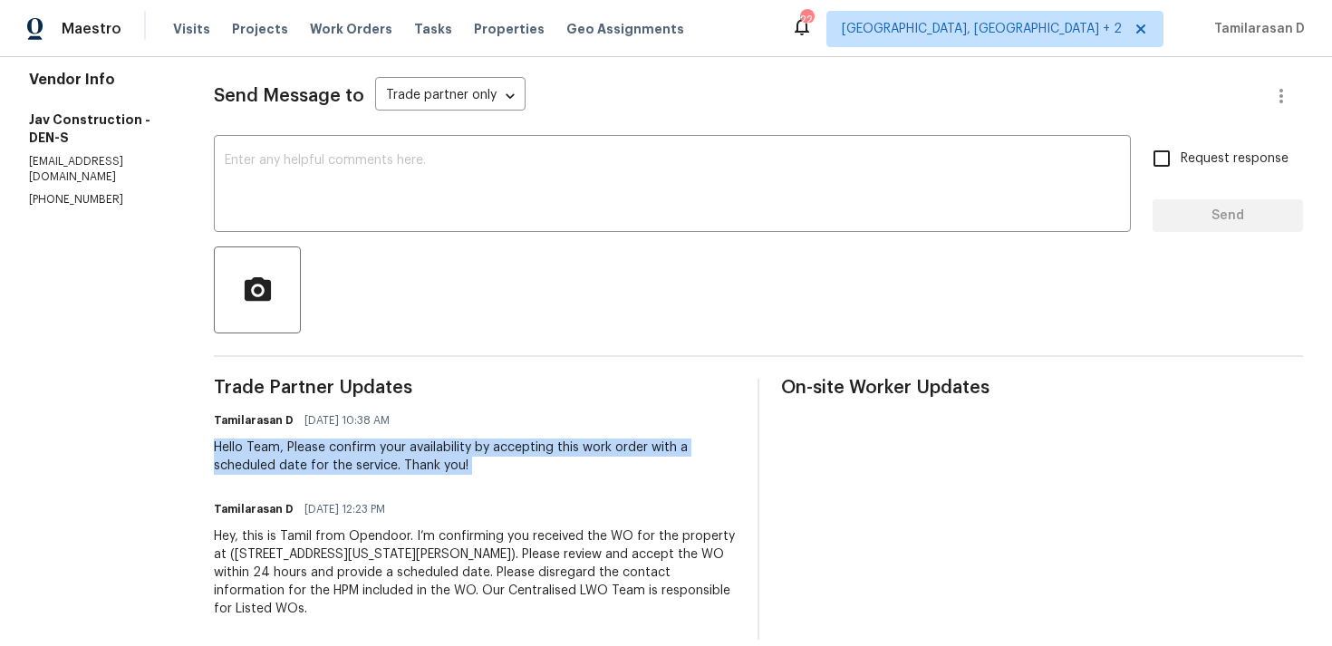
click at [472, 424] on div "Tamilarasan D 08/27/2025 10:38 AM" at bounding box center [475, 420] width 522 height 25
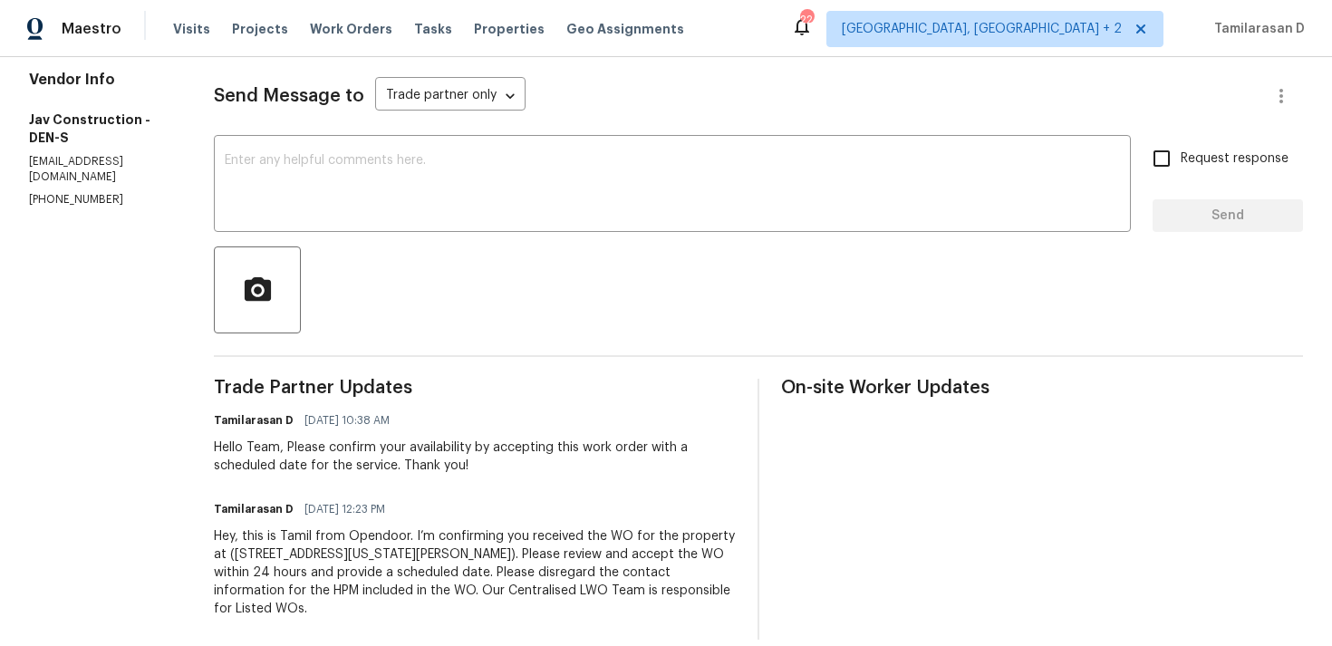
click at [424, 414] on div "Tamilarasan D 08/27/2025 10:38 AM" at bounding box center [475, 420] width 522 height 25
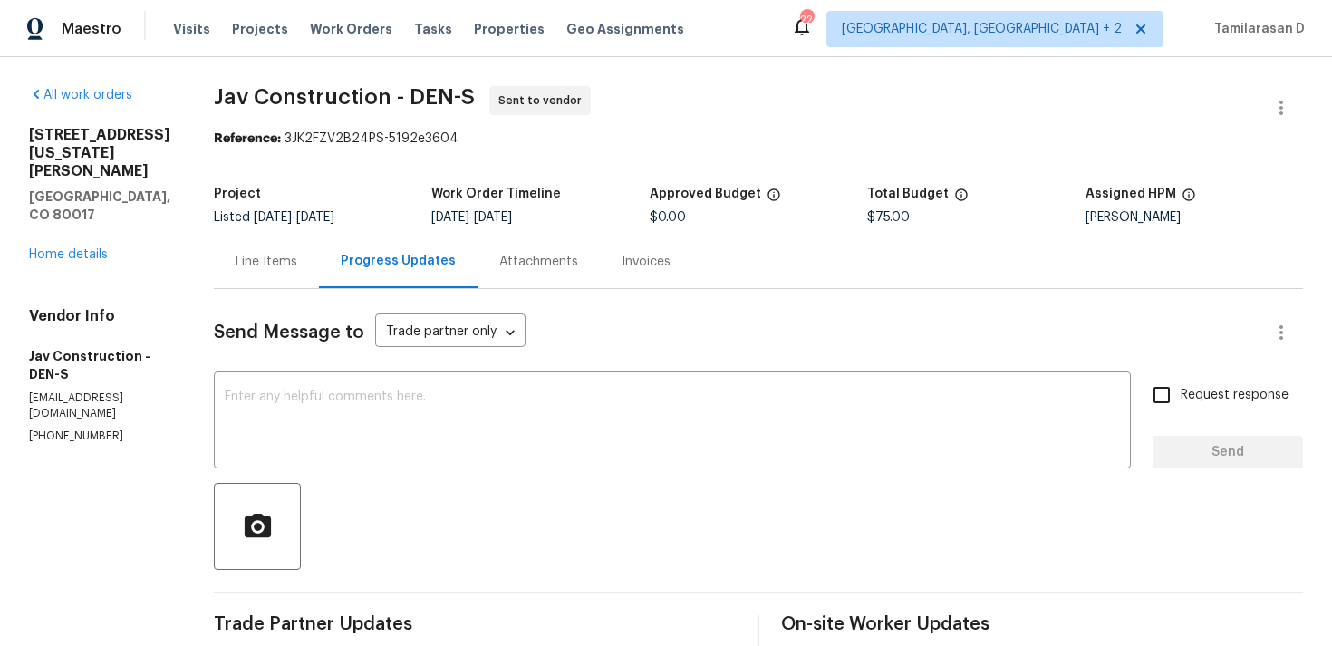
click at [556, 336] on div "Send Message to Trade partner only Trade partner only ​" at bounding box center [736, 332] width 1045 height 43
click at [274, 271] on div "Line Items" at bounding box center [266, 261] width 105 height 53
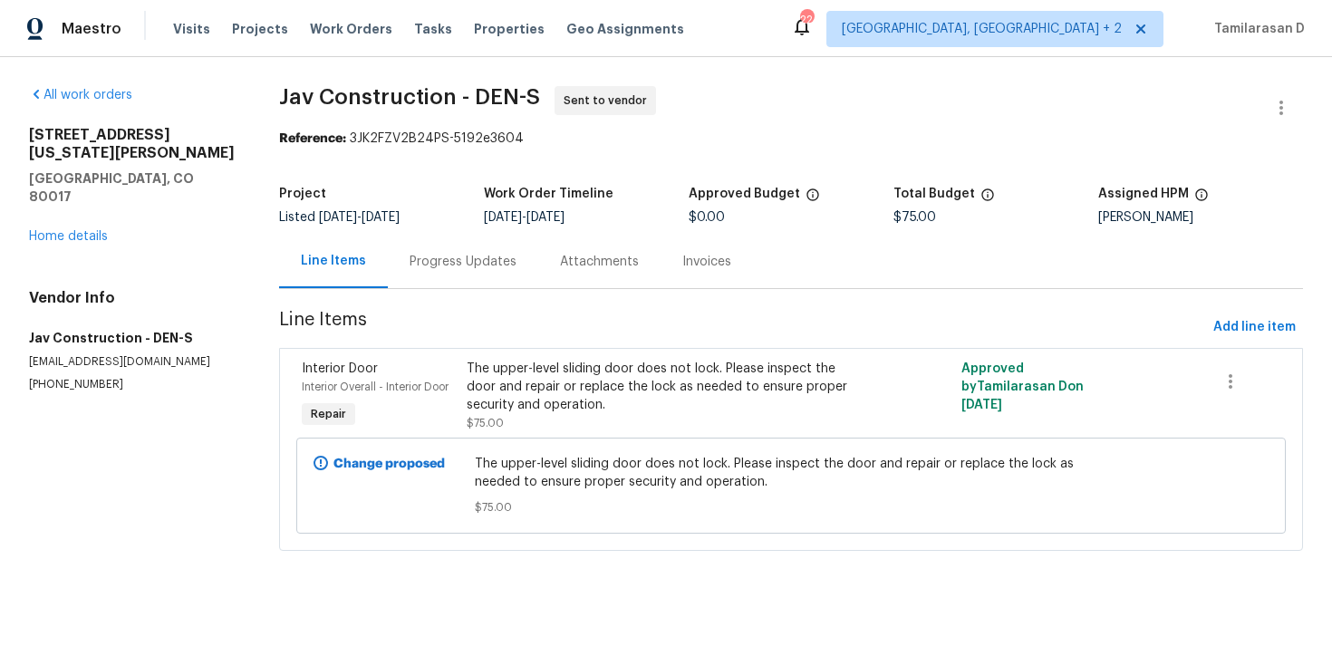
click at [433, 268] on div "Progress Updates" at bounding box center [462, 262] width 107 height 18
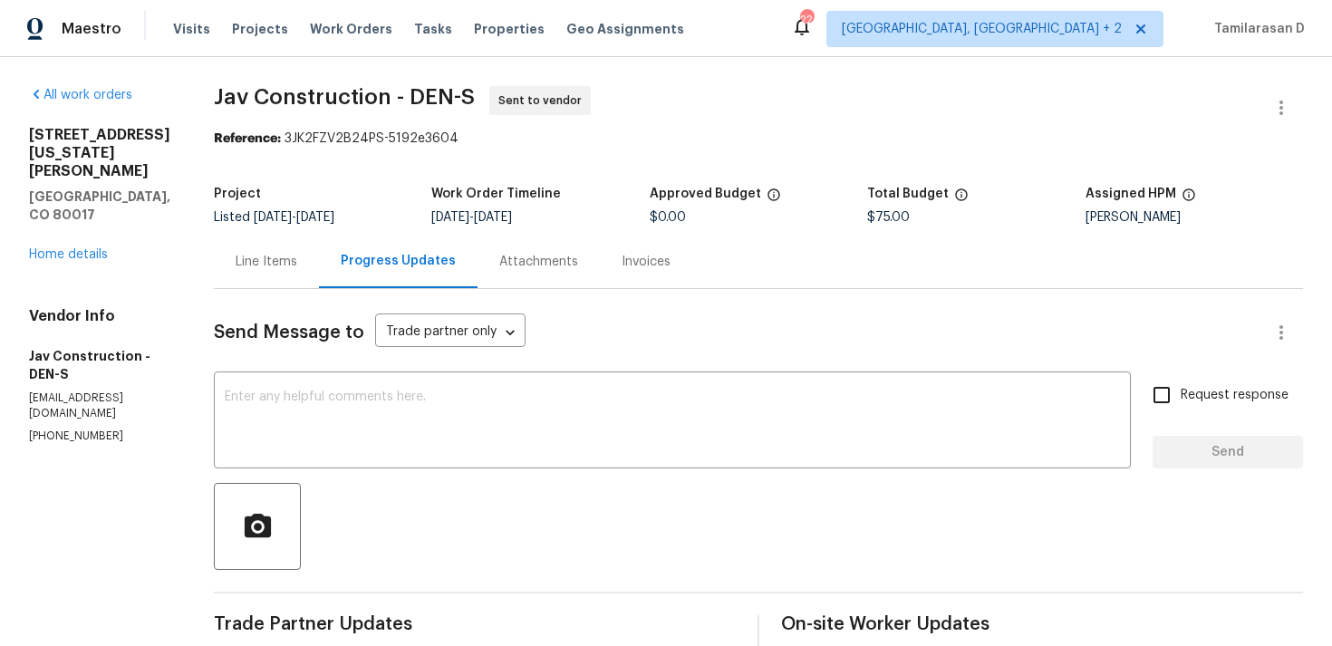
click at [335, 178] on div "Project Listed 8/26/2025 - 8/28/2025 Work Order Timeline 8/26/2025 - 8/28/2025 …" at bounding box center [758, 206] width 1089 height 58
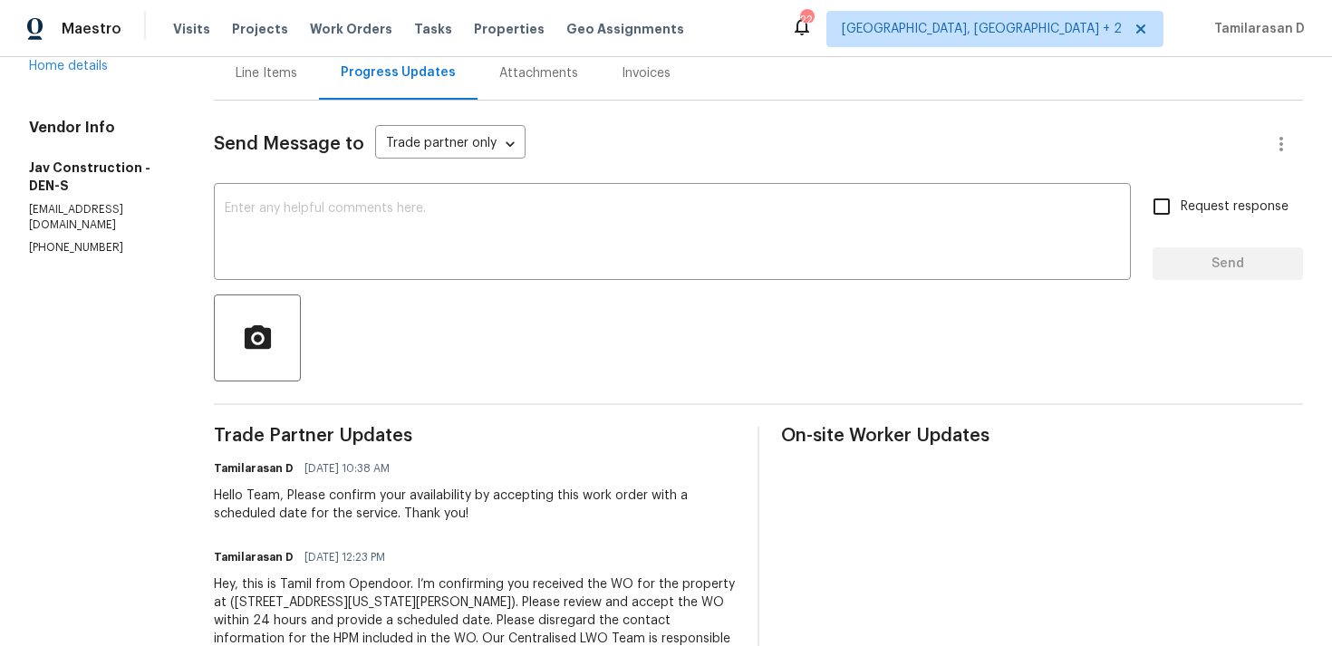
scroll to position [236, 0]
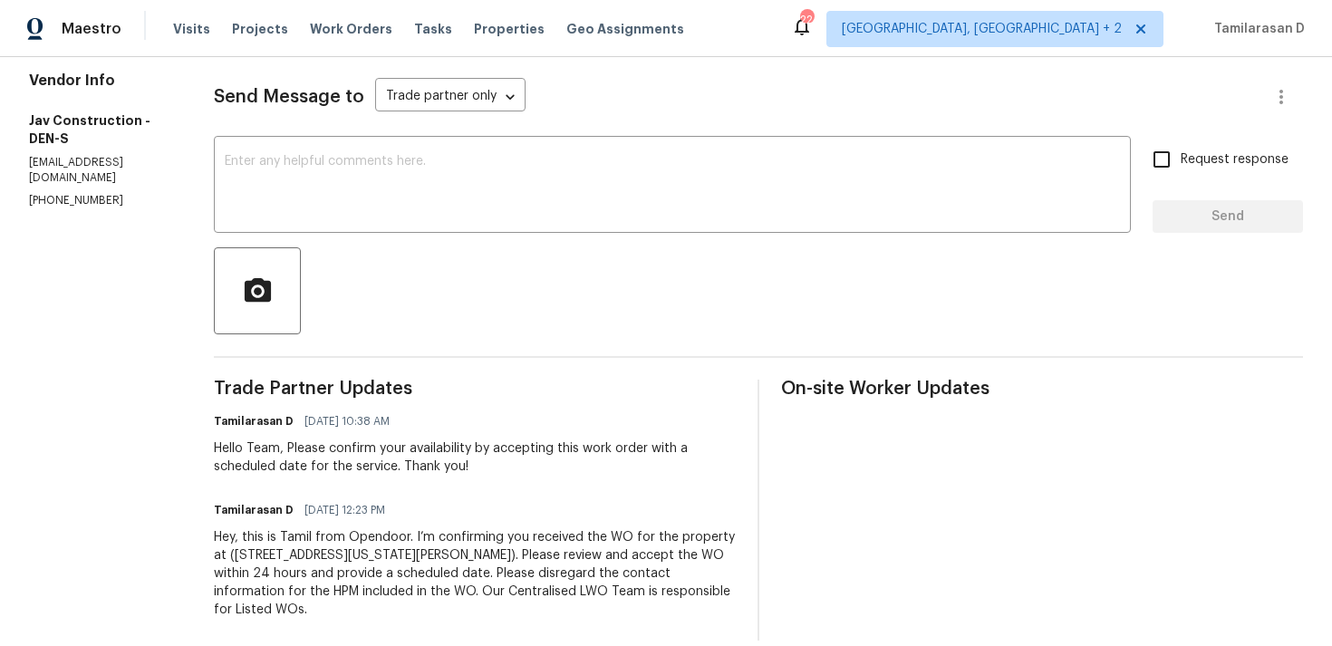
click at [385, 506] on span "08/26/2025 12:23 PM" at bounding box center [344, 510] width 81 height 18
click at [378, 508] on span "08/26/2025 12:23 PM" at bounding box center [344, 510] width 81 height 18
click at [526, 530] on div "Hey, this is Tamil from Opendoor. I’m confirming you received the WO for the pr…" at bounding box center [475, 573] width 522 height 91
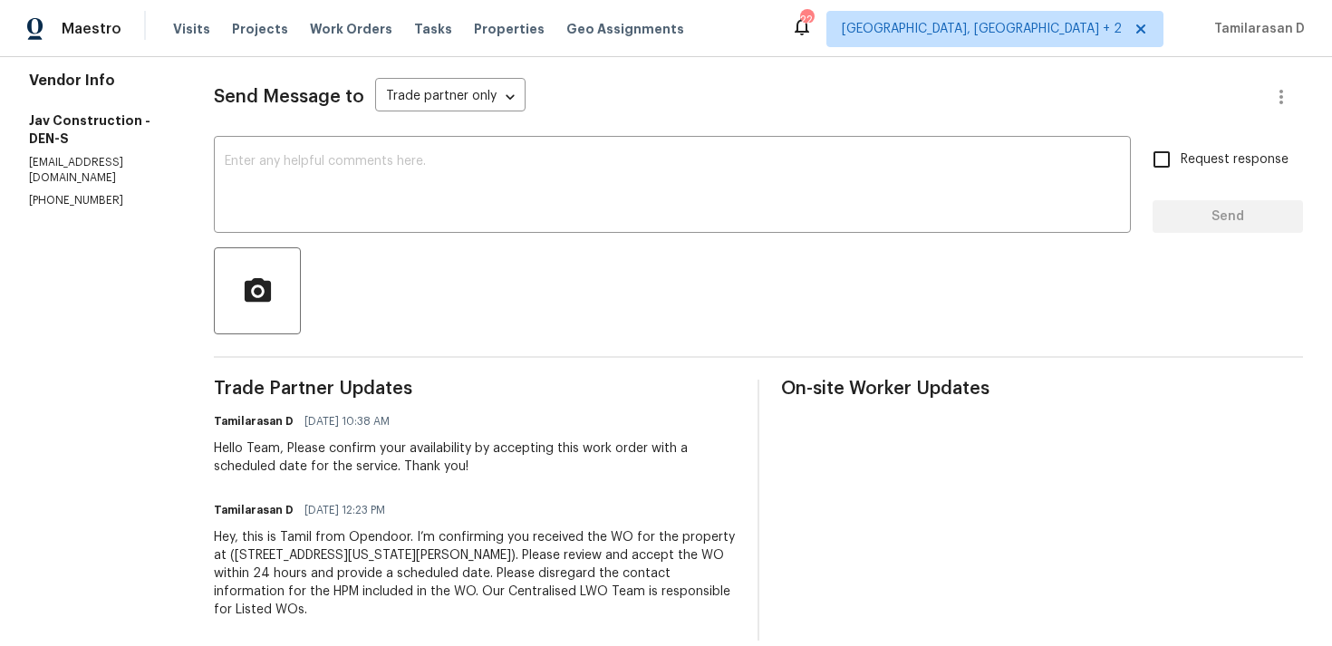
click at [452, 565] on div "Hey, this is Tamil from Opendoor. I’m confirming you received the WO for the pr…" at bounding box center [475, 573] width 522 height 91
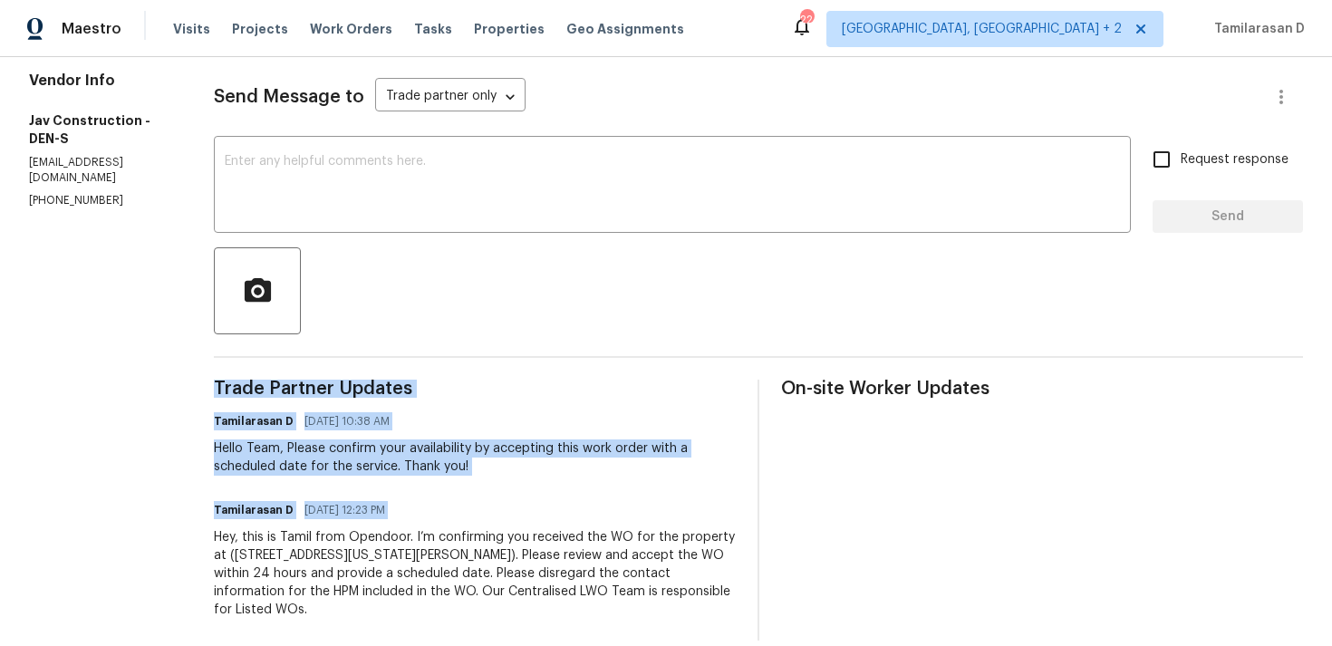
scroll to position [259, 0]
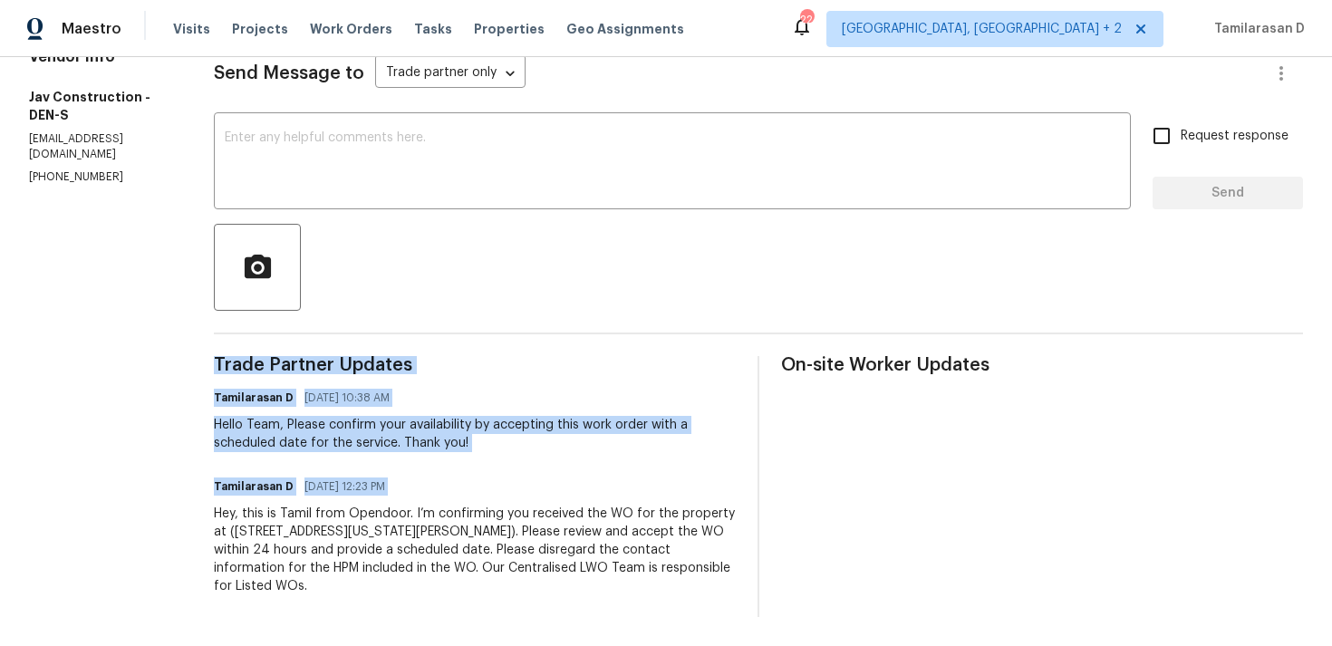
click at [402, 432] on div "Hello Team, Please confirm your availability by accepting this work order with …" at bounding box center [475, 434] width 522 height 36
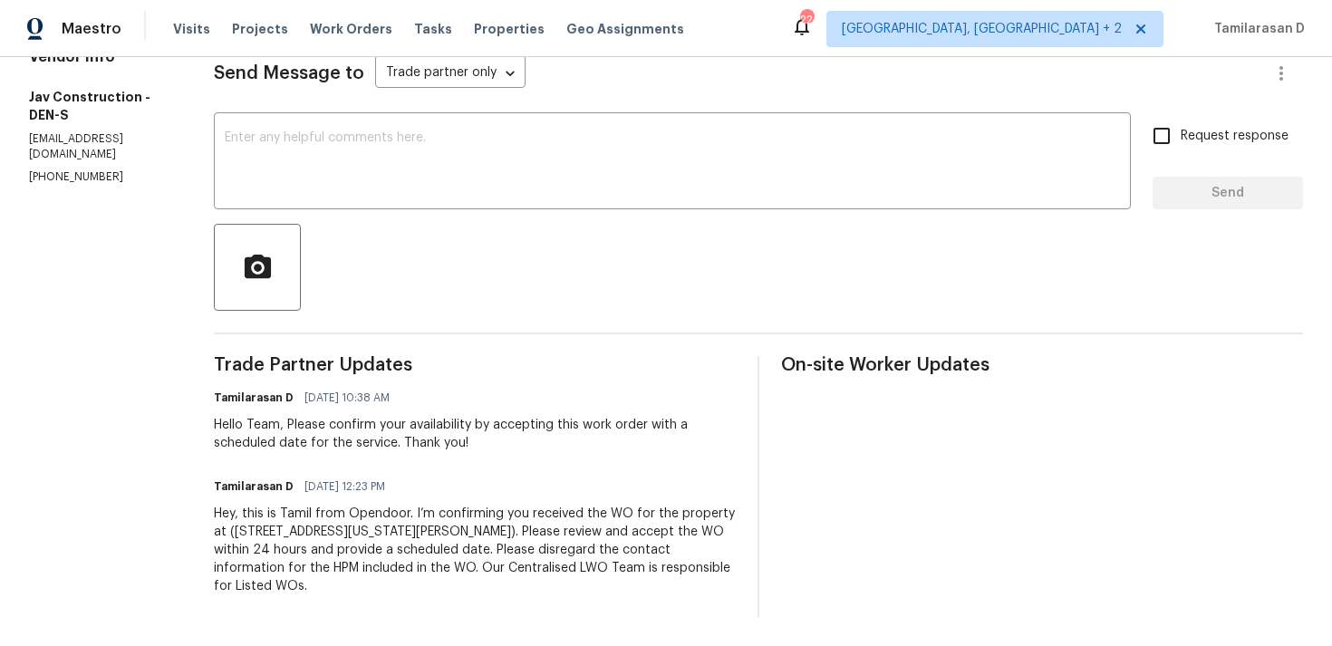
click at [402, 432] on div "Hello Team, Please confirm your availability by accepting this work order with …" at bounding box center [475, 434] width 522 height 36
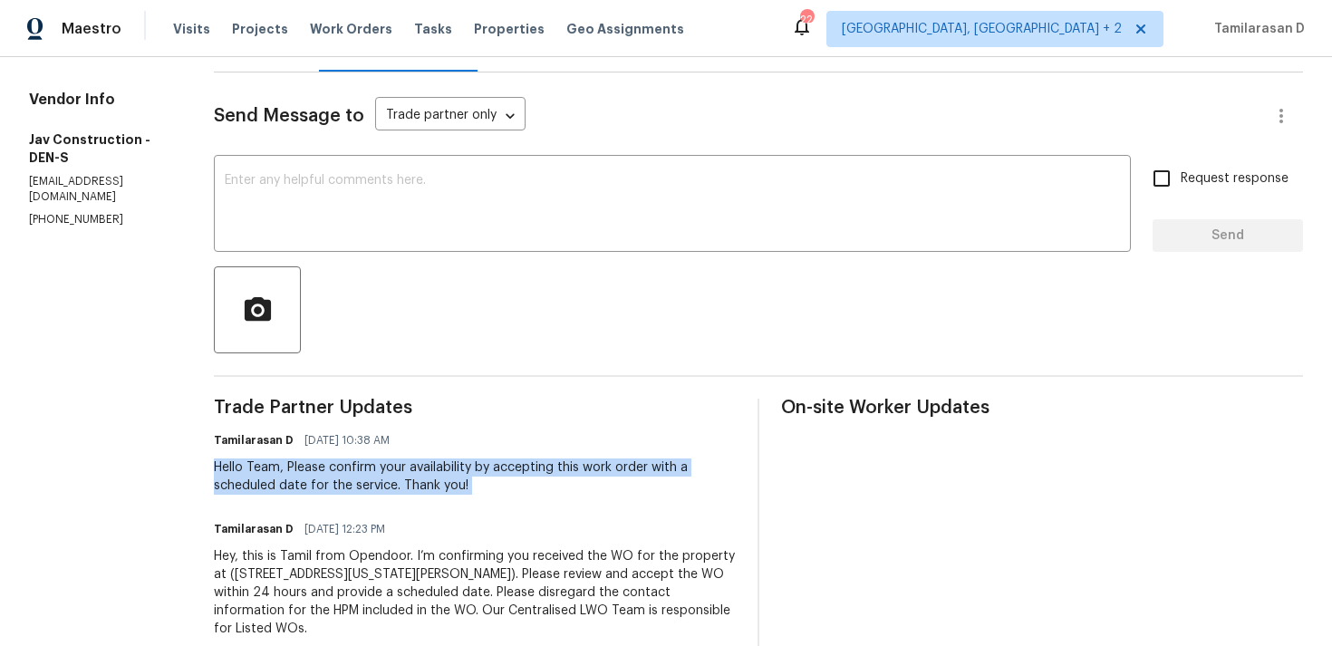
scroll to position [0, 0]
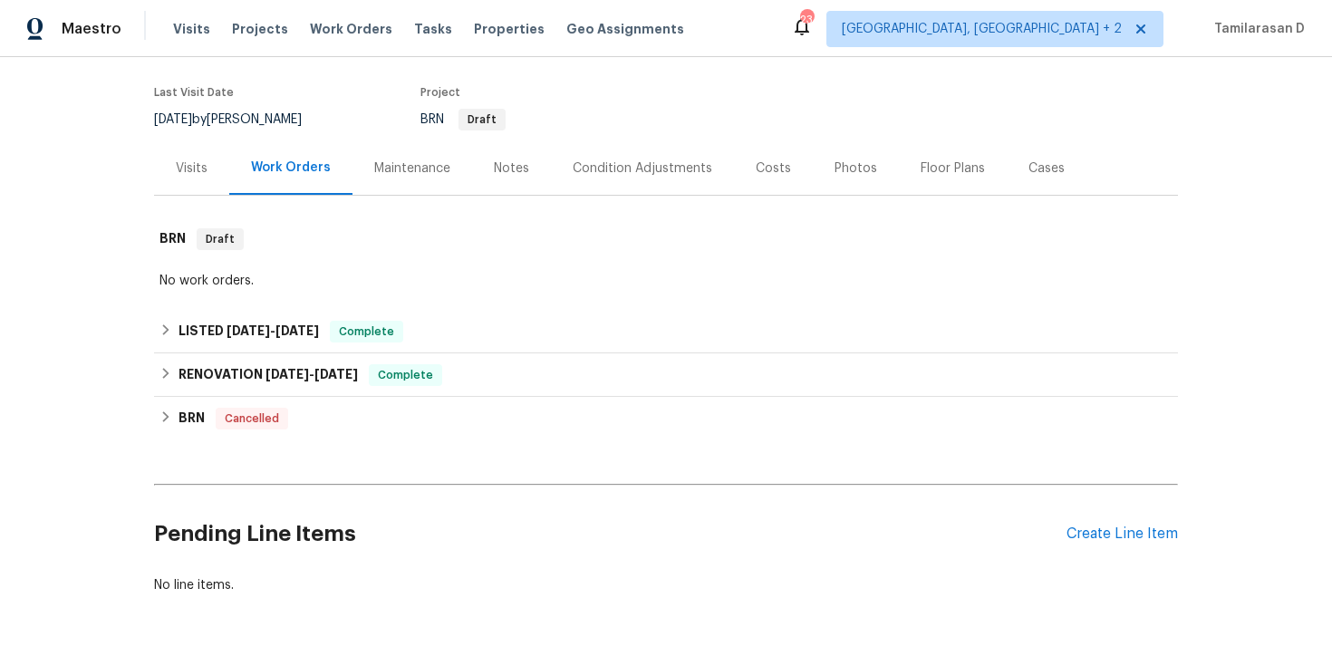
scroll to position [157, 0]
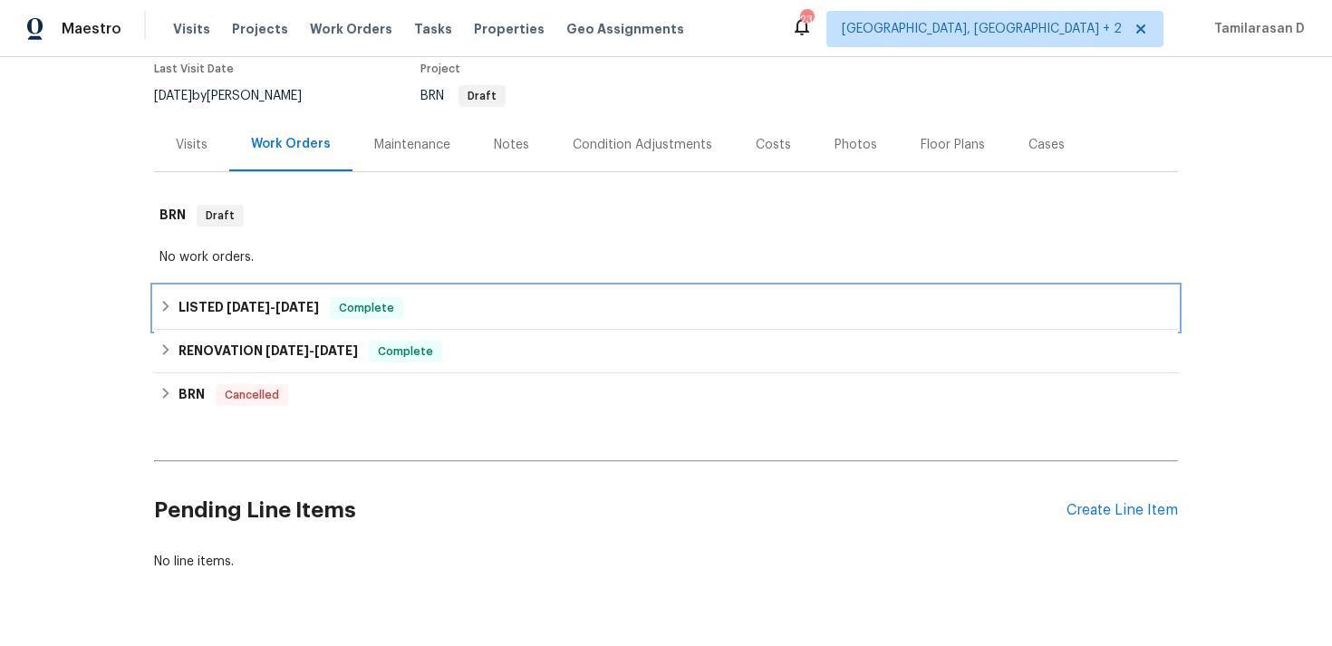
click at [169, 294] on div "LISTED [DATE] - [DATE] Complete" at bounding box center [666, 307] width 1024 height 43
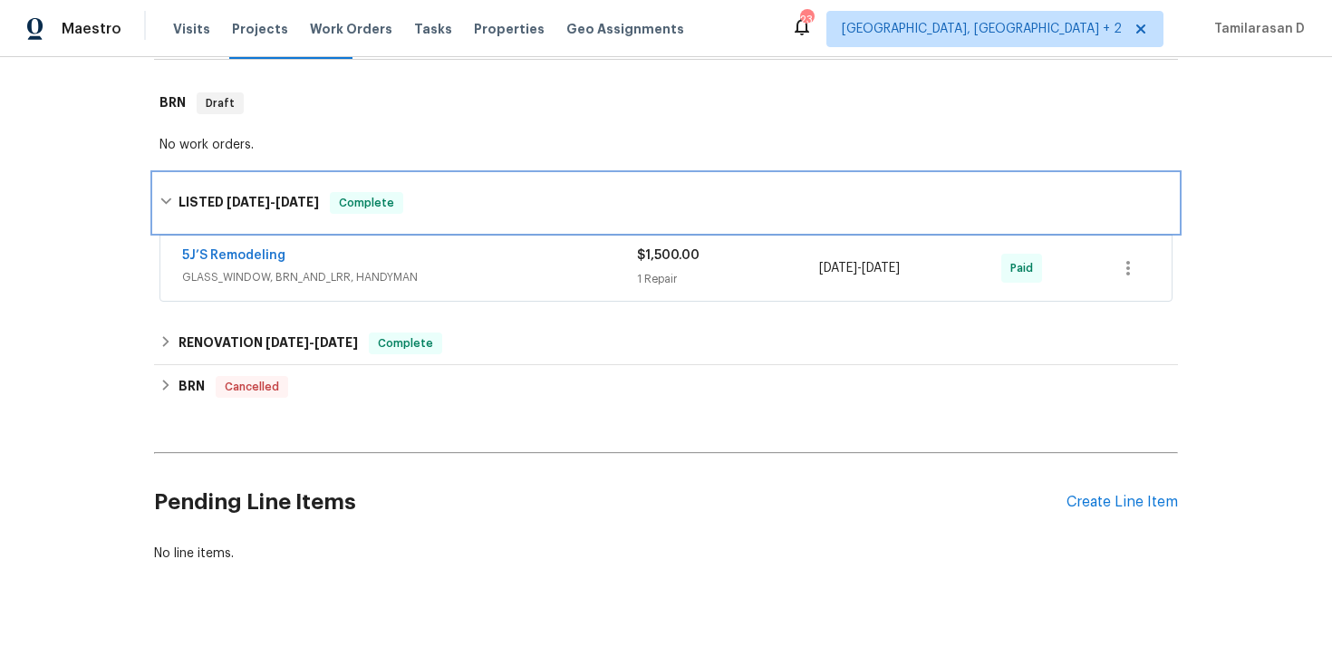
scroll to position [293, 0]
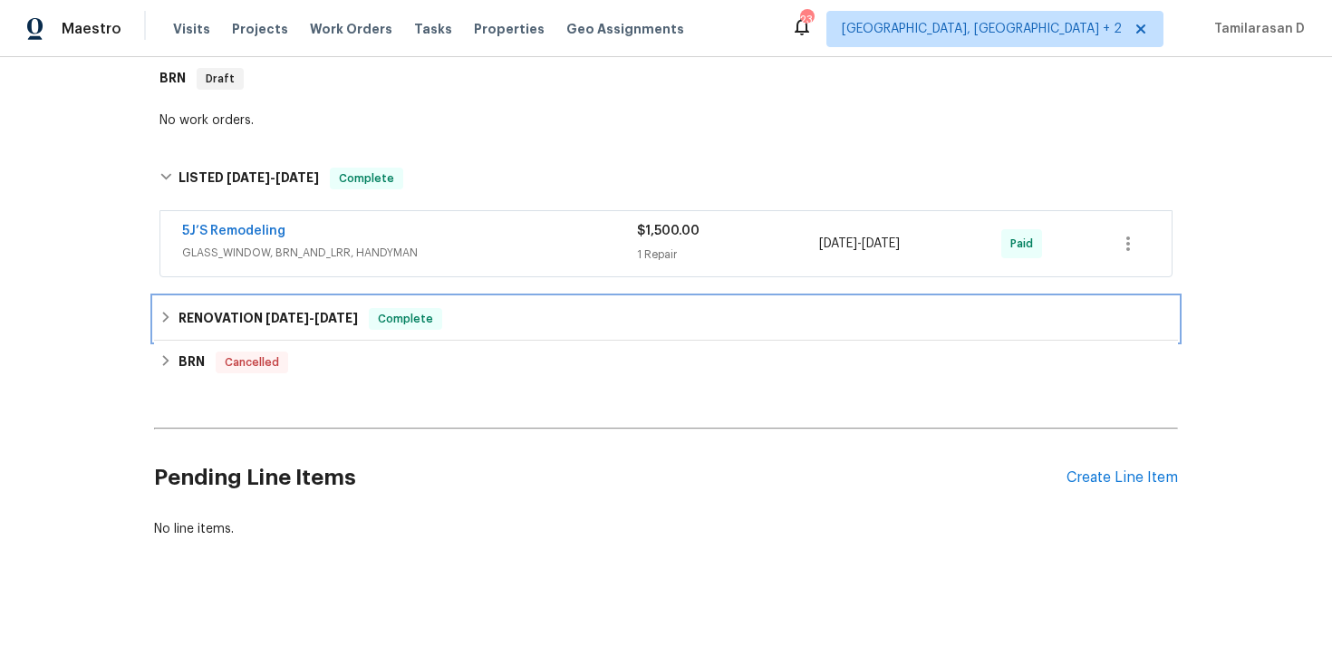
click at [190, 330] on div "RENOVATION [DATE] - [DATE] Complete" at bounding box center [666, 318] width 1024 height 43
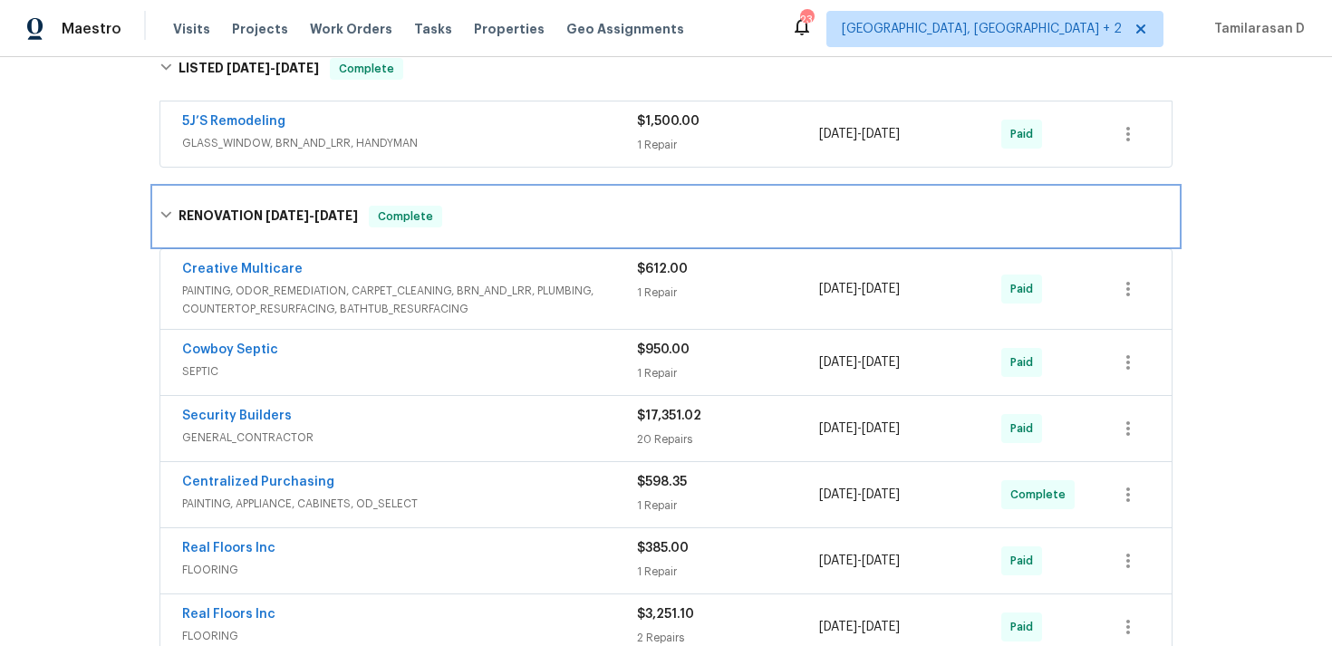
scroll to position [409, 0]
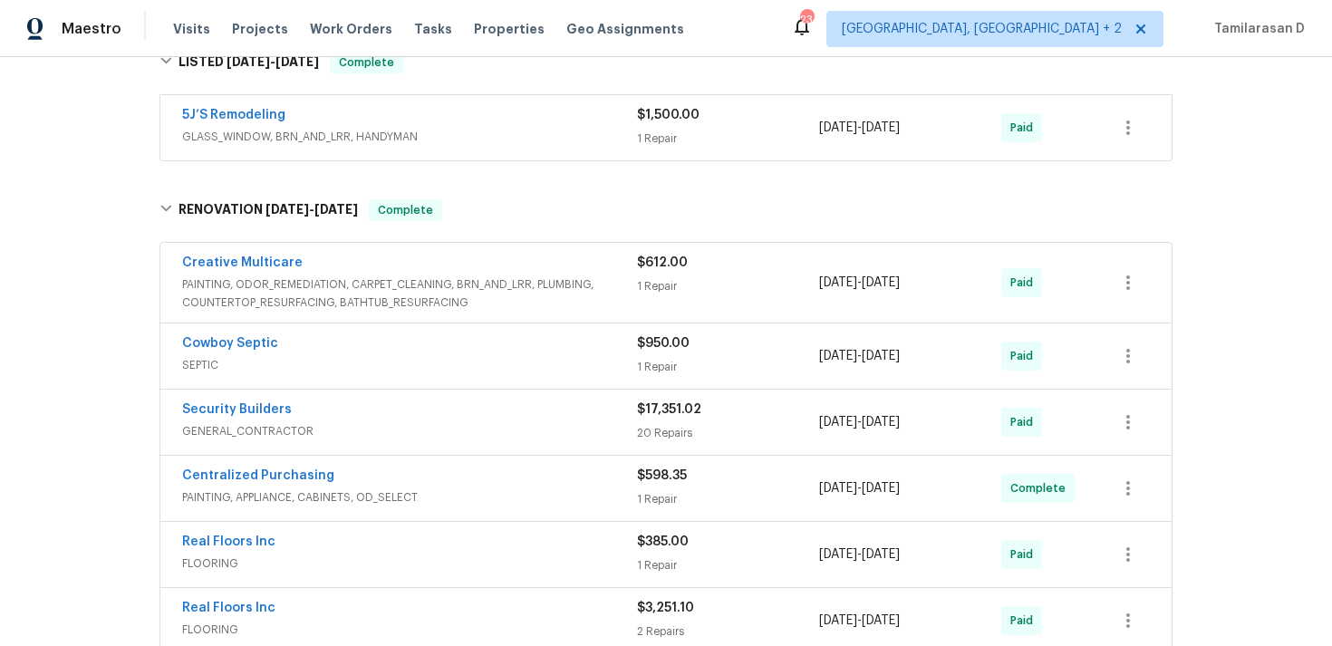
click at [383, 120] on div "5J’S Remodeling" at bounding box center [409, 117] width 455 height 22
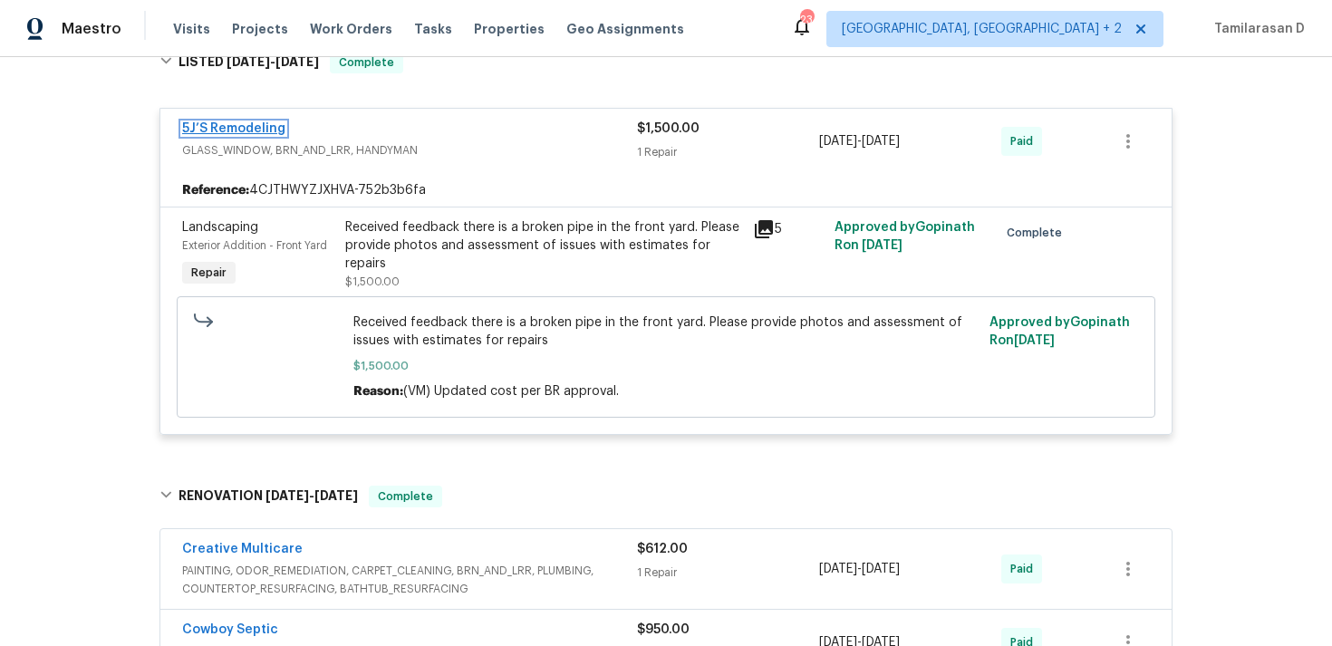
click at [243, 128] on link "5J’S Remodeling" at bounding box center [233, 128] width 103 height 13
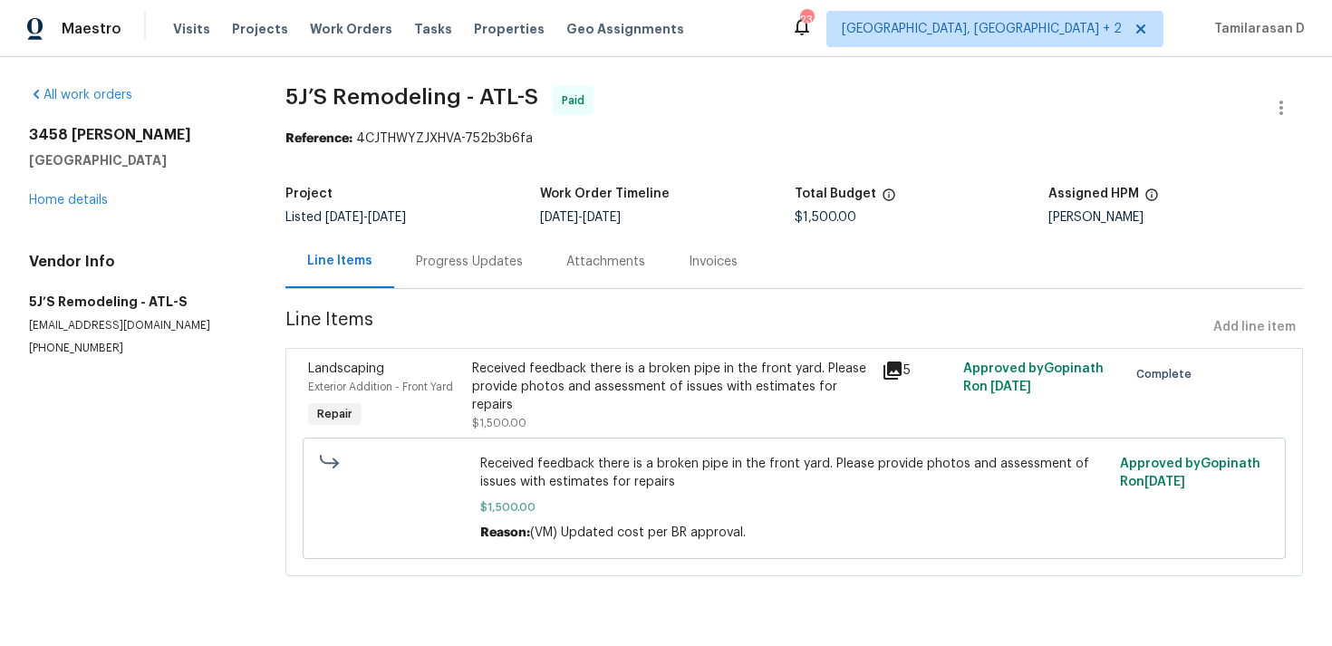
click at [489, 388] on div "Received feedback there is a broken pipe in the front yard. Please provide phot…" at bounding box center [671, 387] width 399 height 54
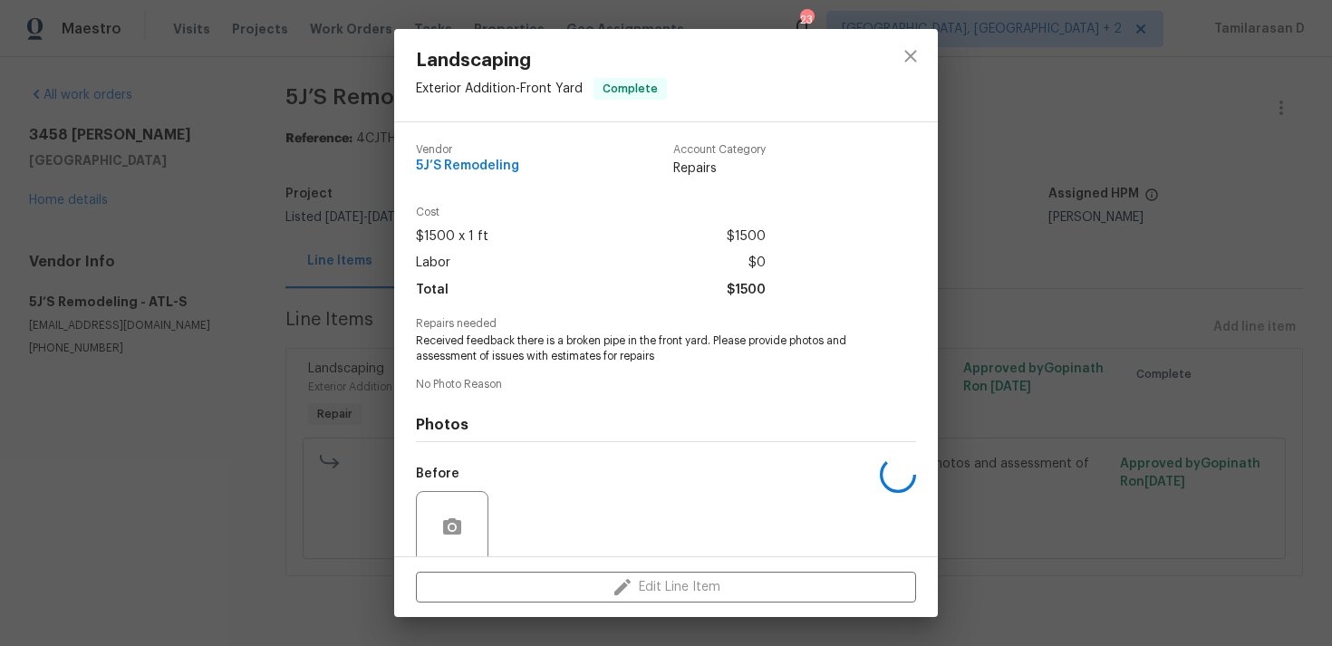
scroll to position [142, 0]
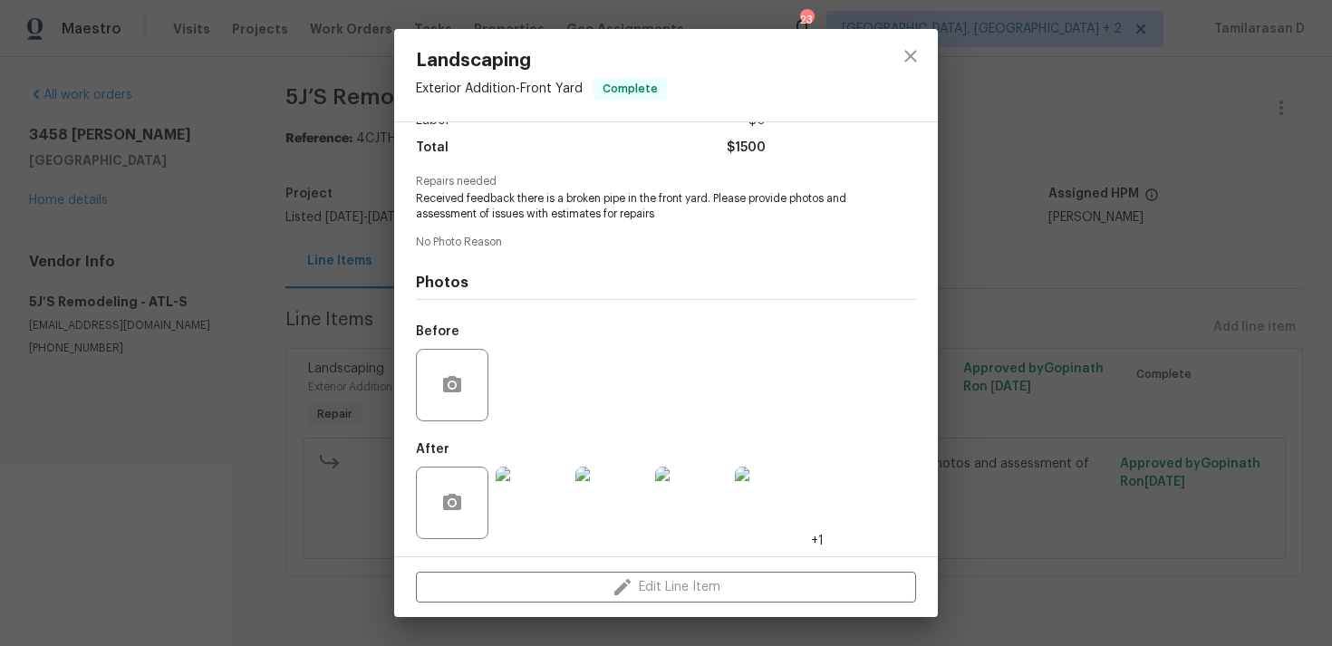
click at [528, 492] on img at bounding box center [531, 503] width 72 height 72
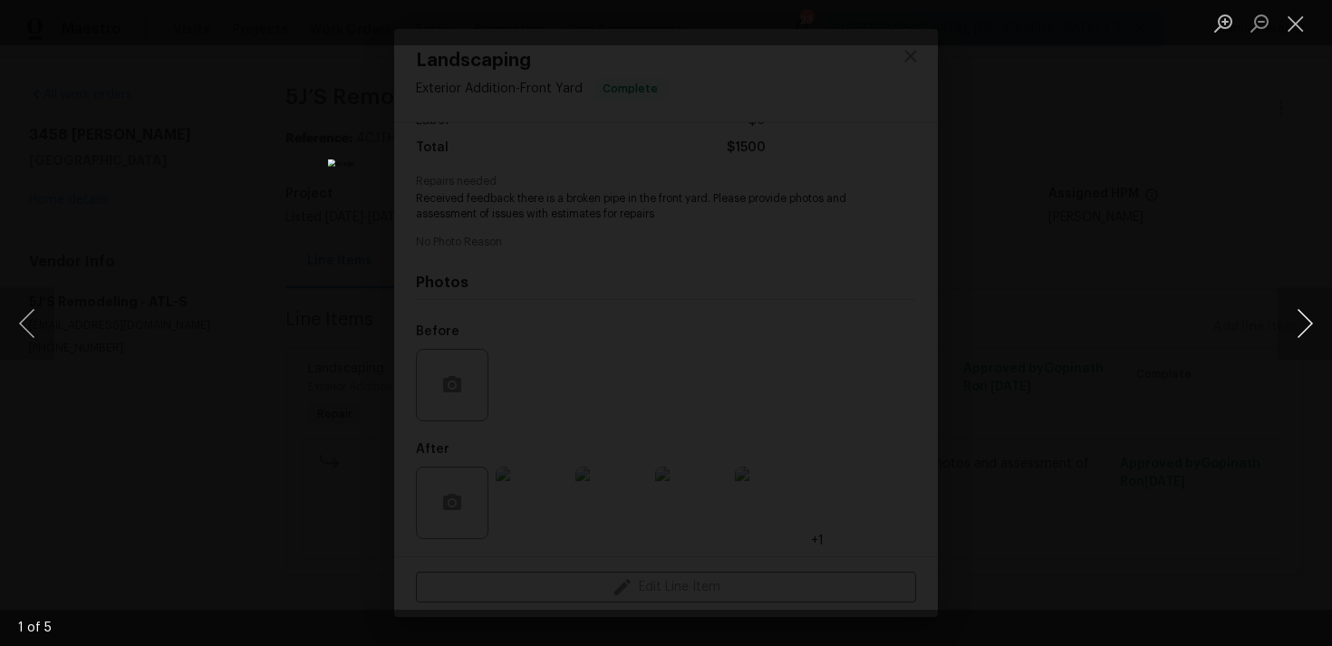
click at [1306, 314] on button "Next image" at bounding box center [1304, 323] width 54 height 72
click at [1168, 316] on div "Lightbox" at bounding box center [666, 323] width 1332 height 646
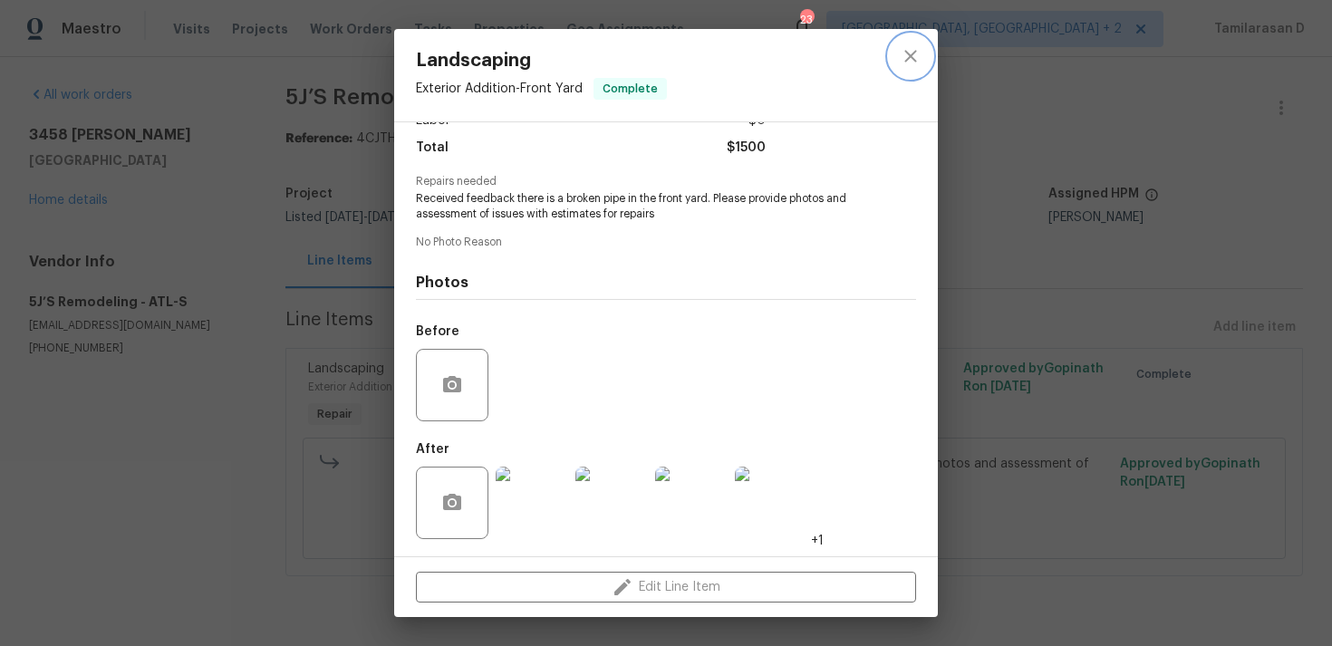
click at [921, 49] on button "close" at bounding box center [910, 55] width 43 height 43
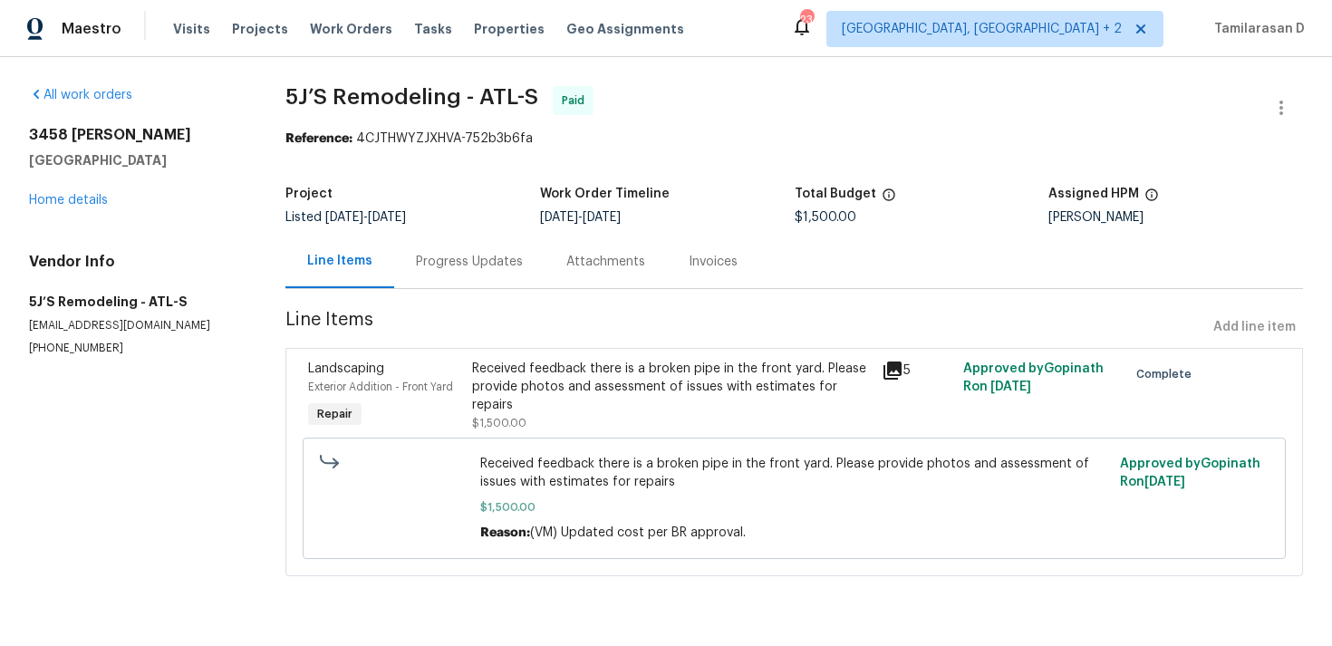
click at [447, 273] on div "Progress Updates" at bounding box center [469, 261] width 150 height 53
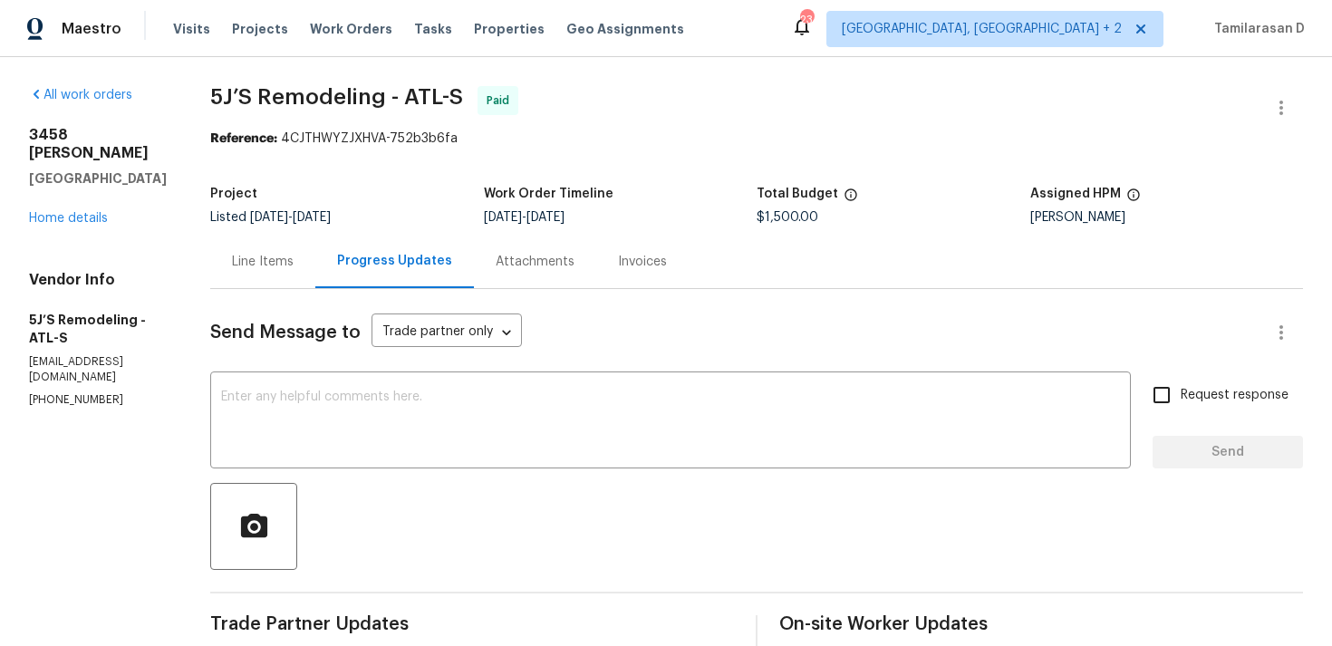
click at [274, 283] on div "Line Items" at bounding box center [262, 261] width 105 height 53
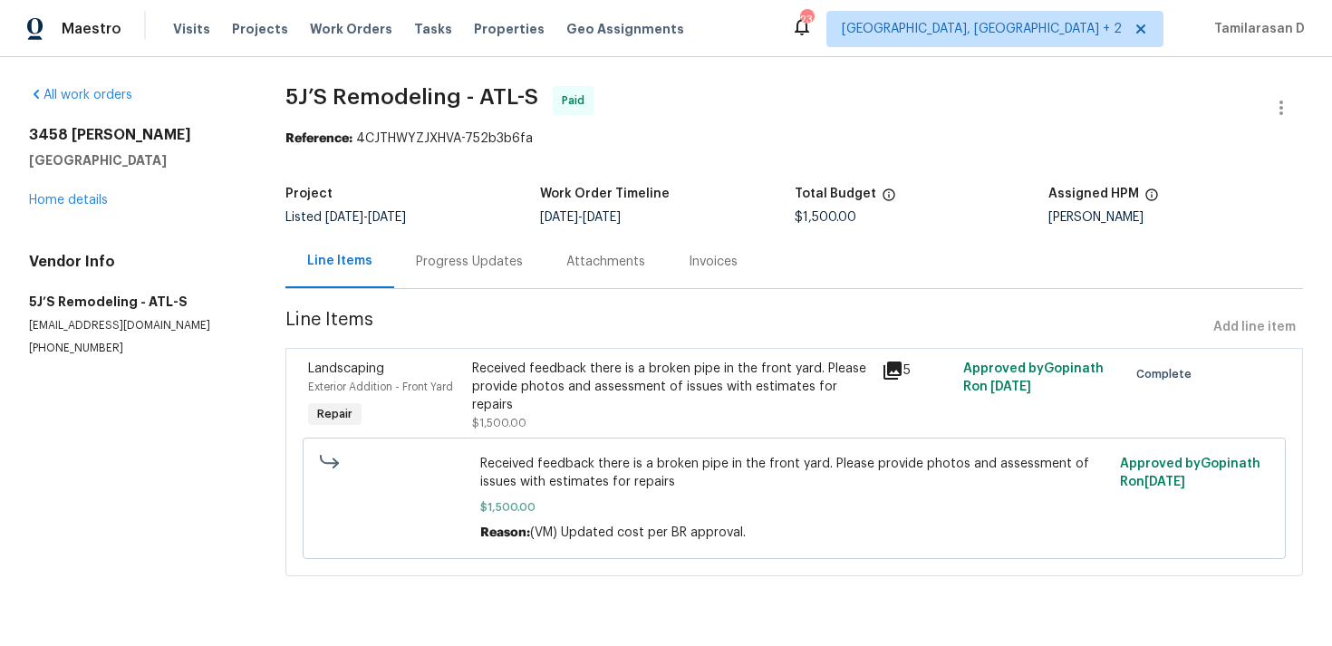
click at [544, 437] on div "Received feedback there is a broken pipe in the front yard. Please provide phot…" at bounding box center [794, 498] width 972 height 132
click at [551, 406] on div "Received feedback there is a broken pipe in the front yard. Please provide phot…" at bounding box center [671, 396] width 399 height 72
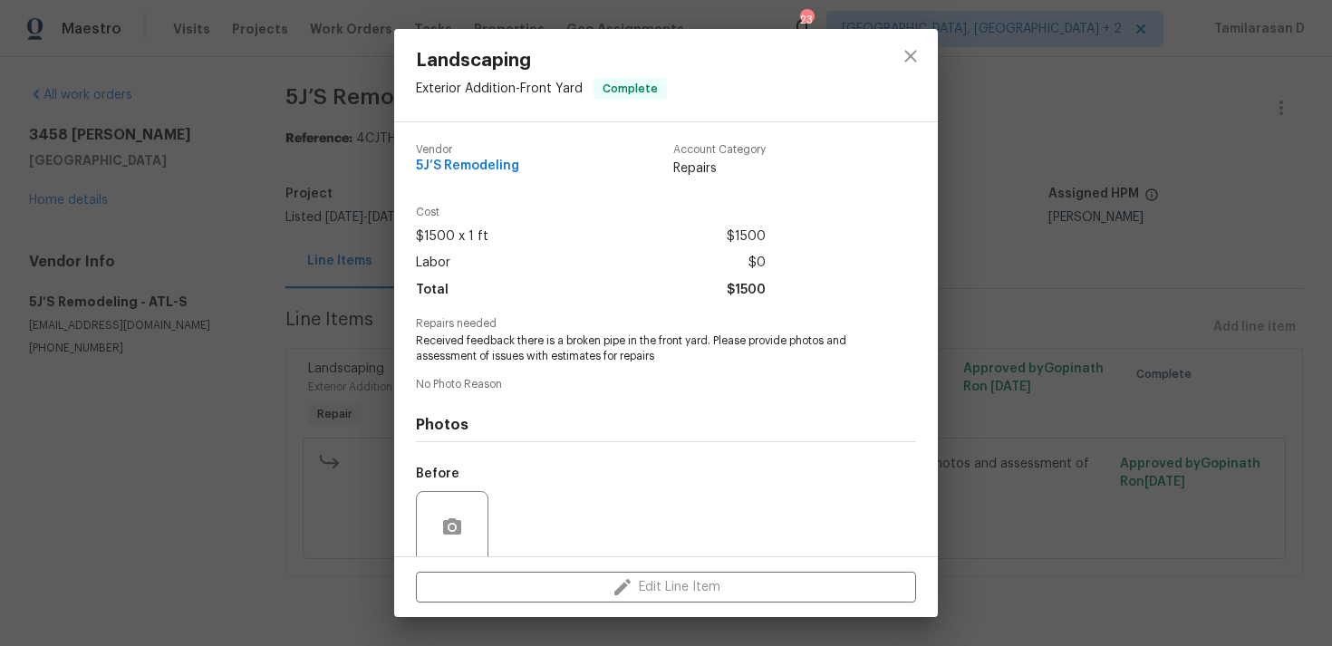
scroll to position [142, 0]
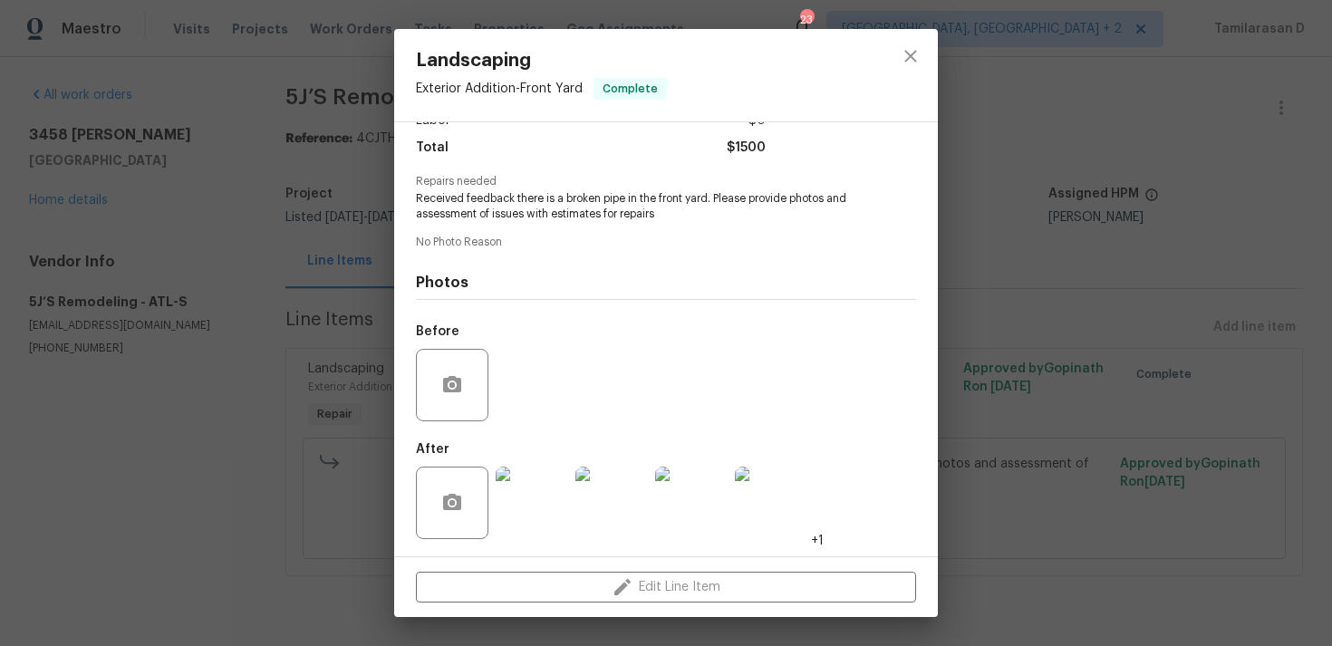
click at [530, 510] on img at bounding box center [531, 503] width 72 height 72
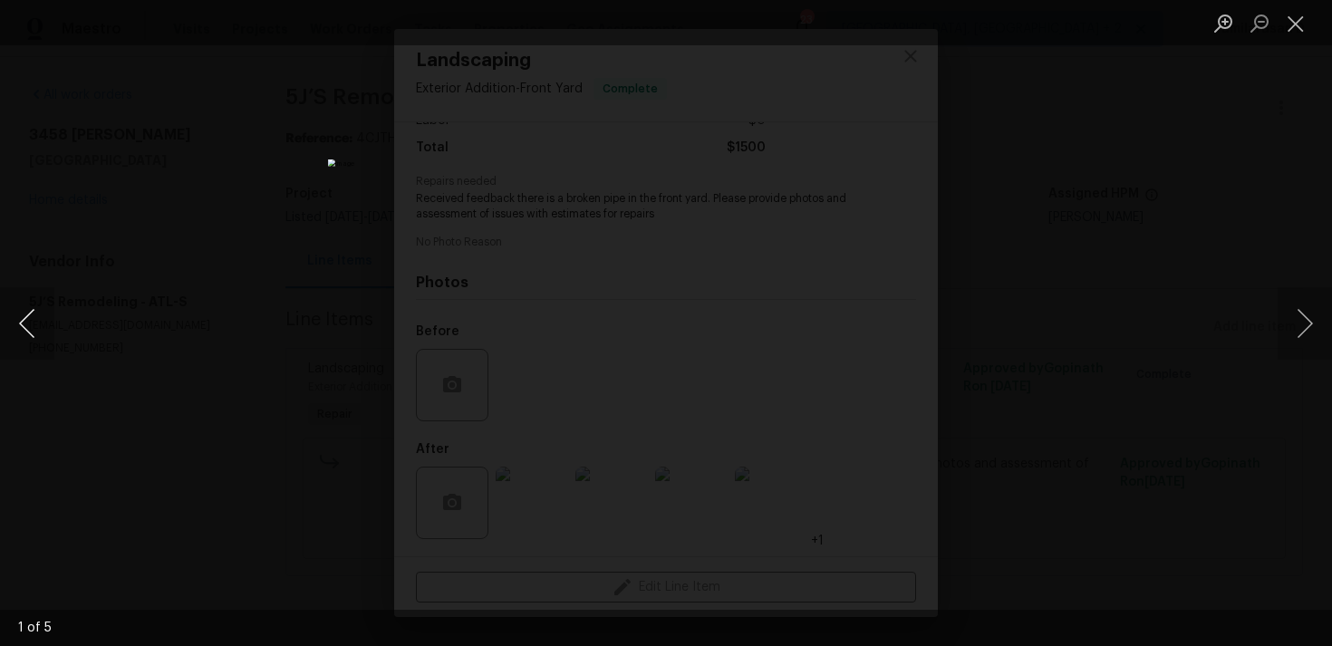
click at [24, 329] on button "Previous image" at bounding box center [27, 323] width 54 height 72
click at [23, 321] on button "Previous image" at bounding box center [27, 323] width 54 height 72
click at [19, 314] on button "Previous image" at bounding box center [27, 323] width 54 height 72
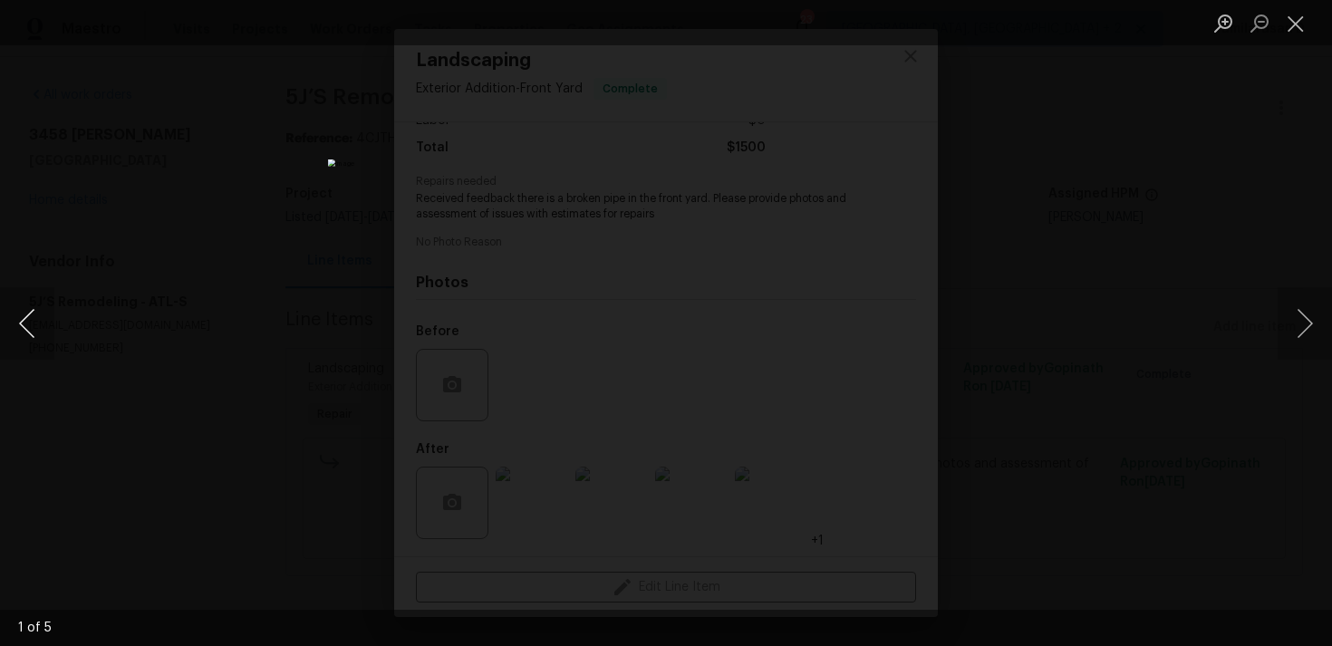
click at [19, 314] on button "Previous image" at bounding box center [27, 323] width 54 height 72
click at [31, 323] on button "Previous image" at bounding box center [27, 323] width 54 height 72
click at [1305, 334] on button "Next image" at bounding box center [1304, 323] width 54 height 72
click at [1296, 23] on button "Close lightbox" at bounding box center [1295, 23] width 36 height 32
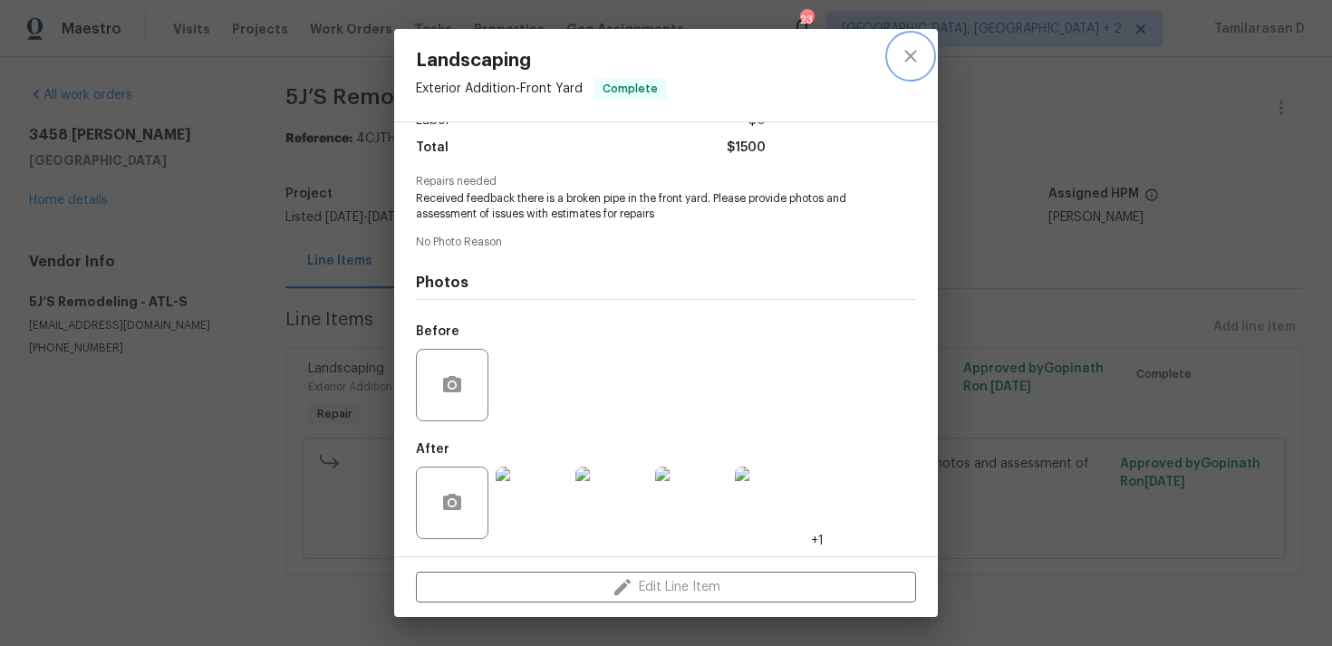
click at [925, 45] on button "close" at bounding box center [910, 55] width 43 height 43
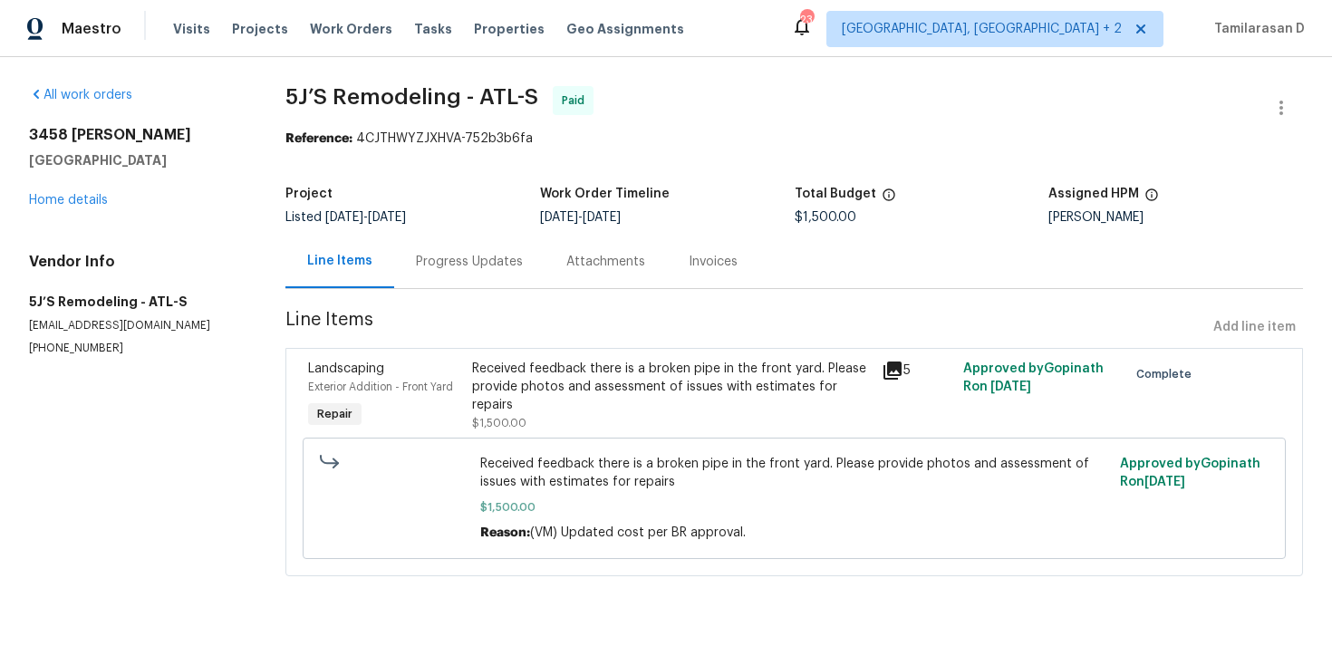
click at [460, 247] on div "Progress Updates" at bounding box center [469, 261] width 150 height 53
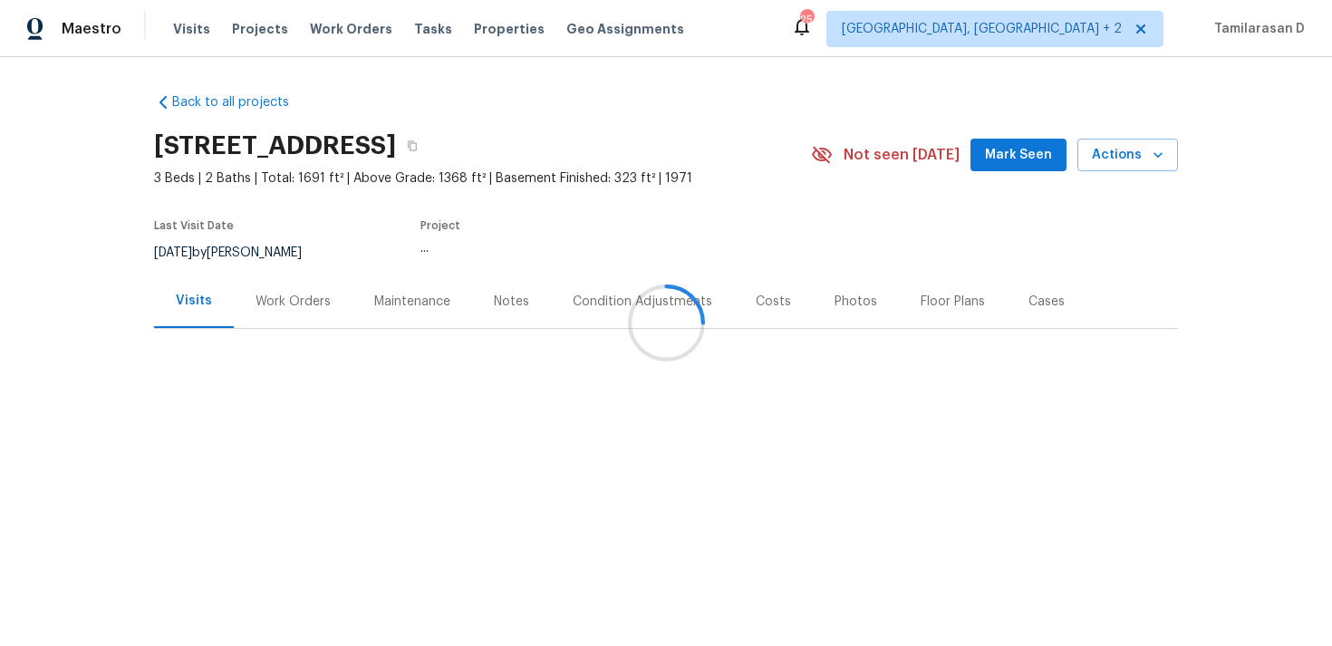
click at [294, 310] on div "Work Orders" at bounding box center [292, 302] width 75 height 18
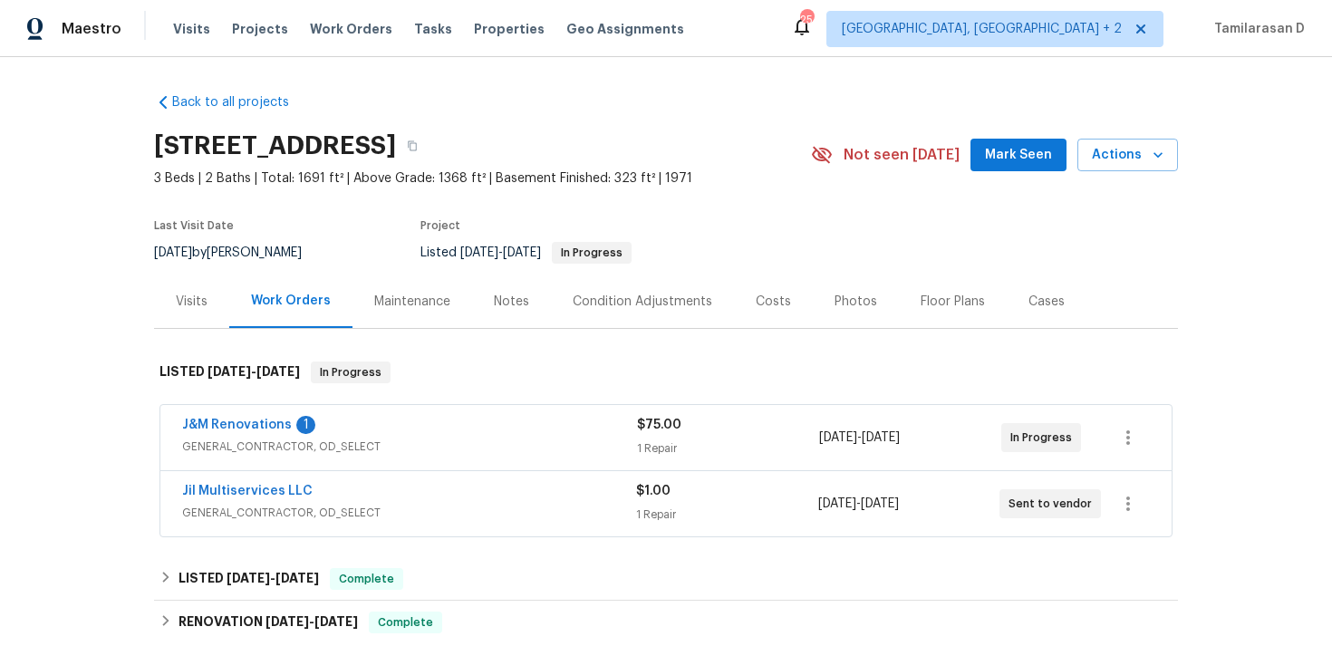
scroll to position [51, 0]
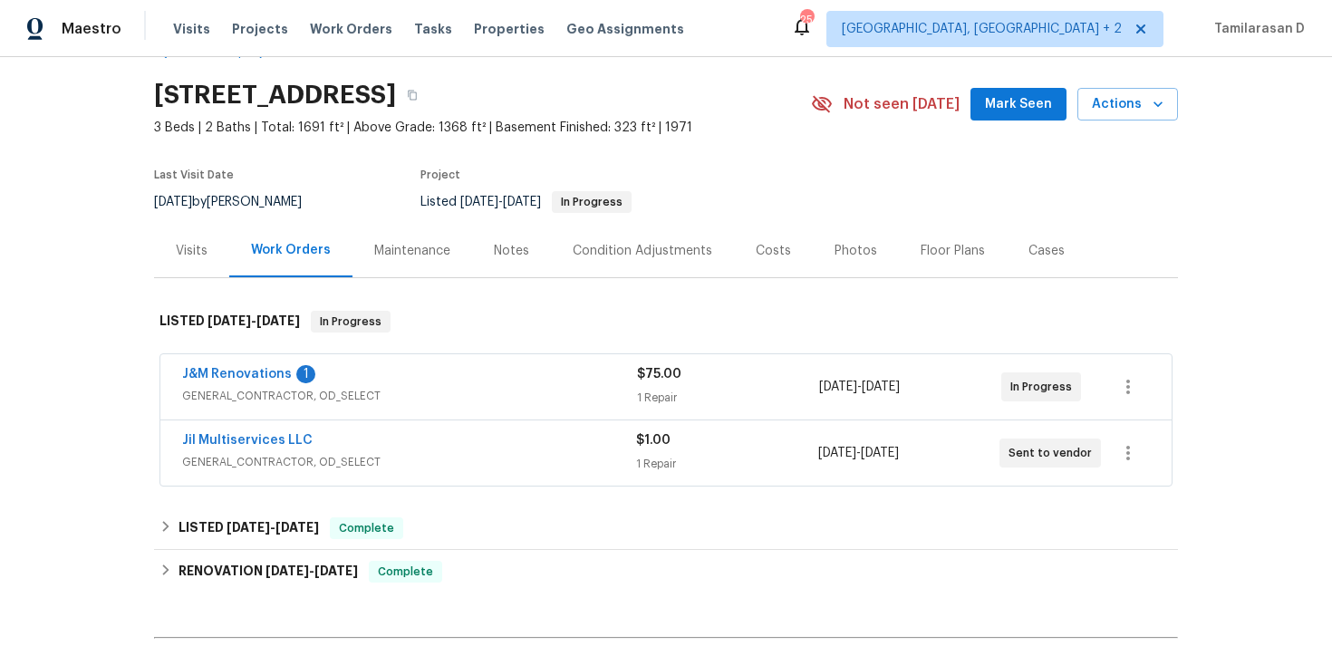
click at [370, 375] on div "J&M Renovations 1" at bounding box center [409, 376] width 455 height 22
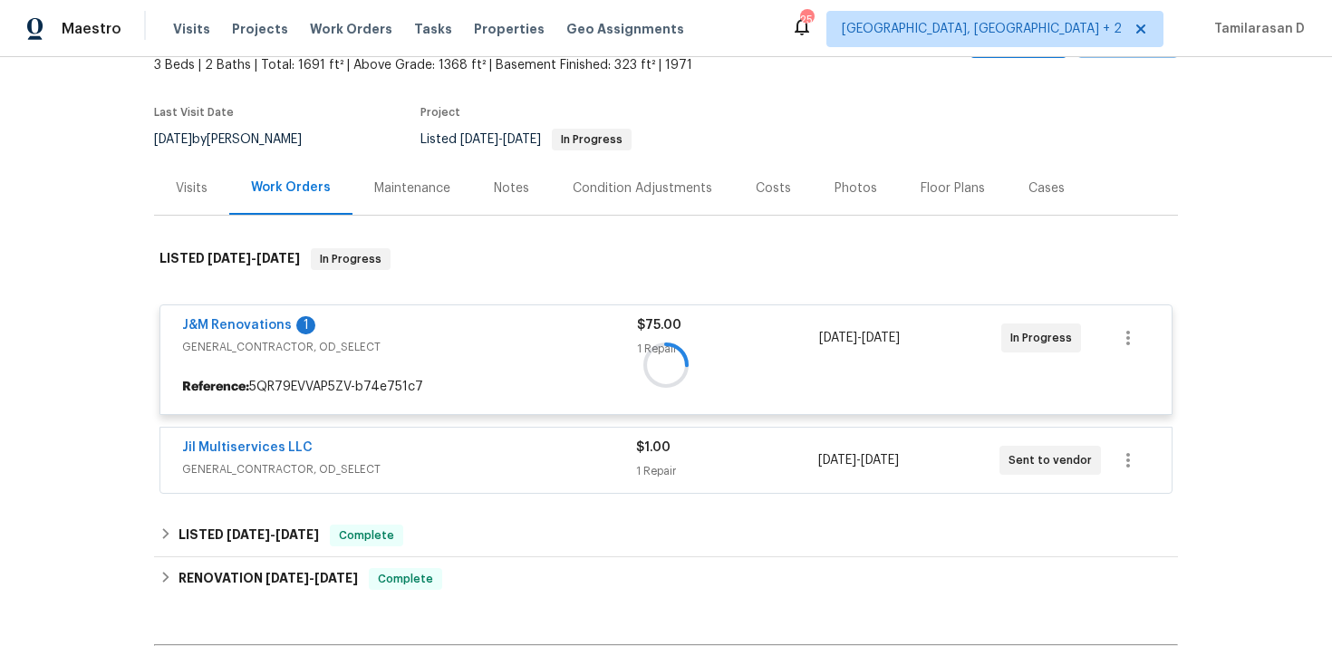
scroll to position [171, 0]
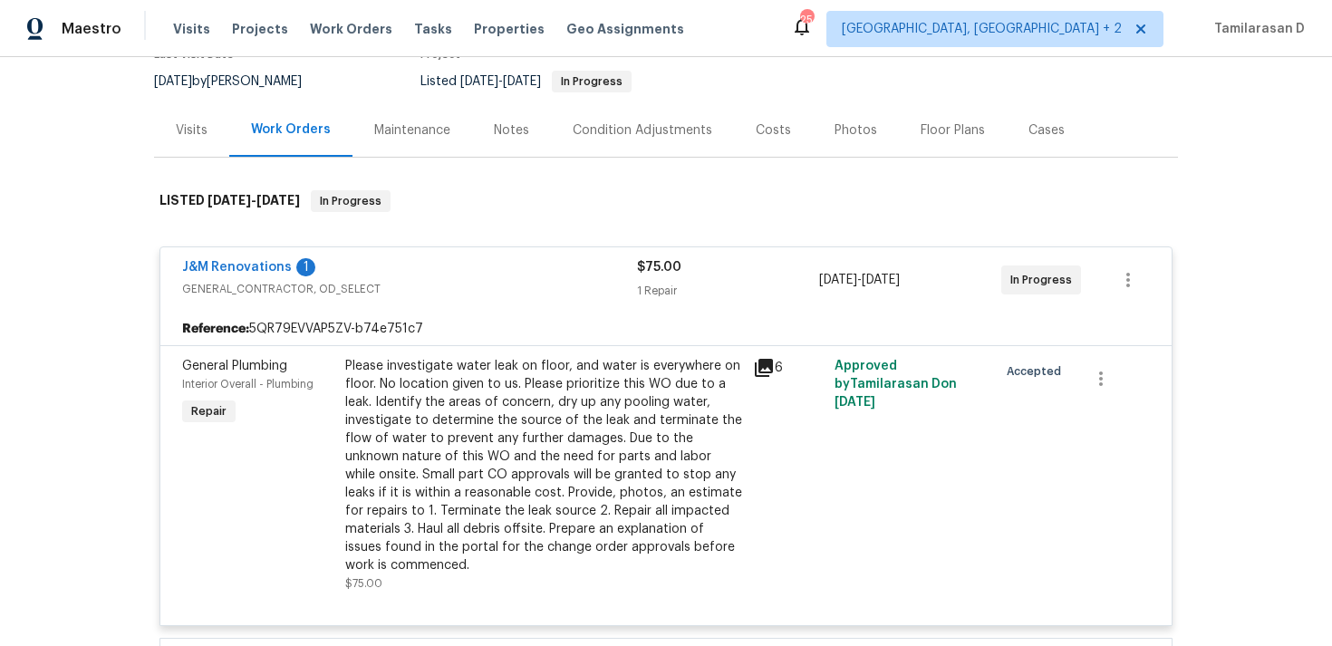
click at [394, 279] on div "J&M Renovations 1" at bounding box center [409, 269] width 455 height 22
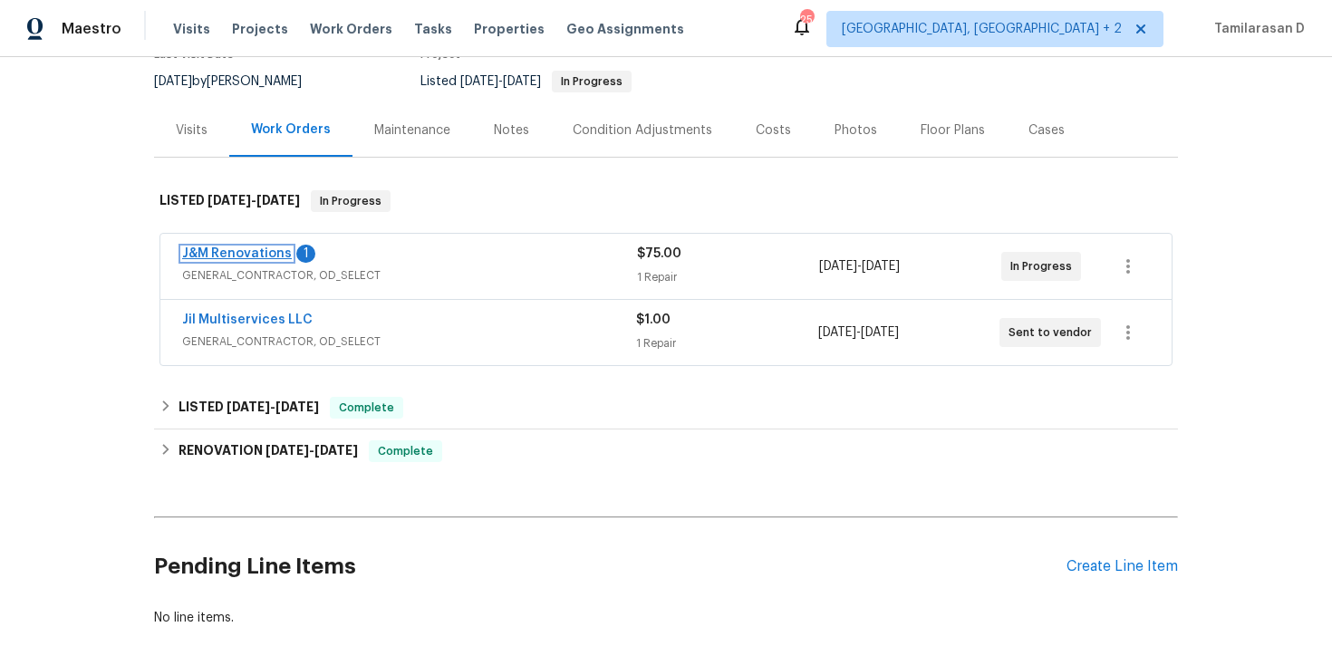
click at [243, 254] on link "J&M Renovations" at bounding box center [237, 253] width 110 height 13
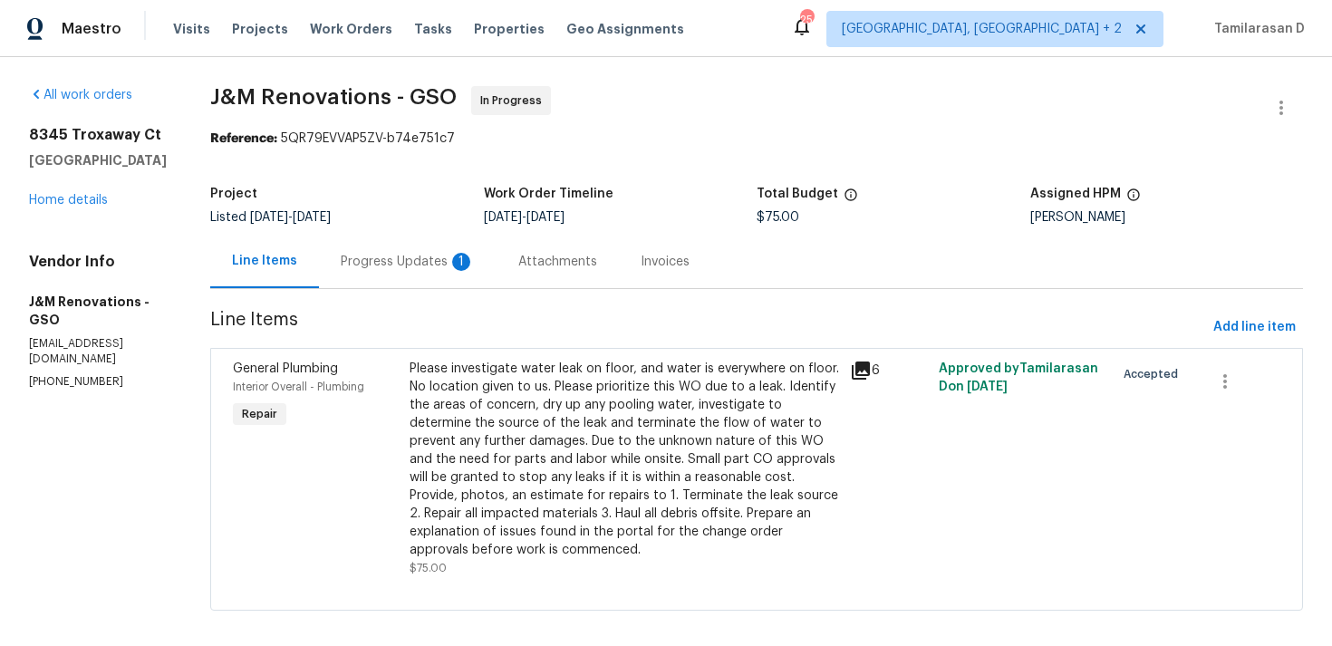
click at [398, 265] on div "Progress Updates 1" at bounding box center [408, 262] width 134 height 18
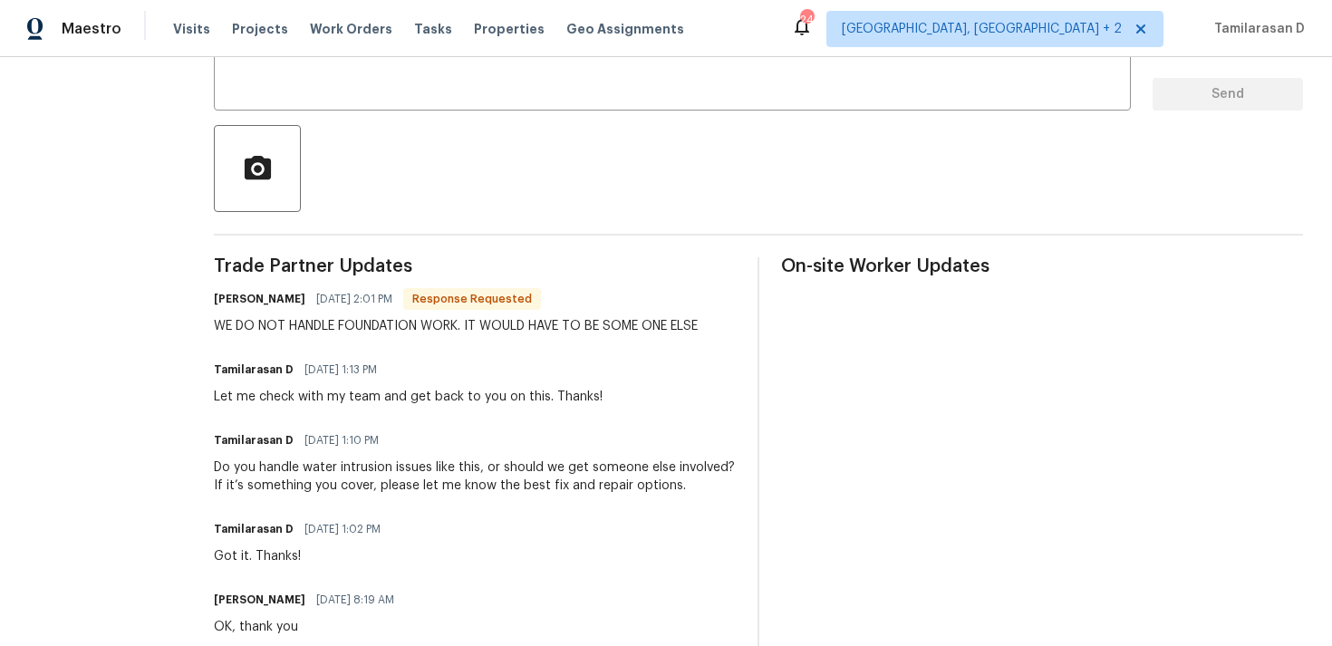
scroll to position [263, 0]
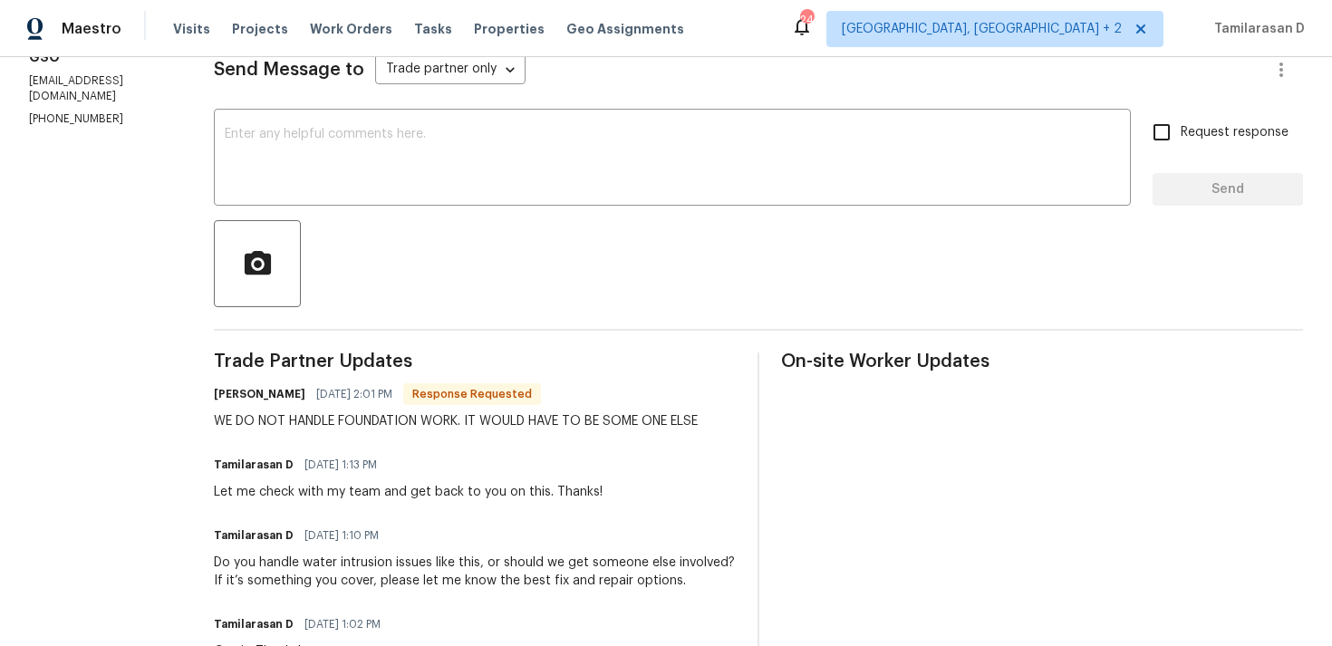
click at [303, 430] on div "WE DO NOT HANDLE FOUNDATION WORK. IT WOULD HAVE TO BE SOME ONE ELSE" at bounding box center [456, 421] width 484 height 18
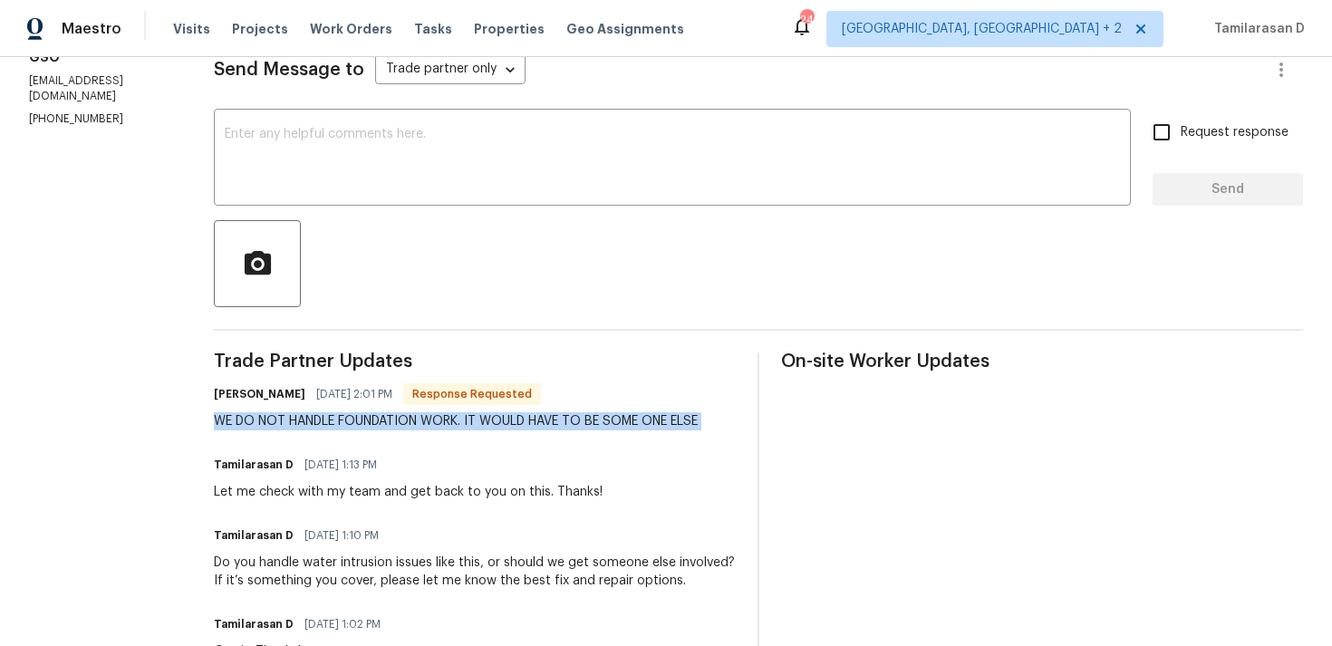
click at [303, 430] on div "WE DO NOT HANDLE FOUNDATION WORK. IT WOULD HAVE TO BE SOME ONE ELSE" at bounding box center [456, 421] width 484 height 18
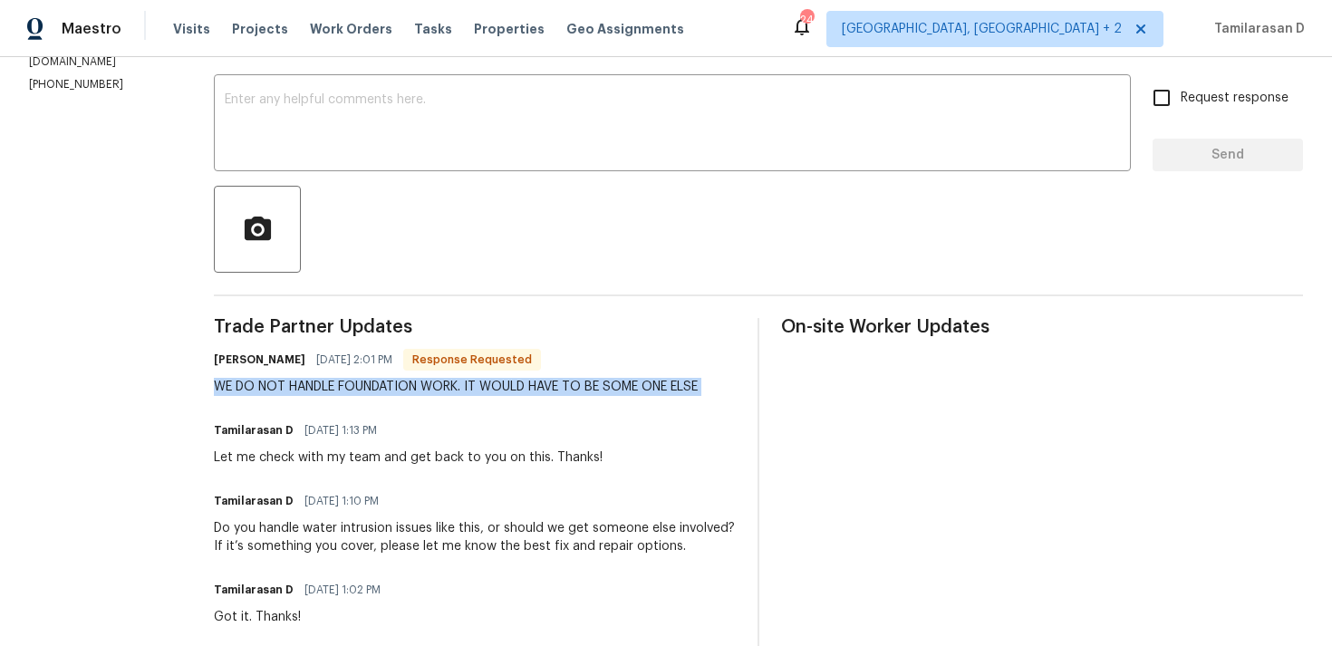
click at [318, 389] on div "WE DO NOT HANDLE FOUNDATION WORK. IT WOULD HAVE TO BE SOME ONE ELSE" at bounding box center [456, 387] width 484 height 18
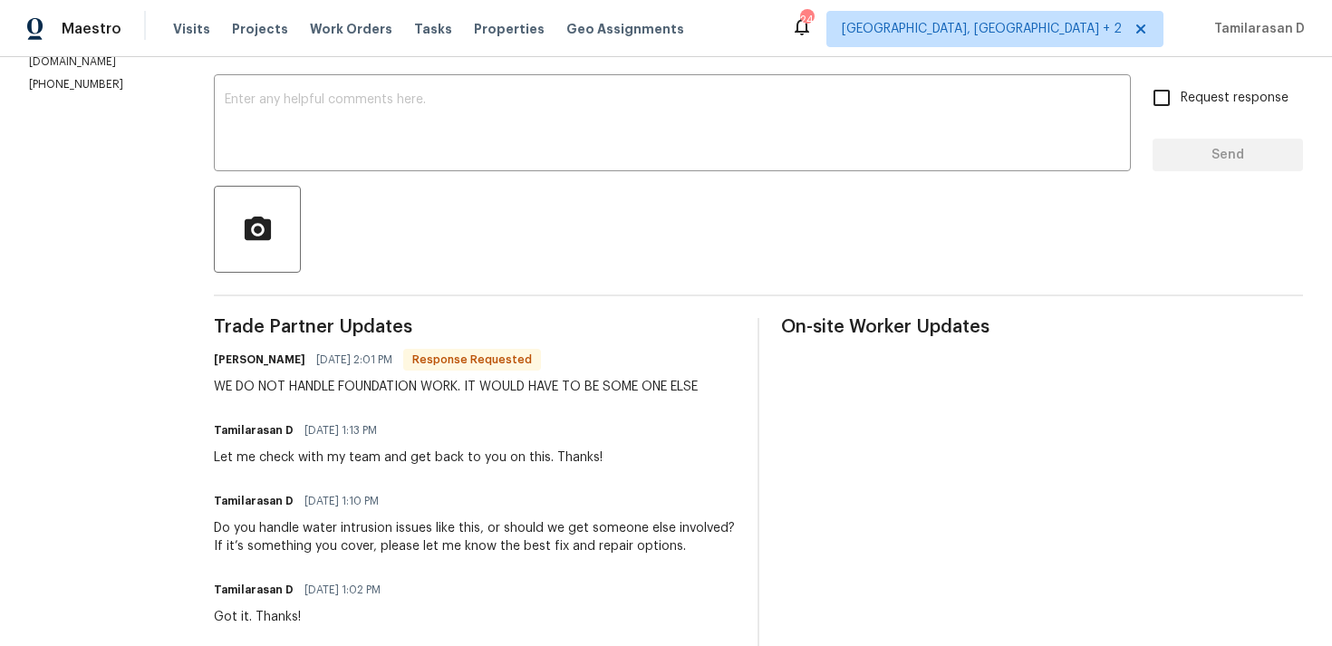
click at [318, 389] on div "WE DO NOT HANDLE FOUNDATION WORK. IT WOULD HAVE TO BE SOME ONE ELSE" at bounding box center [456, 387] width 484 height 18
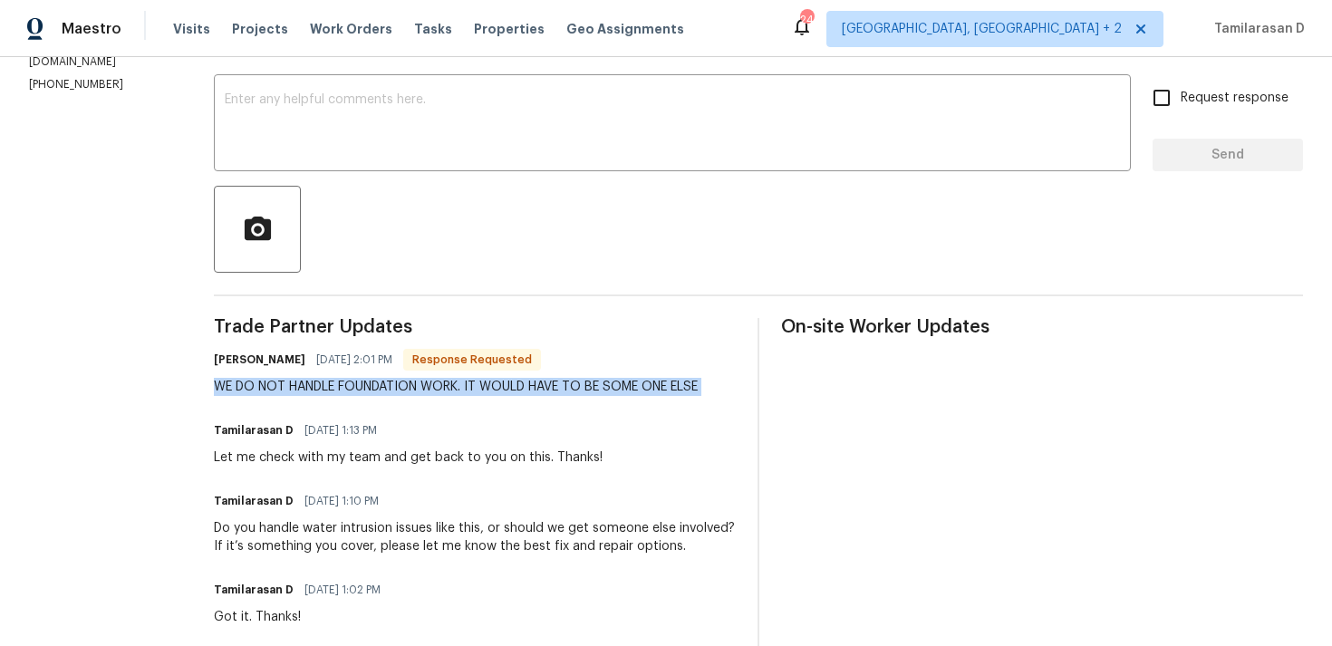
click at [318, 389] on div "WE DO NOT HANDLE FOUNDATION WORK. IT WOULD HAVE TO BE SOME ONE ELSE" at bounding box center [456, 387] width 484 height 18
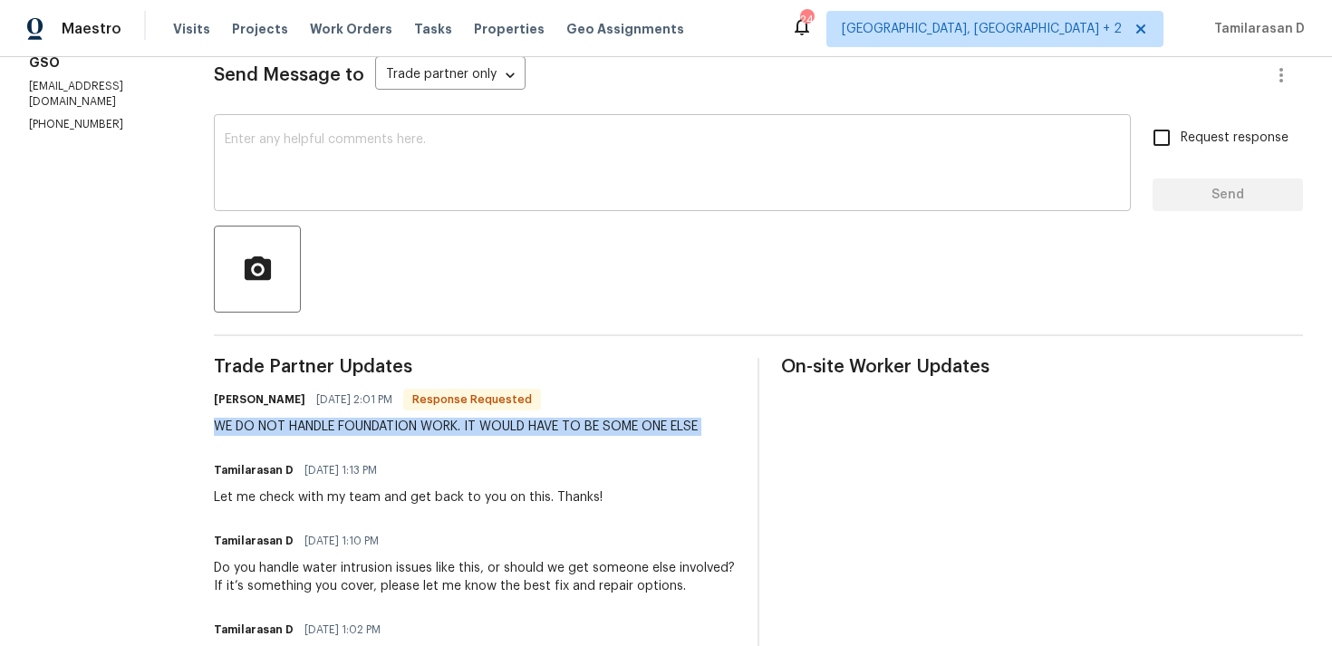
click at [297, 186] on textarea at bounding box center [672, 164] width 895 height 63
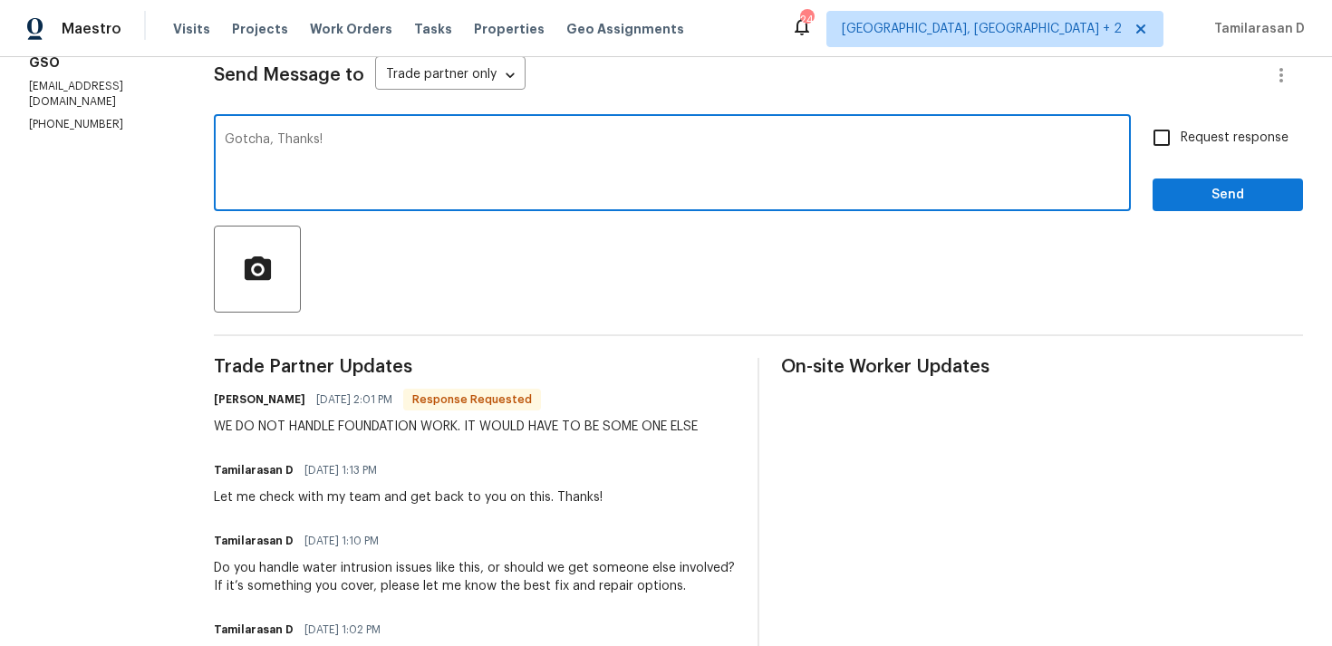
type textarea "Gotcha, Thanks!"
click at [1204, 188] on span "Send" at bounding box center [1227, 195] width 121 height 23
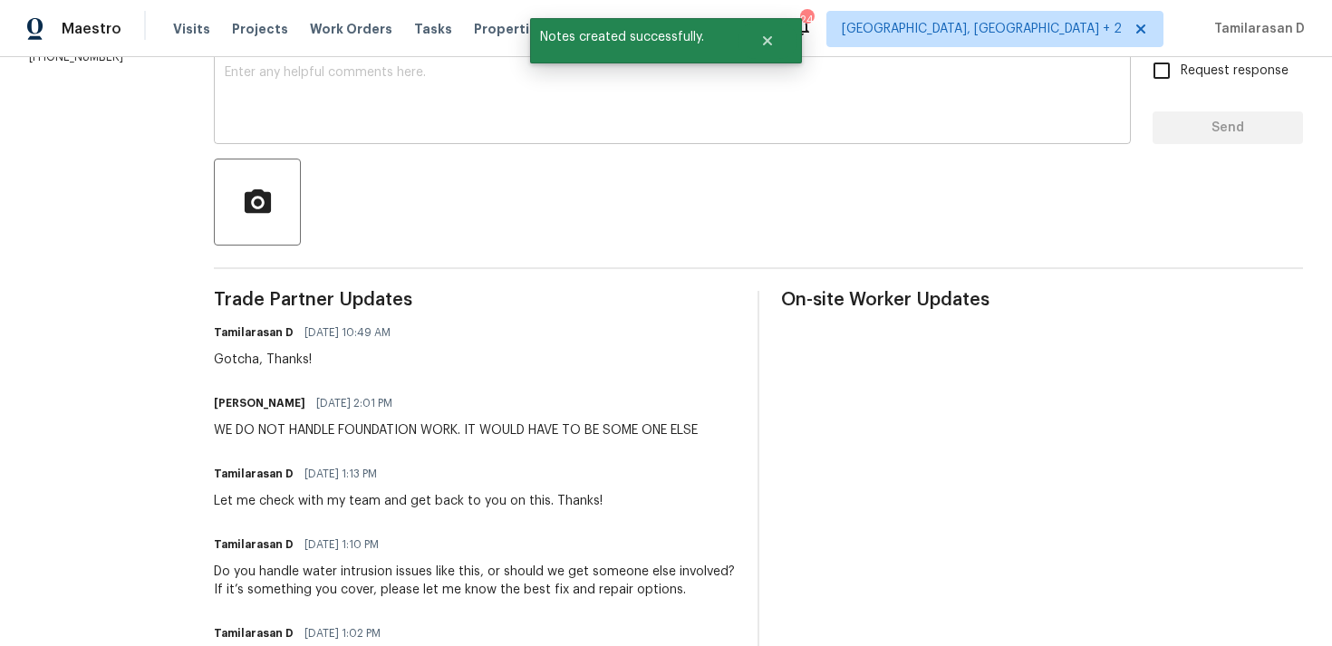
scroll to position [417, 0]
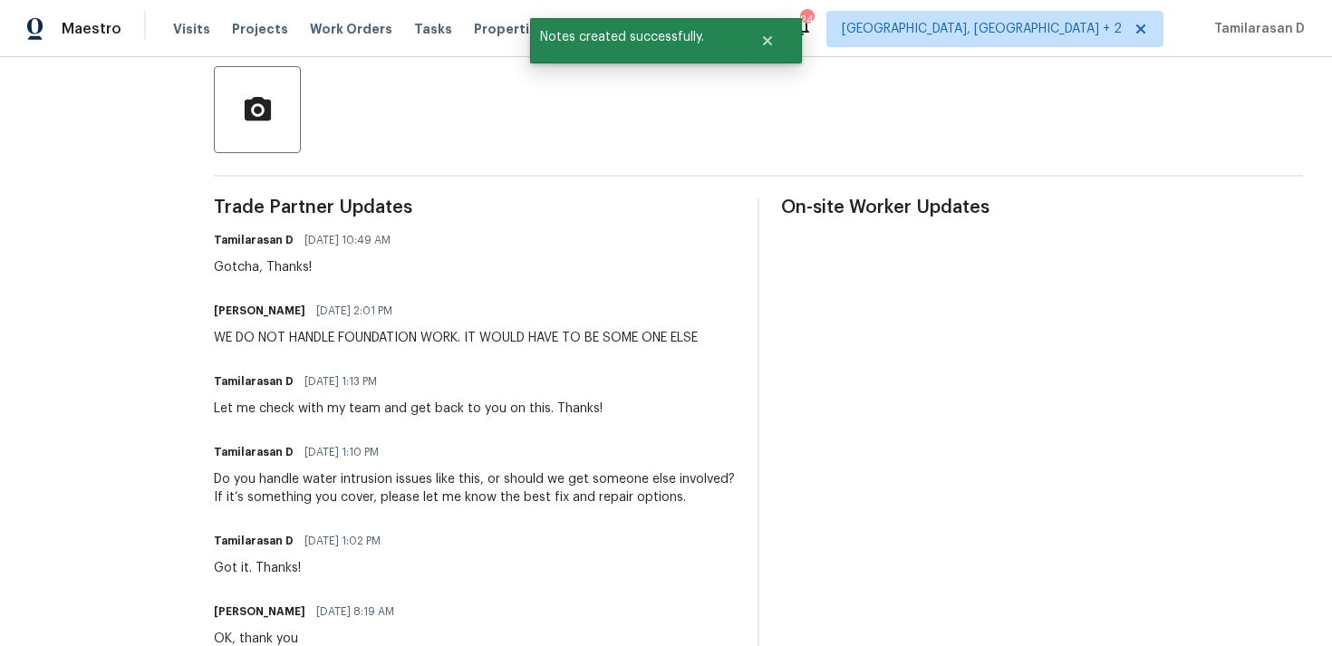
click at [323, 330] on div "WE DO NOT HANDLE FOUNDATION WORK. IT WOULD HAVE TO BE SOME ONE ELSE" at bounding box center [456, 338] width 484 height 18
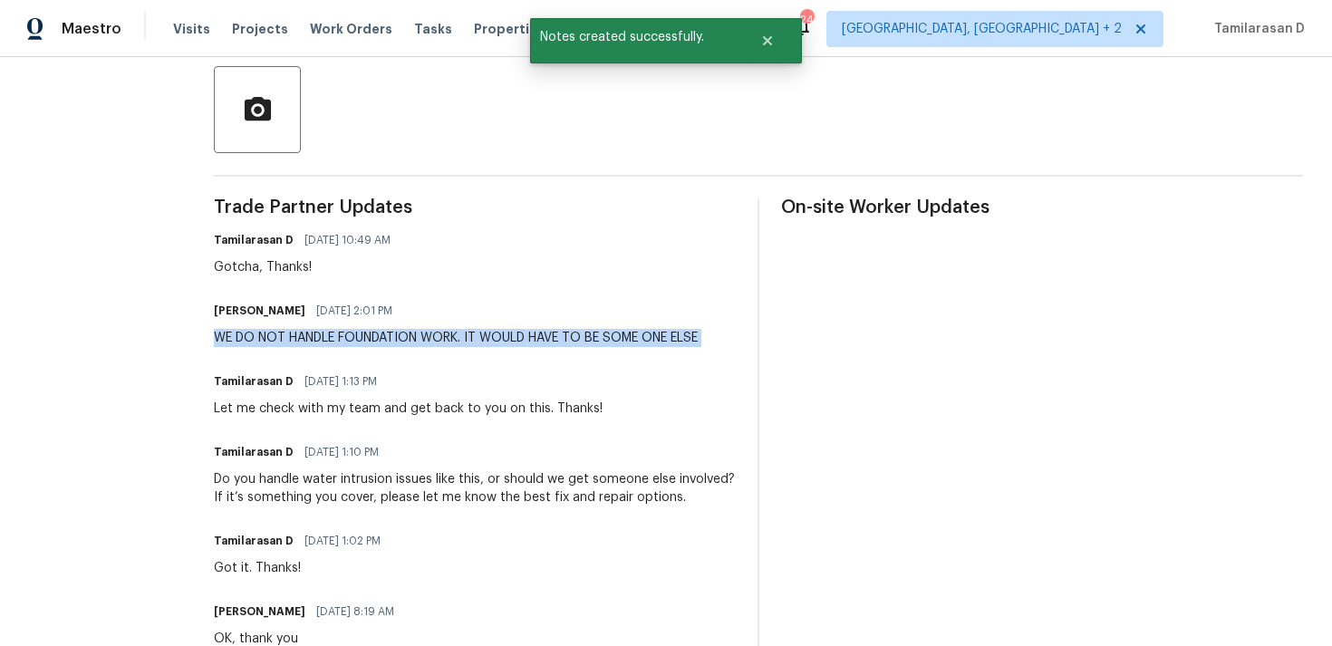
click at [323, 330] on div "WE DO NOT HANDLE FOUNDATION WORK. IT WOULD HAVE TO BE SOME ONE ELSE" at bounding box center [456, 338] width 484 height 18
copy div "WE DO NOT HANDLE FOUNDATION WORK. IT WOULD HAVE TO BE SOME ONE ELSE"
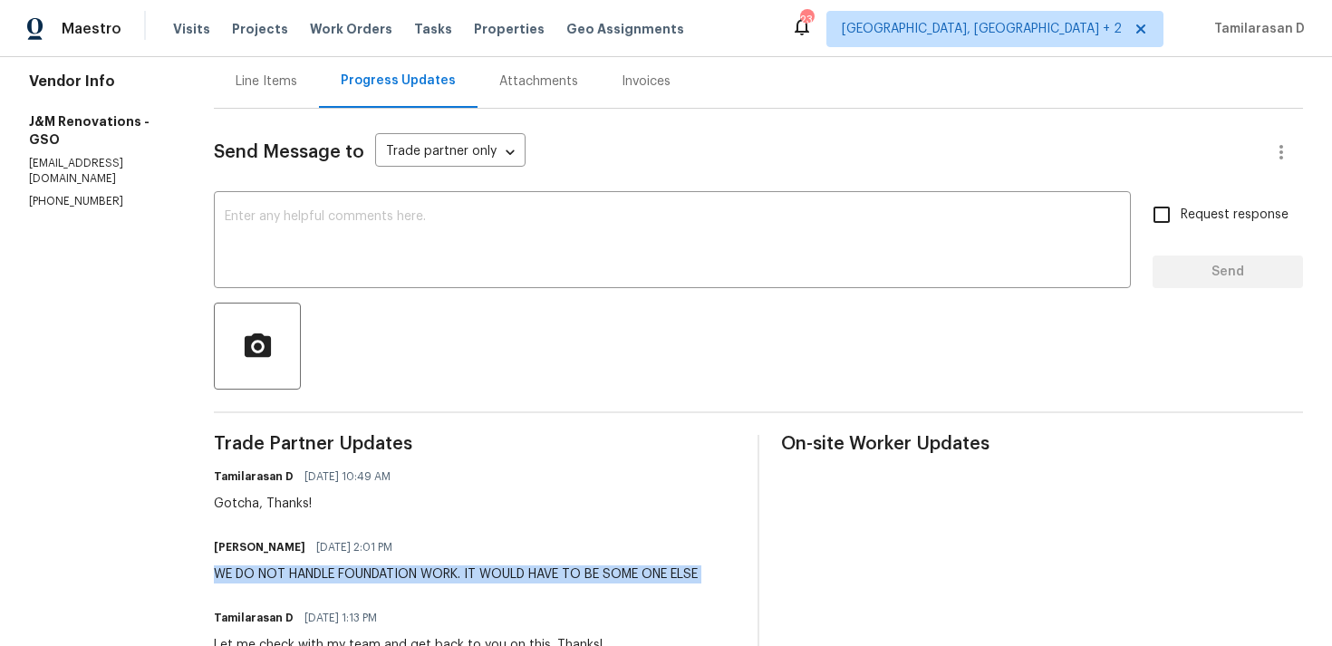
scroll to position [159, 0]
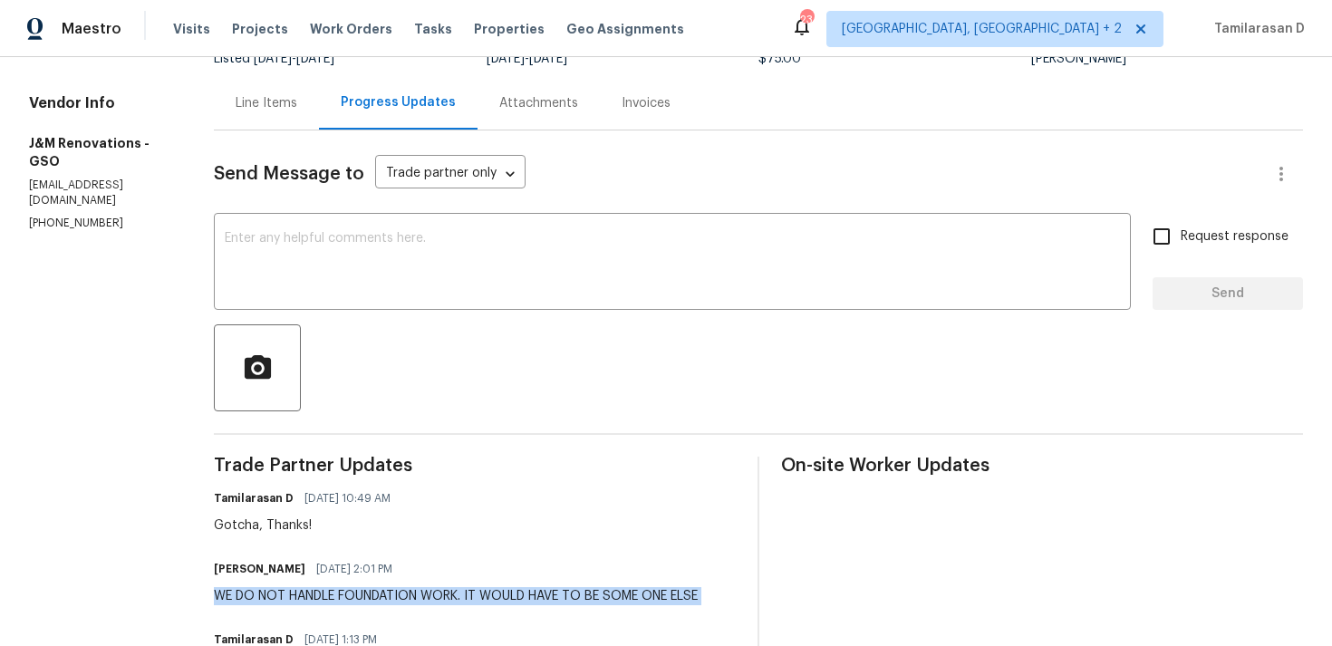
click at [372, 532] on div "Gotcha, Thanks!" at bounding box center [308, 525] width 188 height 18
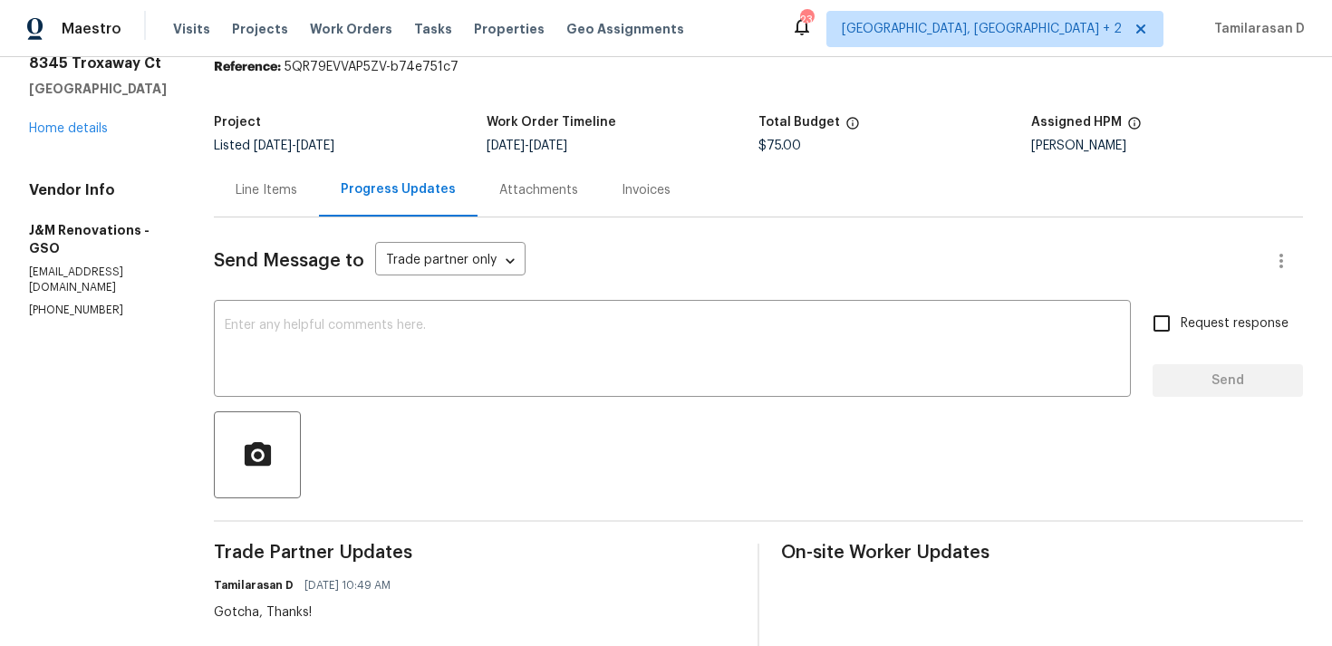
scroll to position [0, 0]
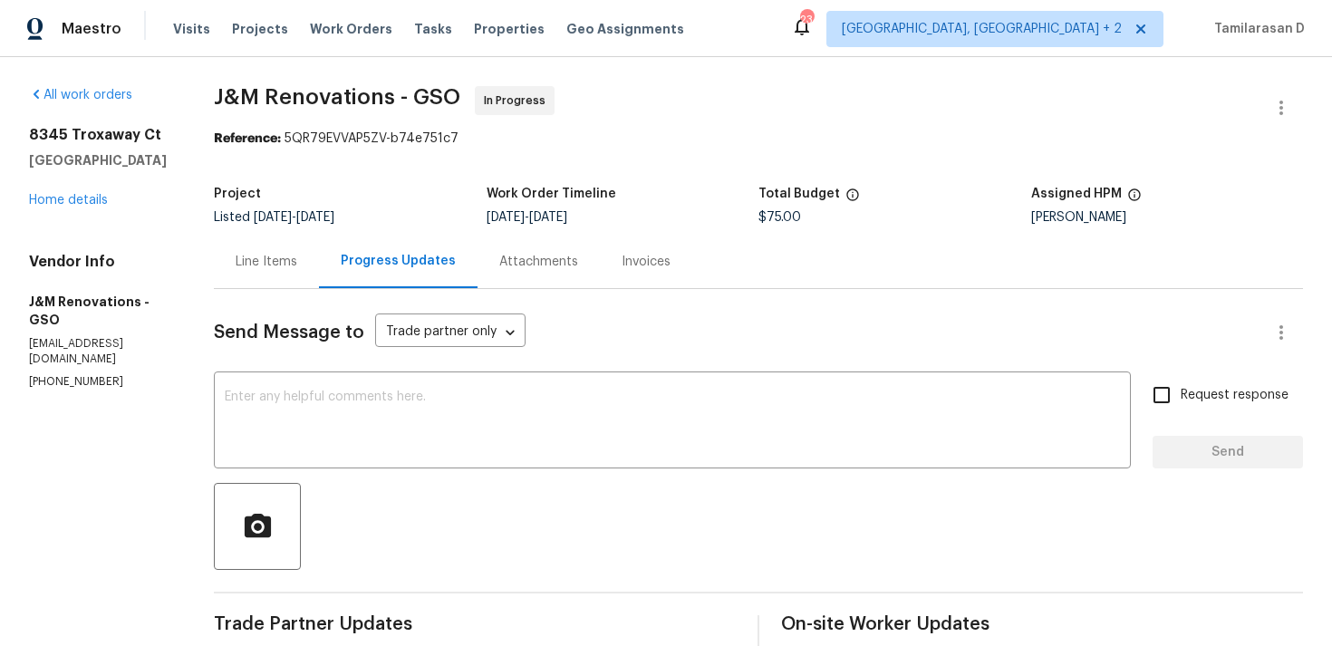
click at [292, 257] on div "Line Items" at bounding box center [267, 262] width 62 height 18
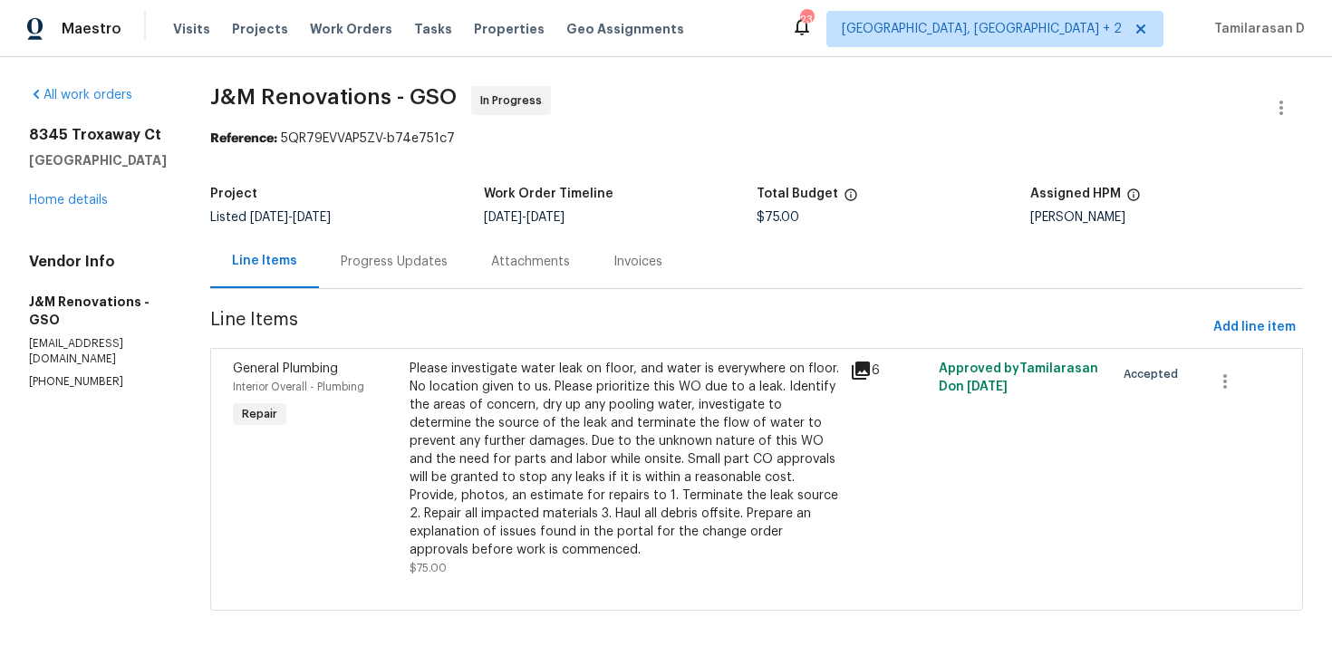
click at [378, 259] on div "Progress Updates" at bounding box center [394, 262] width 107 height 18
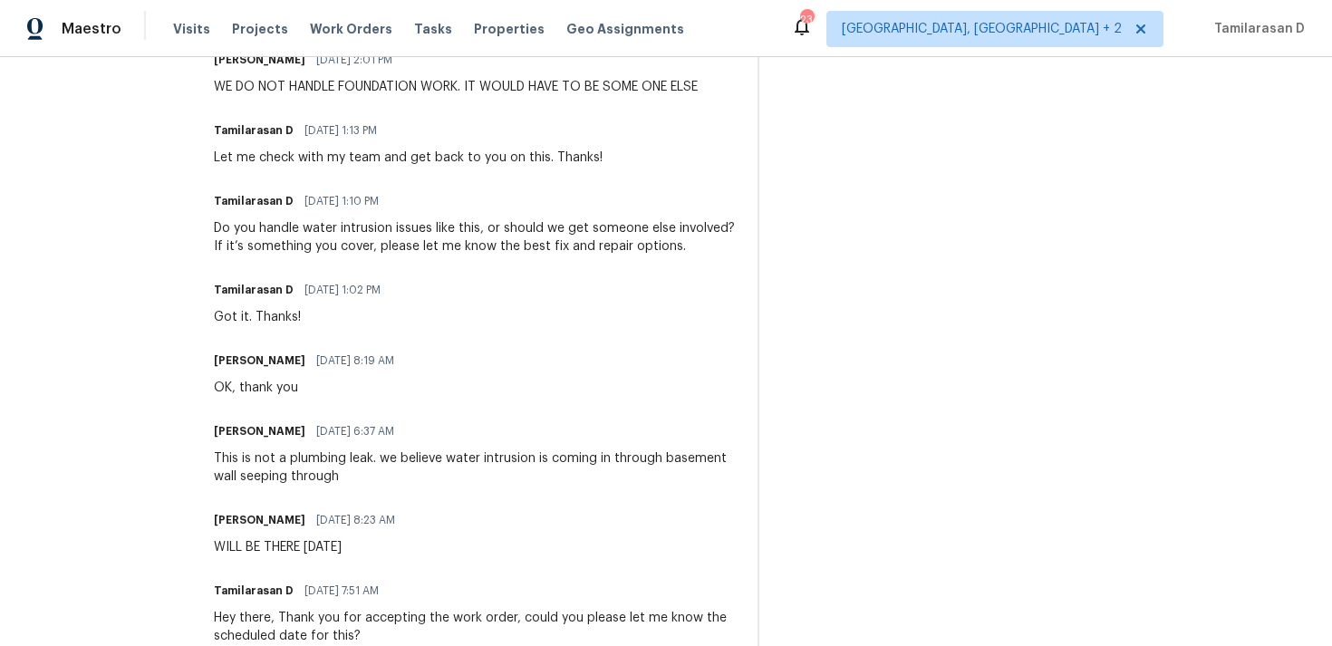
scroll to position [744, 0]
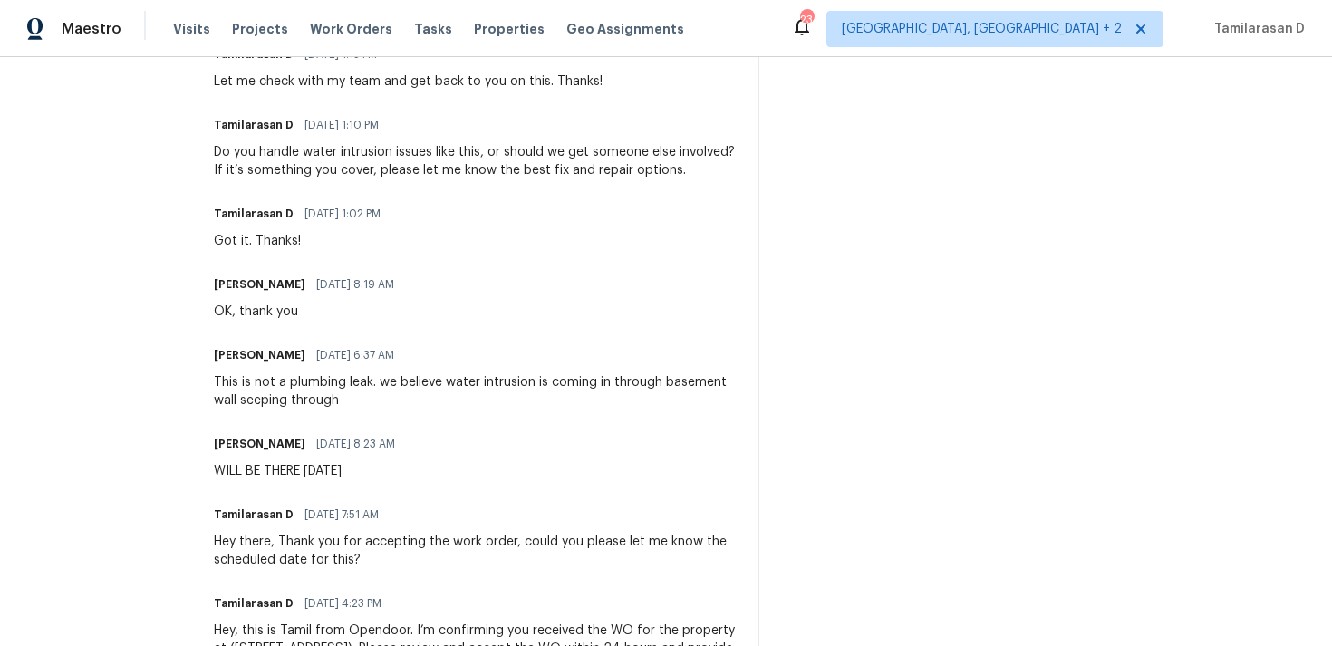
click at [347, 469] on div "WILL BE THERE TODAY" at bounding box center [310, 471] width 192 height 18
click at [354, 469] on div "WILL BE THERE TODAY" at bounding box center [310, 471] width 192 height 18
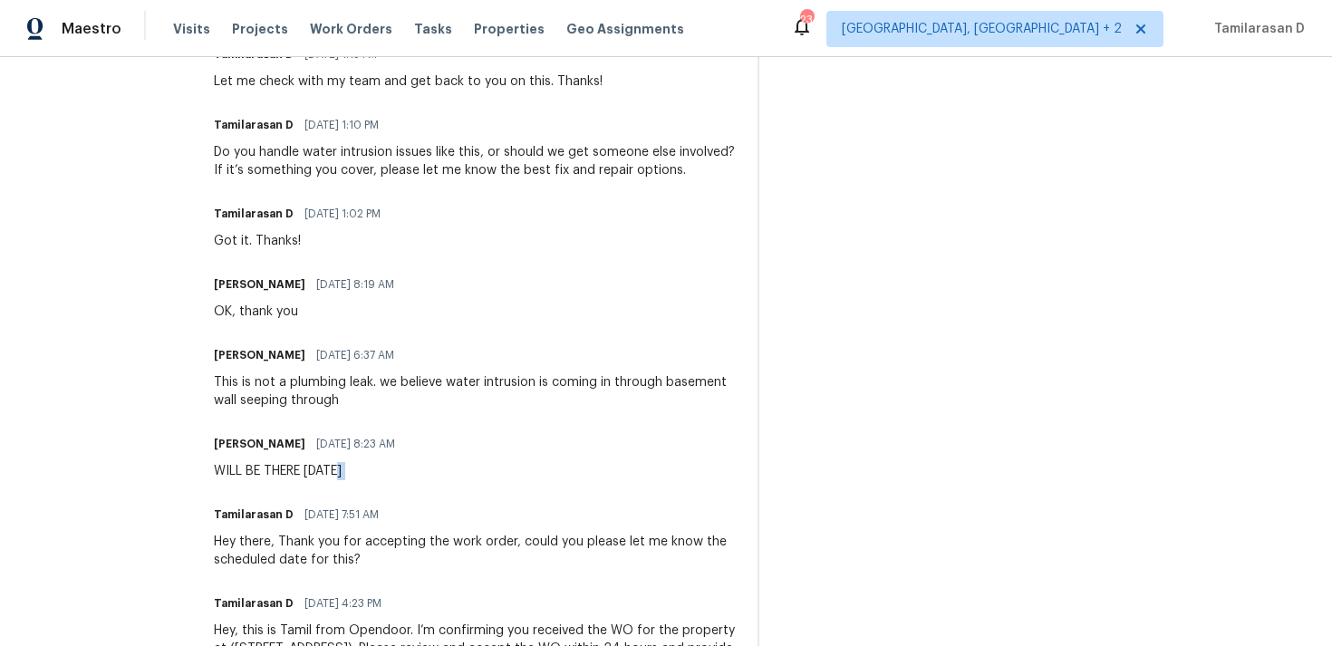
click at [354, 469] on div "WILL BE THERE TODAY" at bounding box center [310, 471] width 192 height 18
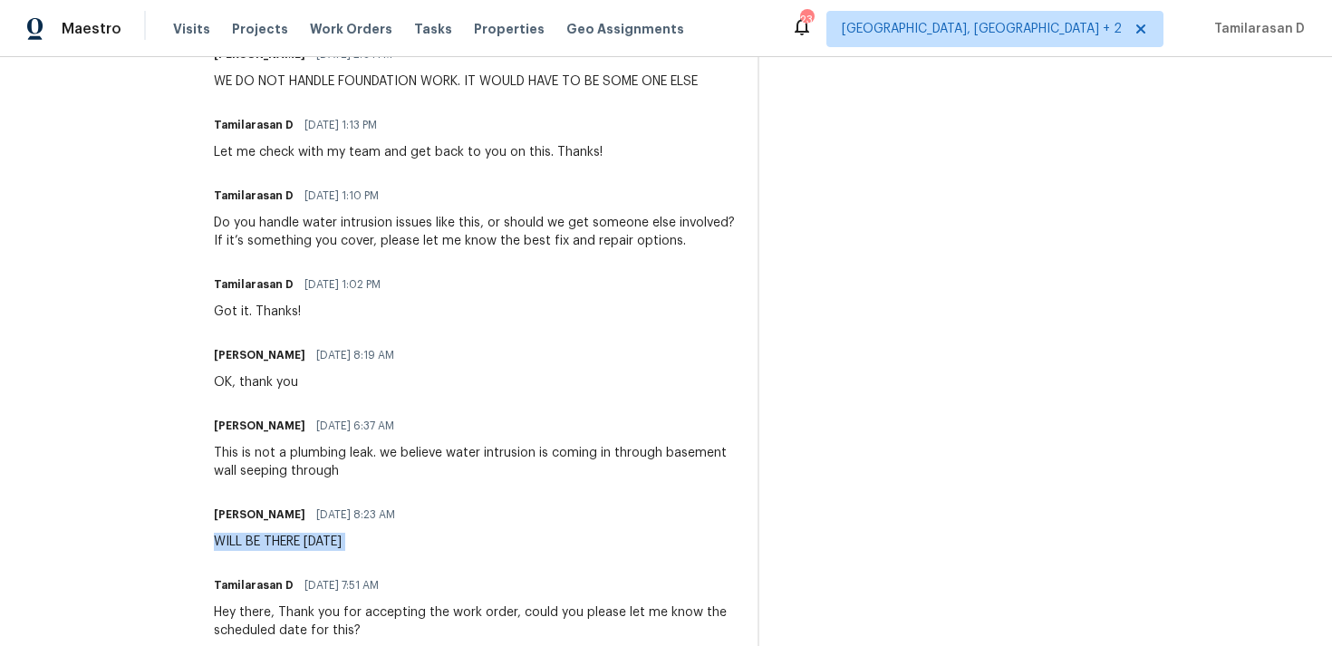
click at [266, 378] on div "OK, thank you" at bounding box center [309, 382] width 191 height 18
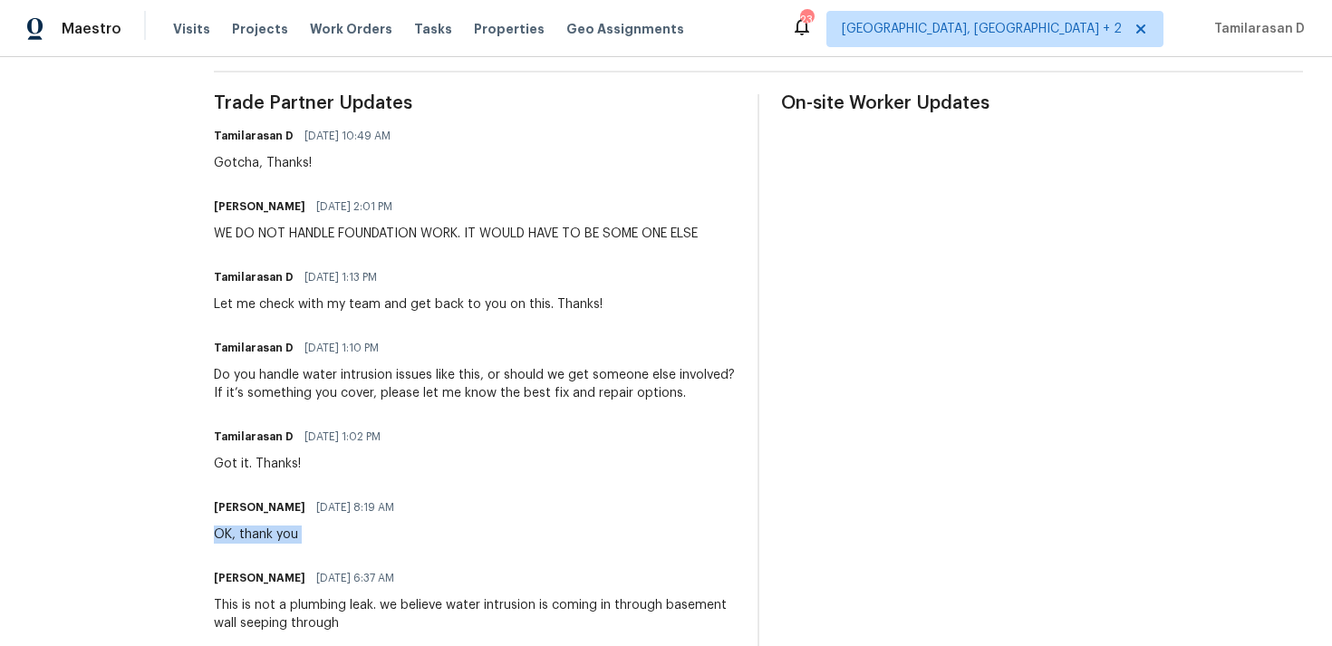
click at [250, 458] on div "Got it. Thanks!" at bounding box center [303, 464] width 178 height 18
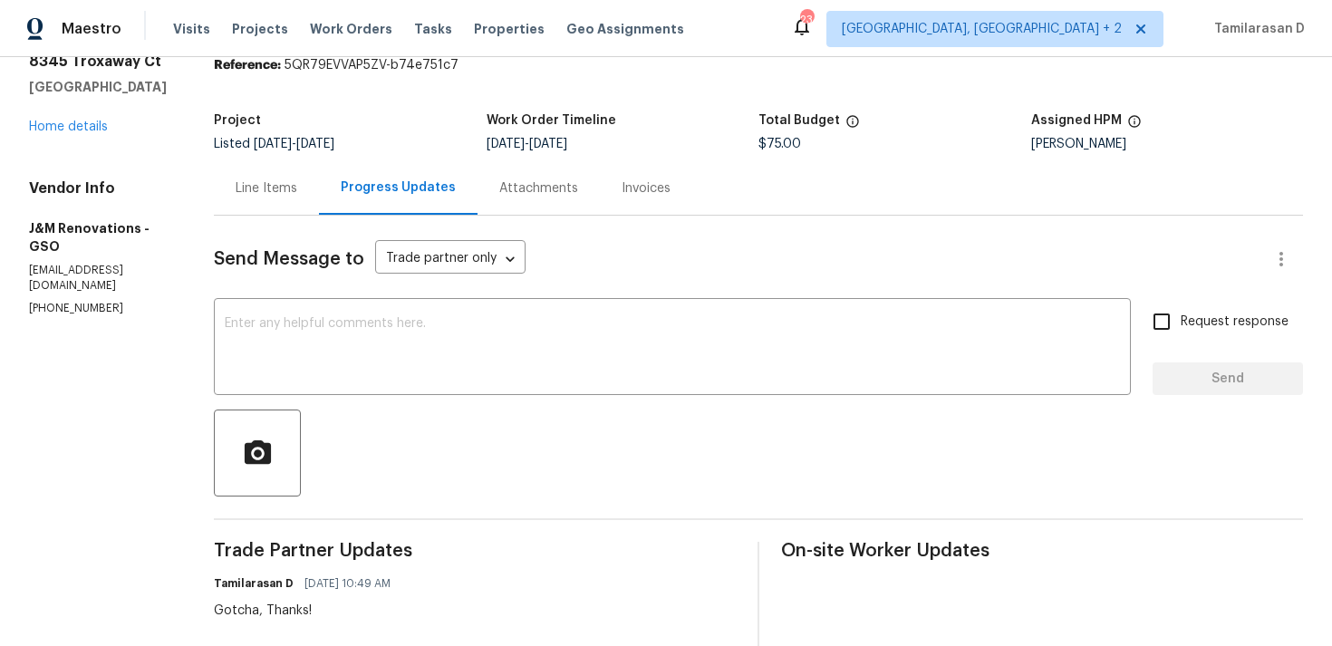
scroll to position [194, 0]
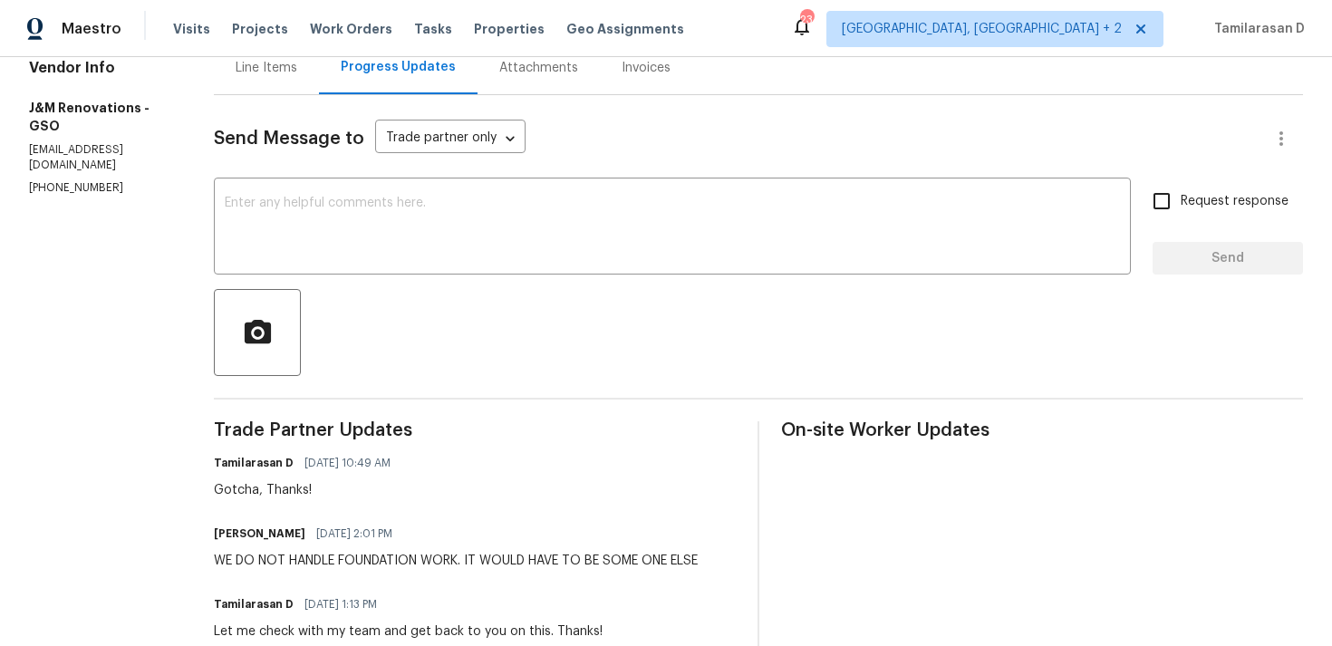
click at [241, 480] on div "Tamilarasan D 08/27/2025 10:49 AM Gotcha, Thanks!" at bounding box center [308, 474] width 188 height 49
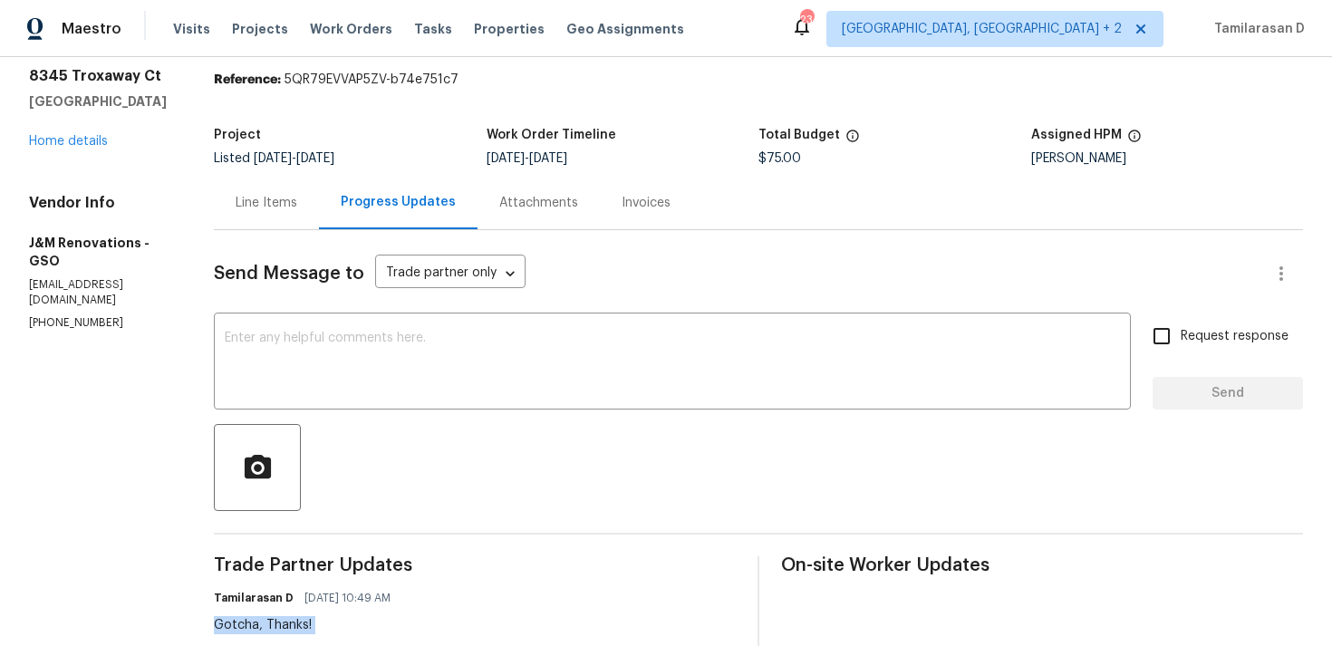
scroll to position [0, 0]
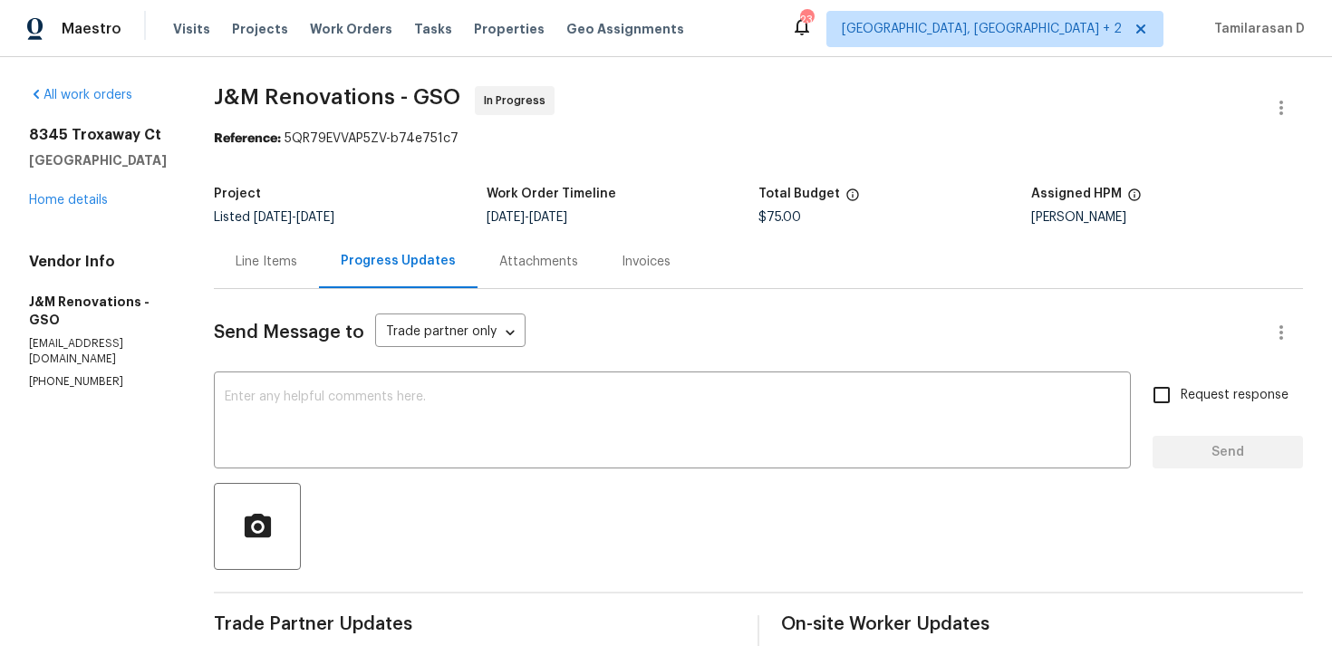
click at [269, 264] on div "Line Items" at bounding box center [267, 262] width 62 height 18
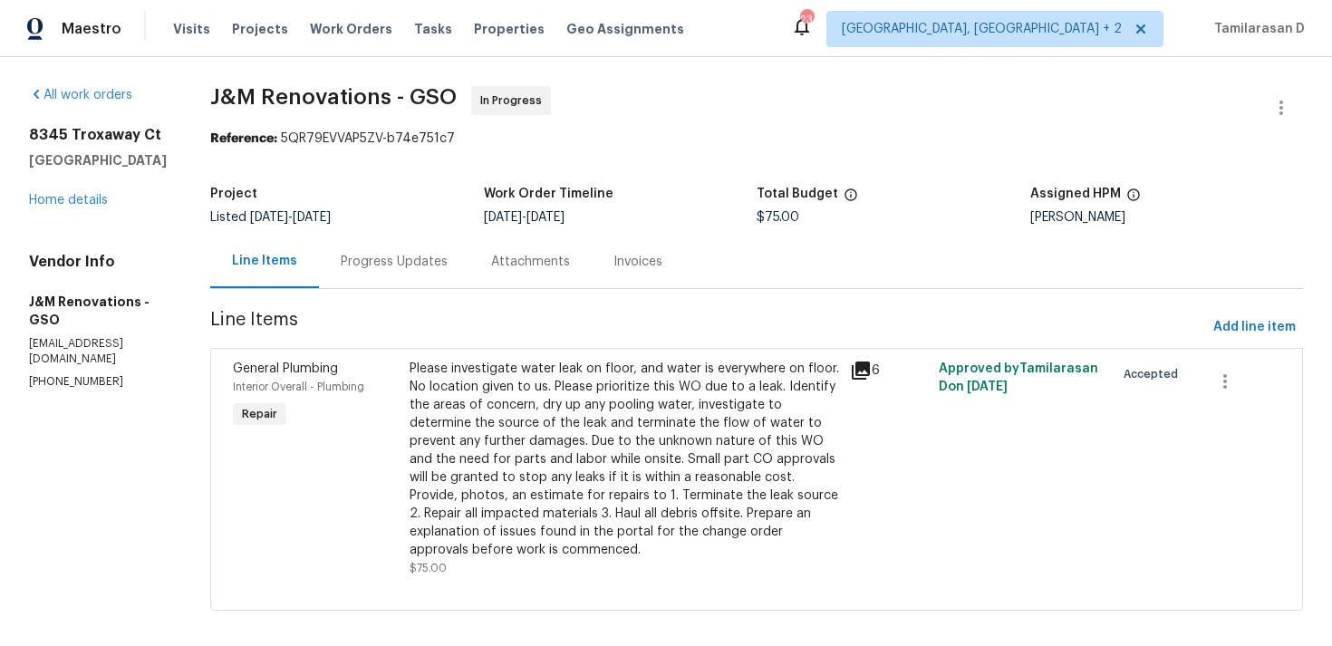
click at [380, 261] on div "Progress Updates" at bounding box center [394, 262] width 107 height 18
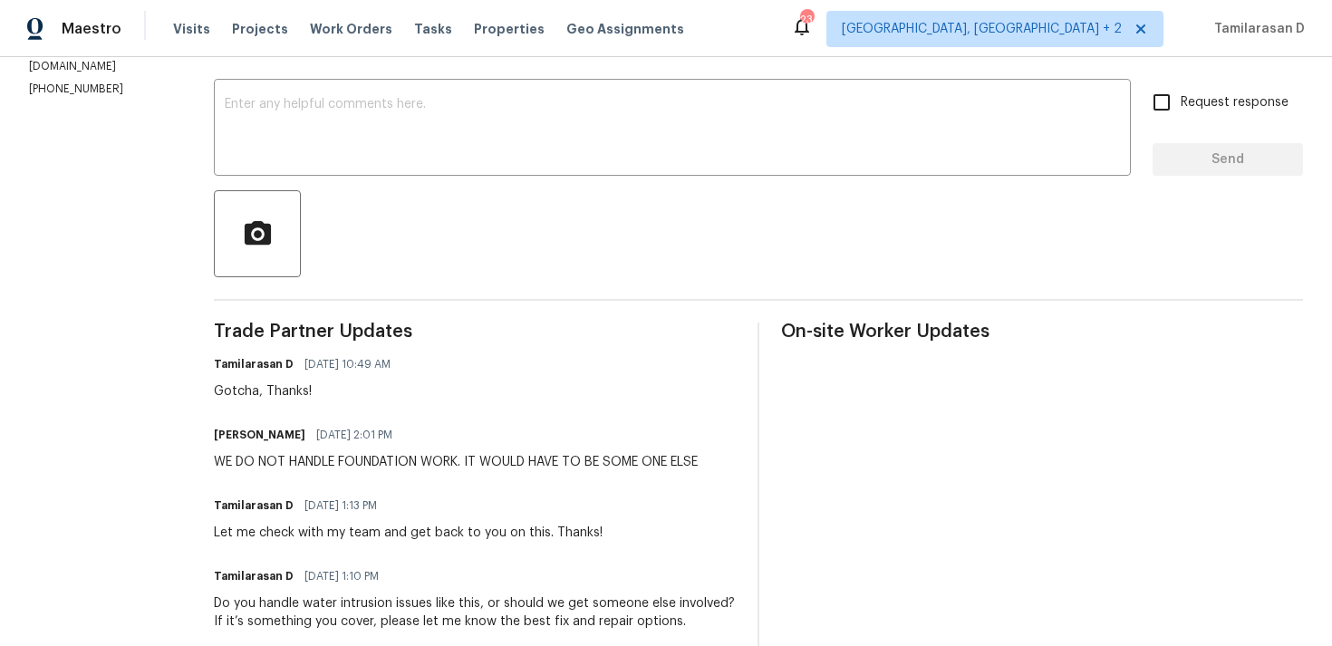
scroll to position [273, 0]
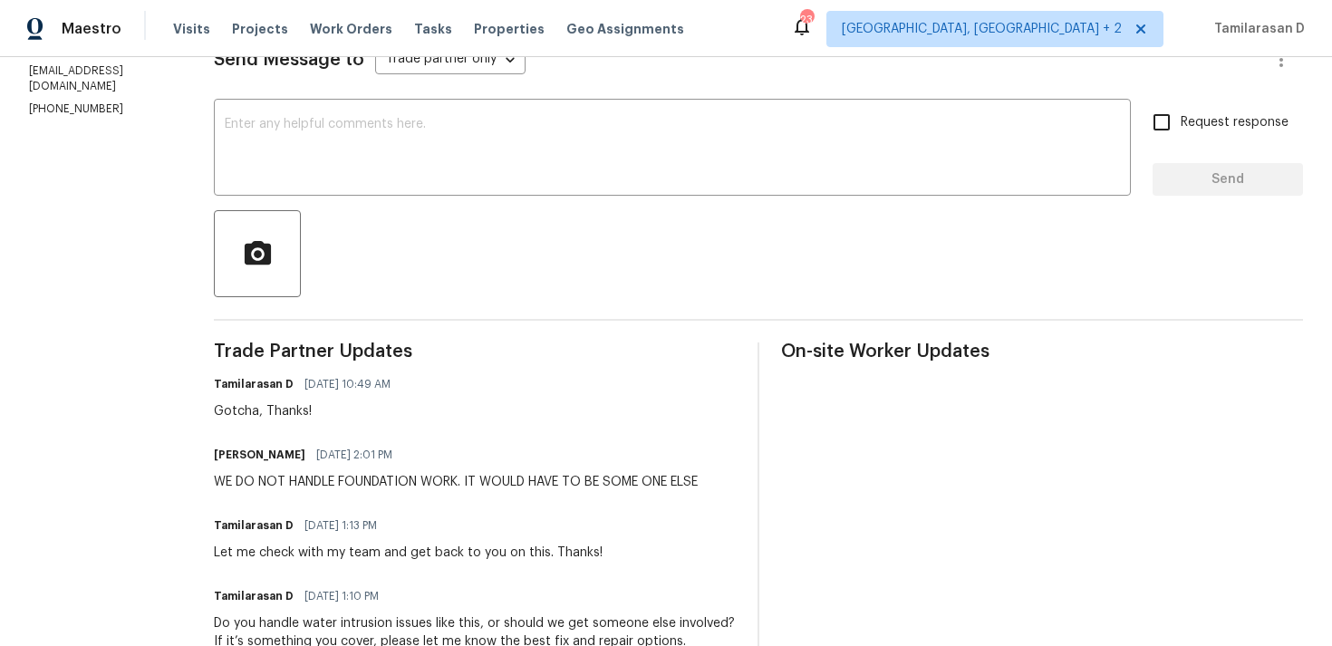
click at [377, 476] on div "WE DO NOT HANDLE FOUNDATION WORK. IT WOULD HAVE TO BE SOME ONE ELSE" at bounding box center [456, 482] width 484 height 18
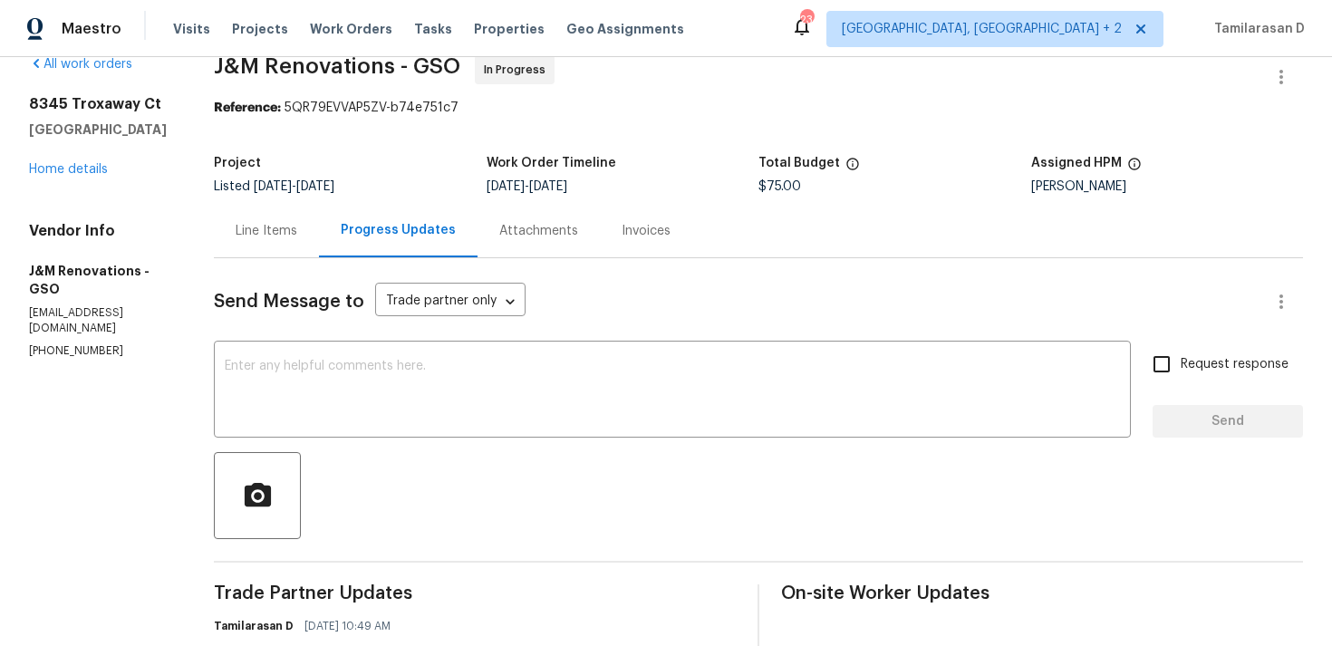
scroll to position [0, 0]
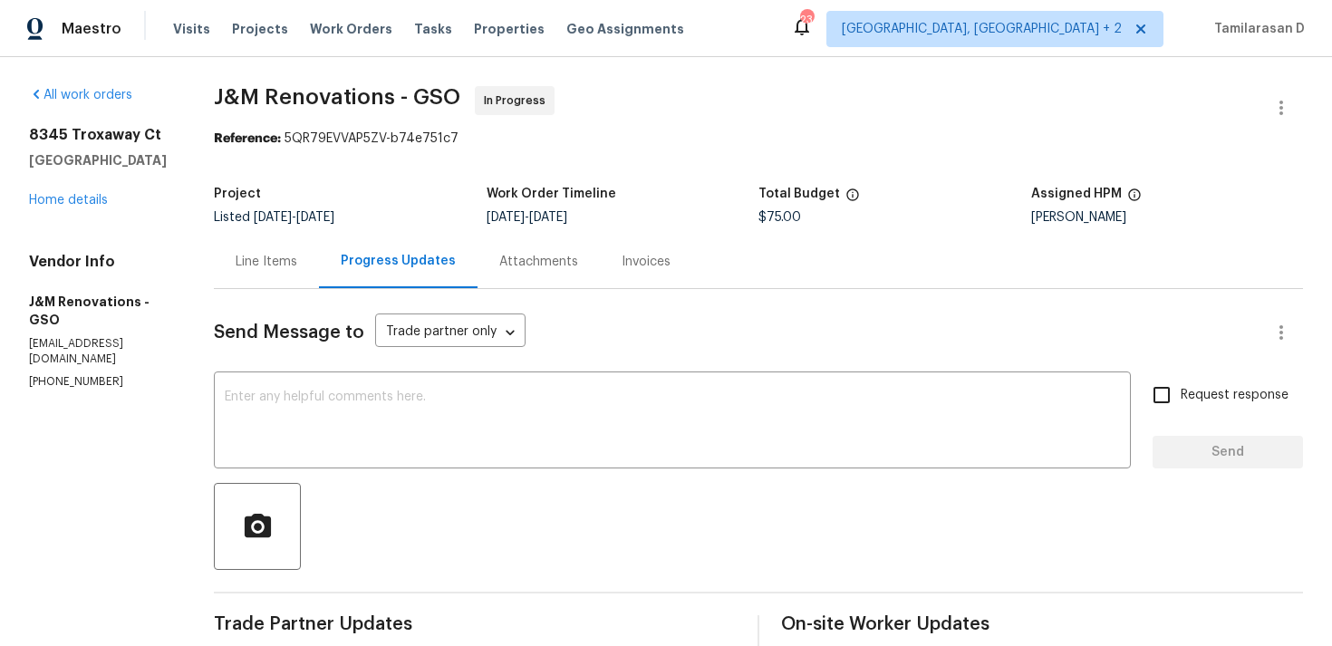
click at [275, 274] on div "Line Items" at bounding box center [266, 261] width 105 height 53
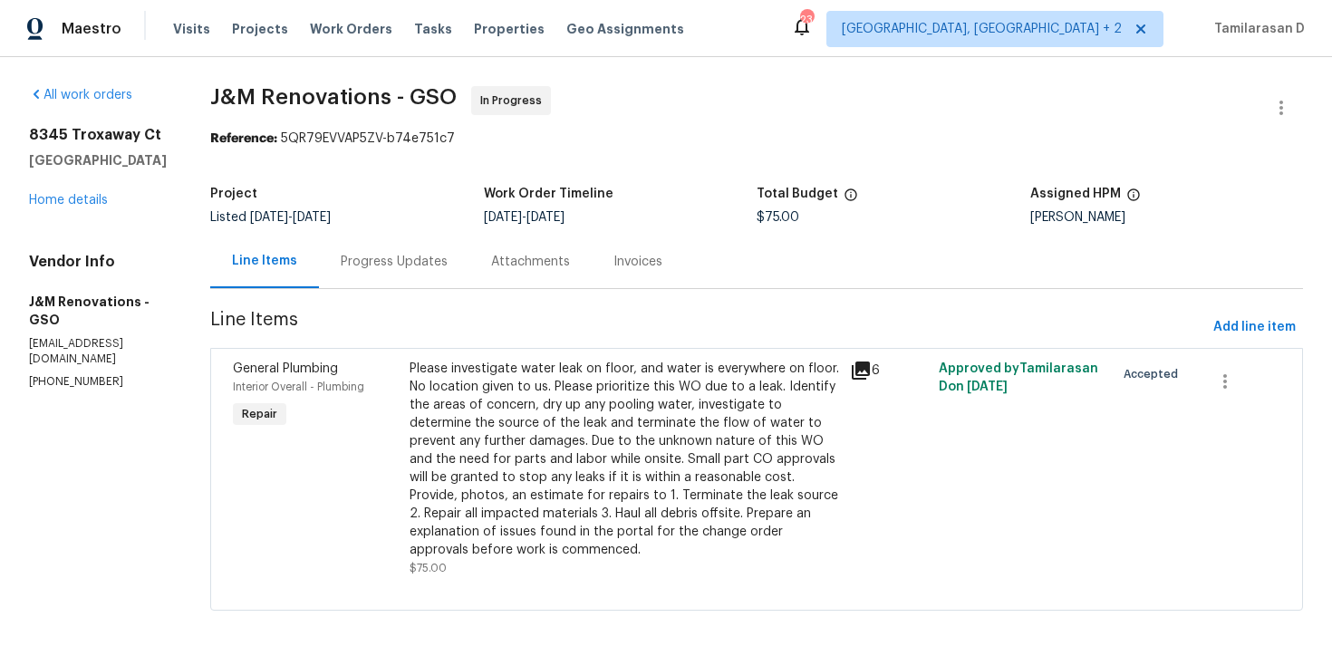
scroll to position [15, 0]
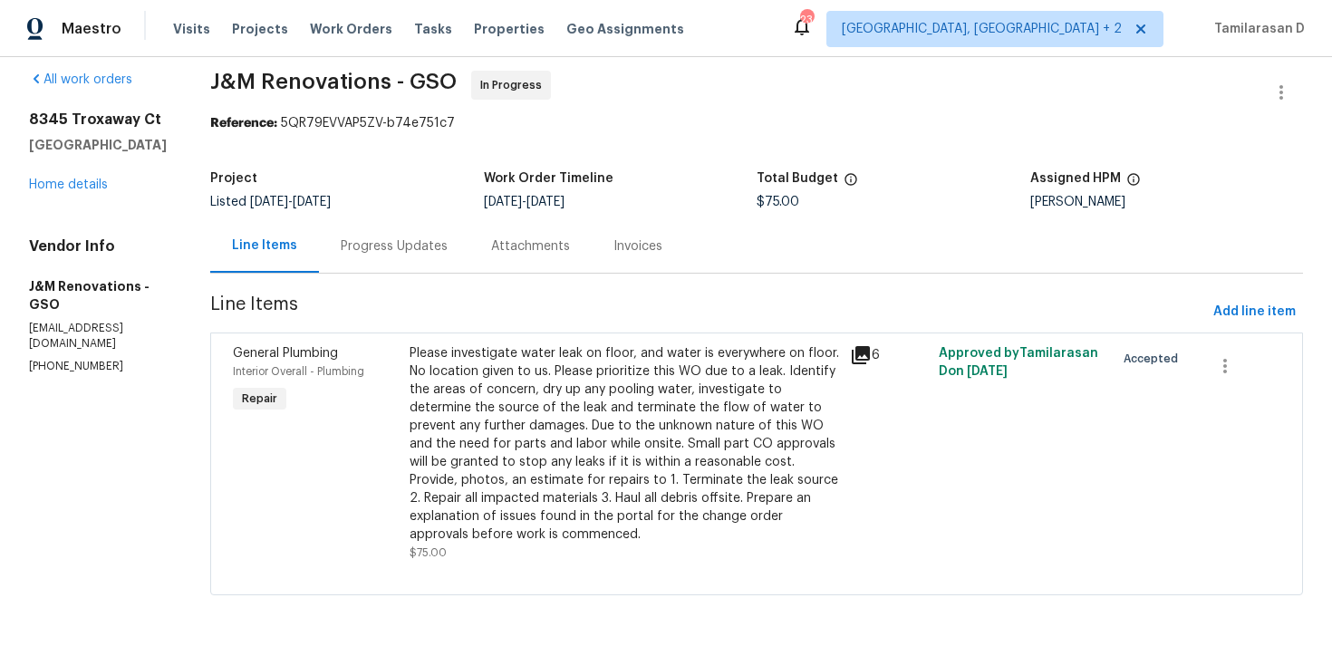
click at [392, 244] on div "Progress Updates" at bounding box center [394, 246] width 107 height 18
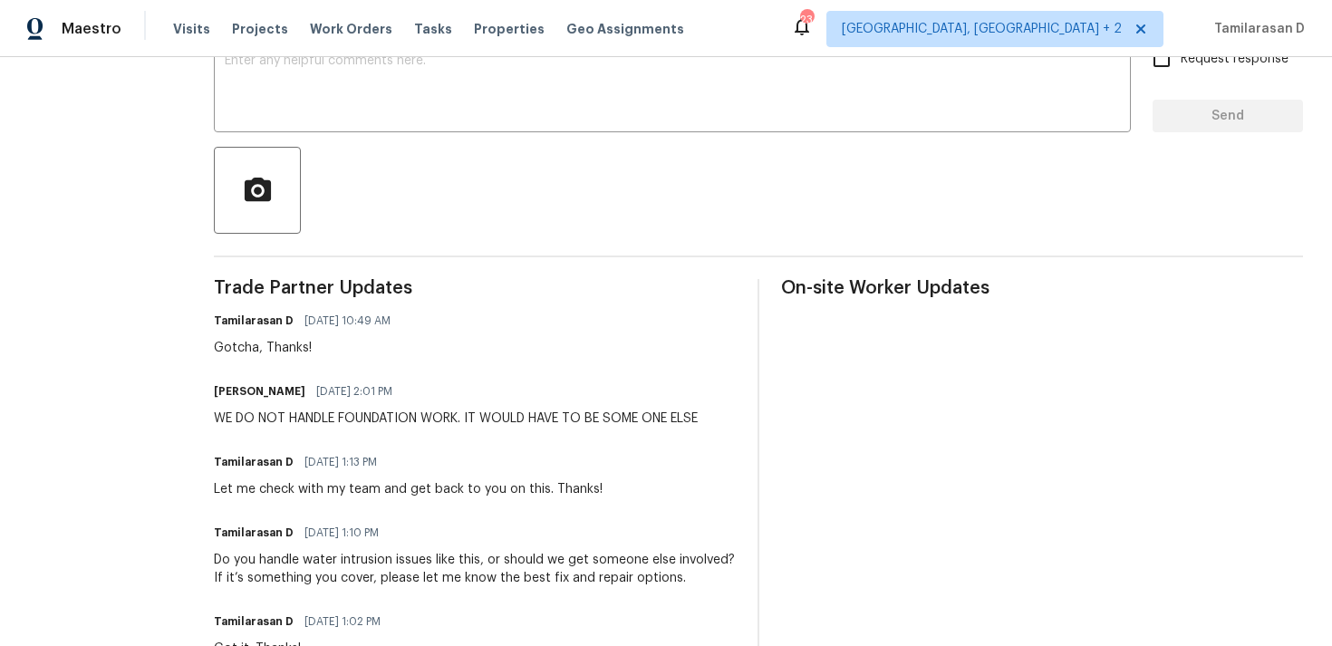
scroll to position [344, 0]
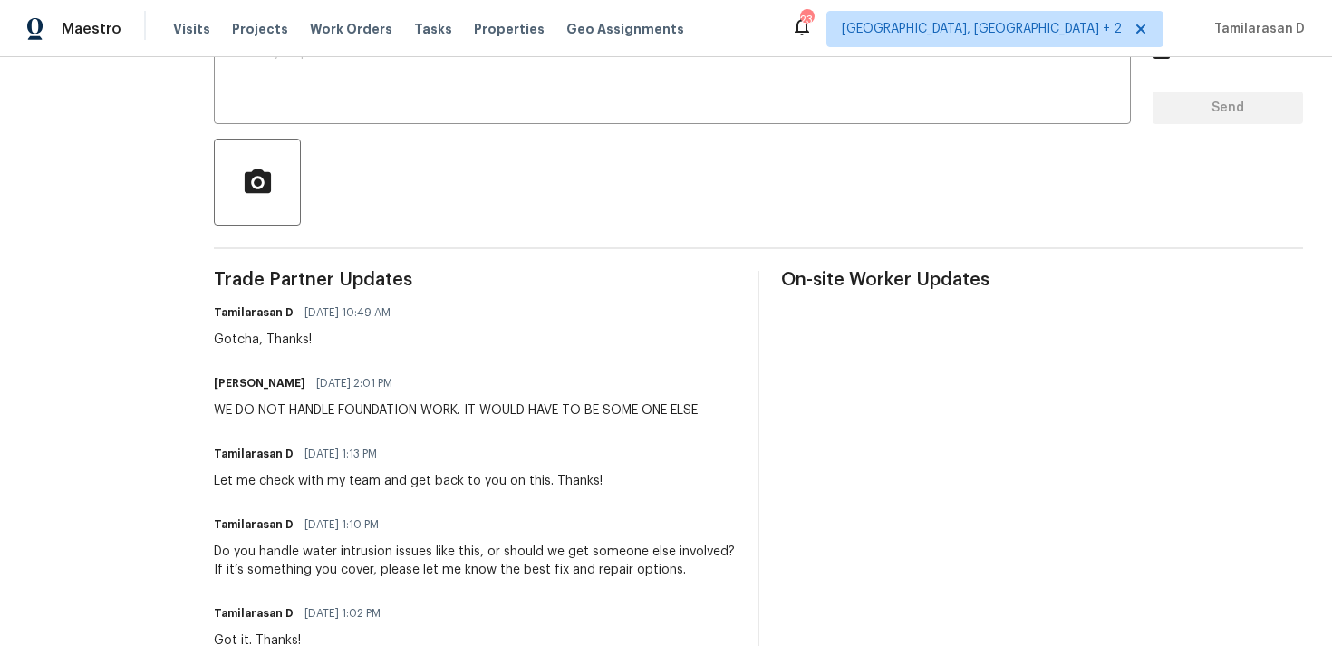
click at [353, 416] on div "WE DO NOT HANDLE FOUNDATION WORK. IT WOULD HAVE TO BE SOME ONE ELSE" at bounding box center [456, 410] width 484 height 18
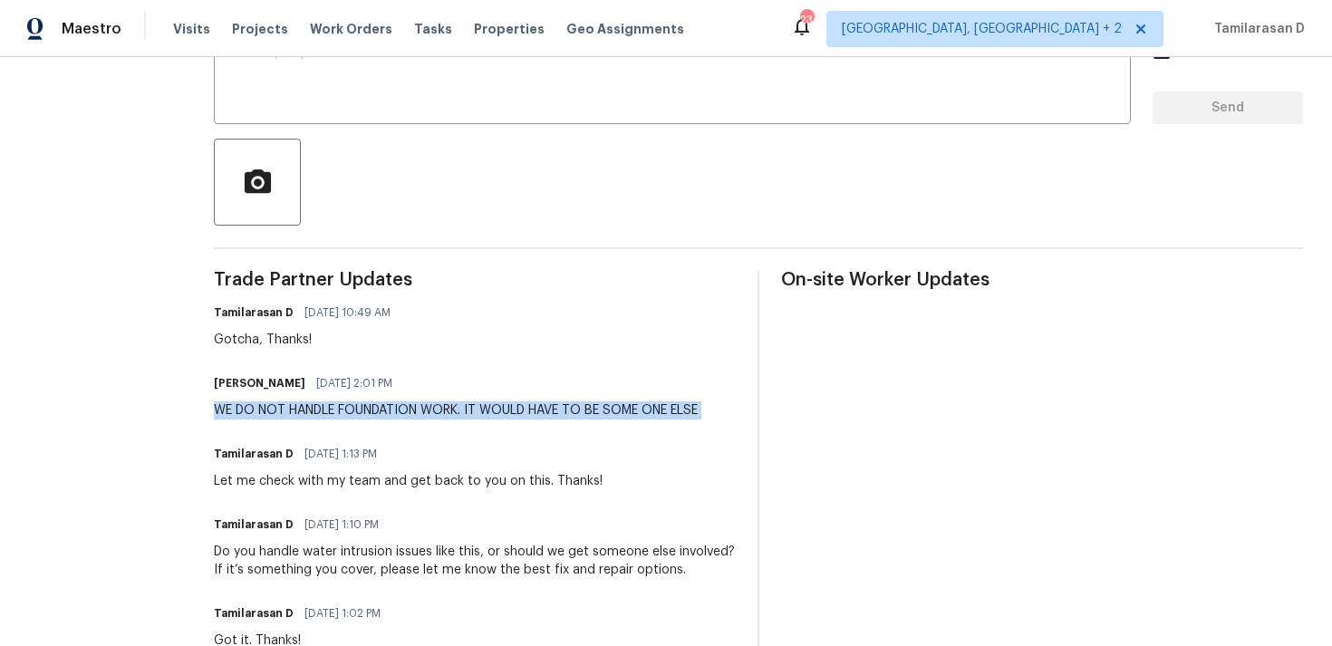
click at [337, 412] on div "WE DO NOT HANDLE FOUNDATION WORK. IT WOULD HAVE TO BE SOME ONE ELSE" at bounding box center [456, 410] width 484 height 18
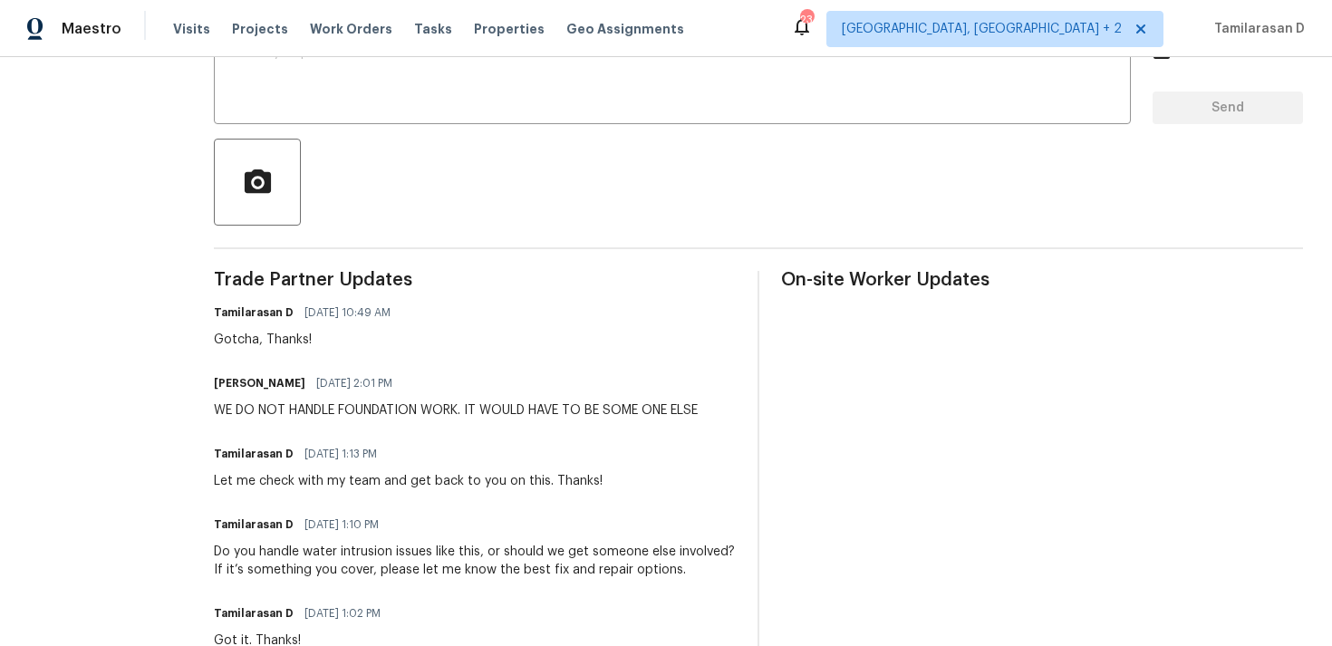
click at [337, 412] on div "WE DO NOT HANDLE FOUNDATION WORK. IT WOULD HAVE TO BE SOME ONE ELSE" at bounding box center [456, 410] width 484 height 18
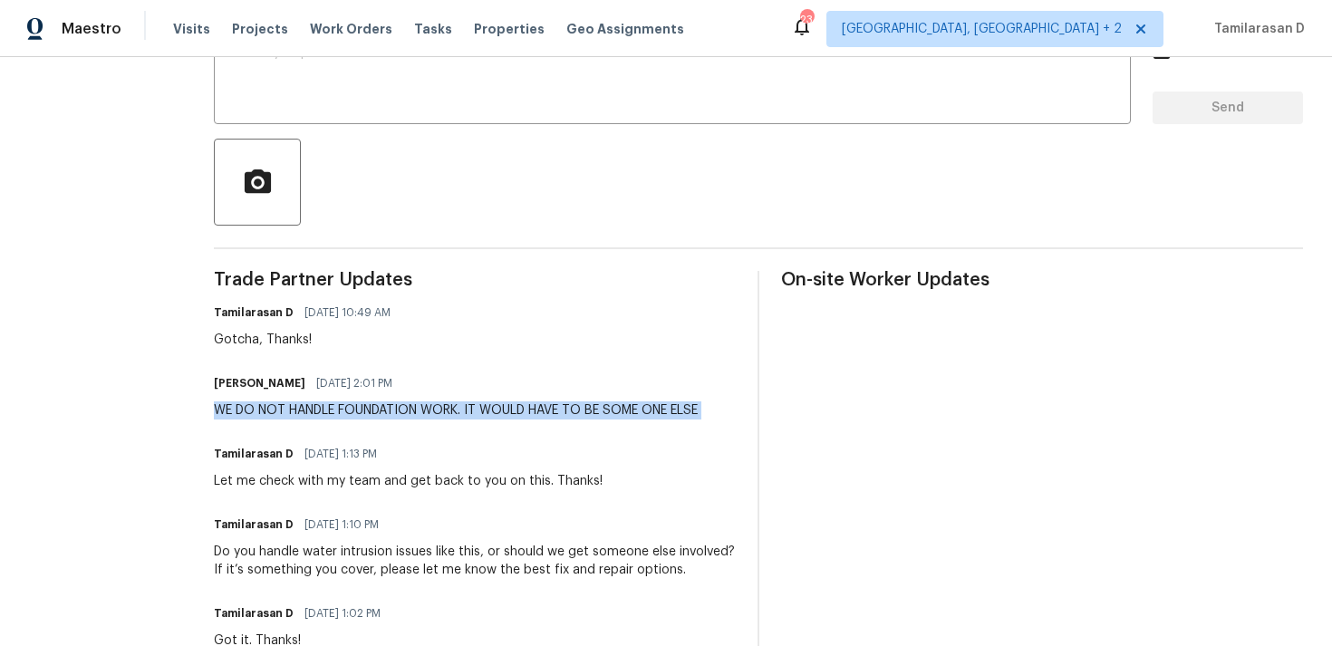
scroll to position [362, 0]
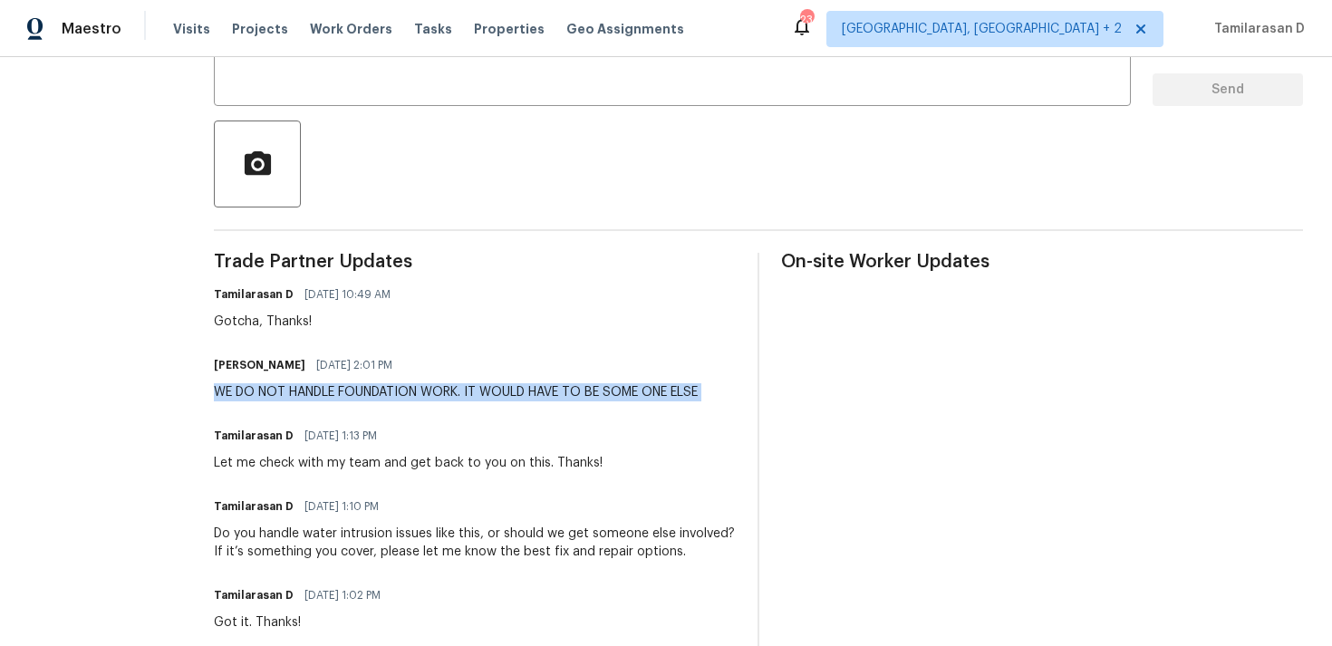
click at [323, 454] on div "Let me check with my team and get back to you on this. Thanks!" at bounding box center [408, 463] width 389 height 18
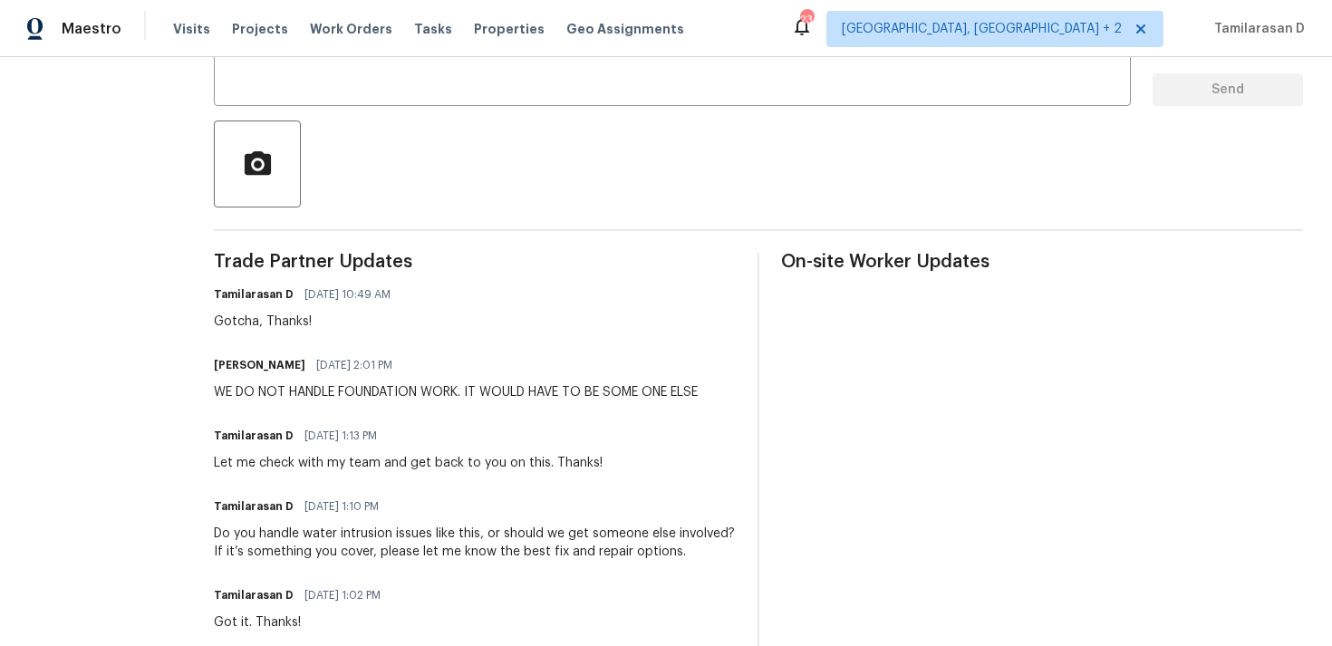
click at [323, 454] on div "Let me check with my team and get back to you on this. Thanks!" at bounding box center [408, 463] width 389 height 18
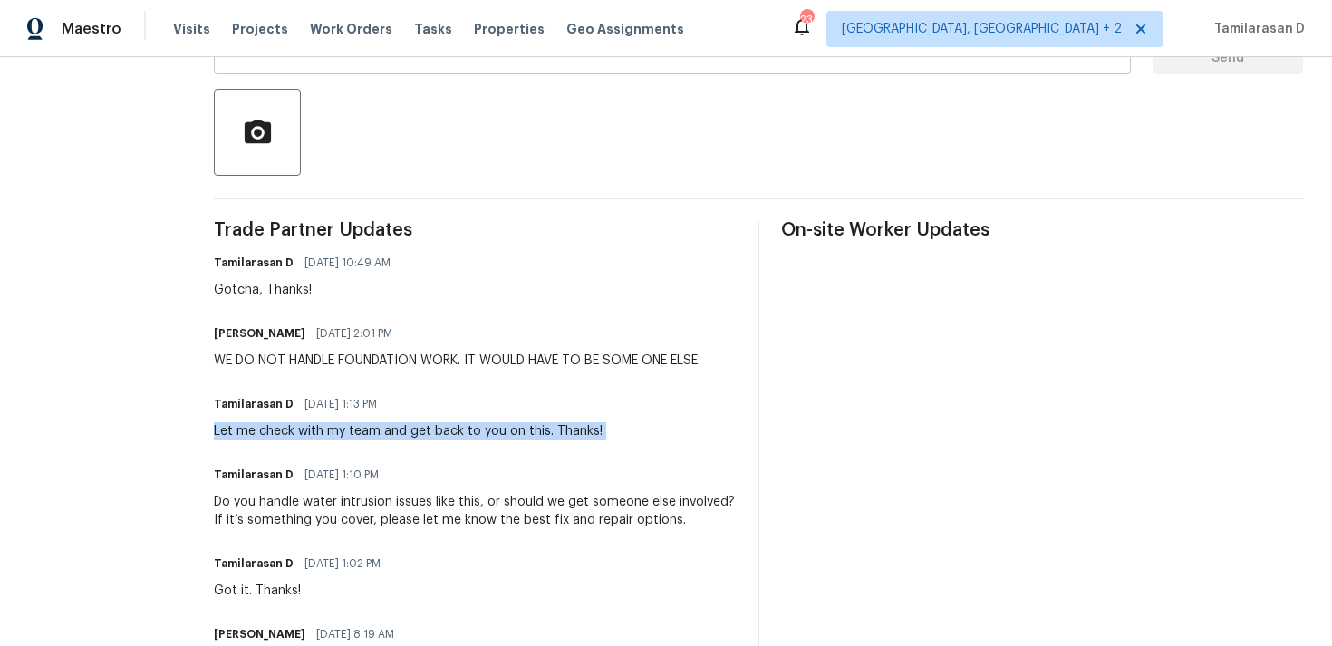
scroll to position [324, 0]
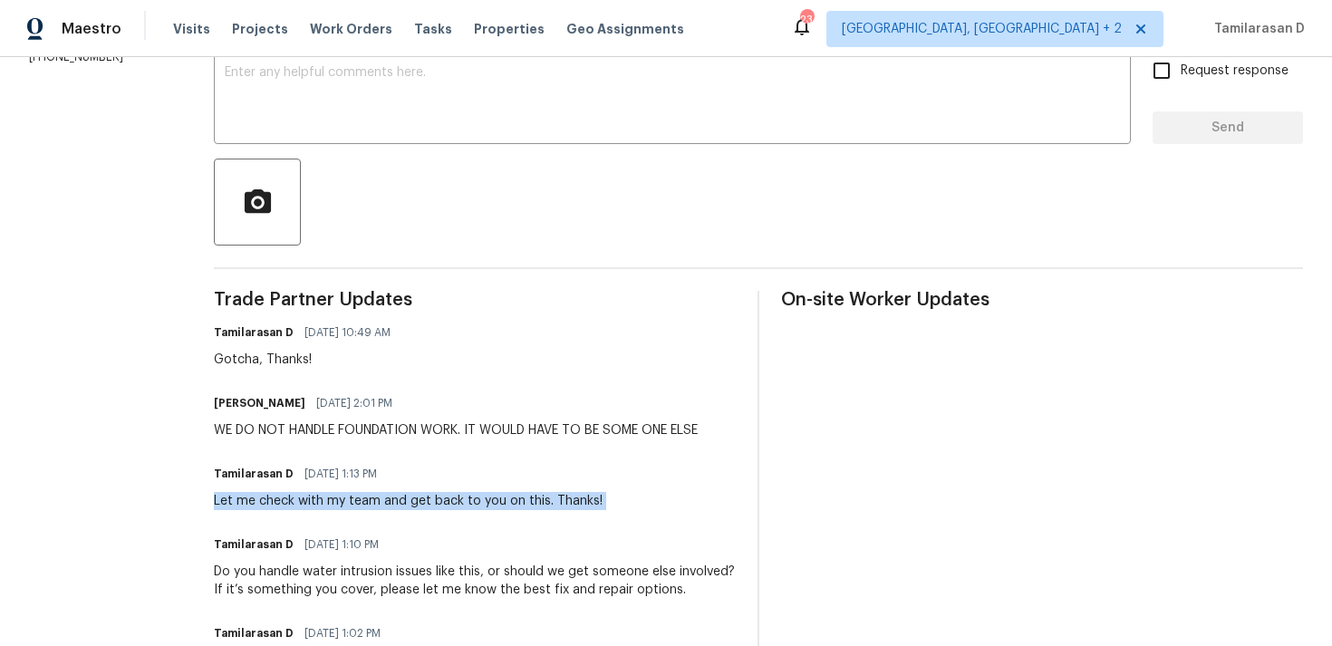
click at [404, 429] on div "WE DO NOT HANDLE FOUNDATION WORK. IT WOULD HAVE TO BE SOME ONE ELSE" at bounding box center [456, 430] width 484 height 18
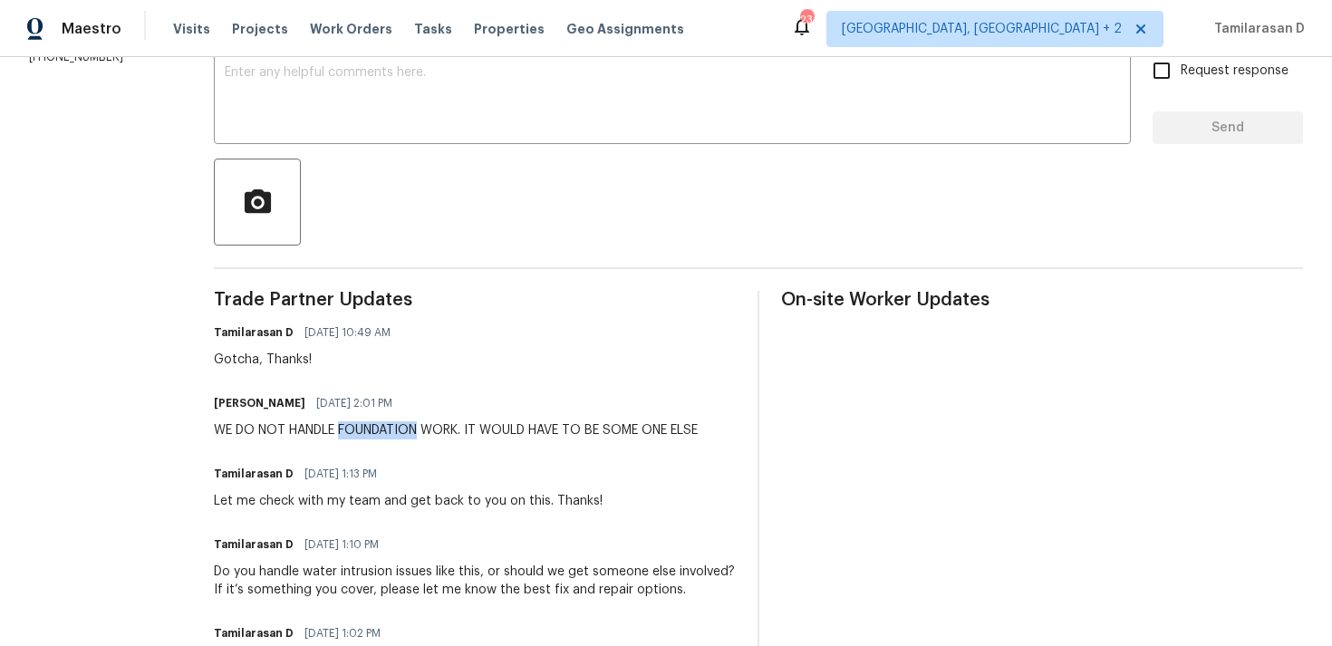
click at [404, 429] on div "WE DO NOT HANDLE FOUNDATION WORK. IT WOULD HAVE TO BE SOME ONE ELSE" at bounding box center [456, 430] width 484 height 18
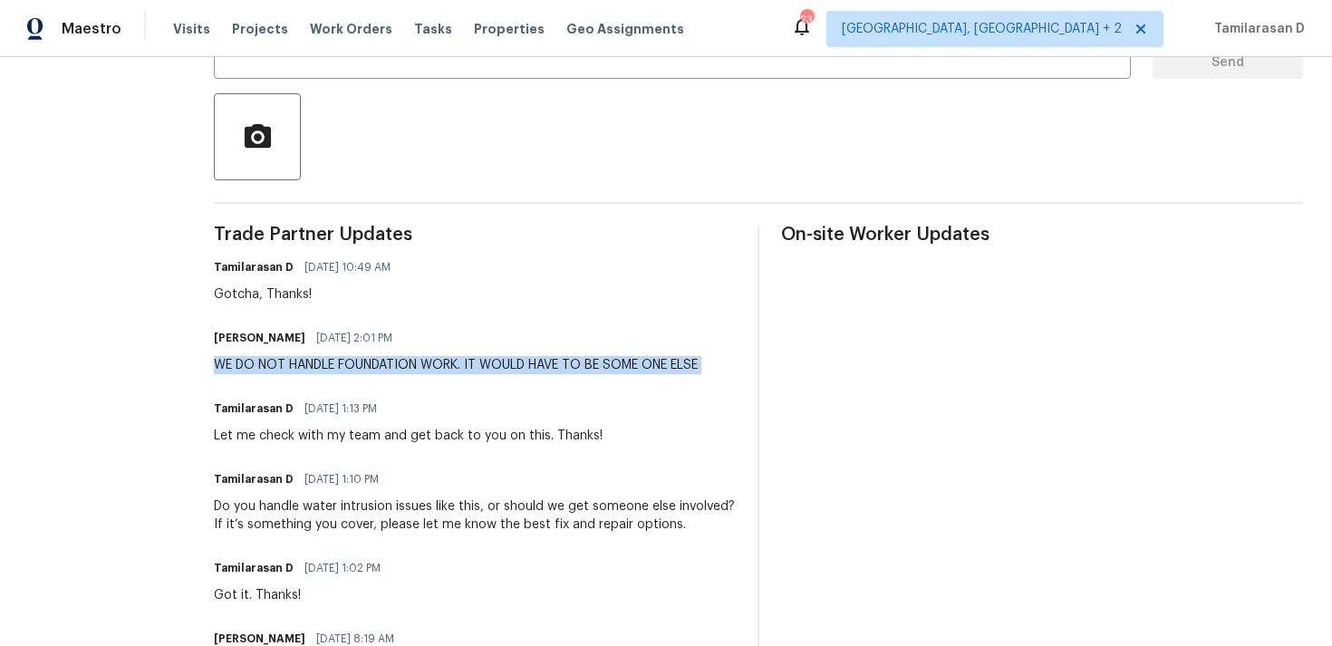
scroll to position [406, 0]
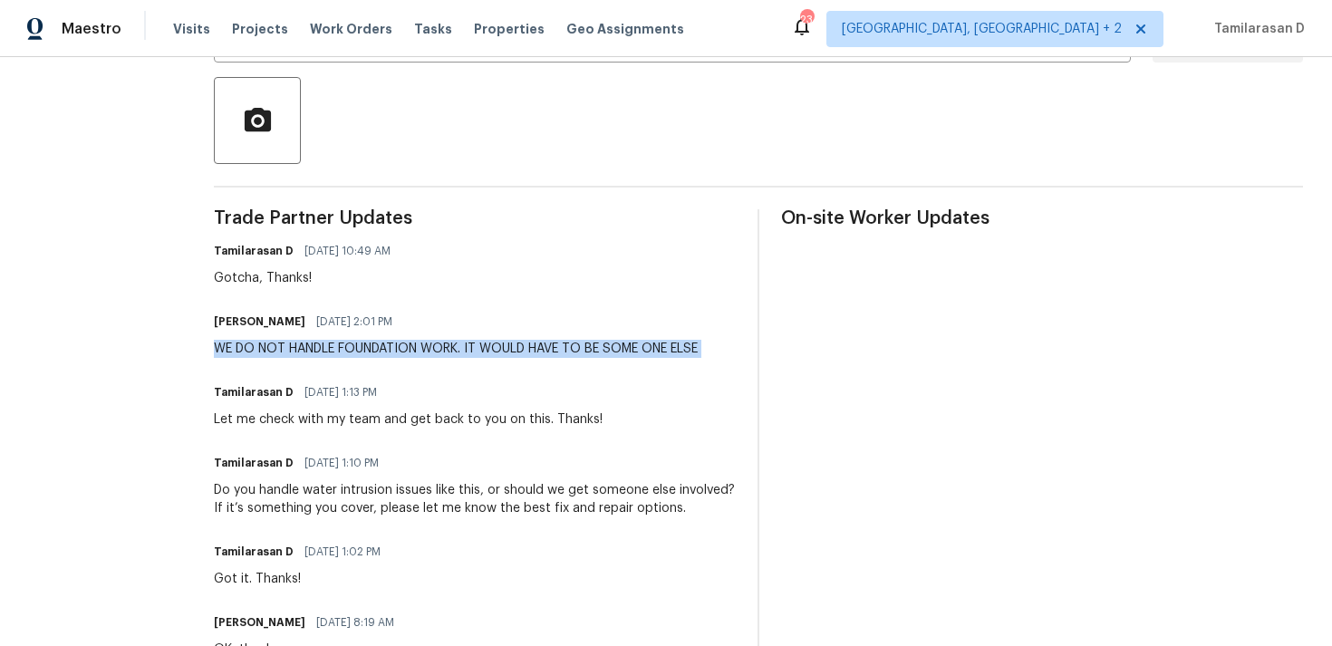
click at [301, 344] on div "WE DO NOT HANDLE FOUNDATION WORK. IT WOULD HAVE TO BE SOME ONE ELSE" at bounding box center [456, 349] width 484 height 18
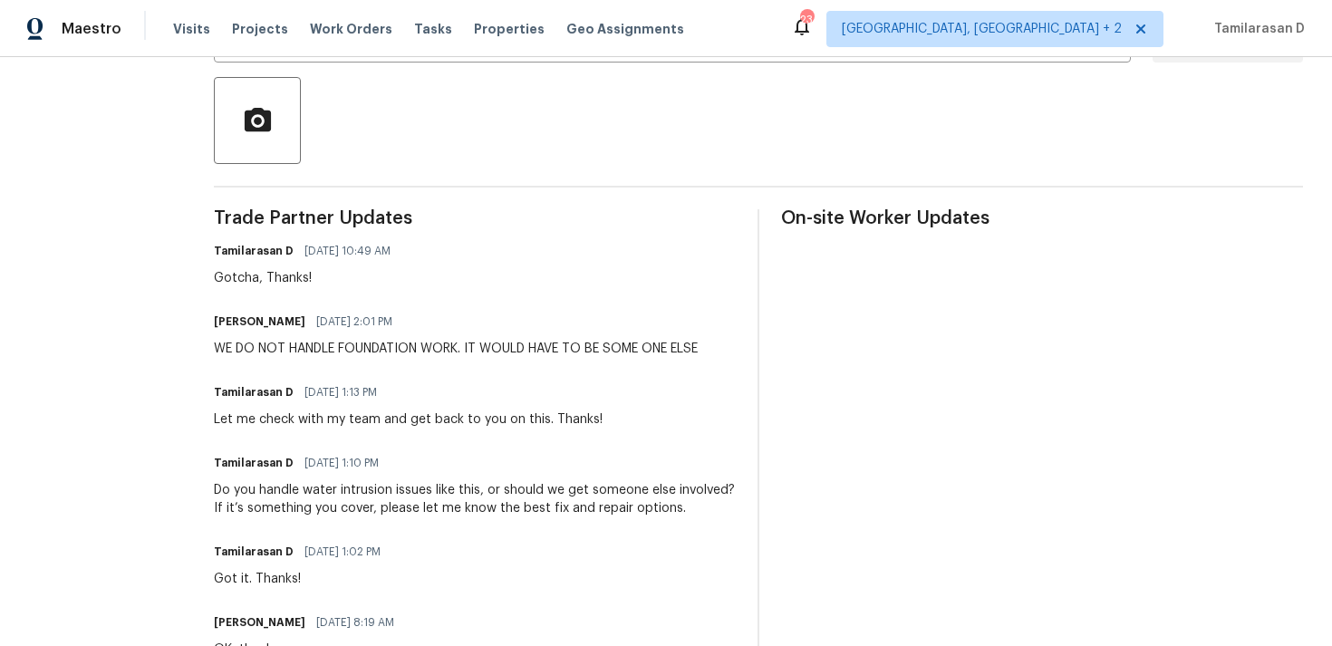
click at [301, 344] on div "WE DO NOT HANDLE FOUNDATION WORK. IT WOULD HAVE TO BE SOME ONE ELSE" at bounding box center [456, 349] width 484 height 18
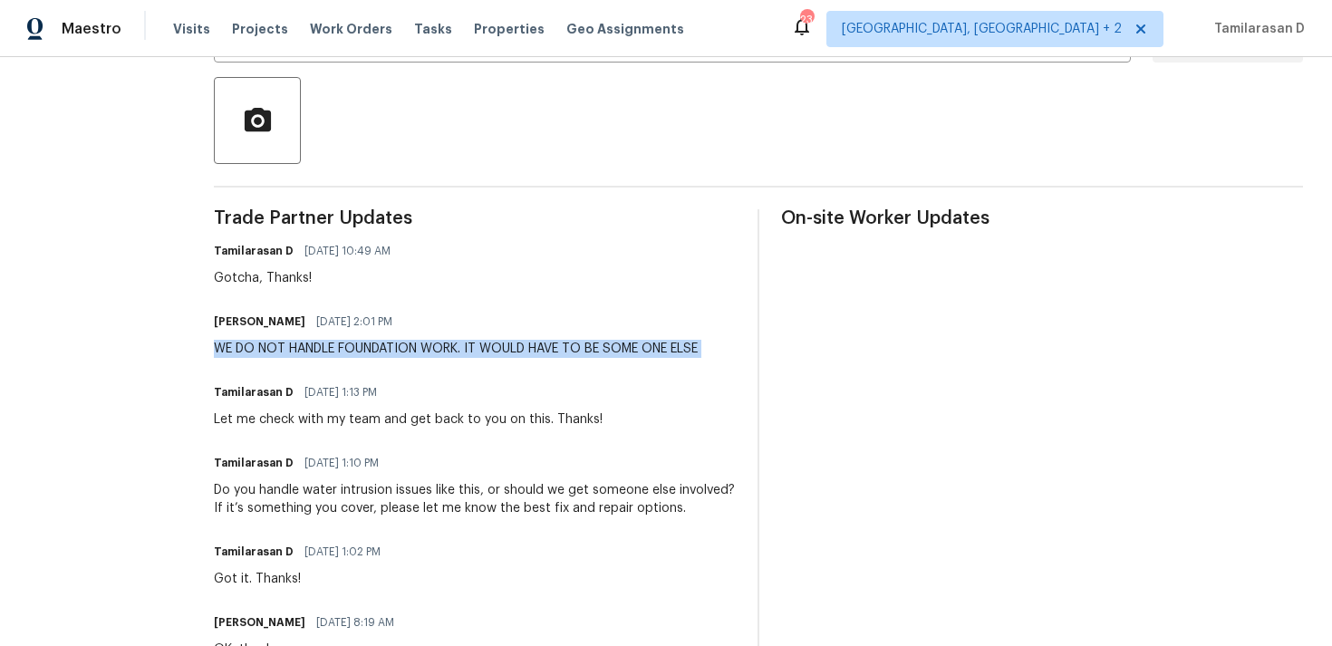
scroll to position [417, 0]
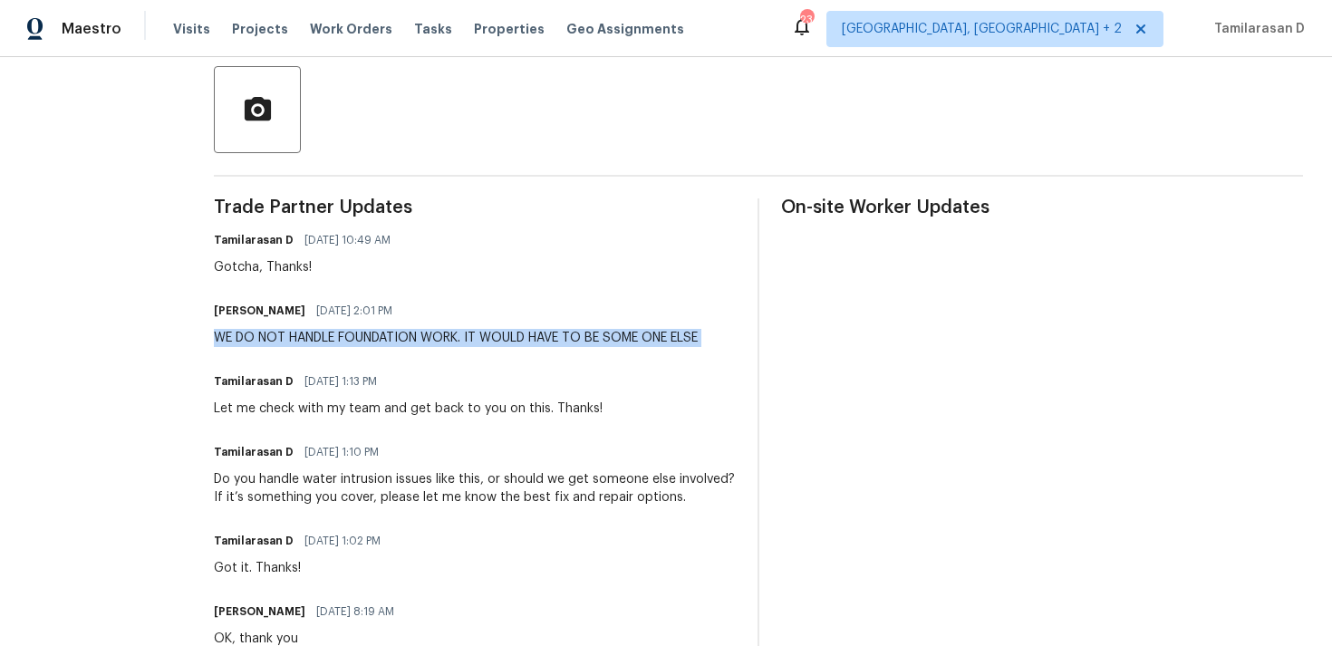
click at [356, 479] on div "Do you handle water intrusion issues like this, or should we get someone else i…" at bounding box center [475, 488] width 522 height 36
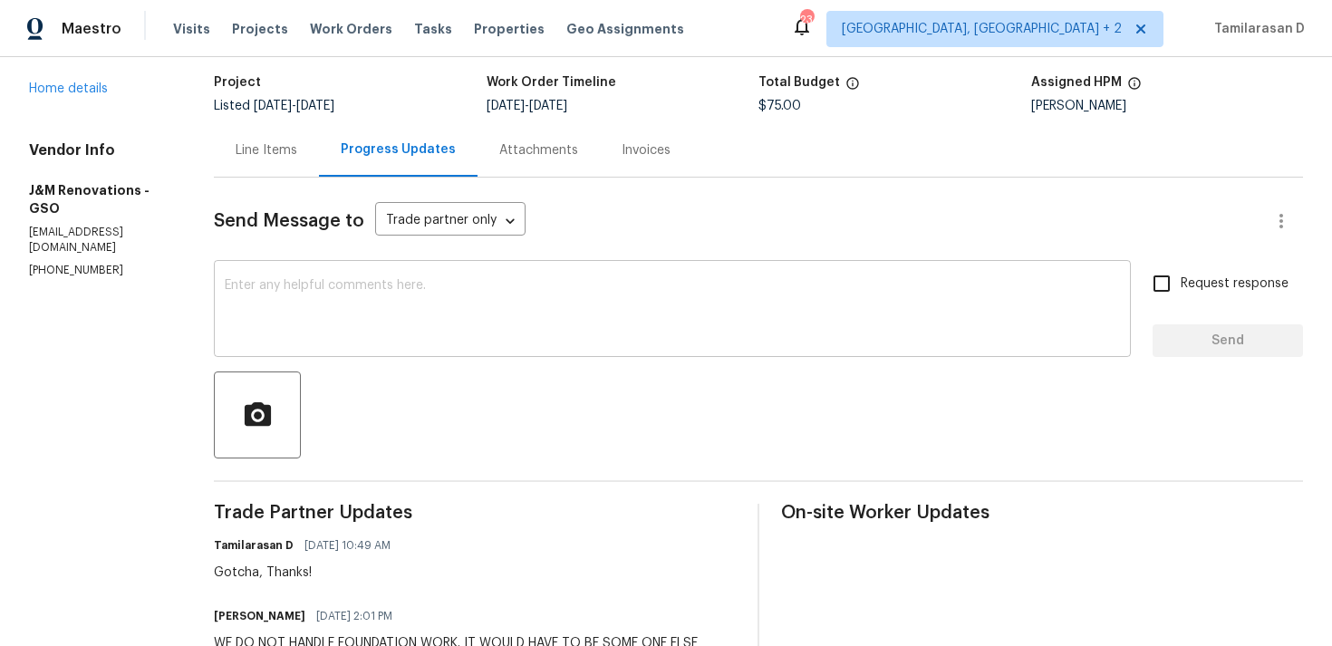
scroll to position [0, 0]
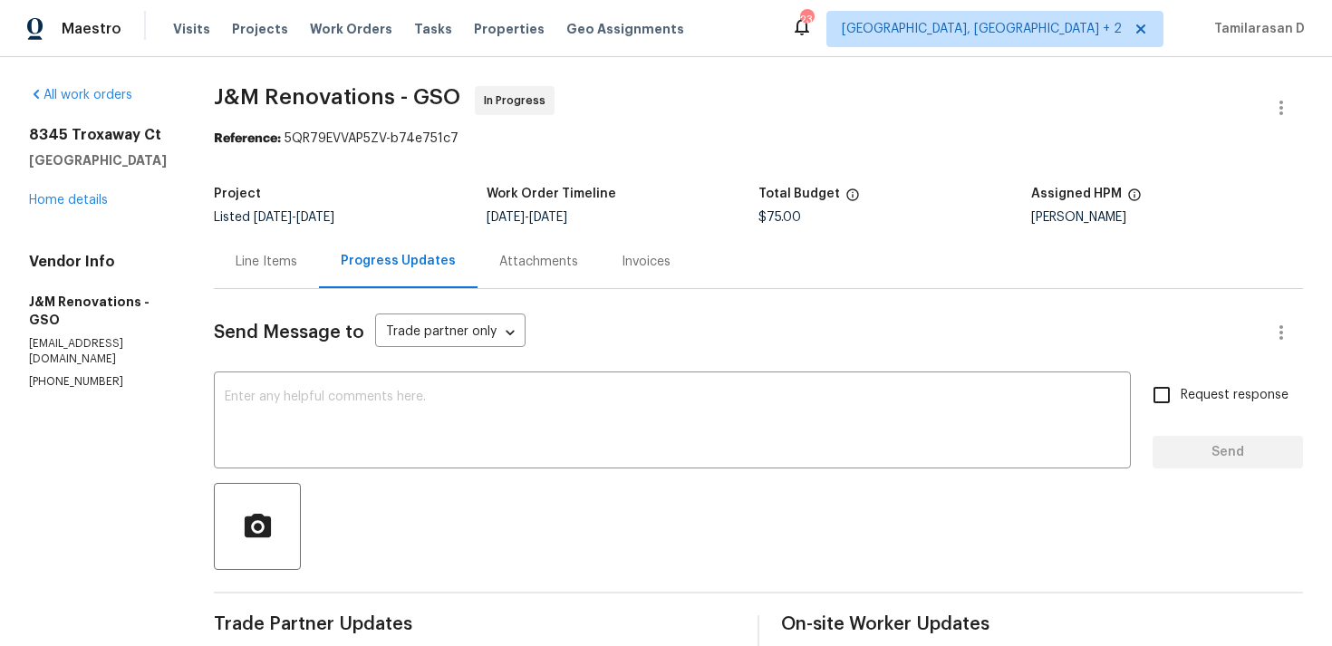
click at [255, 238] on div "Line Items" at bounding box center [266, 261] width 105 height 53
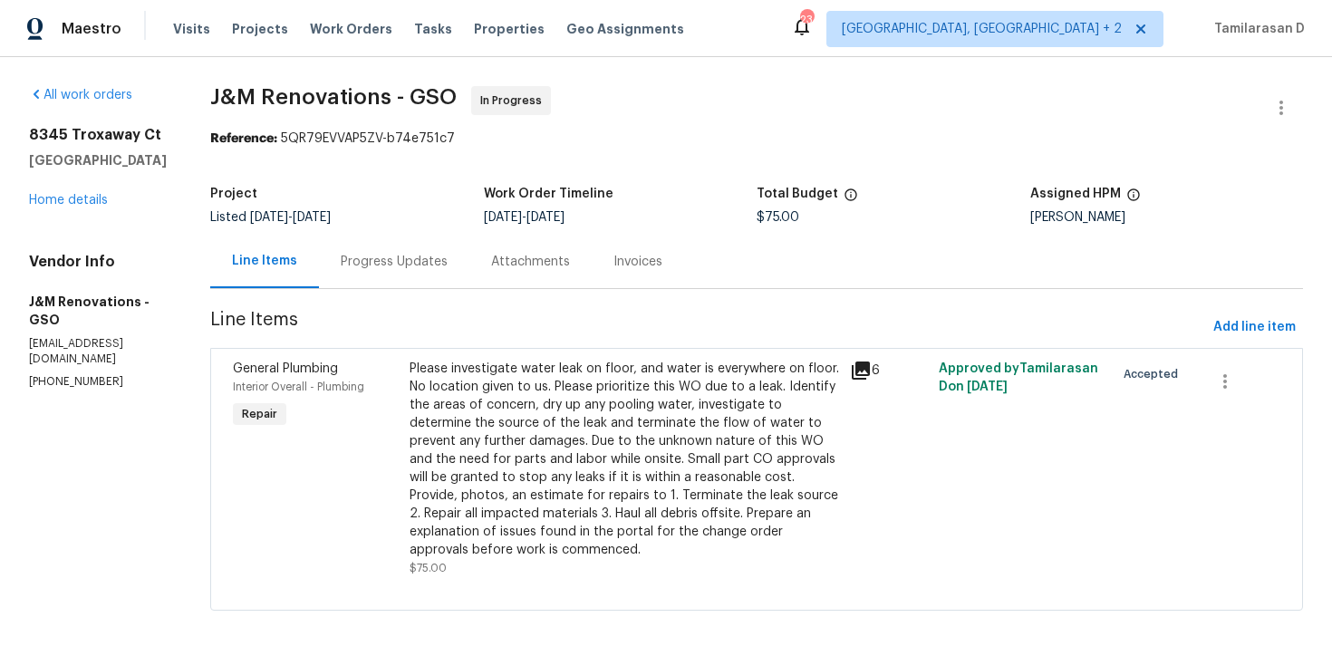
click at [472, 380] on div "Please investigate water leak on floor, and water is everywhere on floor. No lo…" at bounding box center [624, 459] width 430 height 199
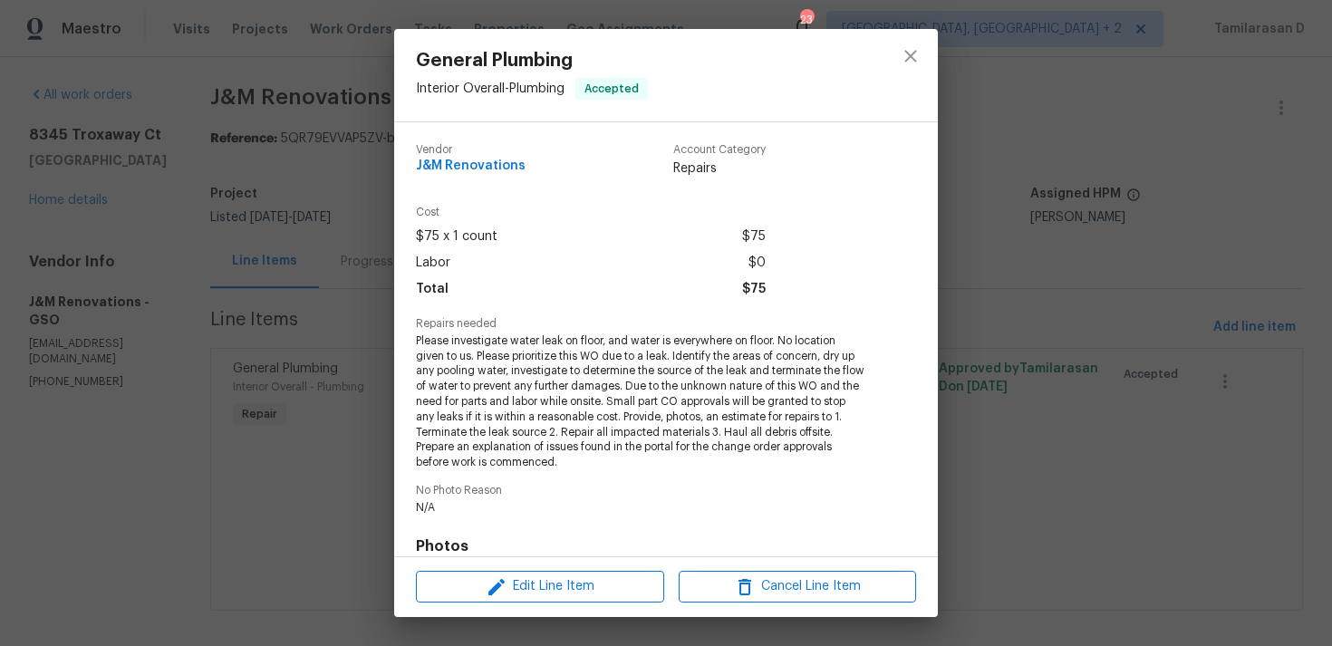
click at [476, 367] on span "Please investigate water leak on floor, and water is everywhere on floor. No lo…" at bounding box center [641, 401] width 450 height 137
click at [454, 357] on span "Please investigate water leak on floor, and water is everywhere on floor. No lo…" at bounding box center [641, 401] width 450 height 137
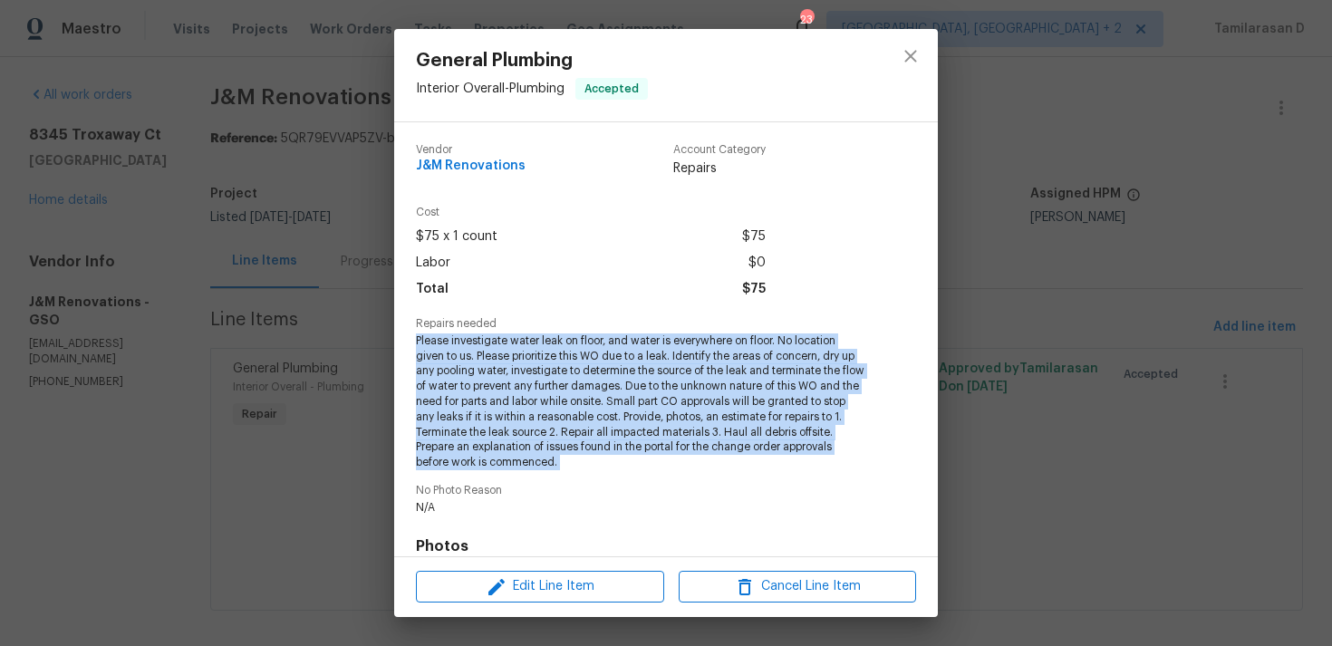
click at [429, 350] on span "Please investigate water leak on floor, and water is everywhere on floor. No lo…" at bounding box center [641, 401] width 450 height 137
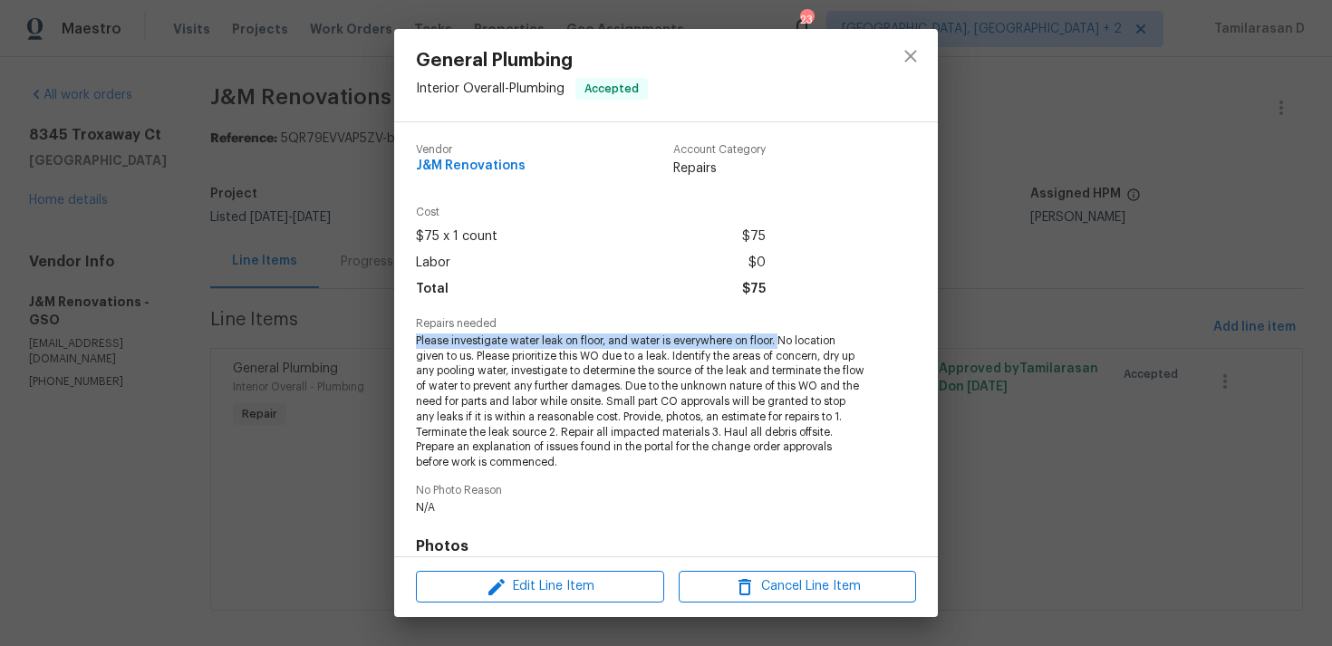
drag, startPoint x: 416, startPoint y: 339, endPoint x: 780, endPoint y: 335, distance: 364.2
click at [780, 335] on span "Please investigate water leak on floor, and water is everywhere on floor. No lo…" at bounding box center [641, 401] width 450 height 137
click at [625, 366] on span "Please investigate water leak on floor, and water is everywhere on floor. No lo…" at bounding box center [641, 401] width 450 height 137
drag, startPoint x: 416, startPoint y: 340, endPoint x: 475, endPoint y: 352, distance: 60.2
click at [475, 352] on span "Please investigate water leak on floor, and water is everywhere on floor. No lo…" at bounding box center [641, 401] width 450 height 137
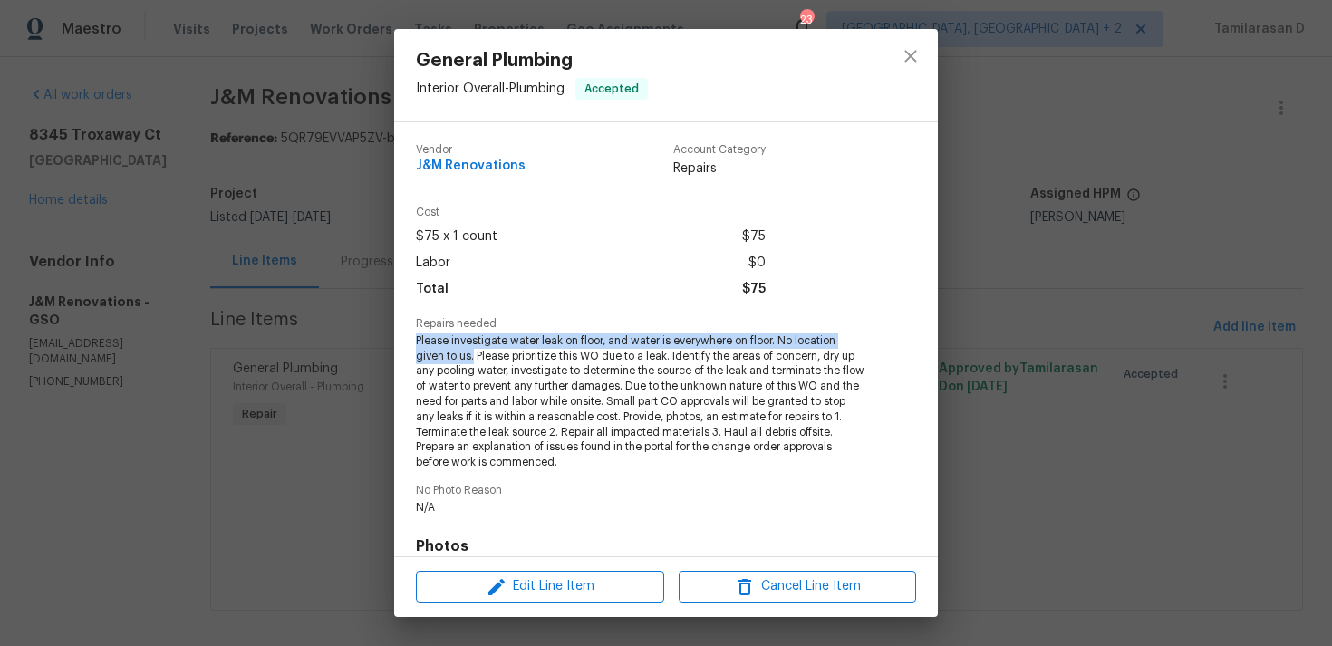
copy span "Please investigate water leak on floor, and water is everywhere on floor. No lo…"
click at [553, 418] on span "Please investigate water leak on floor, and water is everywhere on floor. No lo…" at bounding box center [641, 401] width 450 height 137
click at [320, 237] on div "General Plumbing Interior Overall - Plumbing Accepted Vendor J&M Renovations Ac…" at bounding box center [666, 323] width 1332 height 646
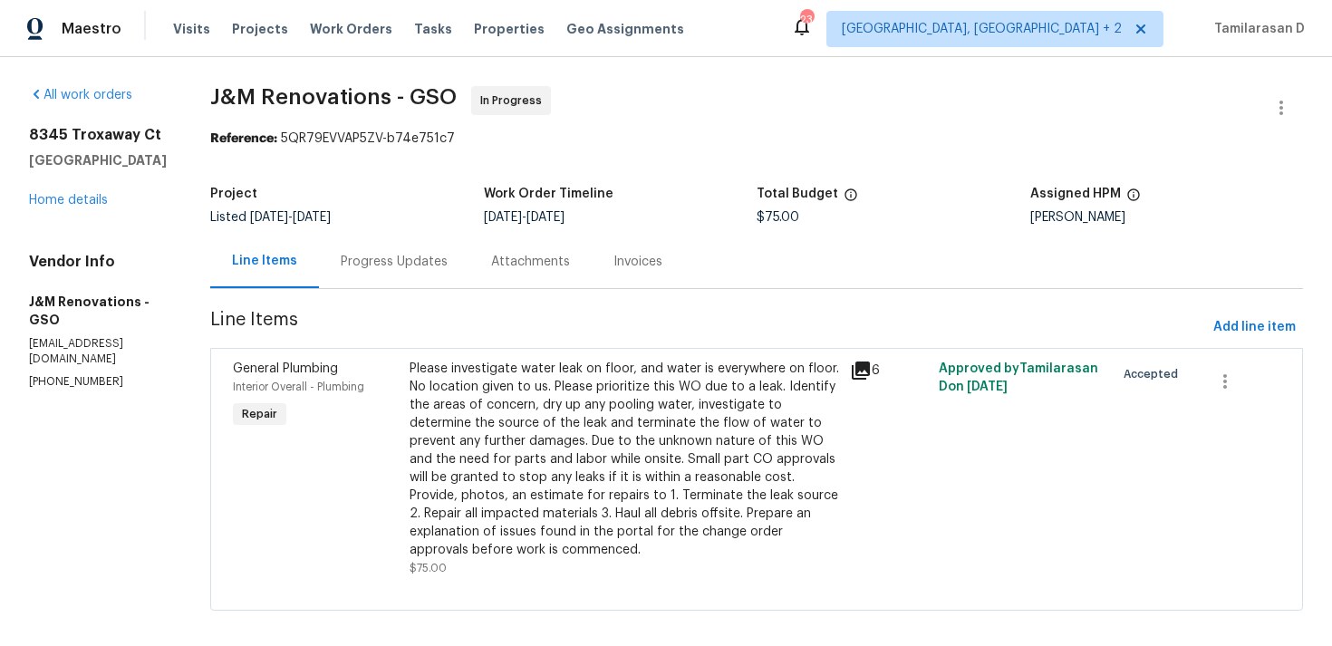
scroll to position [15, 0]
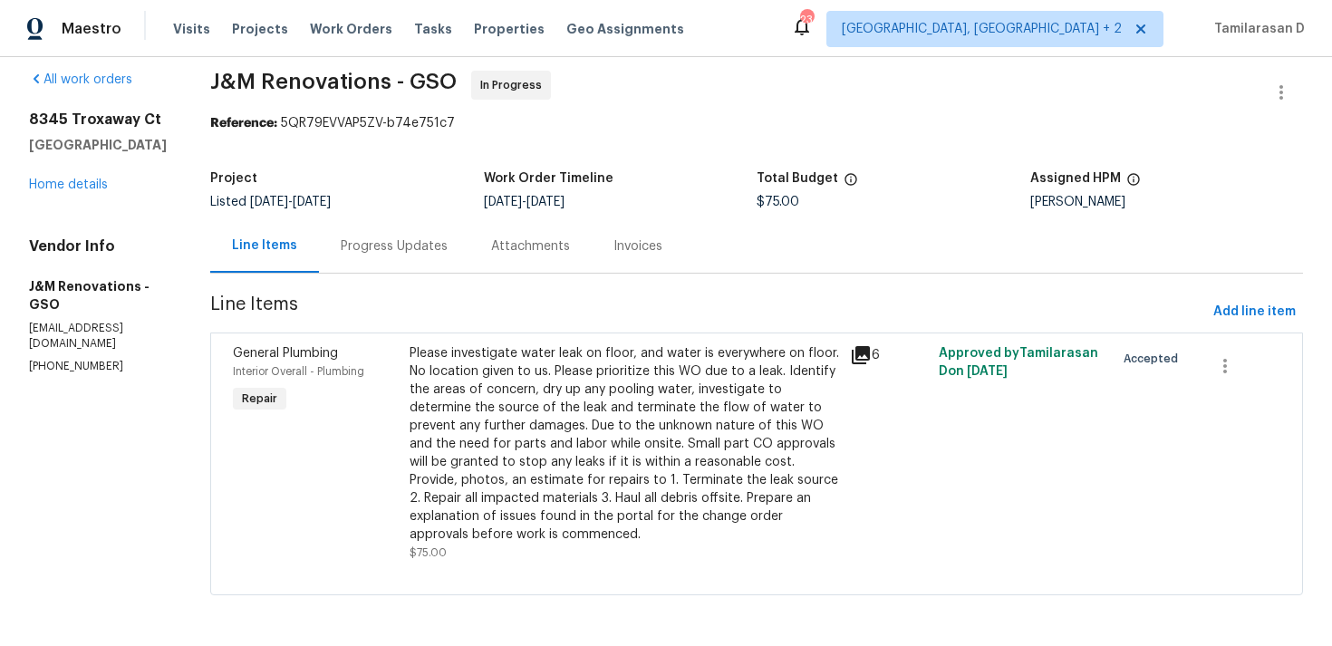
click at [373, 219] on div "Progress Updates" at bounding box center [394, 245] width 150 height 53
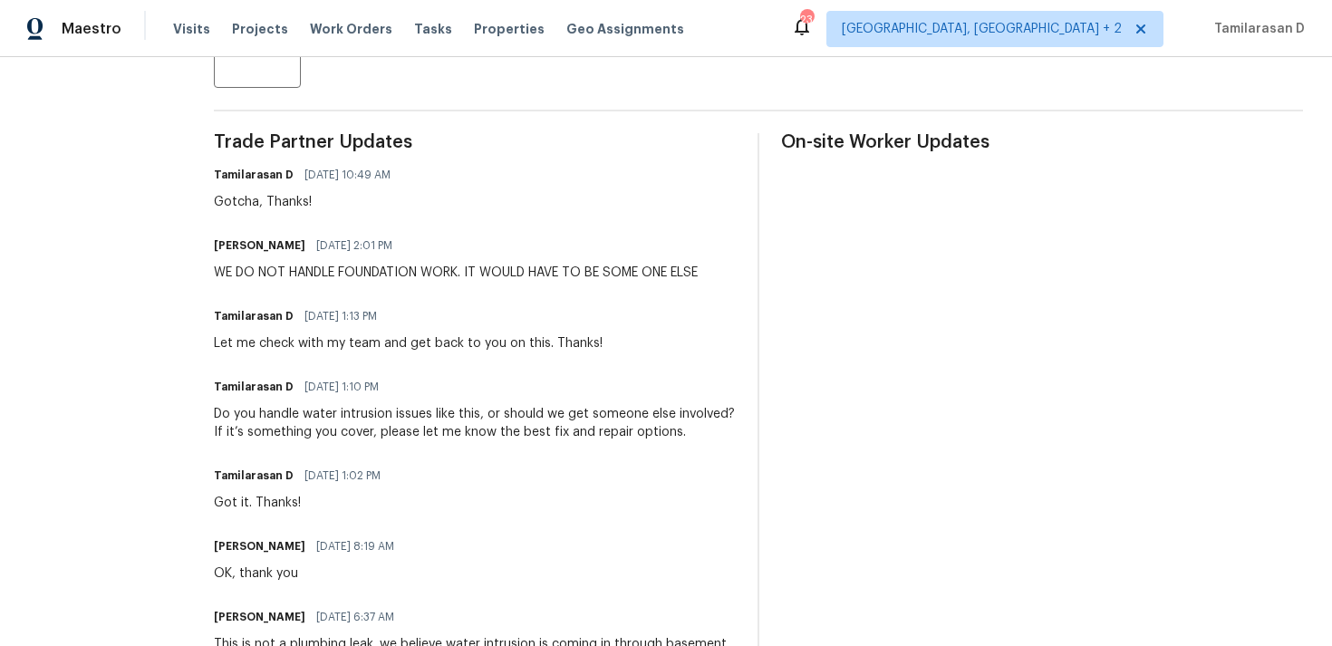
scroll to position [592, 0]
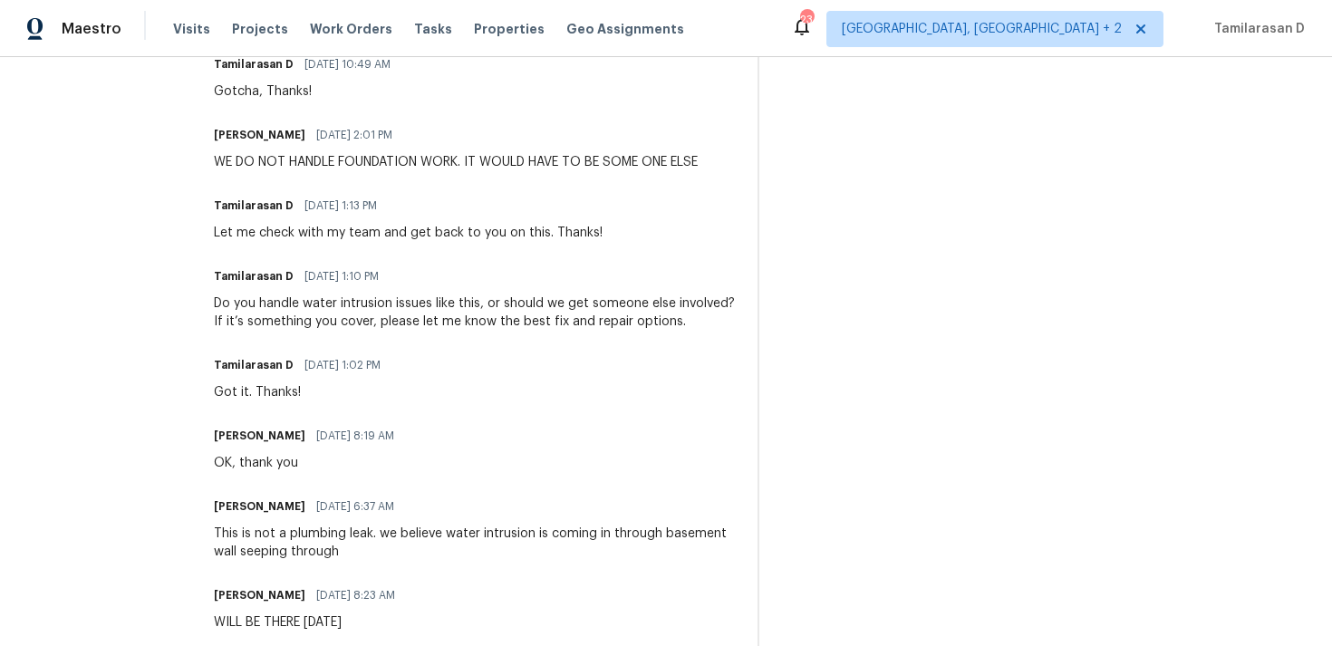
click at [293, 316] on div "Do you handle water intrusion issues like this, or should we get someone else i…" at bounding box center [475, 312] width 522 height 36
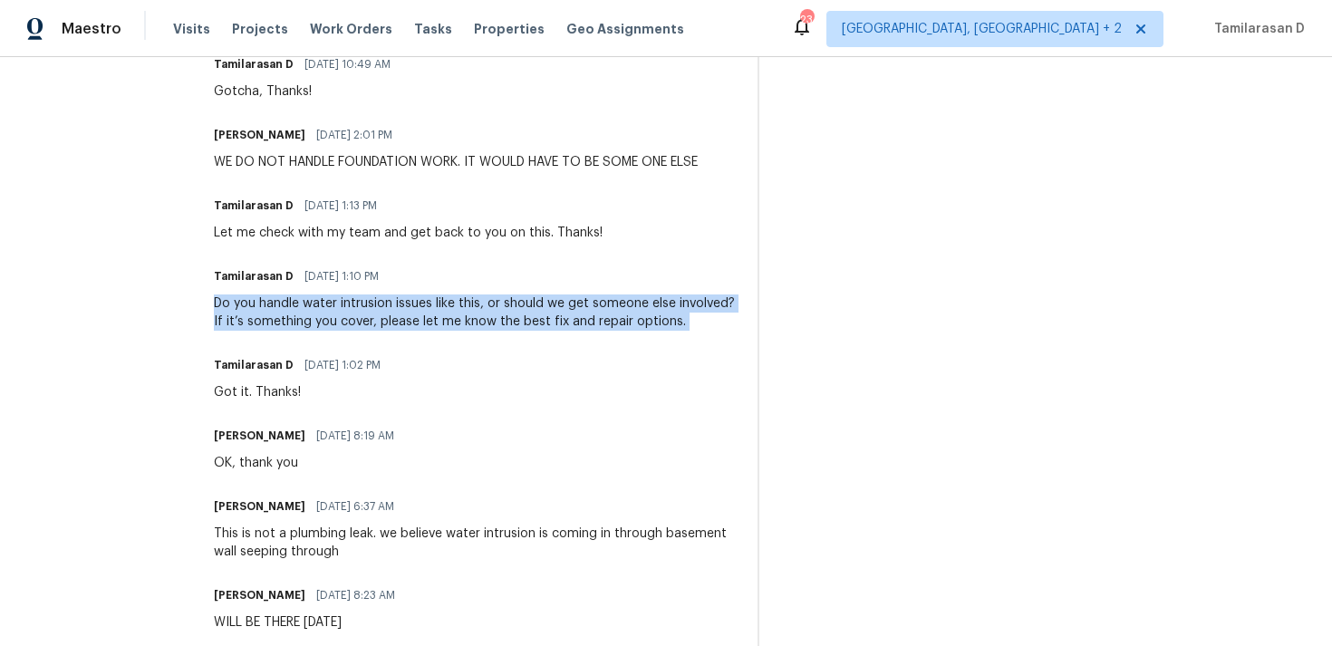
click at [309, 539] on div "This is not a plumbing leak. we believe water intrusion is coming in through ba…" at bounding box center [475, 542] width 522 height 36
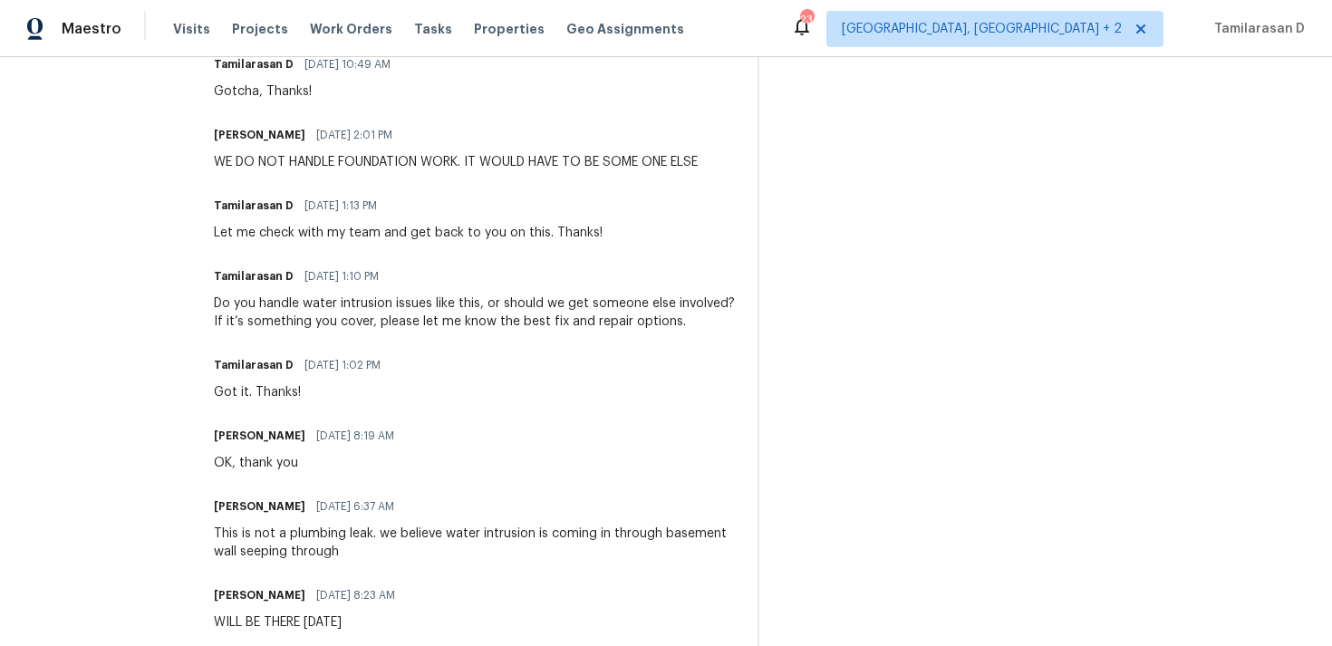
click at [309, 539] on div "This is not a plumbing leak. we believe water intrusion is coming in through ba…" at bounding box center [475, 542] width 522 height 36
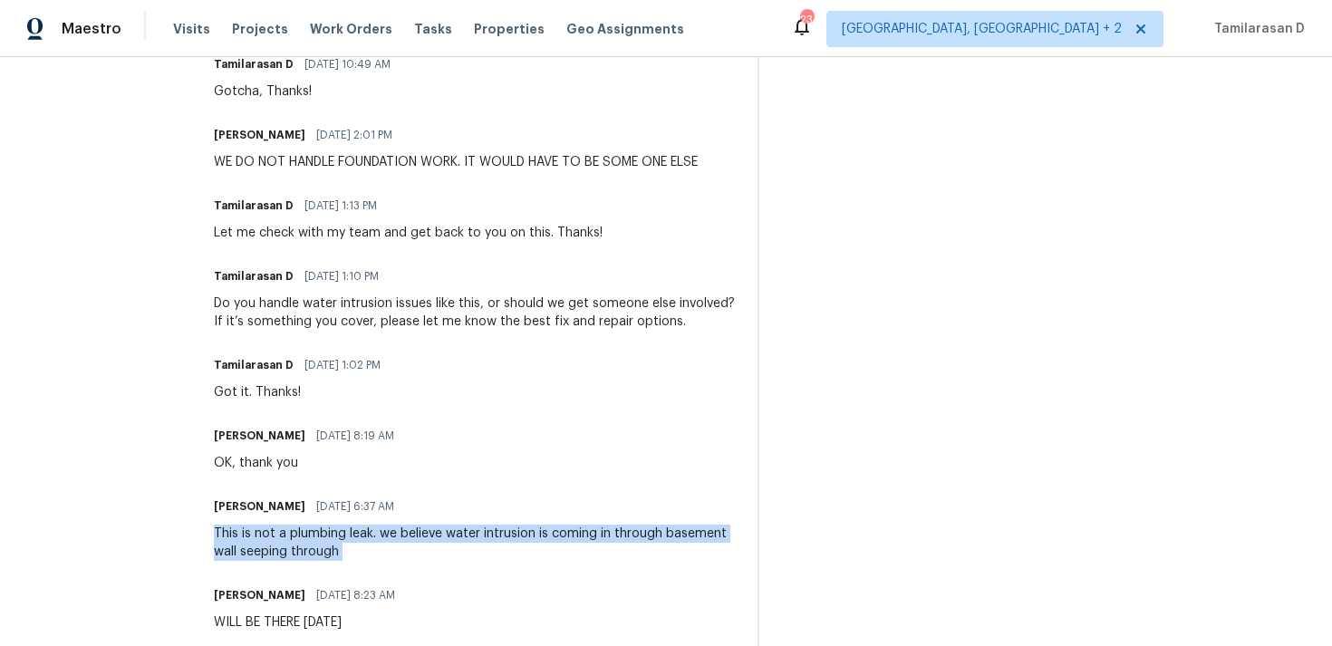
copy div "This is not a plumbing leak. we believe water intrusion is coming in through ba…"
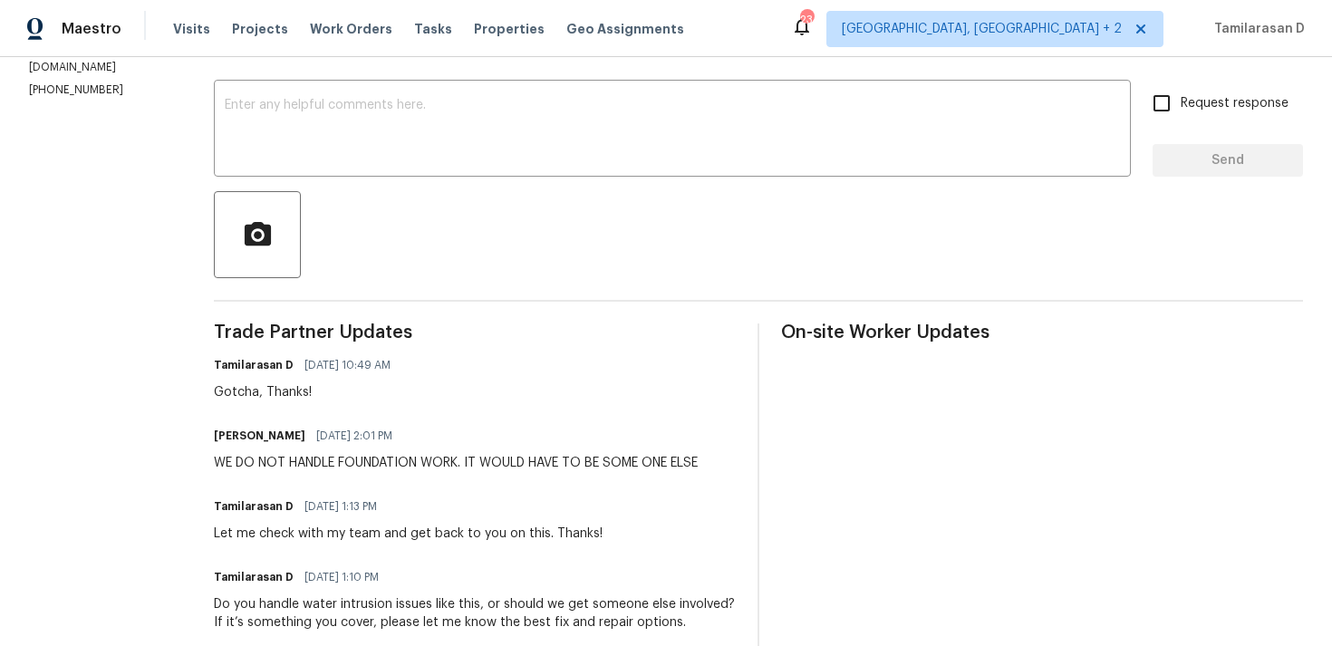
scroll to position [295, 0]
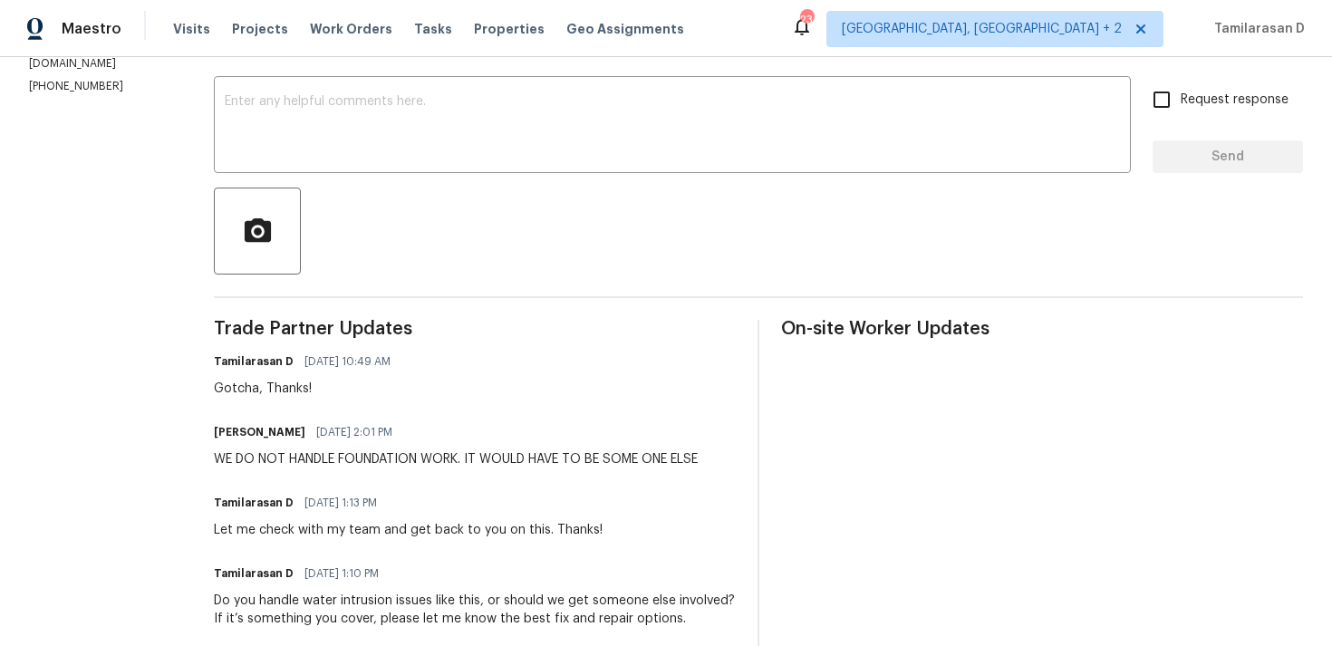
click at [285, 457] on div "WE DO NOT HANDLE FOUNDATION WORK. IT WOULD HAVE TO BE SOME ONE ELSE" at bounding box center [456, 459] width 484 height 18
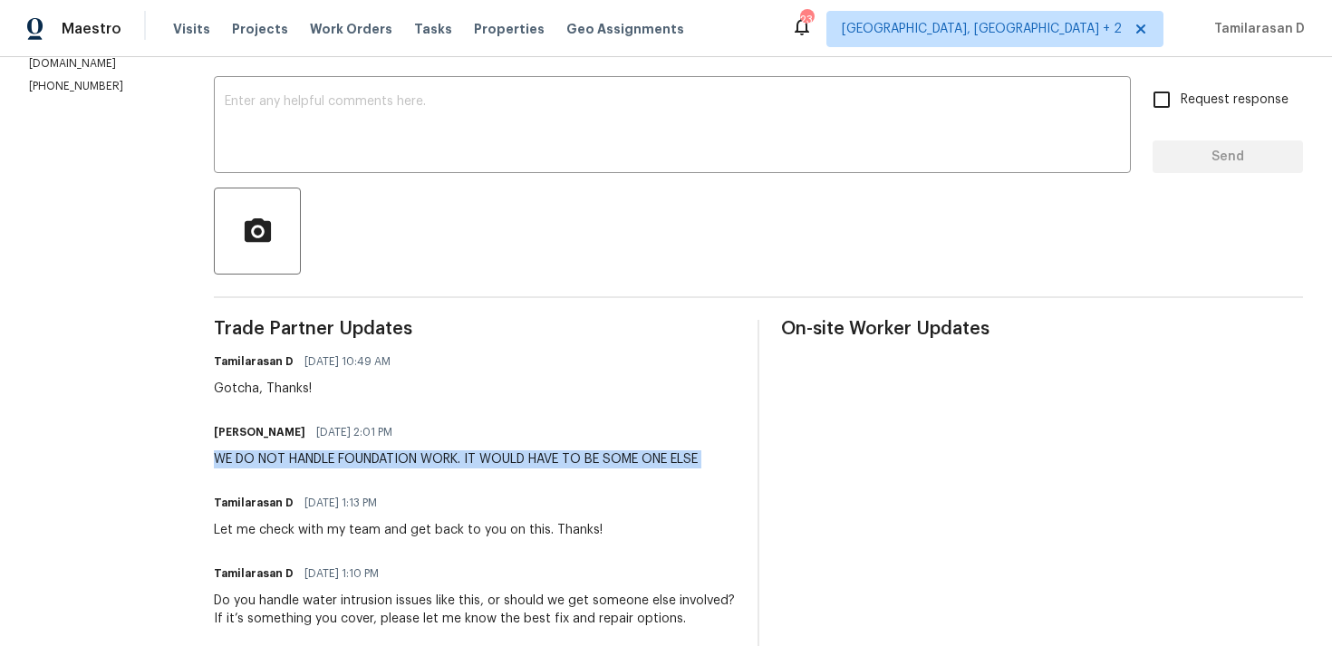
click at [285, 457] on div "WE DO NOT HANDLE FOUNDATION WORK. IT WOULD HAVE TO BE SOME ONE ELSE" at bounding box center [456, 459] width 484 height 18
copy div "WE DO NOT HANDLE FOUNDATION WORK. IT WOULD HAVE TO BE SOME ONE ELSE"
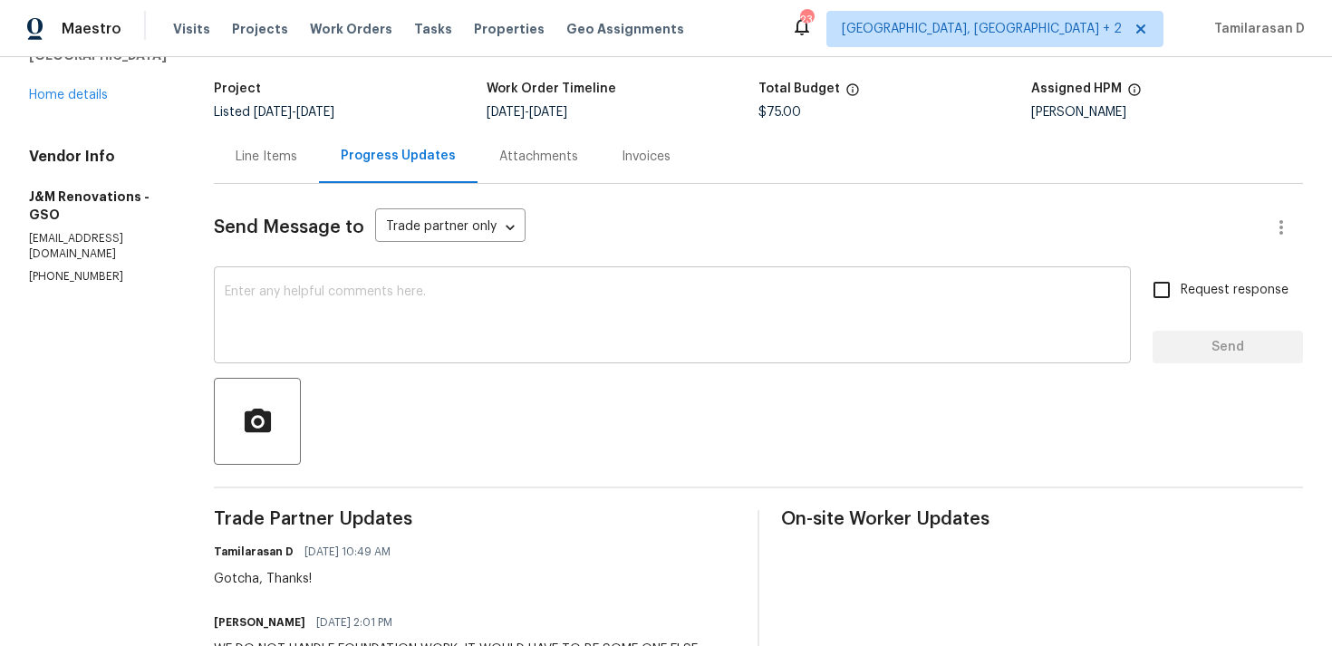
scroll to position [263, 0]
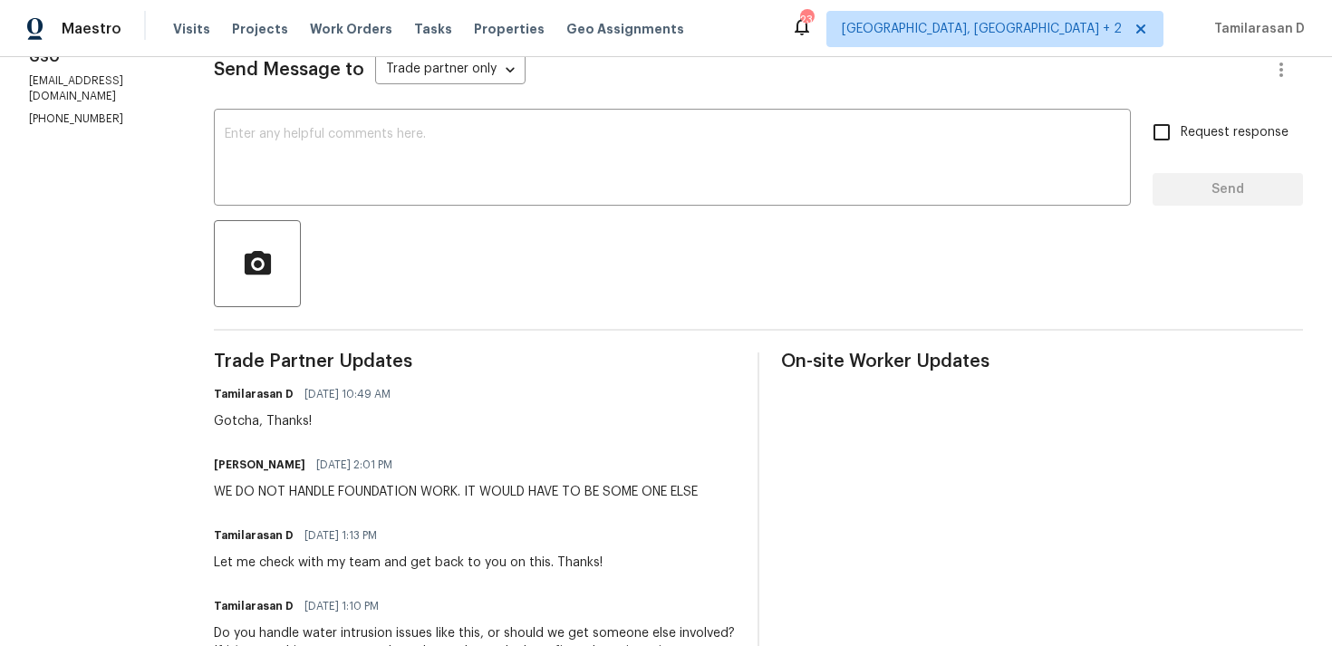
click at [304, 497] on div "WE DO NOT HANDLE FOUNDATION WORK. IT WOULD HAVE TO BE SOME ONE ELSE" at bounding box center [456, 492] width 484 height 18
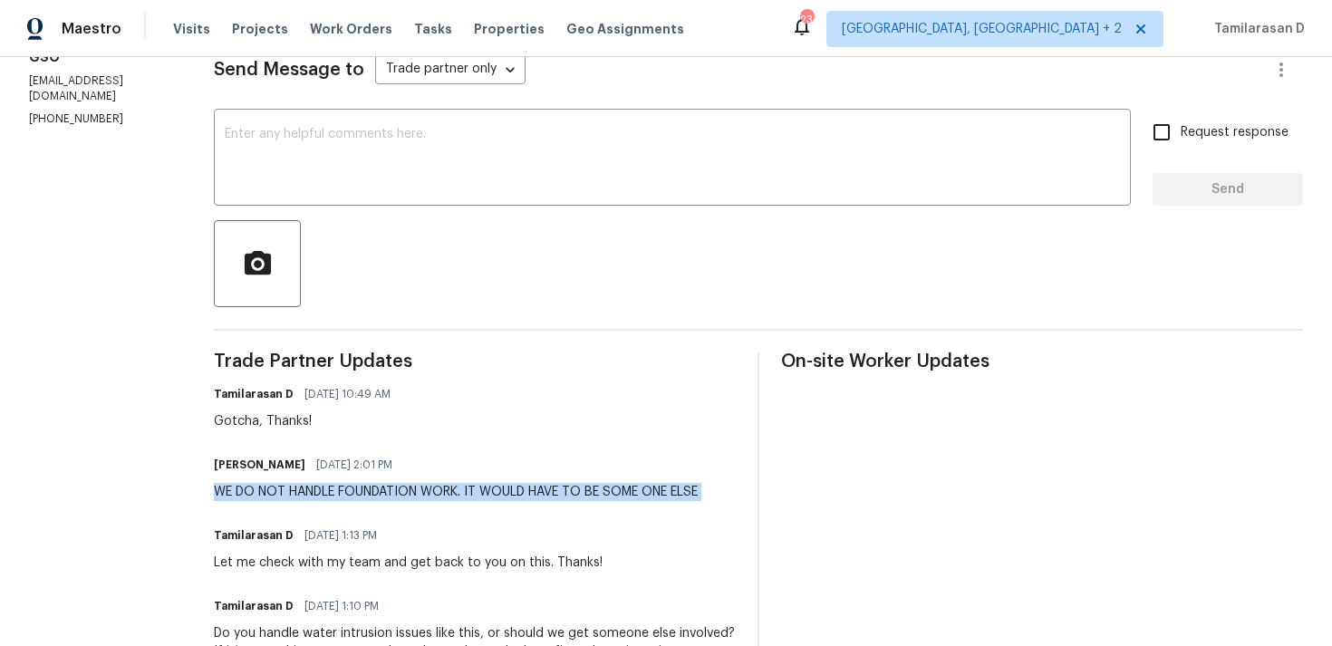
copy div "WE DO NOT HANDLE FOUNDATION WORK. IT WOULD HAVE TO BE SOME ONE ELSE"
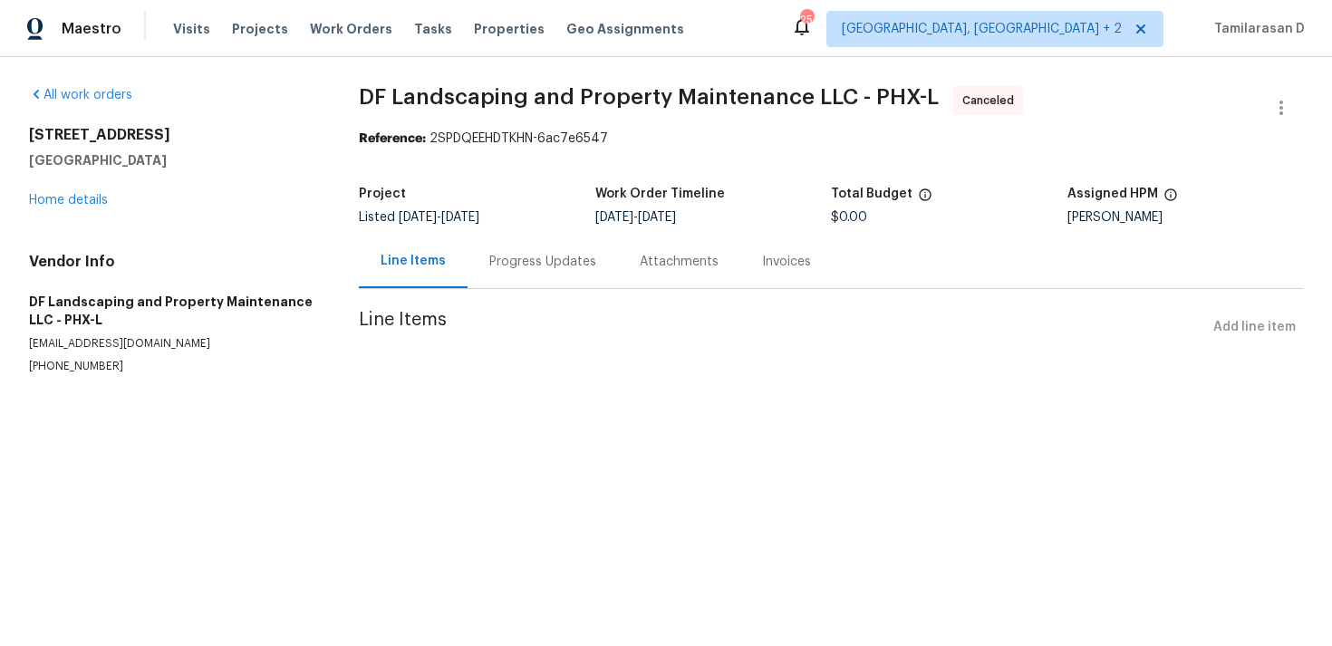
click at [525, 249] on div "Progress Updates" at bounding box center [542, 261] width 150 height 53
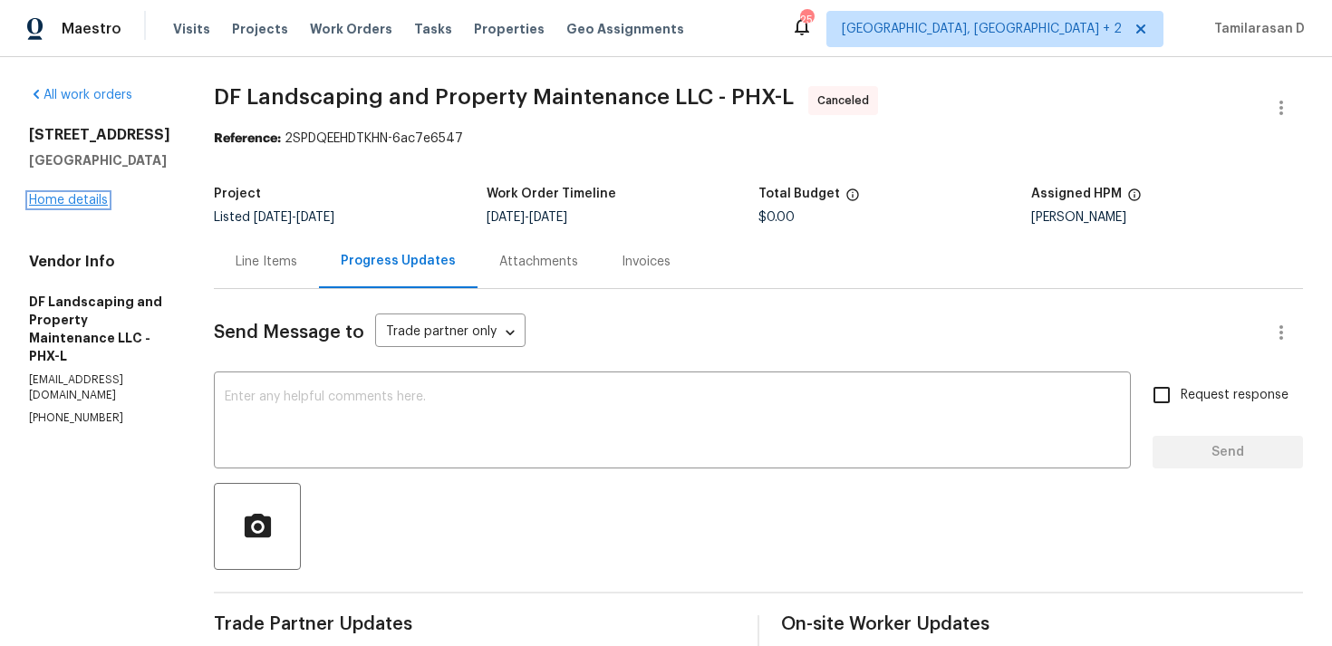
click at [68, 202] on link "Home details" at bounding box center [68, 200] width 79 height 13
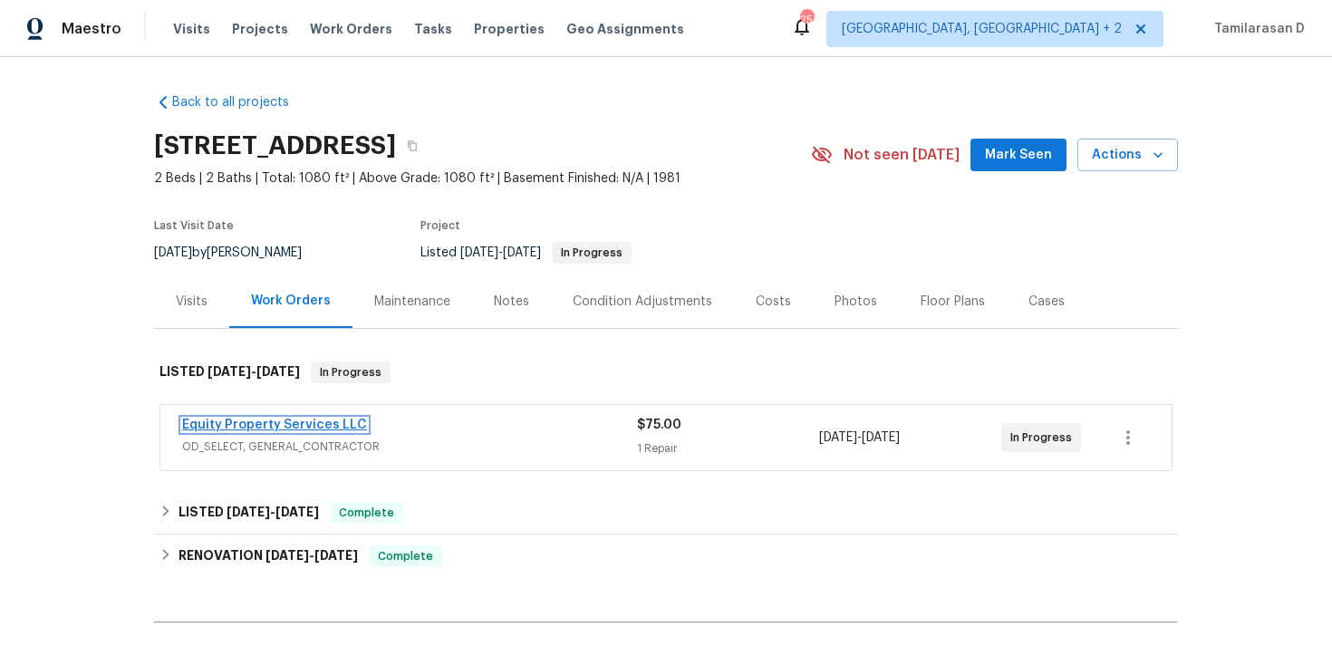
click at [274, 424] on link "Equity Property Services LLC" at bounding box center [274, 425] width 185 height 13
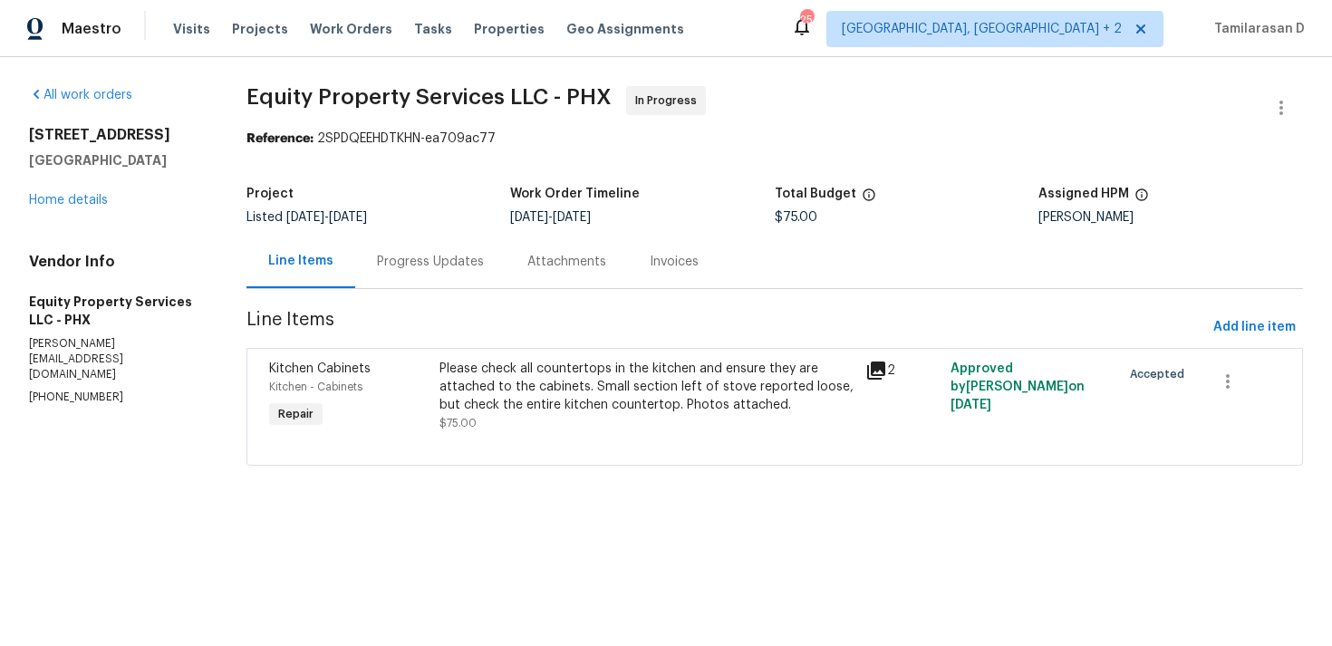
click at [465, 268] on div "Progress Updates" at bounding box center [430, 262] width 107 height 18
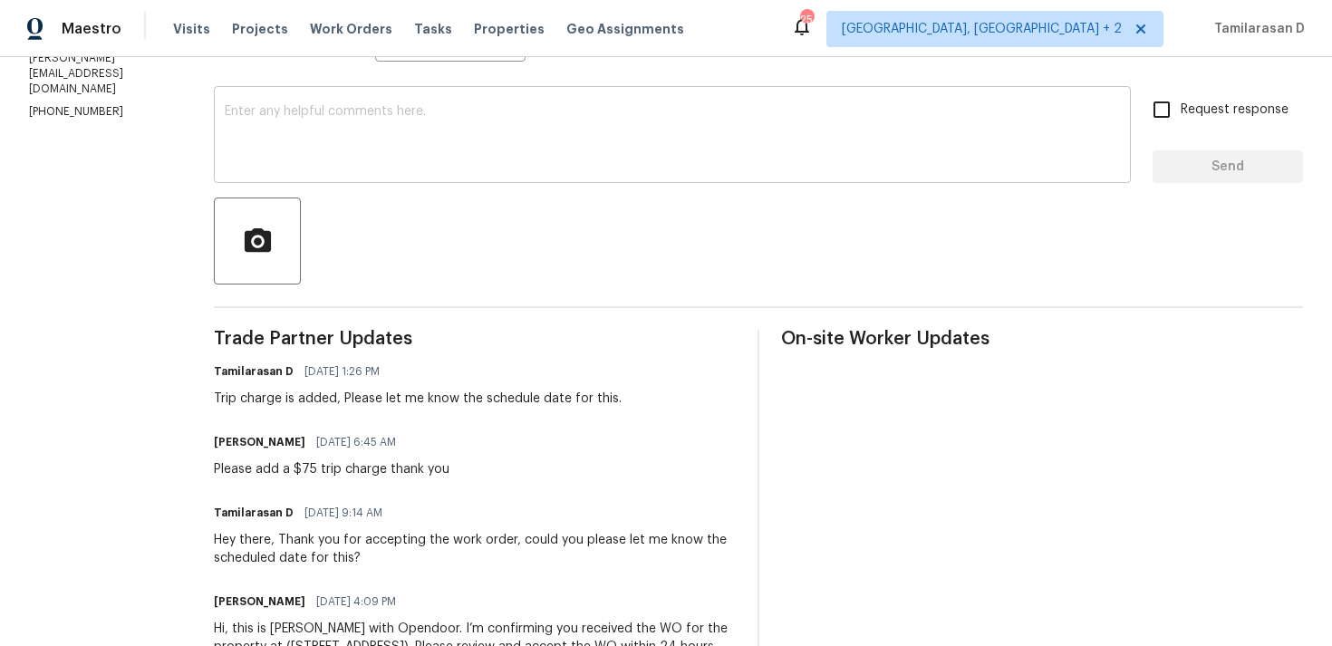
scroll to position [382, 0]
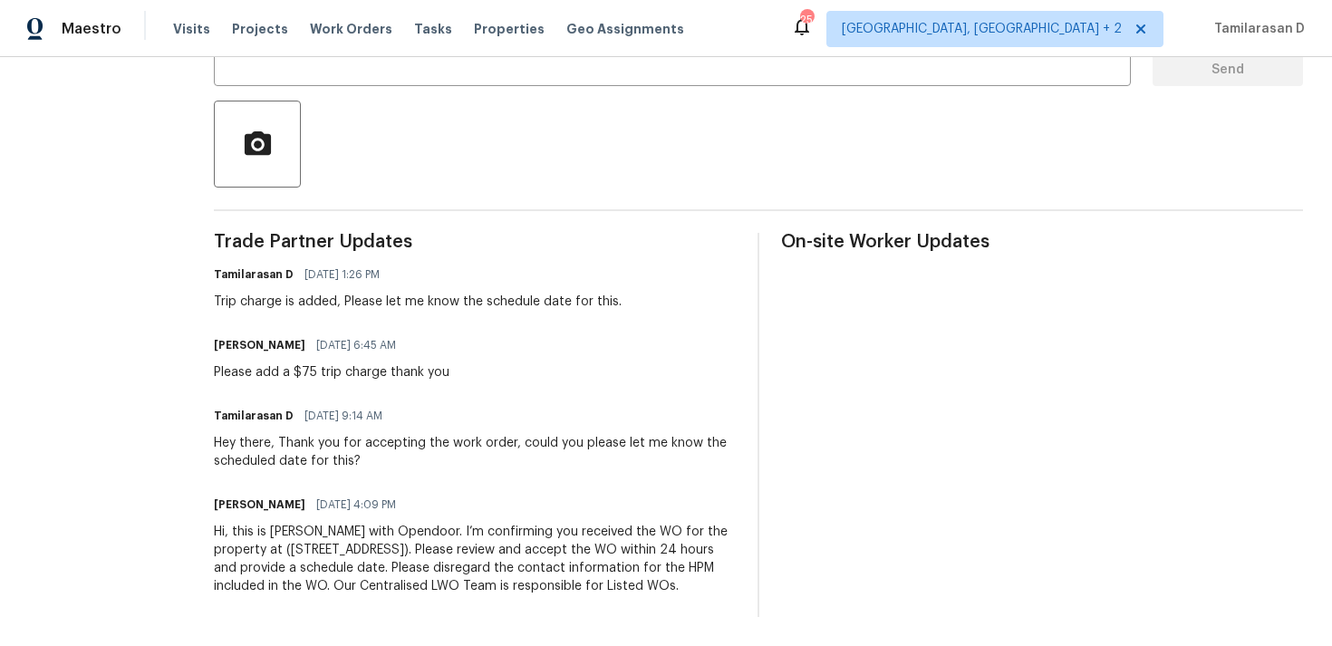
click at [354, 388] on div "Trade Partner Updates Tamilarasan D [DATE] 1:26 PM Trip charge is added, Please…" at bounding box center [475, 425] width 522 height 384
click at [366, 369] on div "Please add a $75 trip charge thank you" at bounding box center [332, 372] width 236 height 18
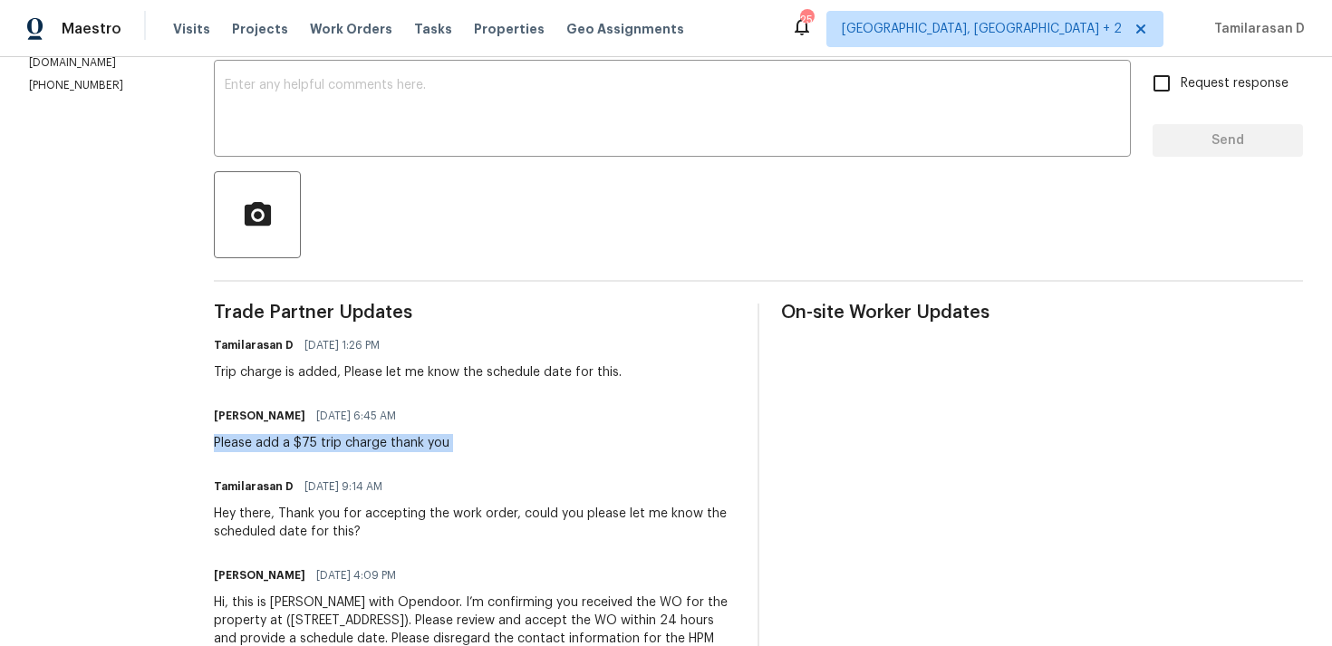
scroll to position [234, 0]
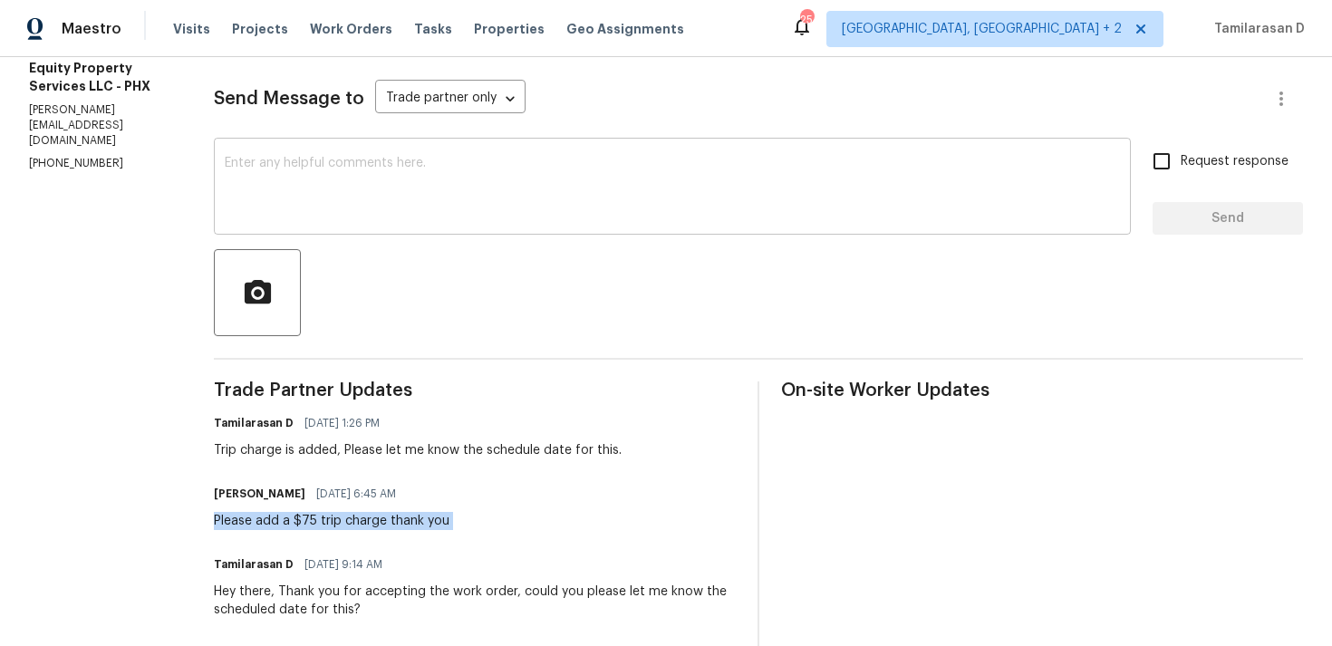
click at [280, 192] on textarea at bounding box center [672, 188] width 895 height 63
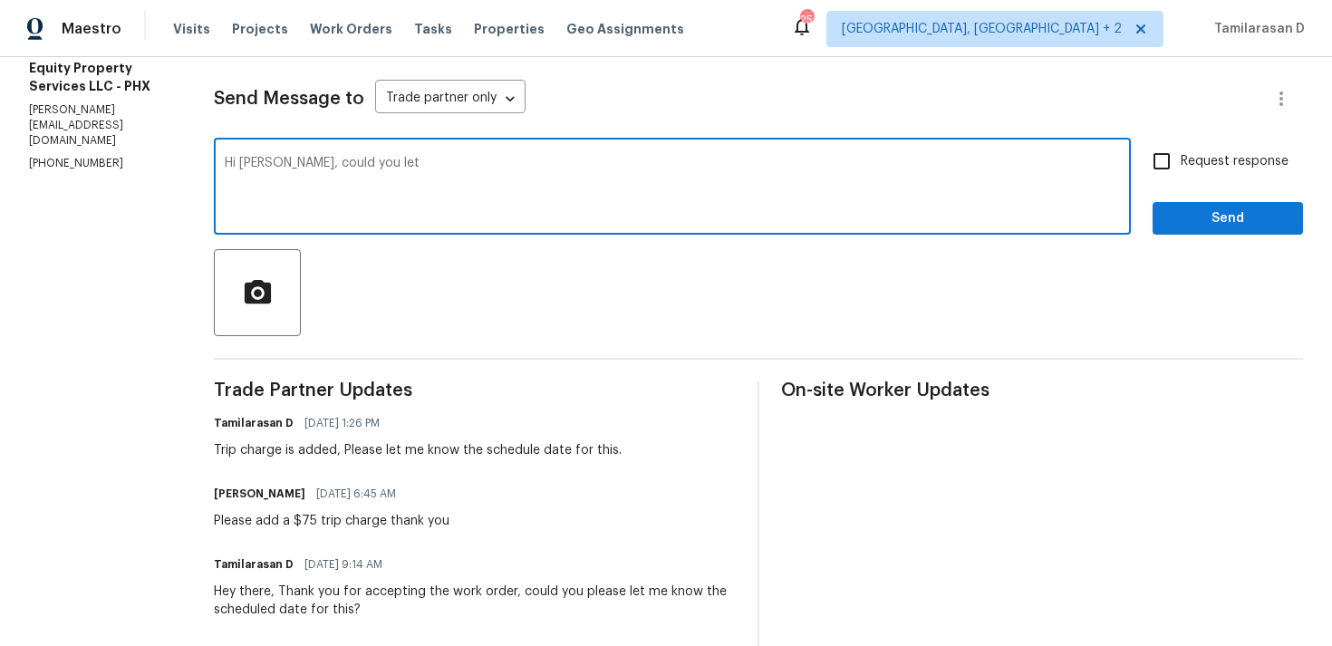
click at [245, 162] on textarea "Hi [PERSON_NAME], could you let" at bounding box center [672, 188] width 895 height 63
click at [358, 162] on textarea "Hi [PERSON_NAME], could you let" at bounding box center [672, 188] width 895 height 63
type textarea "Hi [PERSON_NAME], could you let me know the schedule date for this?"
click at [1163, 163] on input "Request response" at bounding box center [1161, 161] width 38 height 38
checkbox input "true"
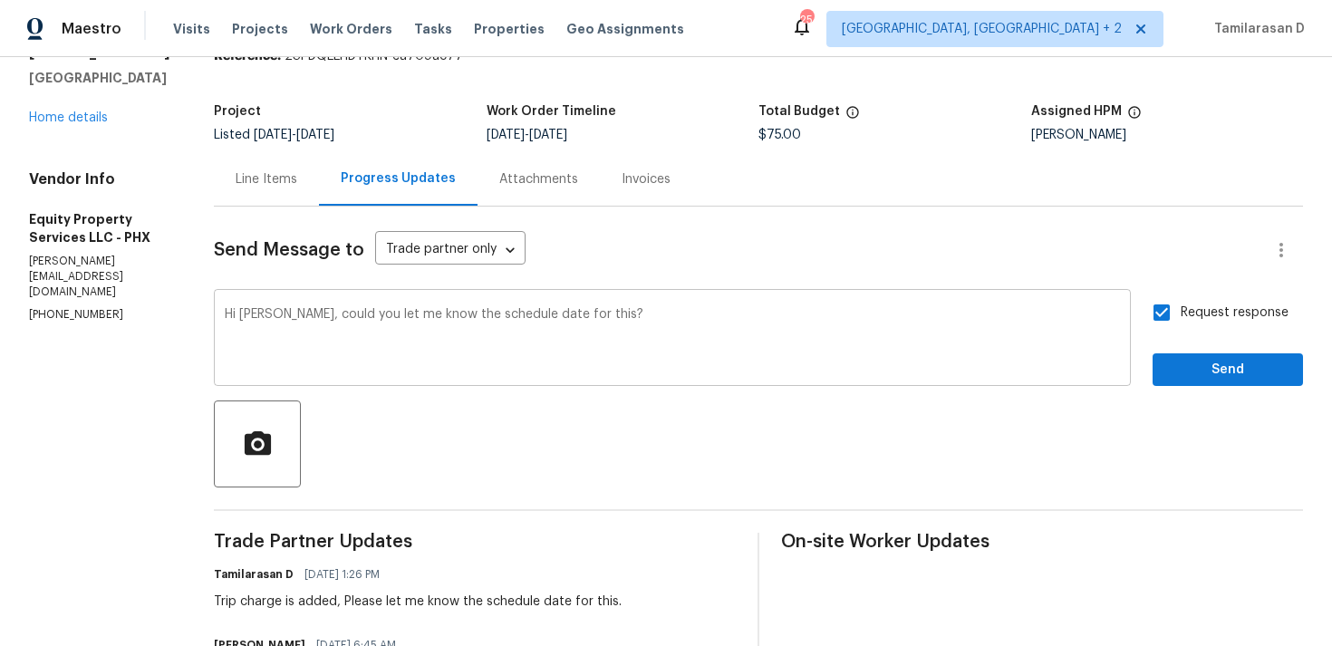
scroll to position [63, 0]
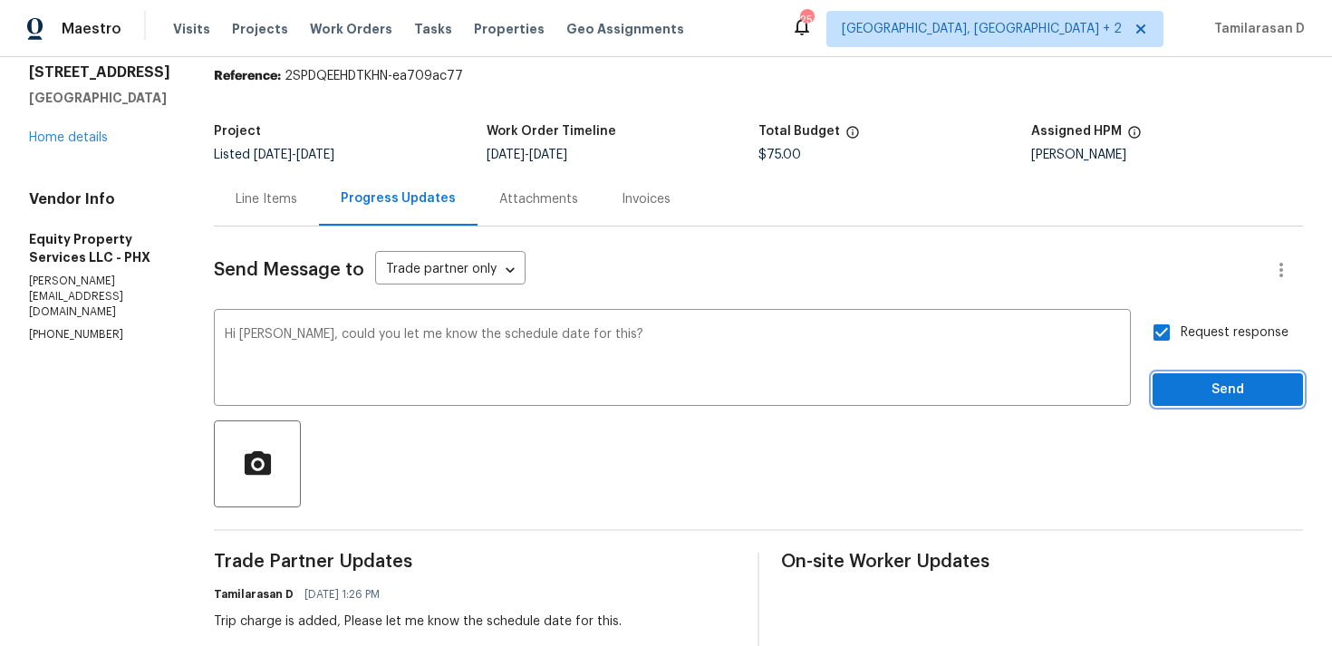
click at [1193, 399] on span "Send" at bounding box center [1227, 390] width 121 height 23
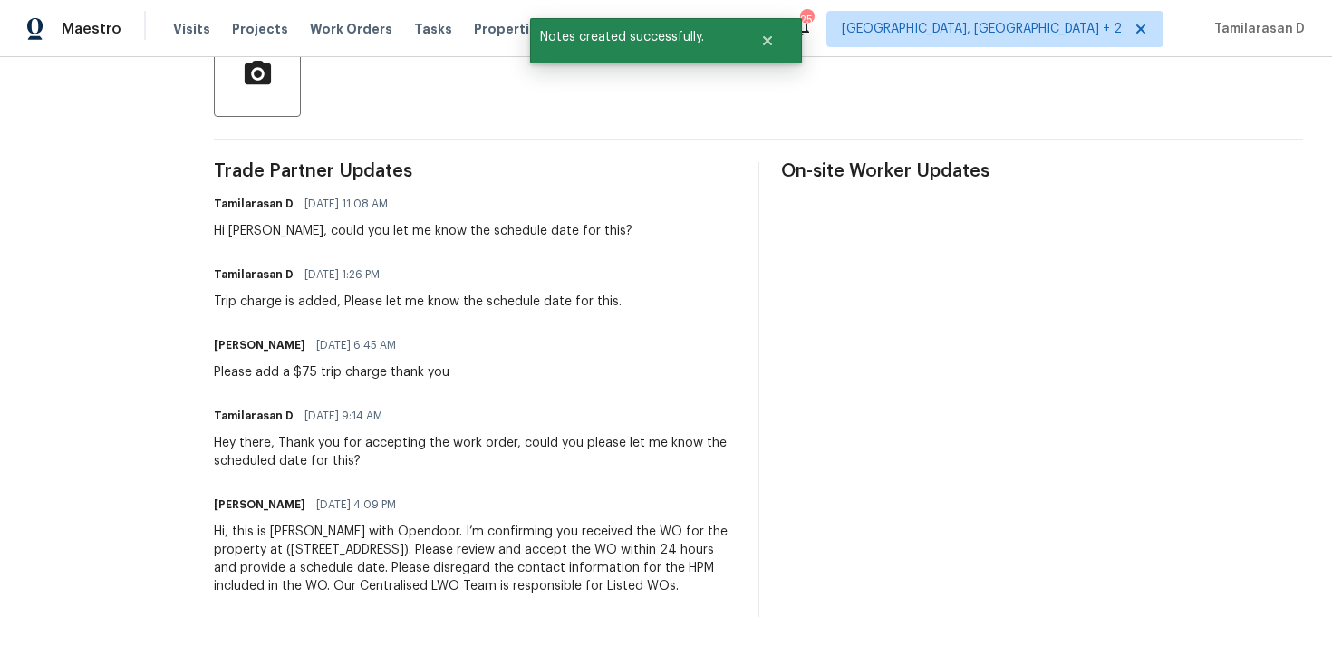
scroll to position [0, 0]
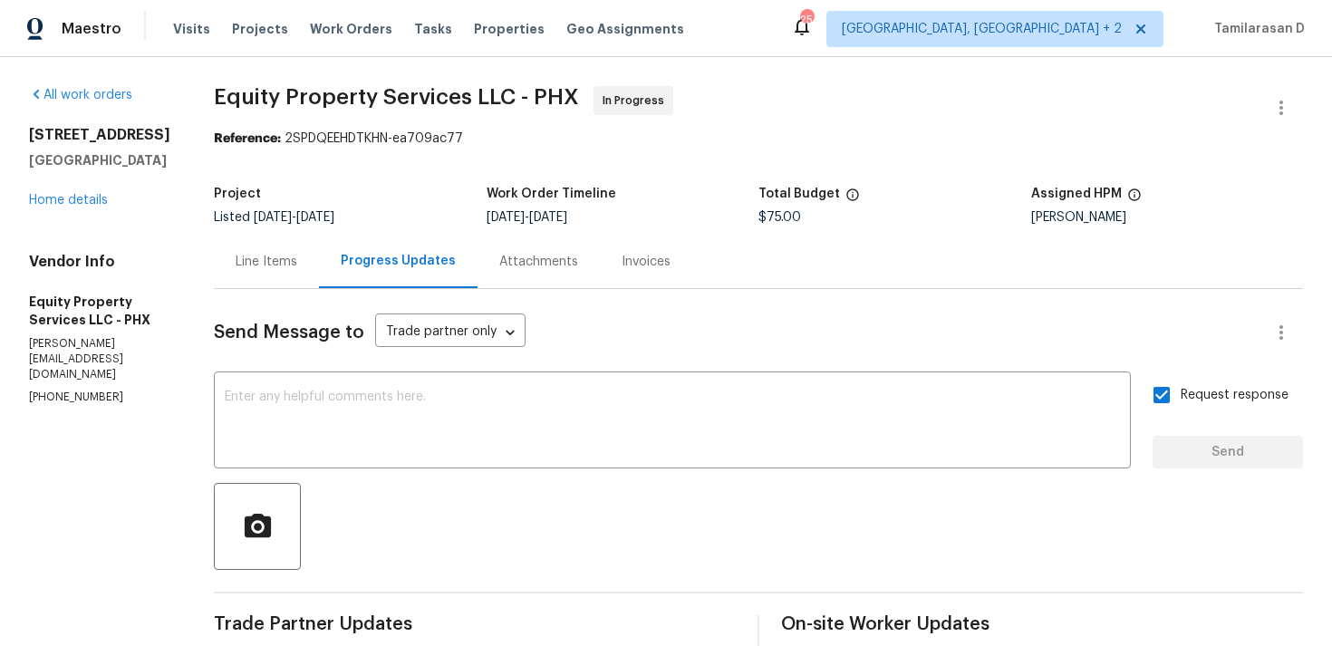
click at [80, 390] on p "[PHONE_NUMBER]" at bounding box center [99, 397] width 141 height 15
copy p "[PHONE_NUMBER]"
